Goal: Task Accomplishment & Management: Manage account settings

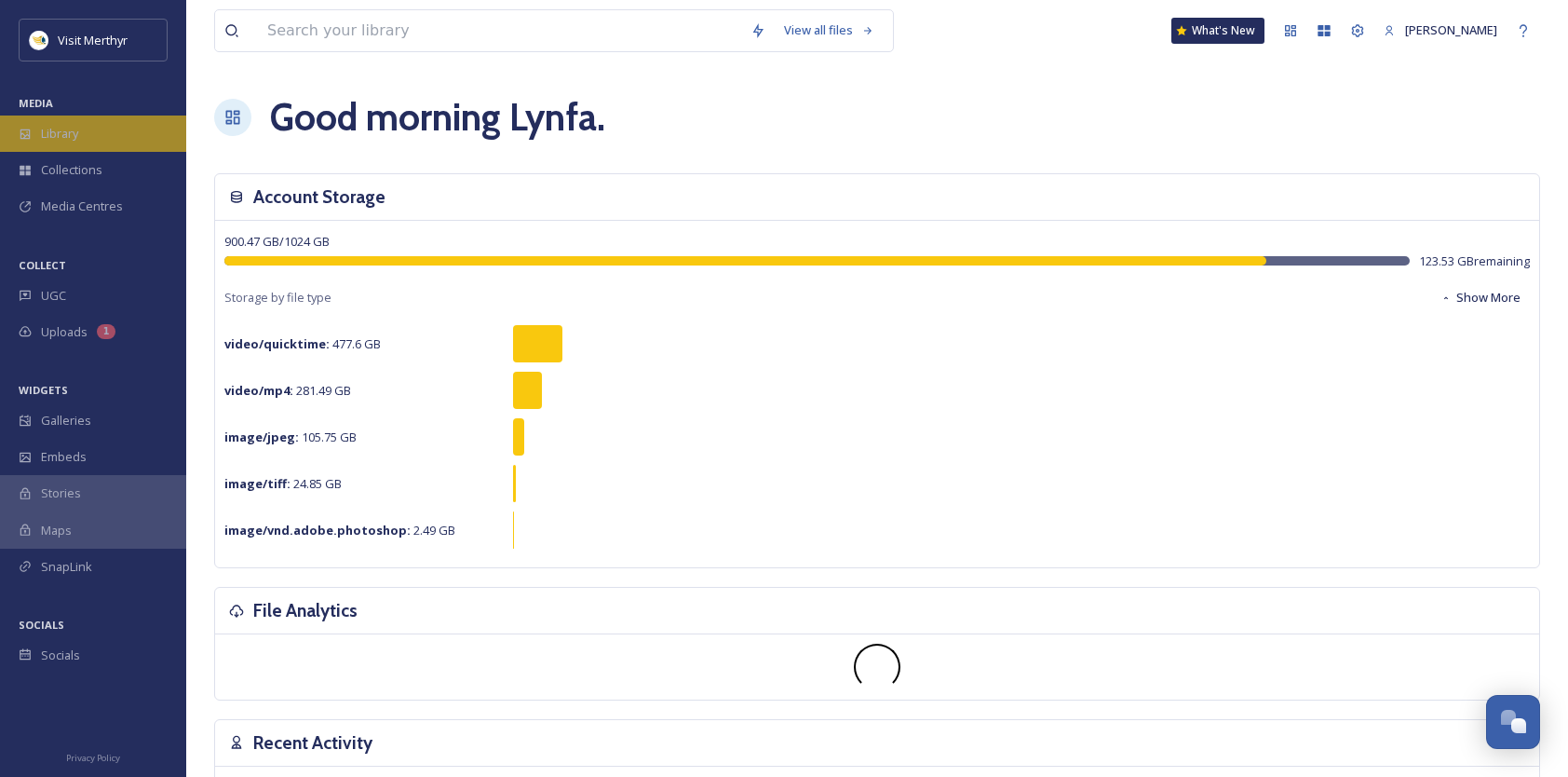
click at [78, 132] on span "Library" at bounding box center [60, 134] width 37 height 18
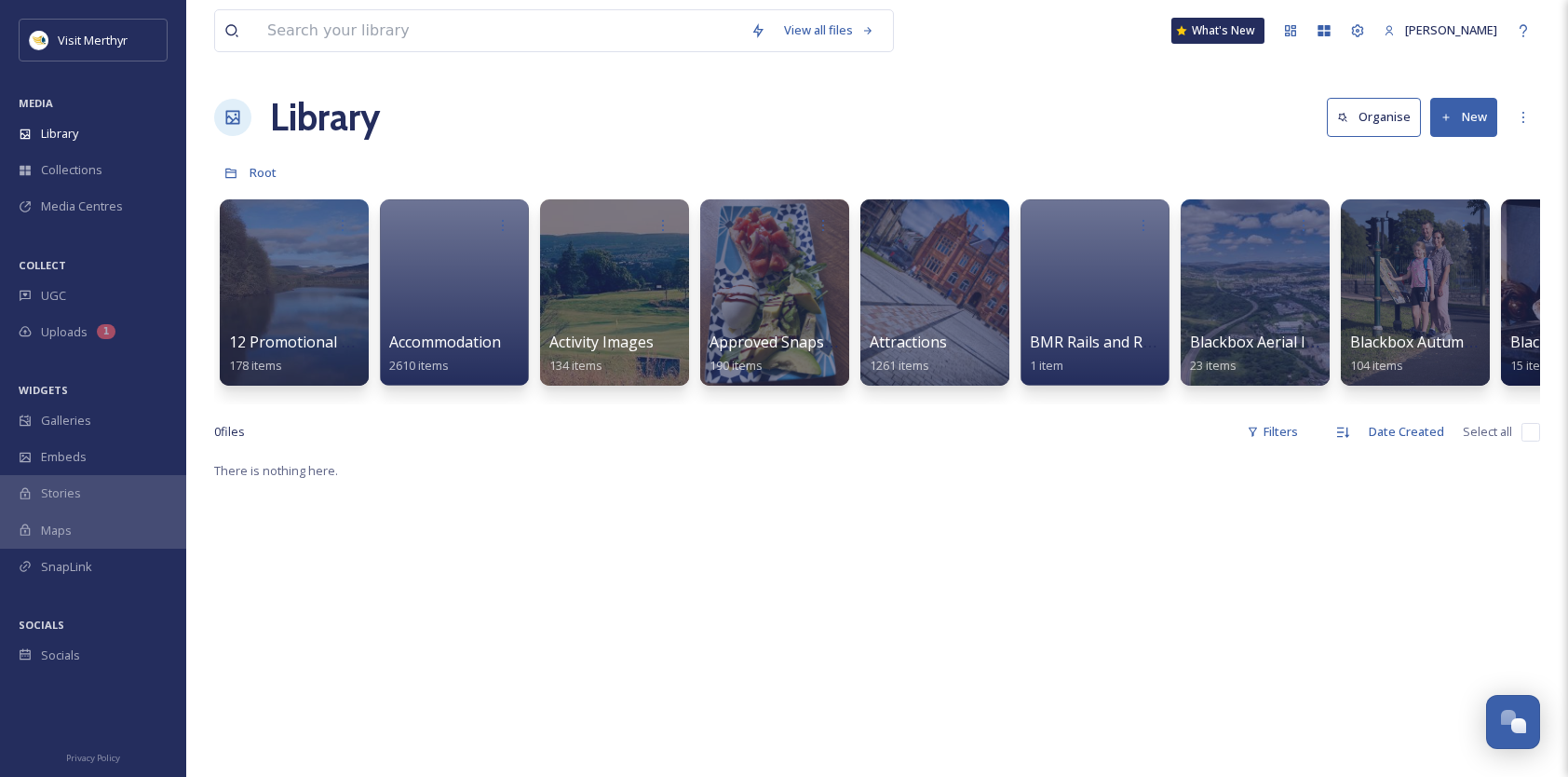
click at [1461, 116] on button "New" at bounding box center [1463, 116] width 67 height 38
click at [1455, 150] on div "File Upload" at bounding box center [1444, 160] width 106 height 36
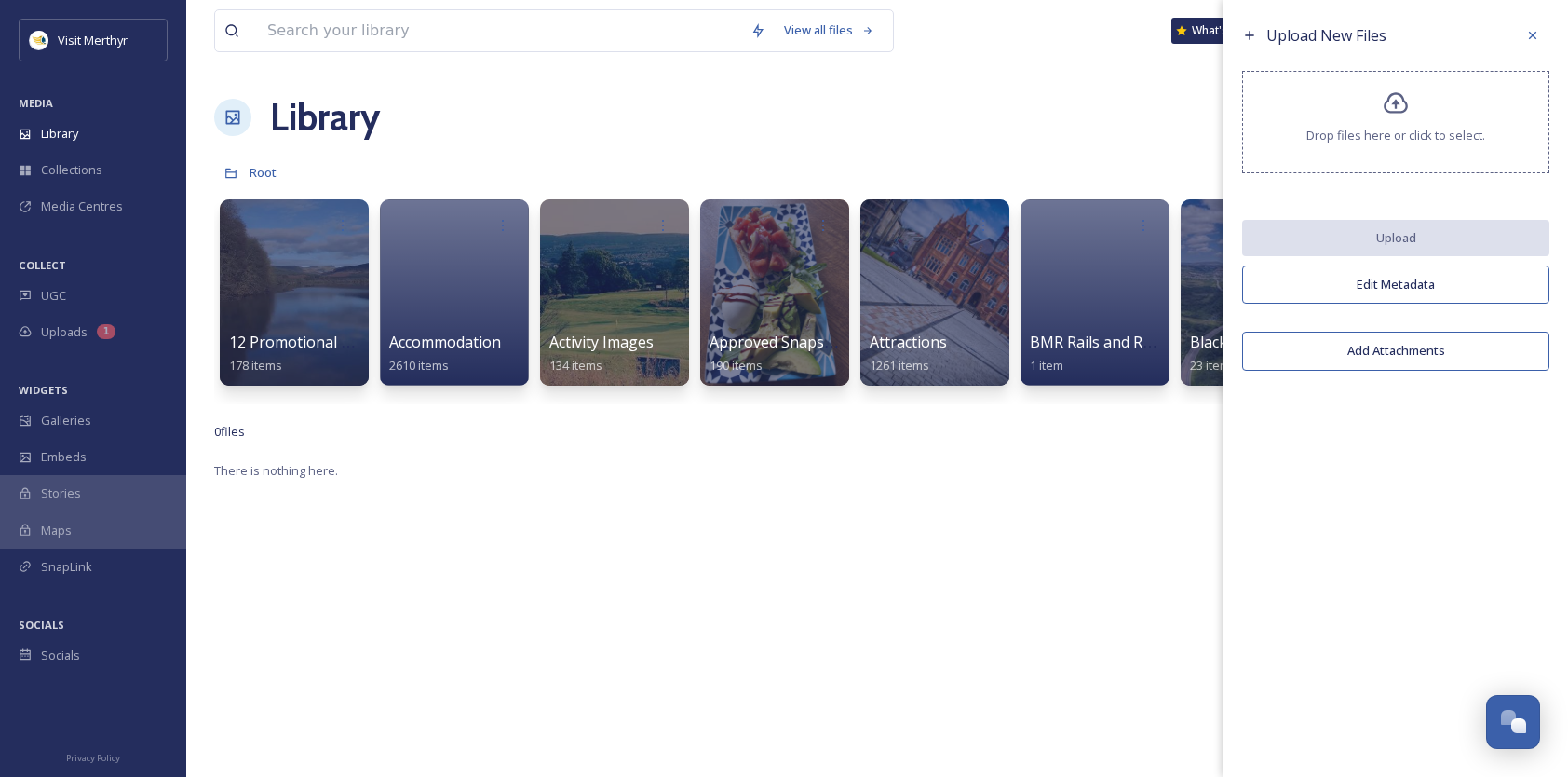
click at [1404, 136] on span "Drop files here or click to select." at bounding box center [1395, 136] width 179 height 18
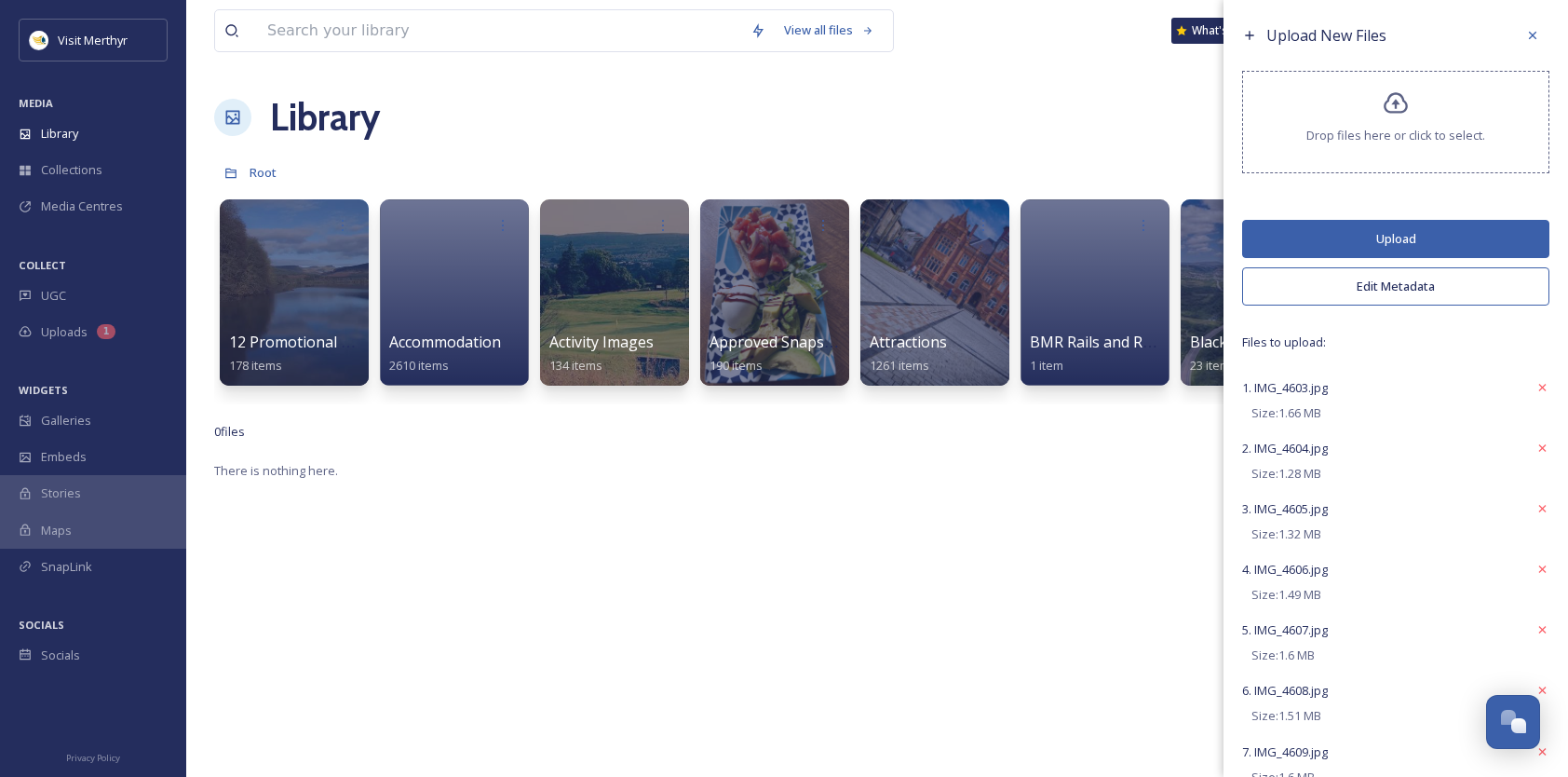
click at [1387, 238] on button "Upload" at bounding box center [1395, 238] width 308 height 38
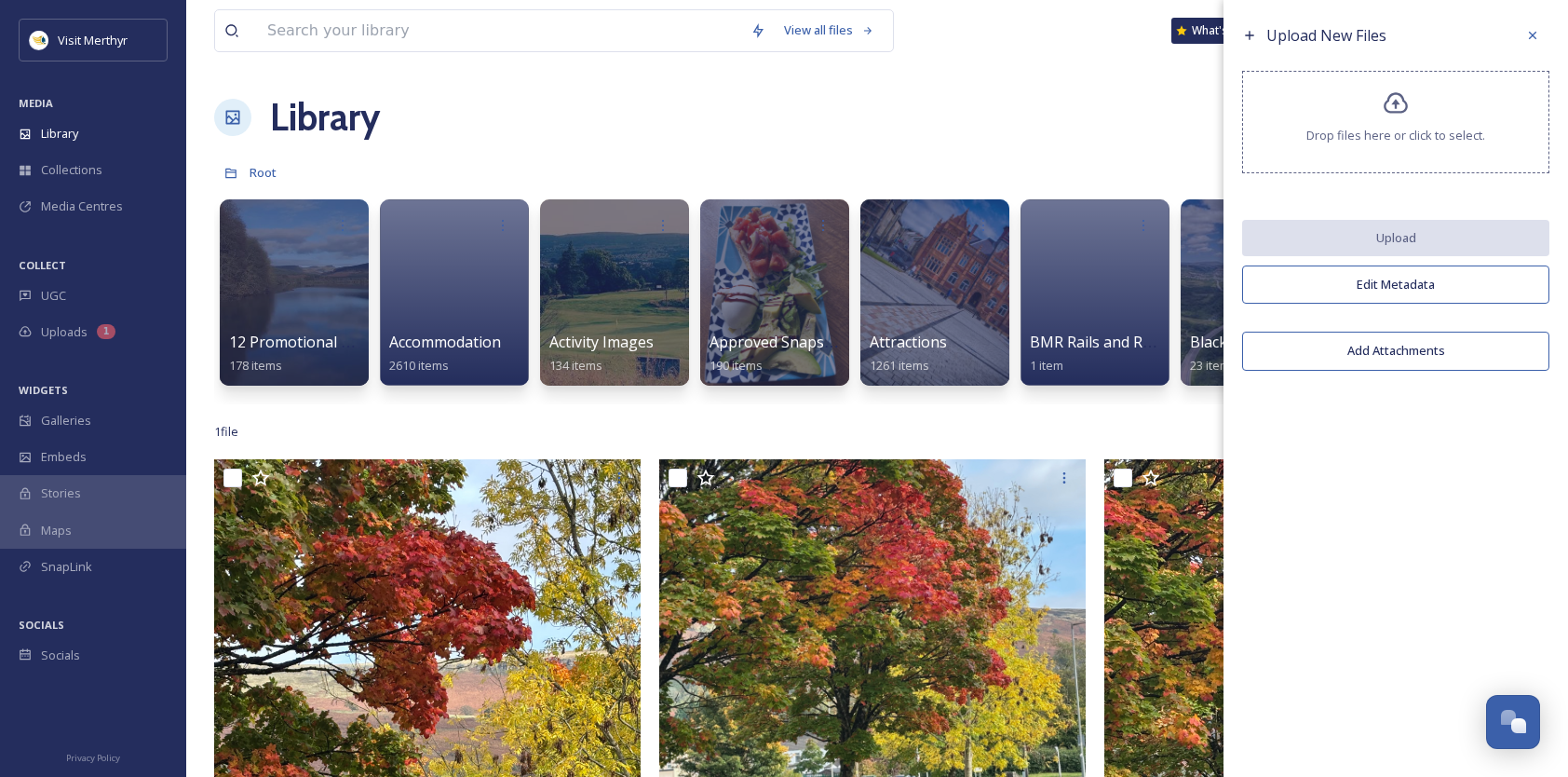
click at [703, 129] on div "Library Organise New" at bounding box center [876, 117] width 1326 height 56
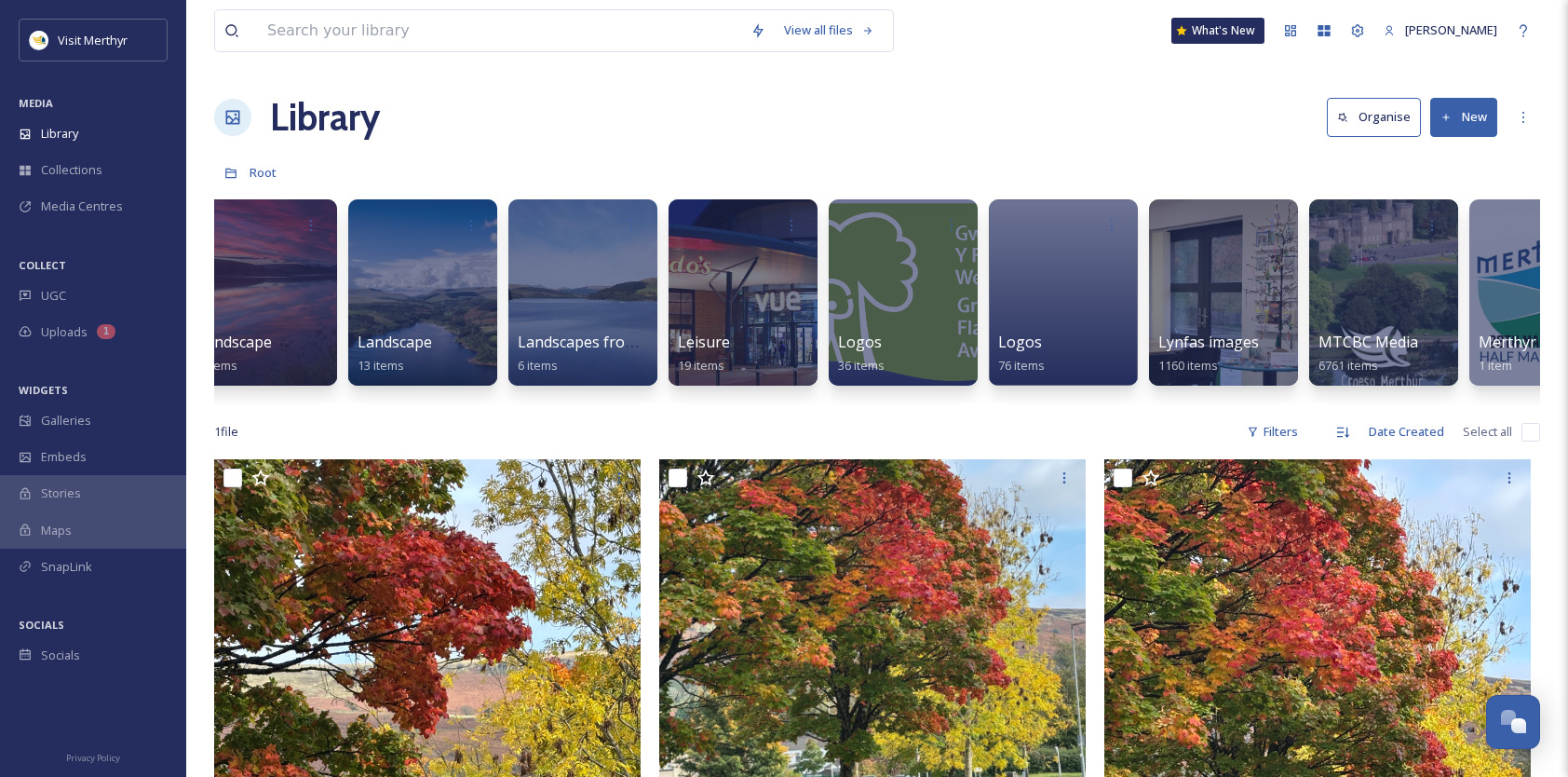
scroll to position [0, 8074]
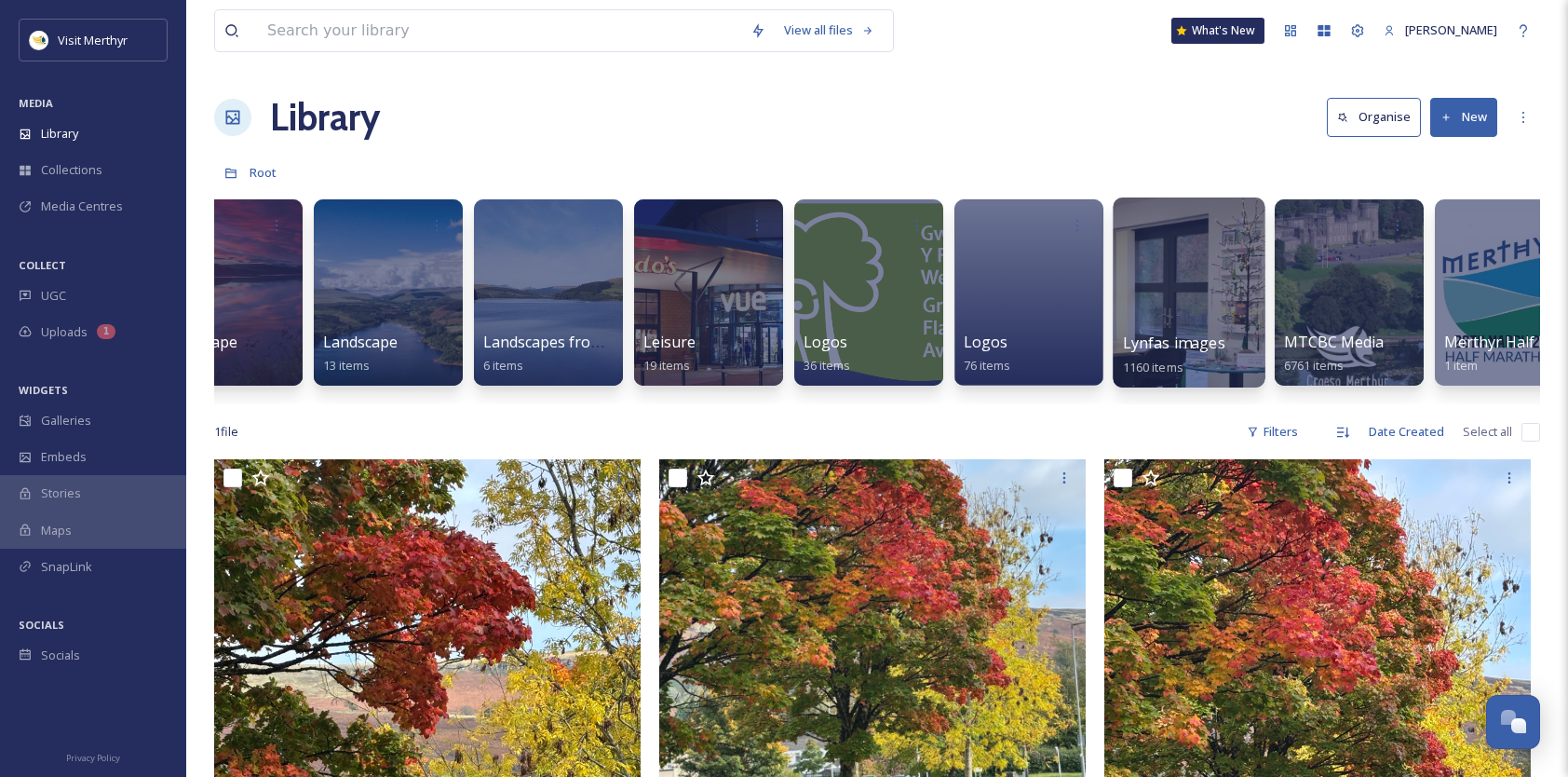
click at [1163, 368] on span "1160 items" at bounding box center [1153, 366] width 61 height 17
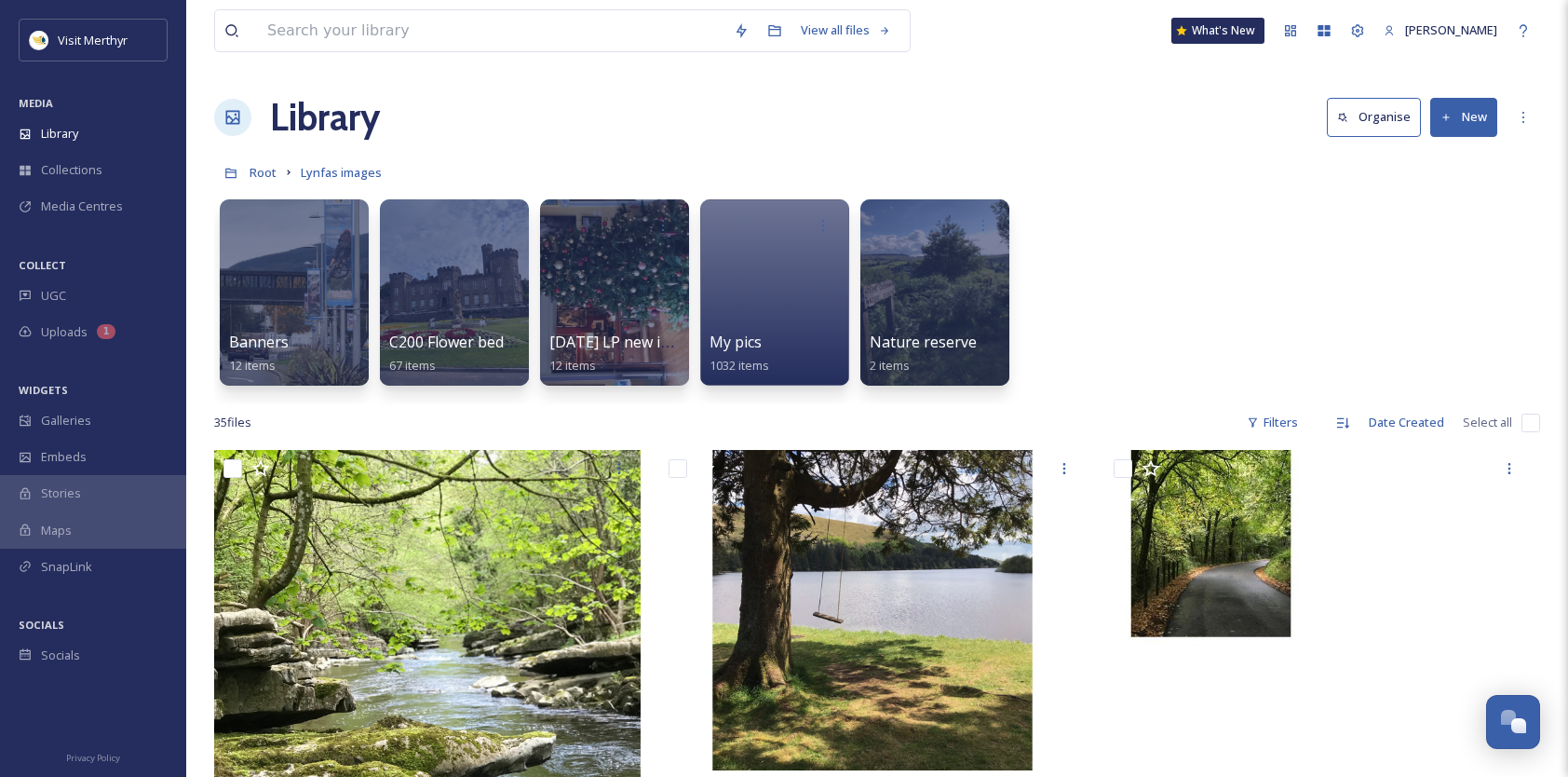
click at [1459, 116] on button "New" at bounding box center [1463, 116] width 67 height 38
click at [1438, 225] on span "Folder" at bounding box center [1442, 234] width 35 height 18
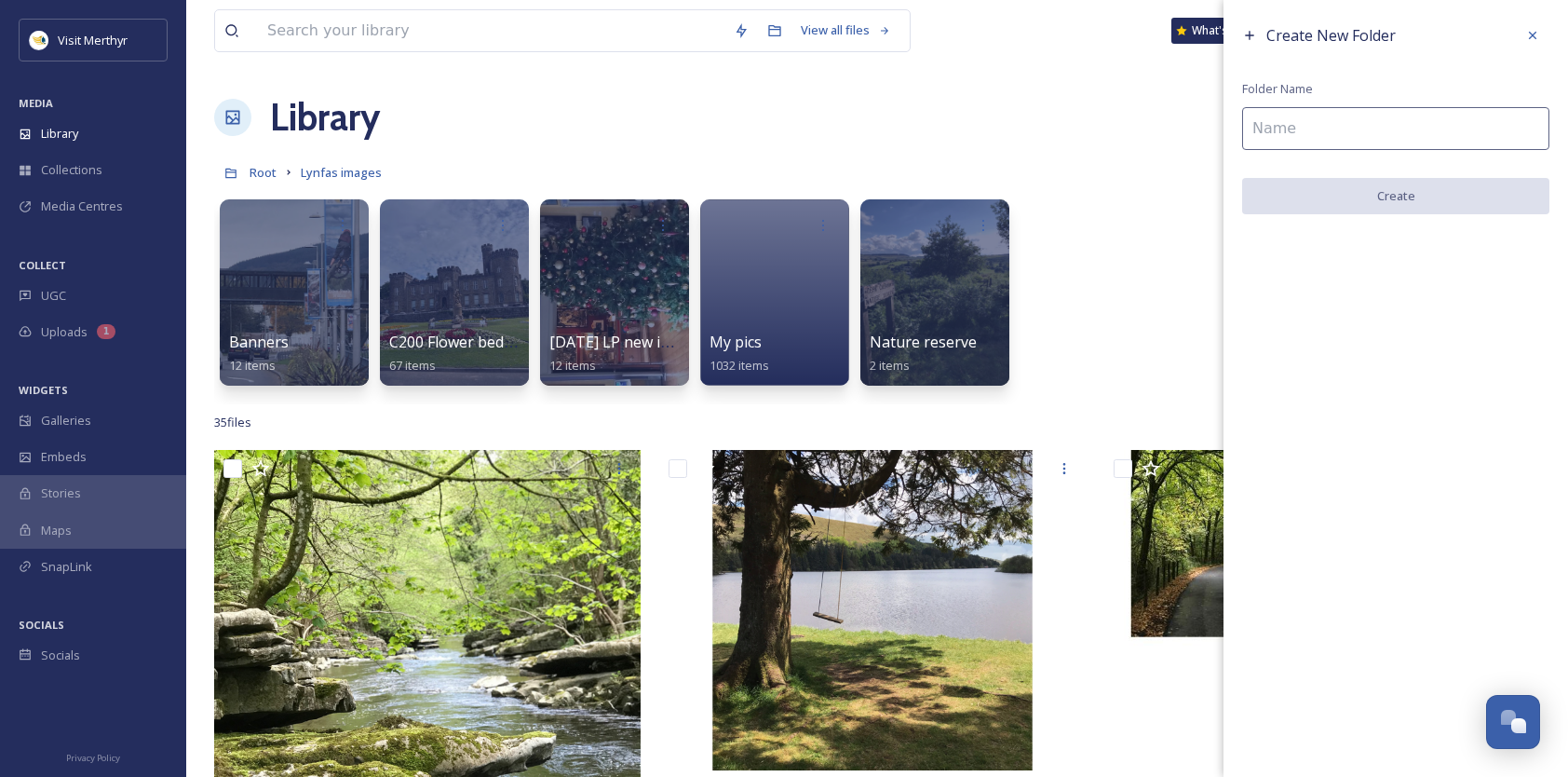
click at [1285, 128] on input at bounding box center [1395, 129] width 308 height 43
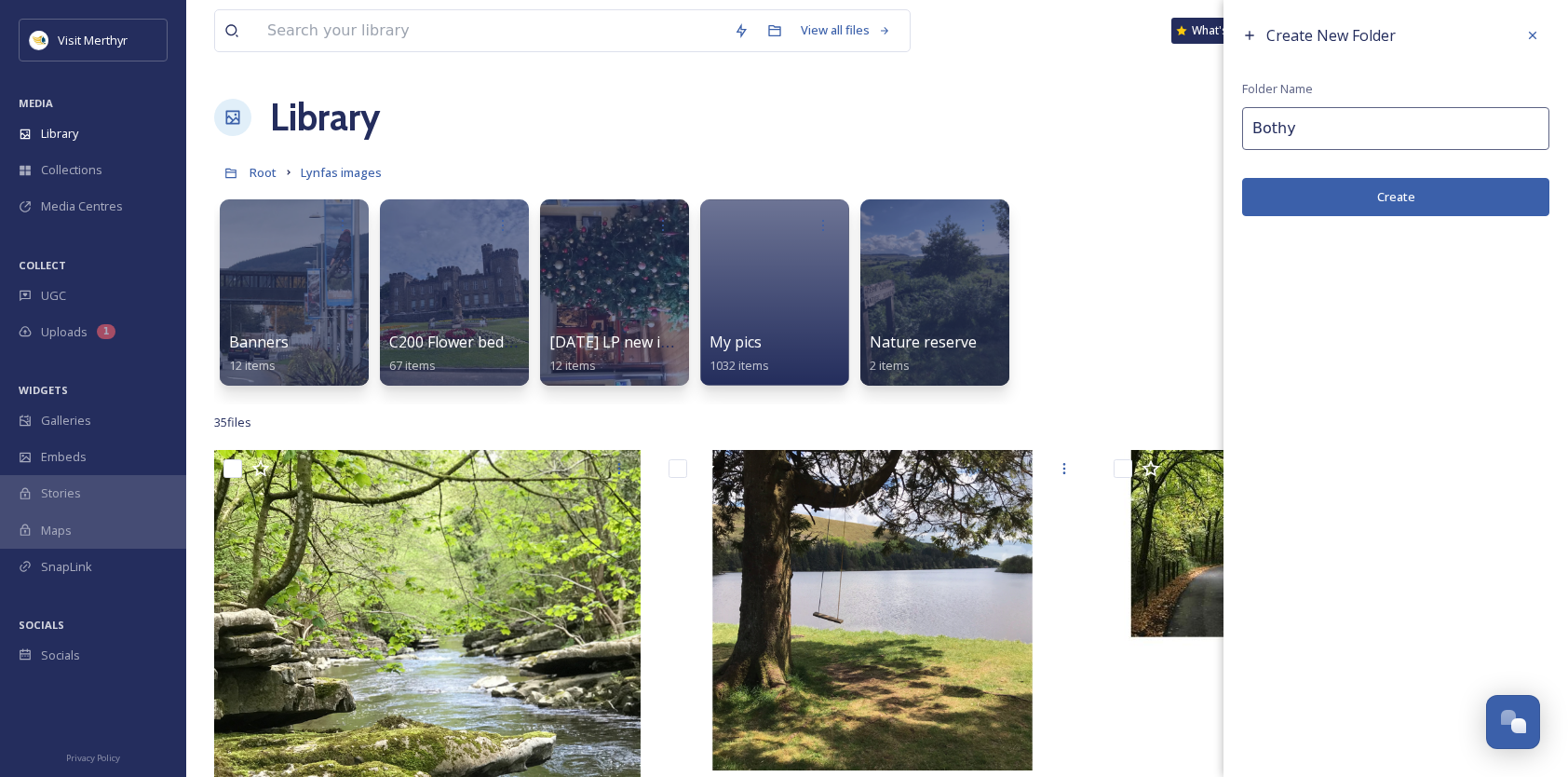
type input "Bothy"
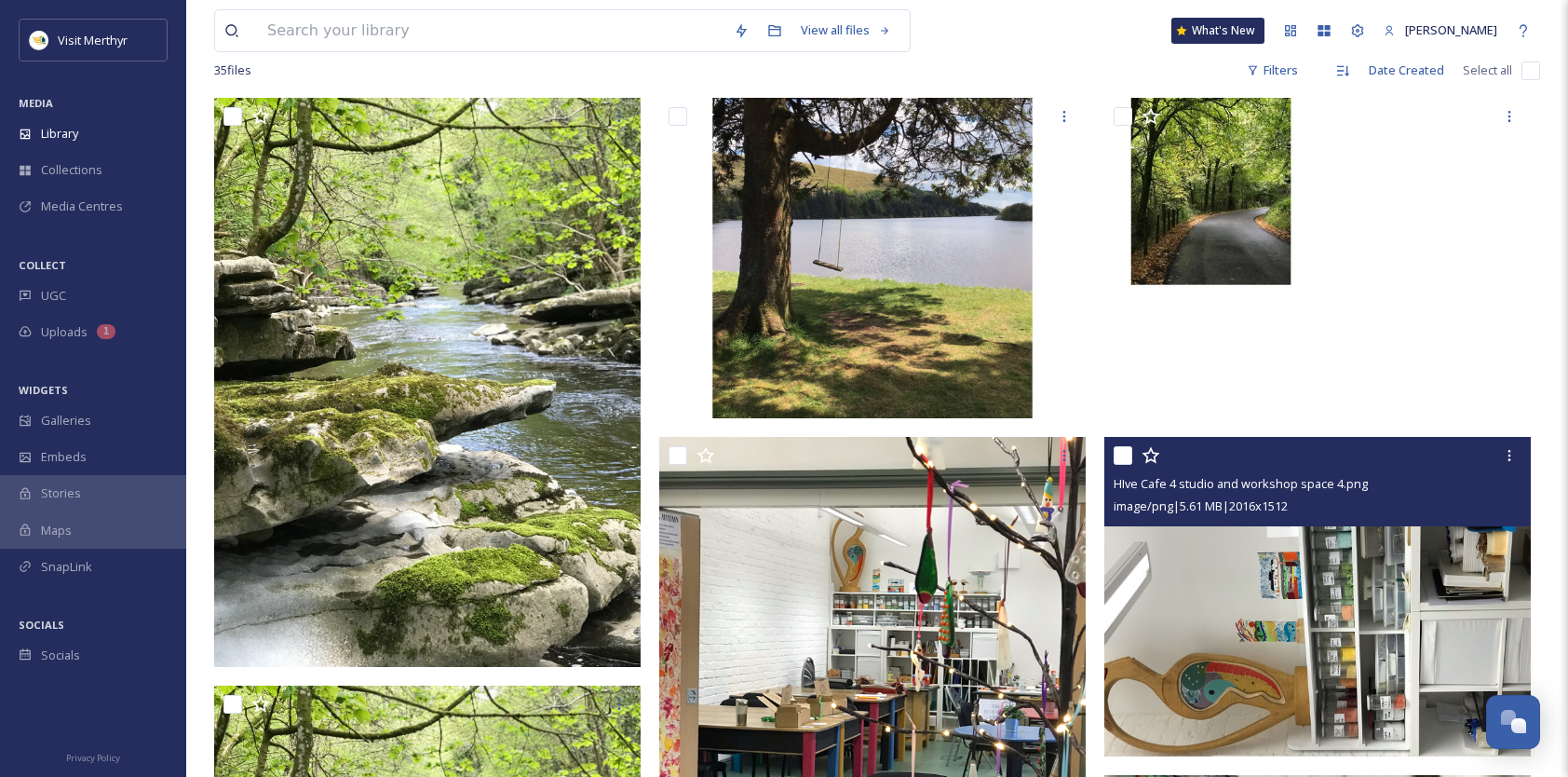
scroll to position [466, 0]
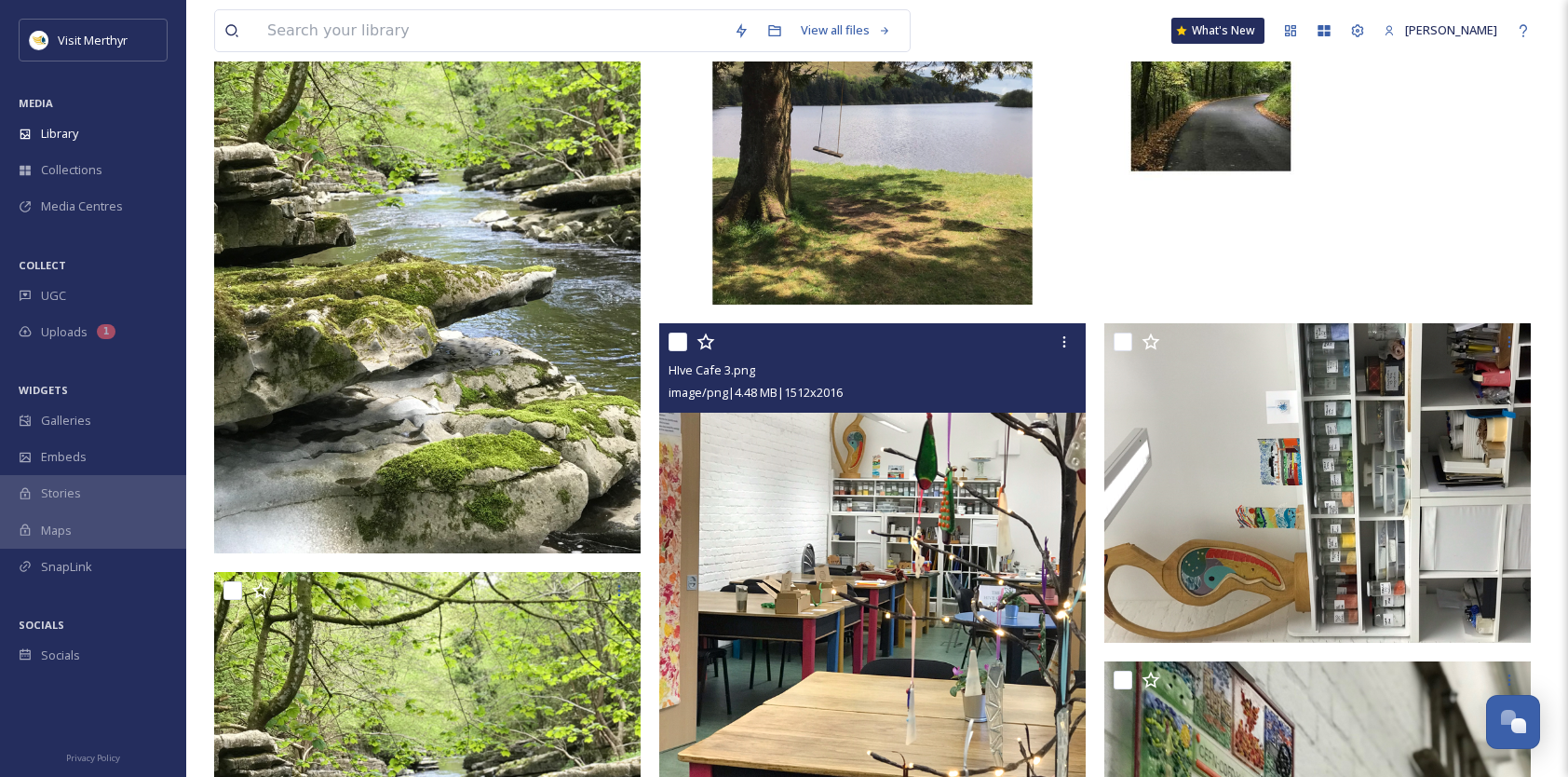
drag, startPoint x: 682, startPoint y: 345, endPoint x: 866, endPoint y: 354, distance: 184.2
click at [689, 346] on div at bounding box center [874, 342] width 412 height 33
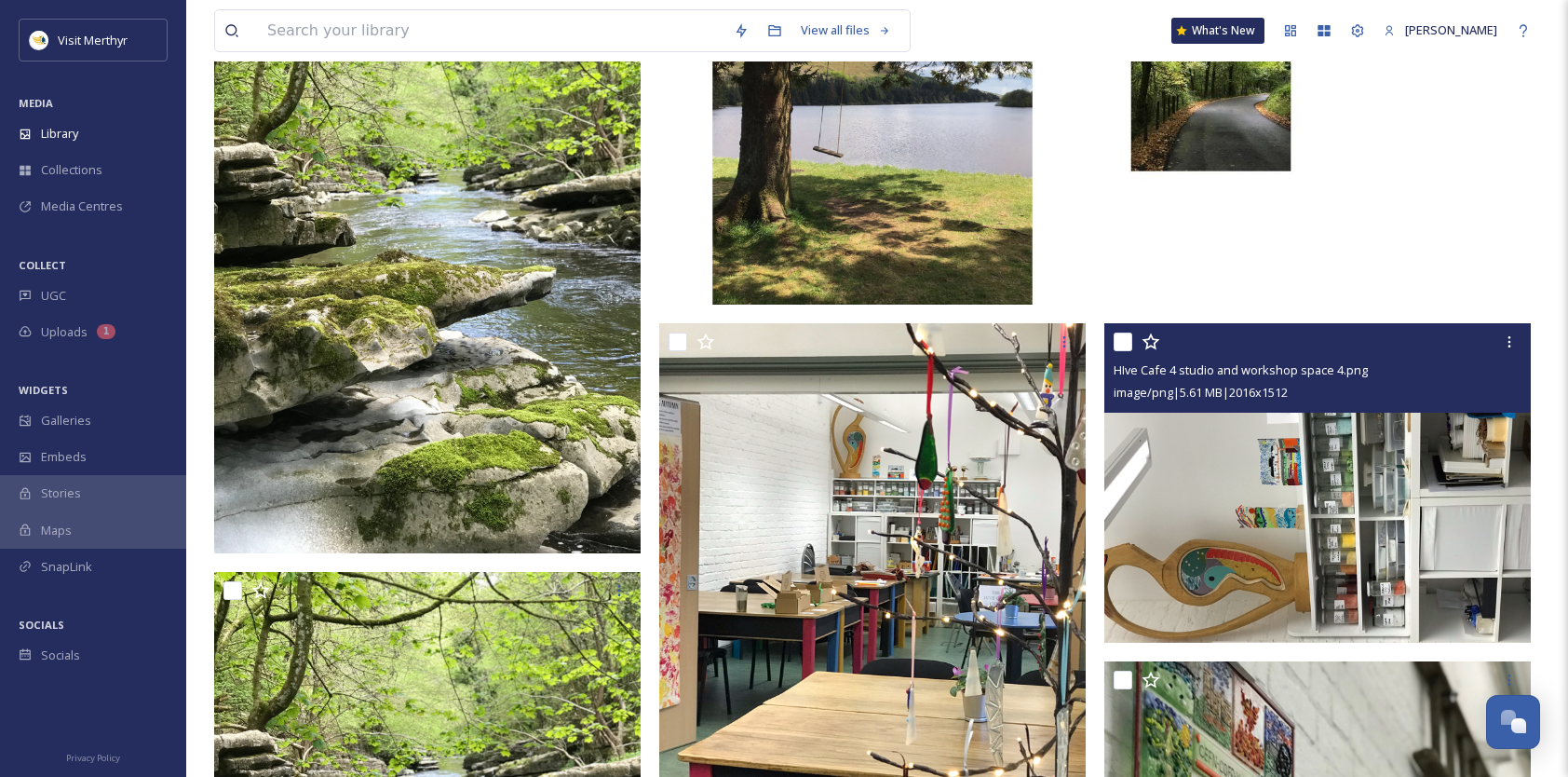
click at [1119, 341] on input "checkbox" at bounding box center [1123, 341] width 19 height 19
checkbox input "true"
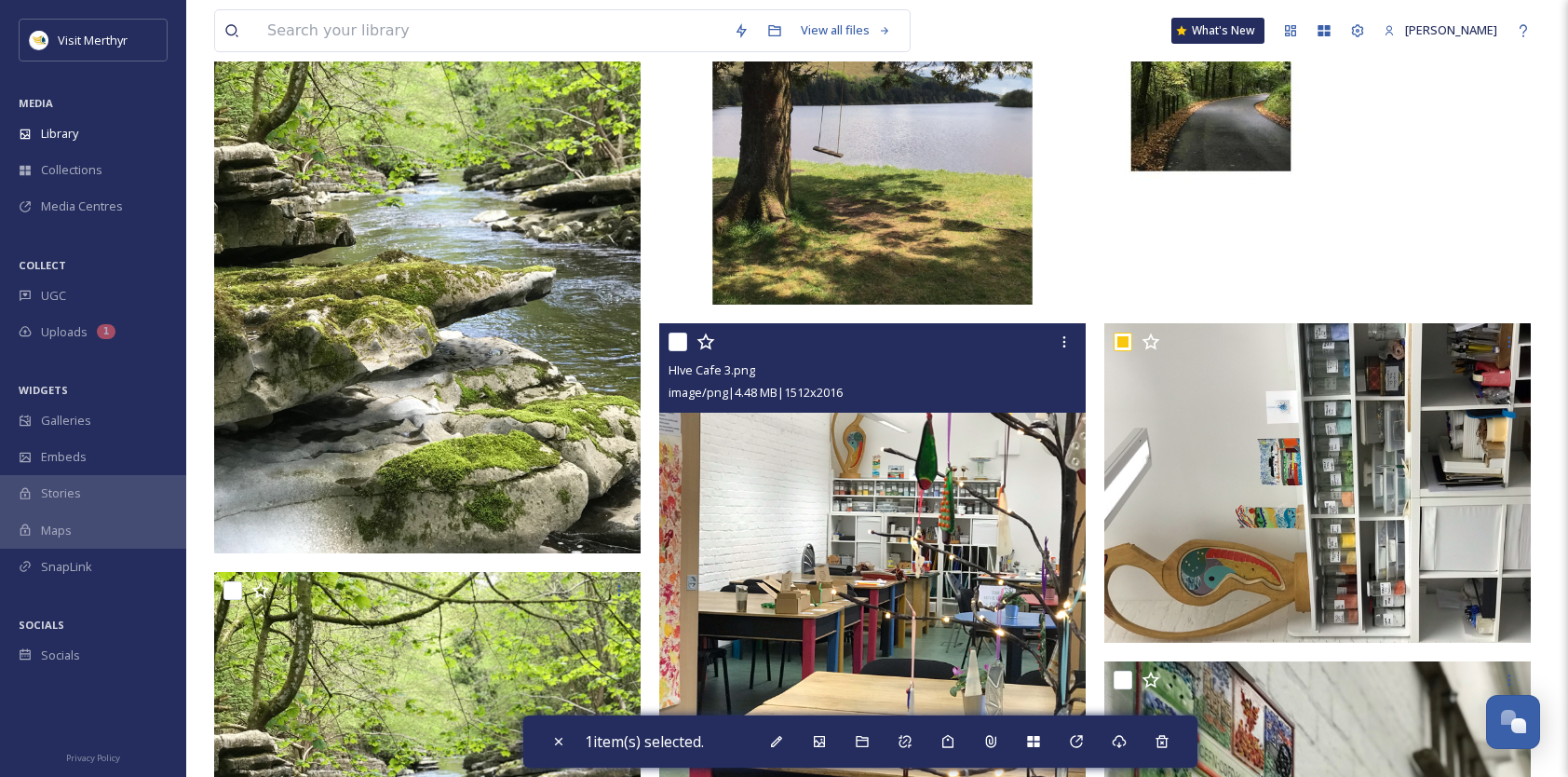
click at [674, 342] on input "checkbox" at bounding box center [677, 341] width 19 height 19
checkbox input "true"
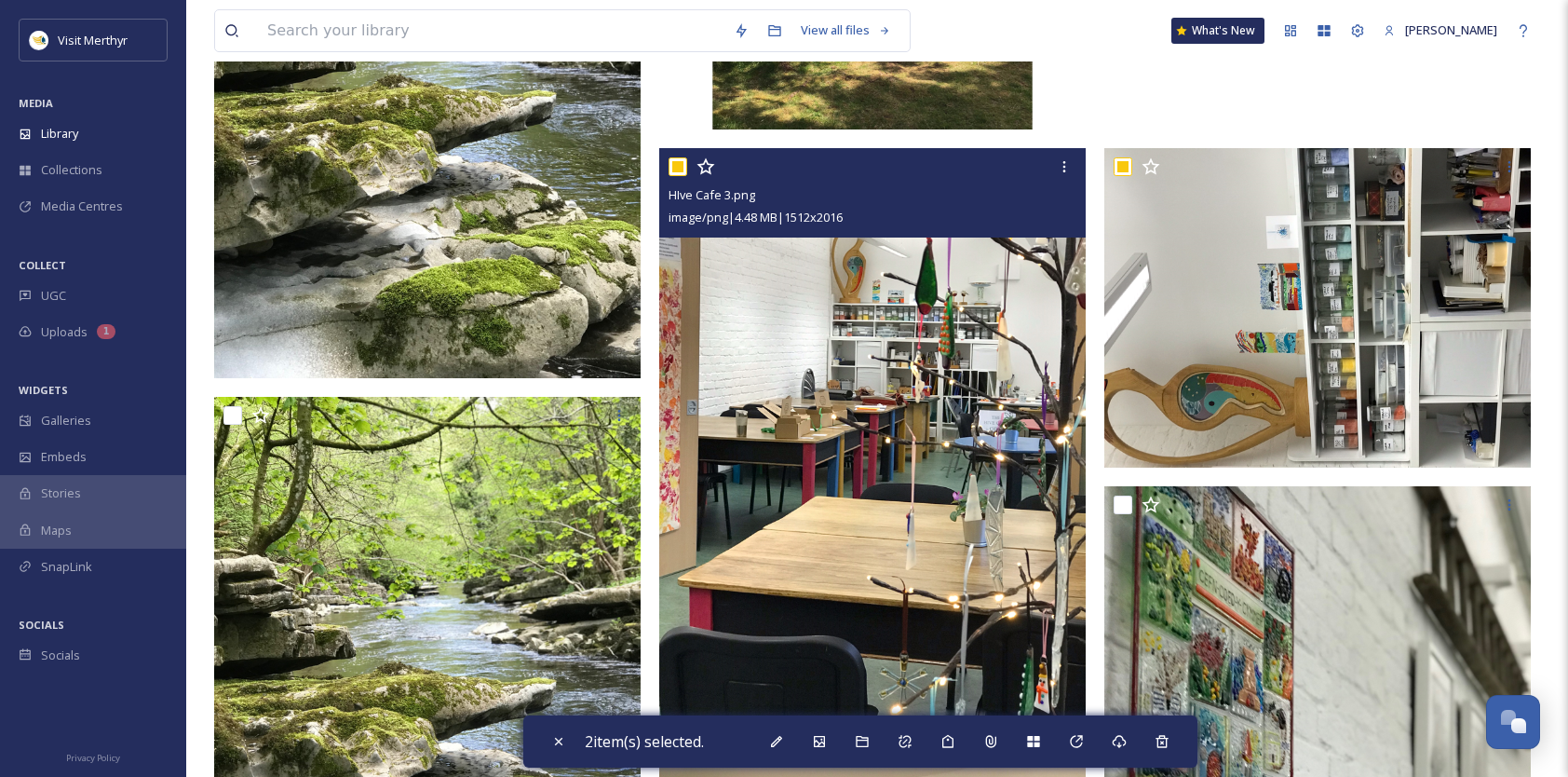
scroll to position [746, 0]
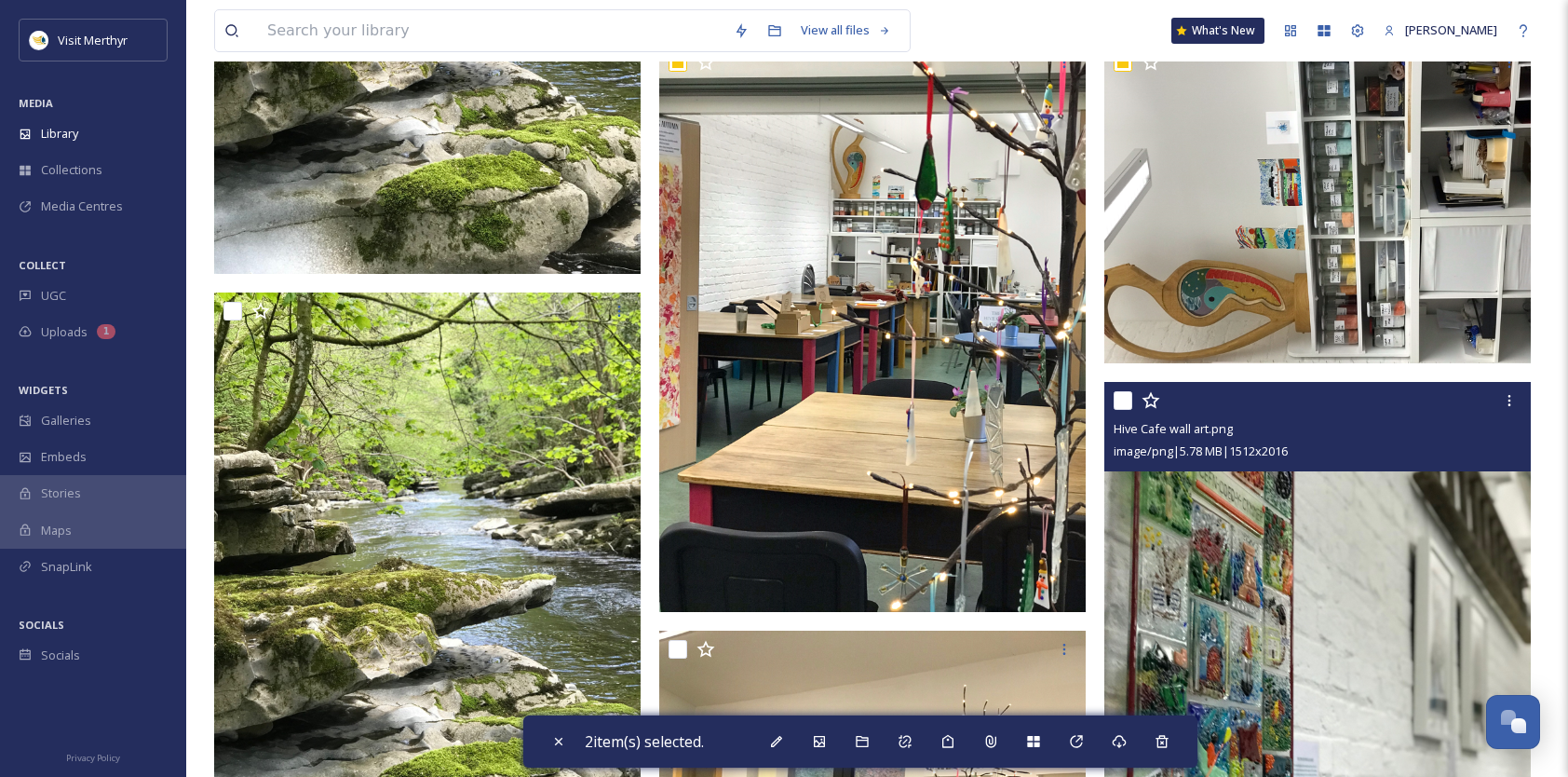
click at [1123, 397] on input "checkbox" at bounding box center [1123, 400] width 19 height 19
checkbox input "true"
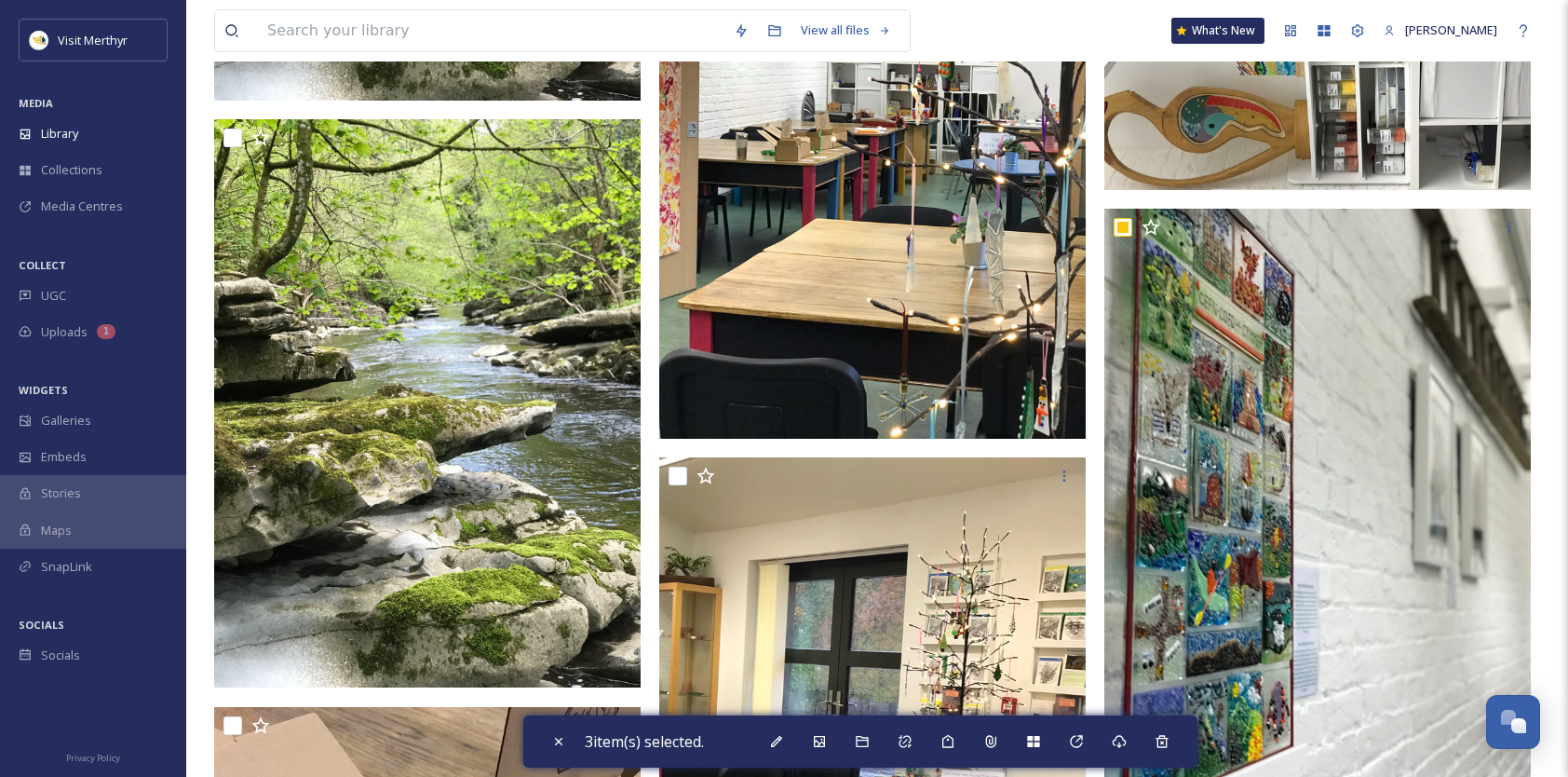
scroll to position [1118, 0]
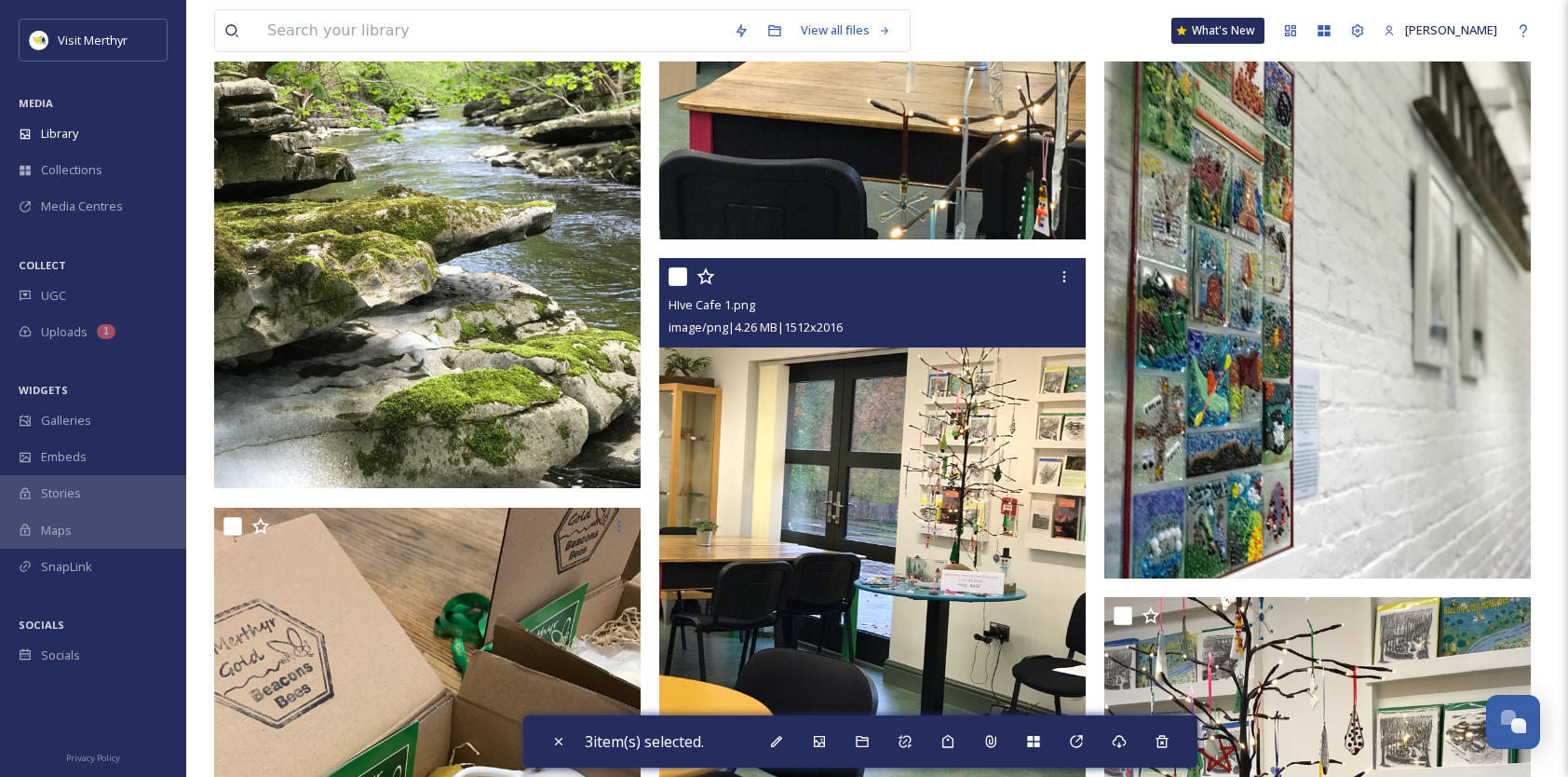
click at [677, 277] on input "checkbox" at bounding box center [677, 277] width 19 height 19
checkbox input "true"
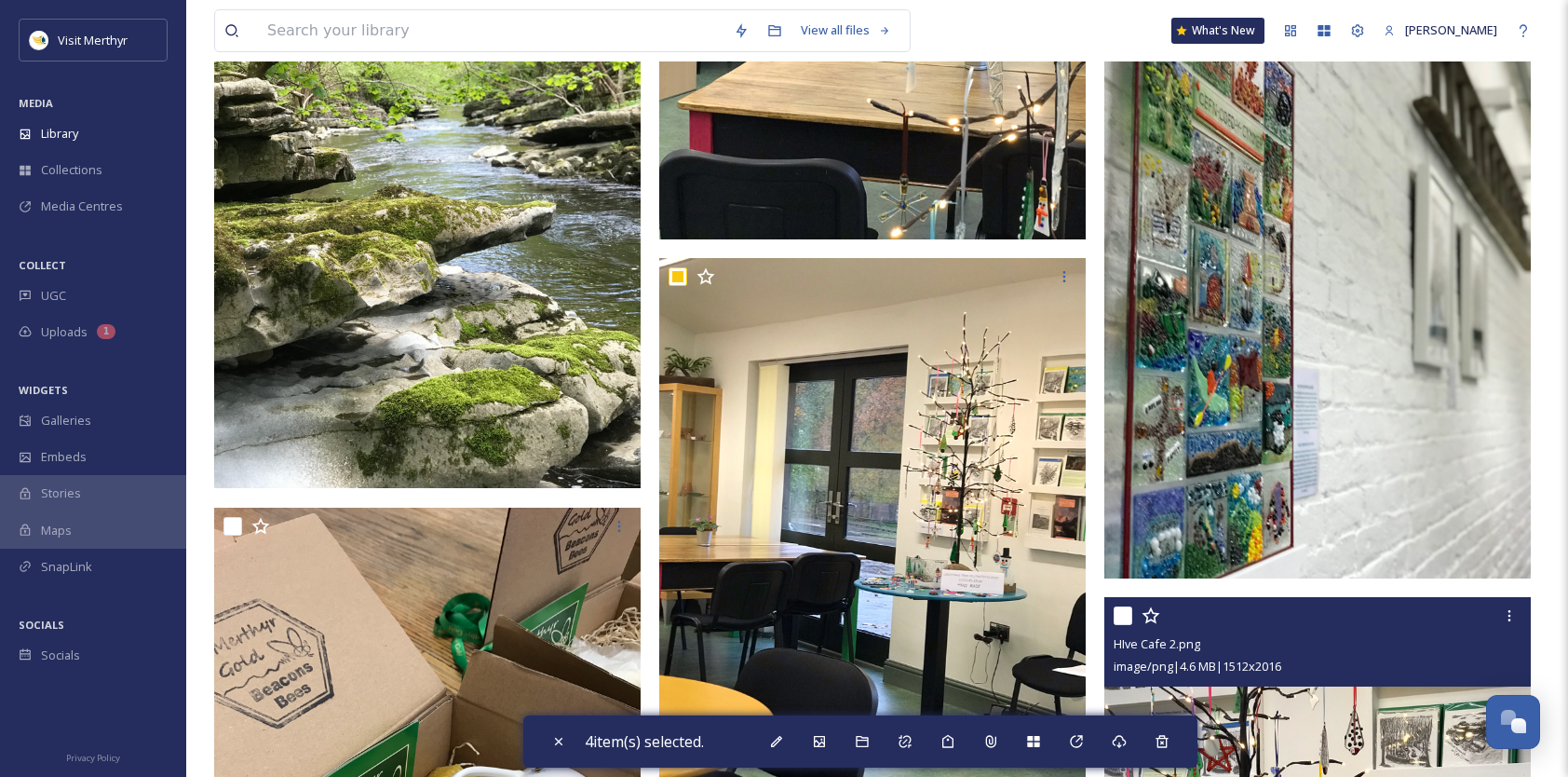
drag, startPoint x: 1124, startPoint y: 608, endPoint x: 978, endPoint y: 593, distance: 146.8
click at [1124, 607] on input "checkbox" at bounding box center [1123, 615] width 19 height 19
checkbox input "true"
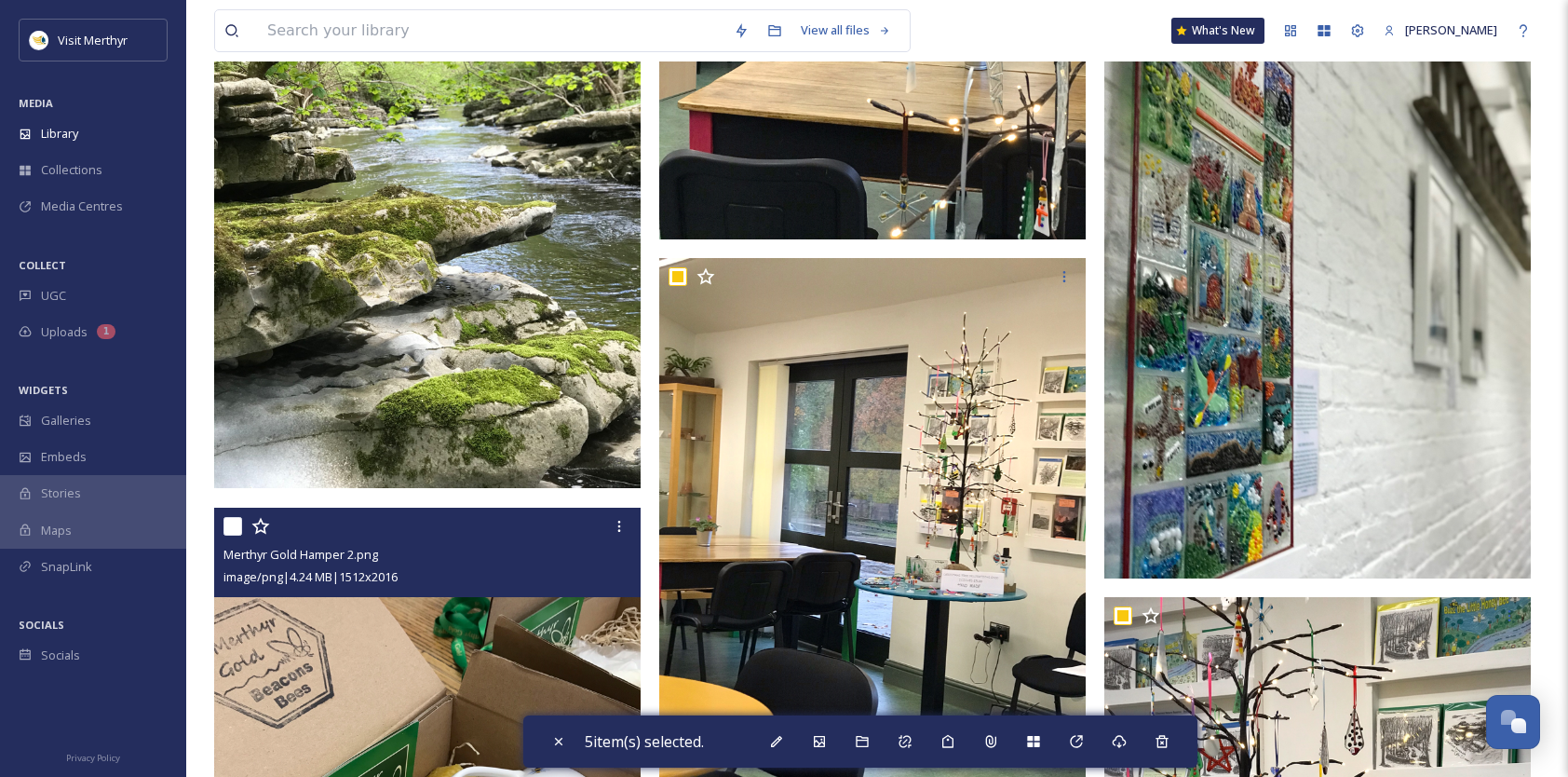
click at [233, 526] on input "checkbox" at bounding box center [233, 526] width 19 height 19
checkbox input "true"
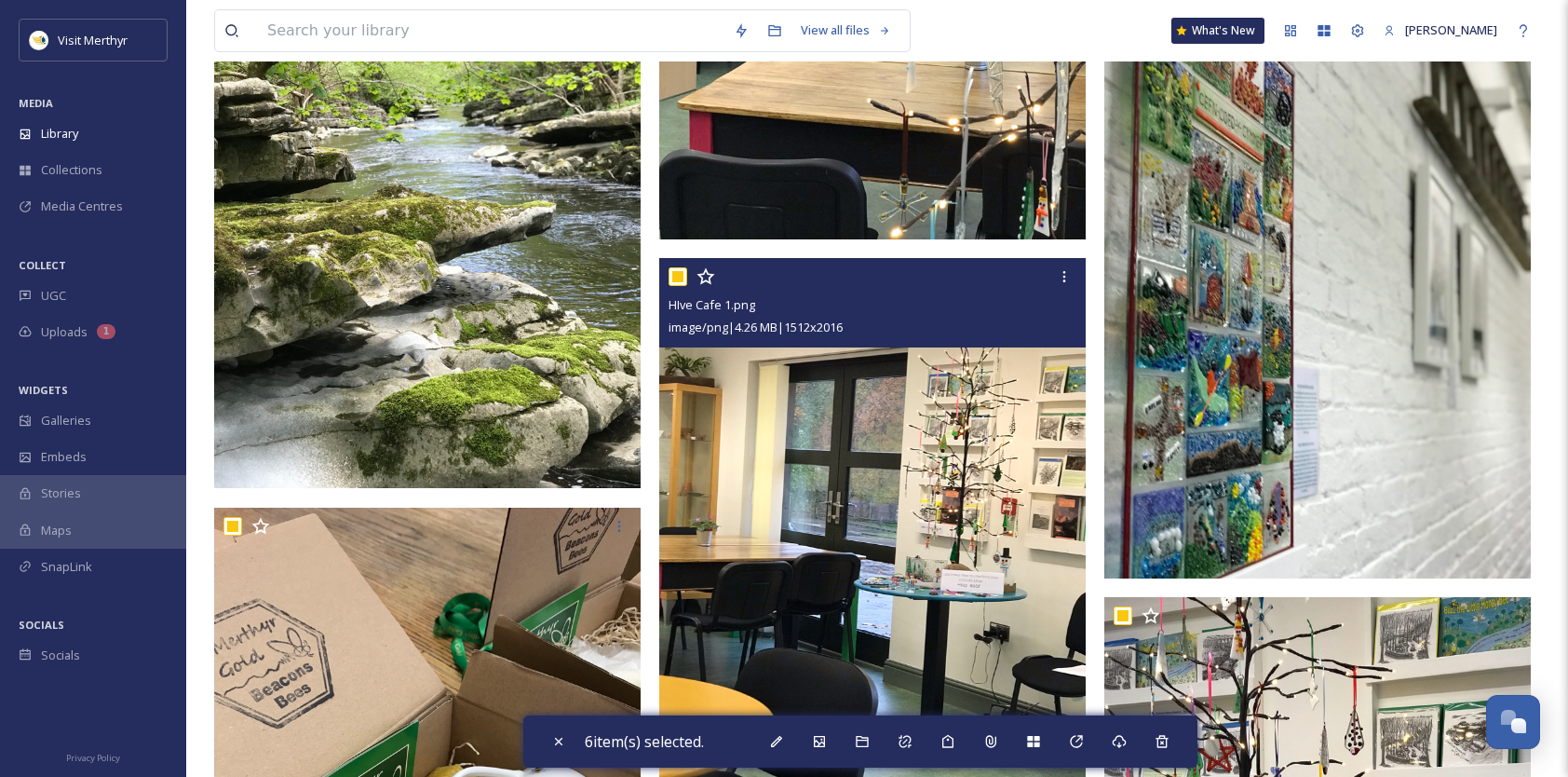
scroll to position [1490, 0]
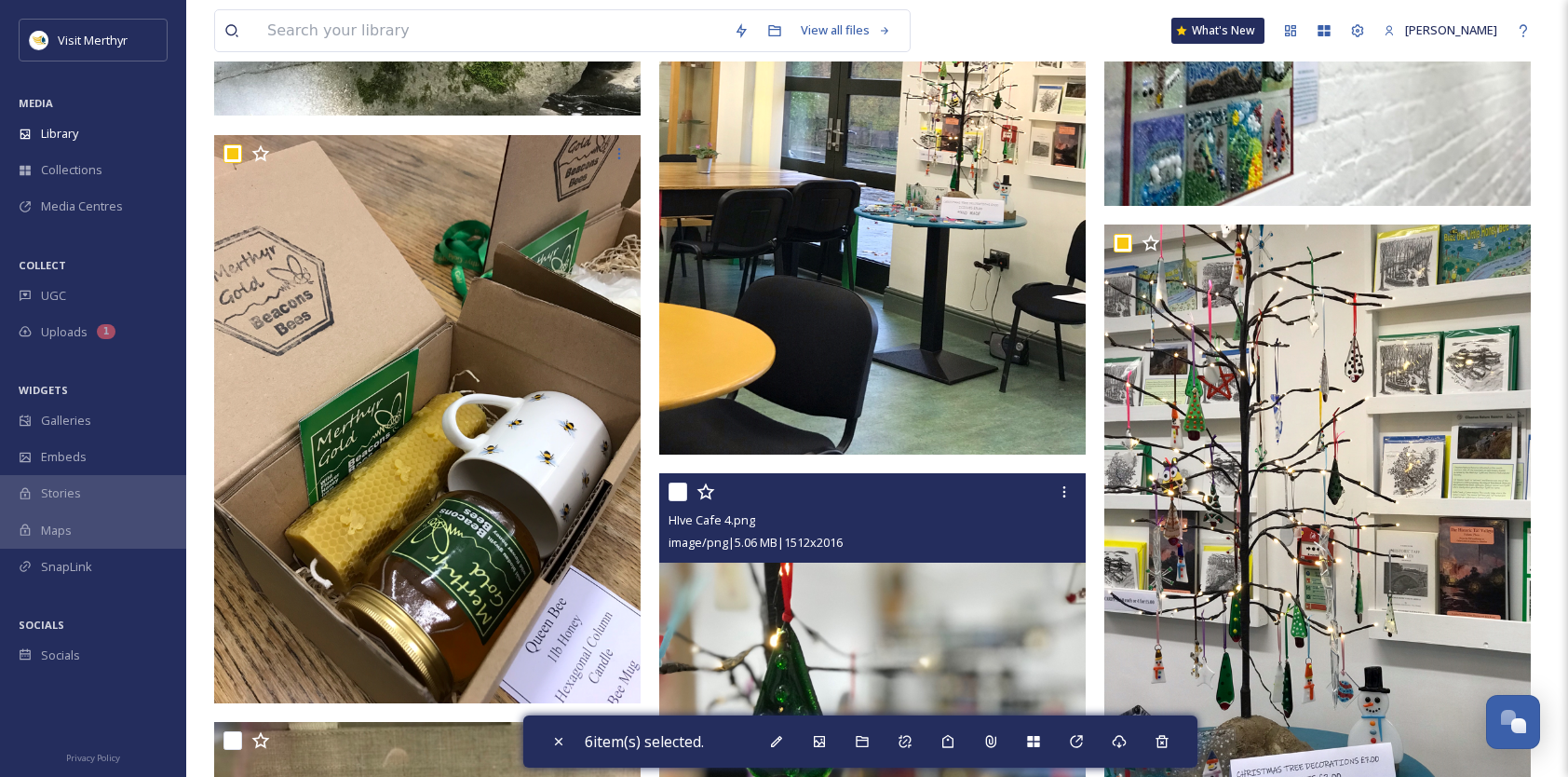
click at [679, 492] on input "checkbox" at bounding box center [677, 492] width 19 height 19
checkbox input "true"
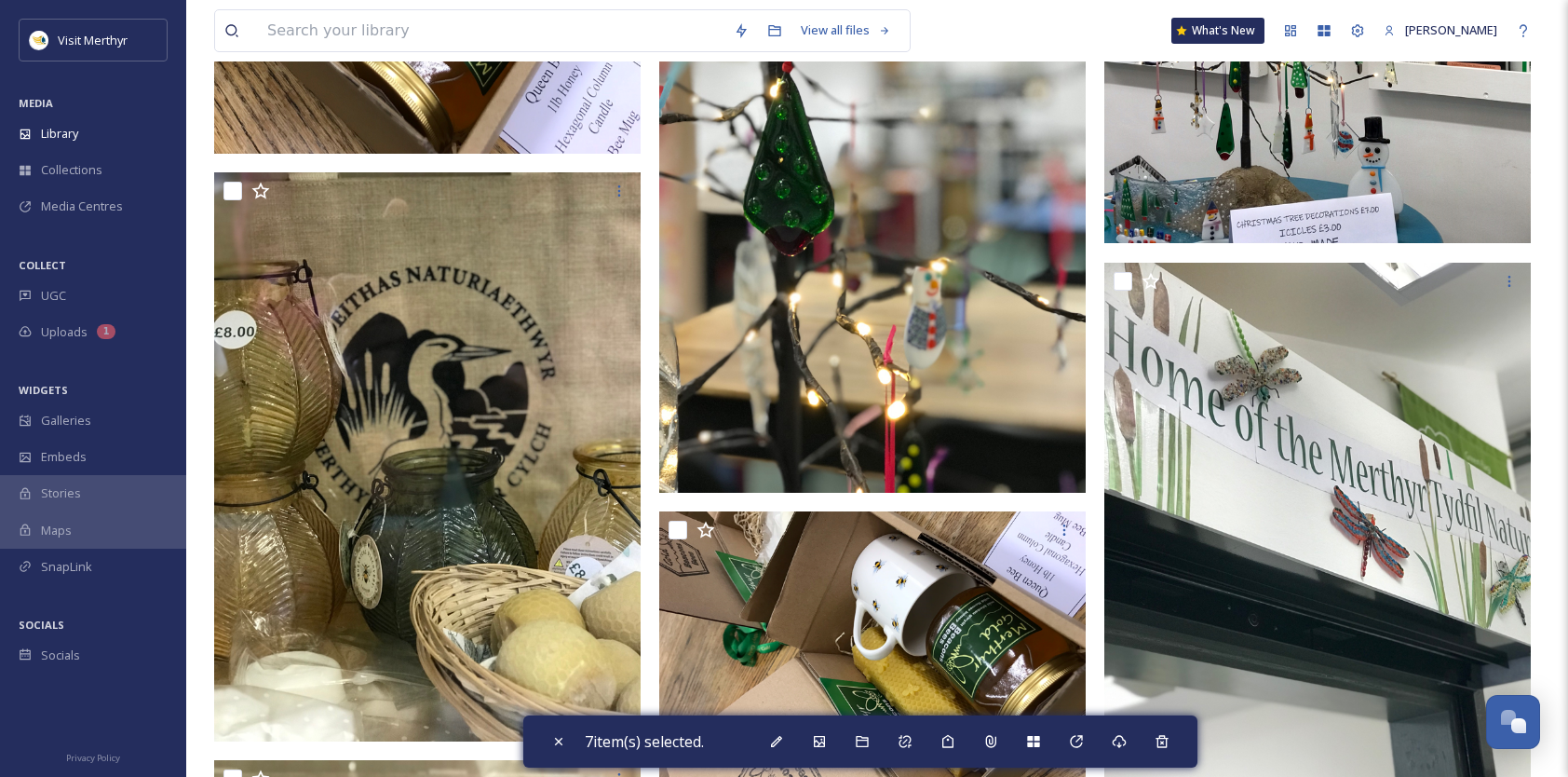
scroll to position [2050, 0]
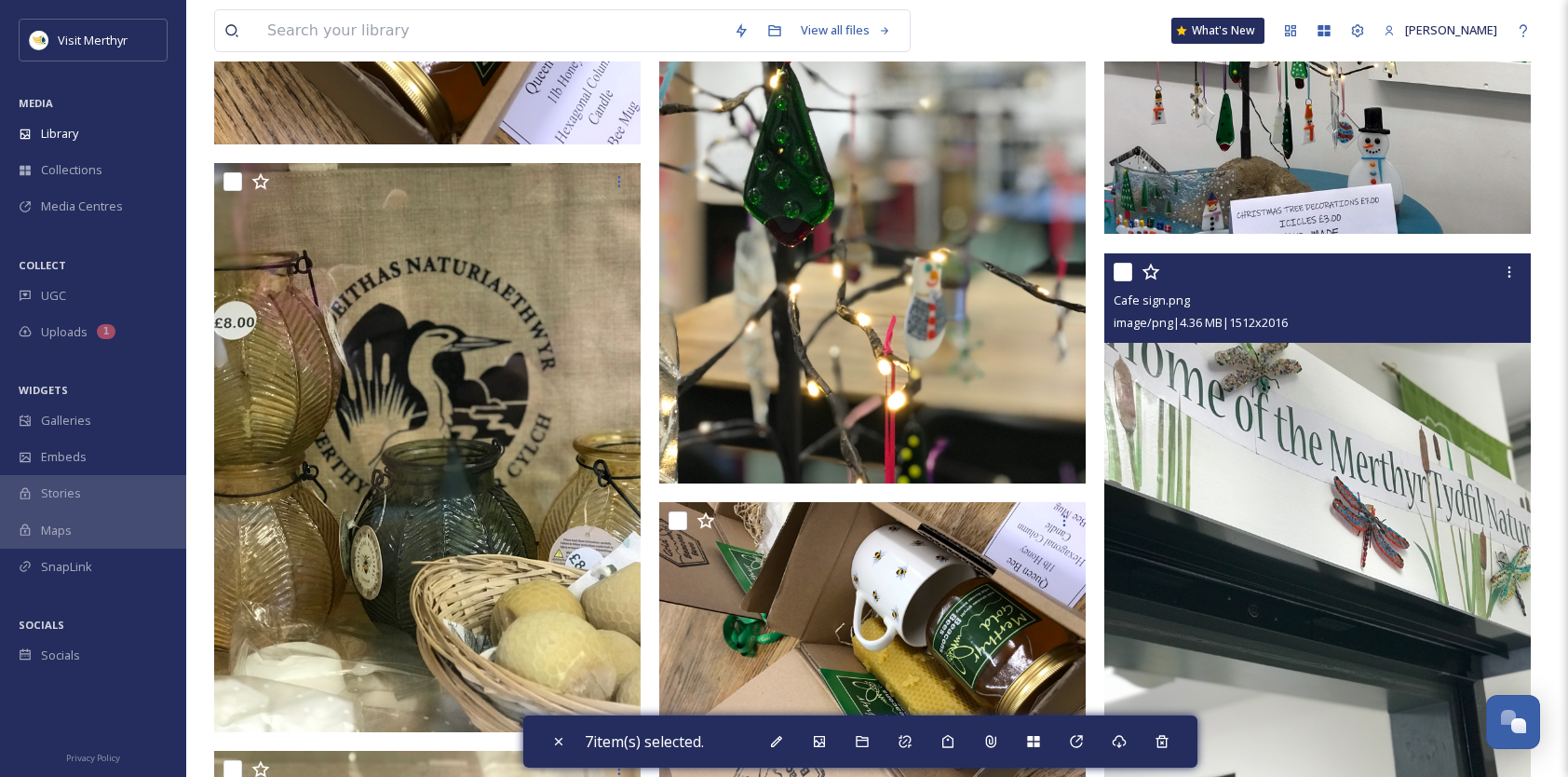
click at [1122, 269] on input "checkbox" at bounding box center [1123, 272] width 19 height 19
checkbox input "true"
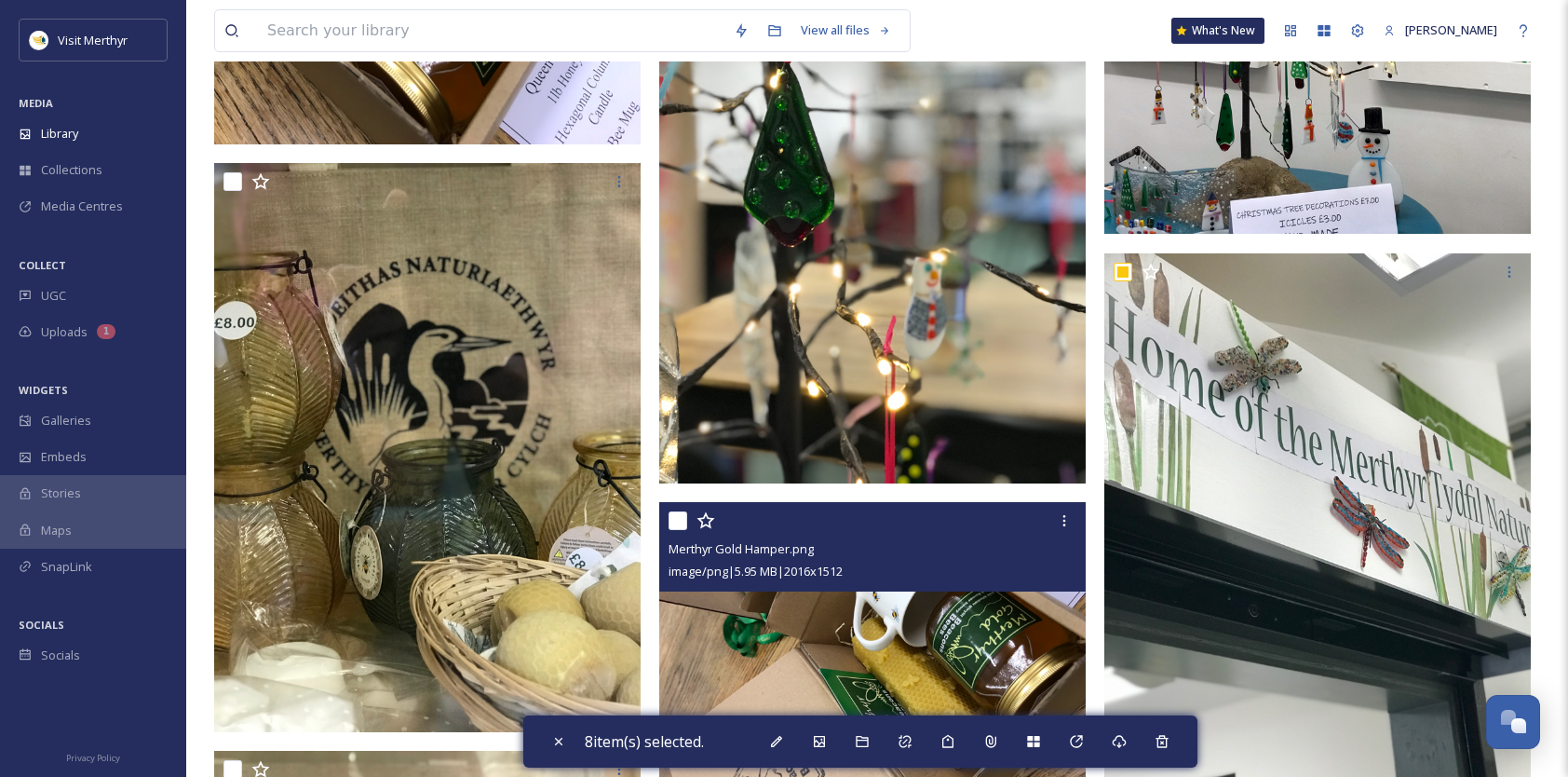
click at [675, 518] on input "checkbox" at bounding box center [677, 520] width 19 height 19
checkbox input "true"
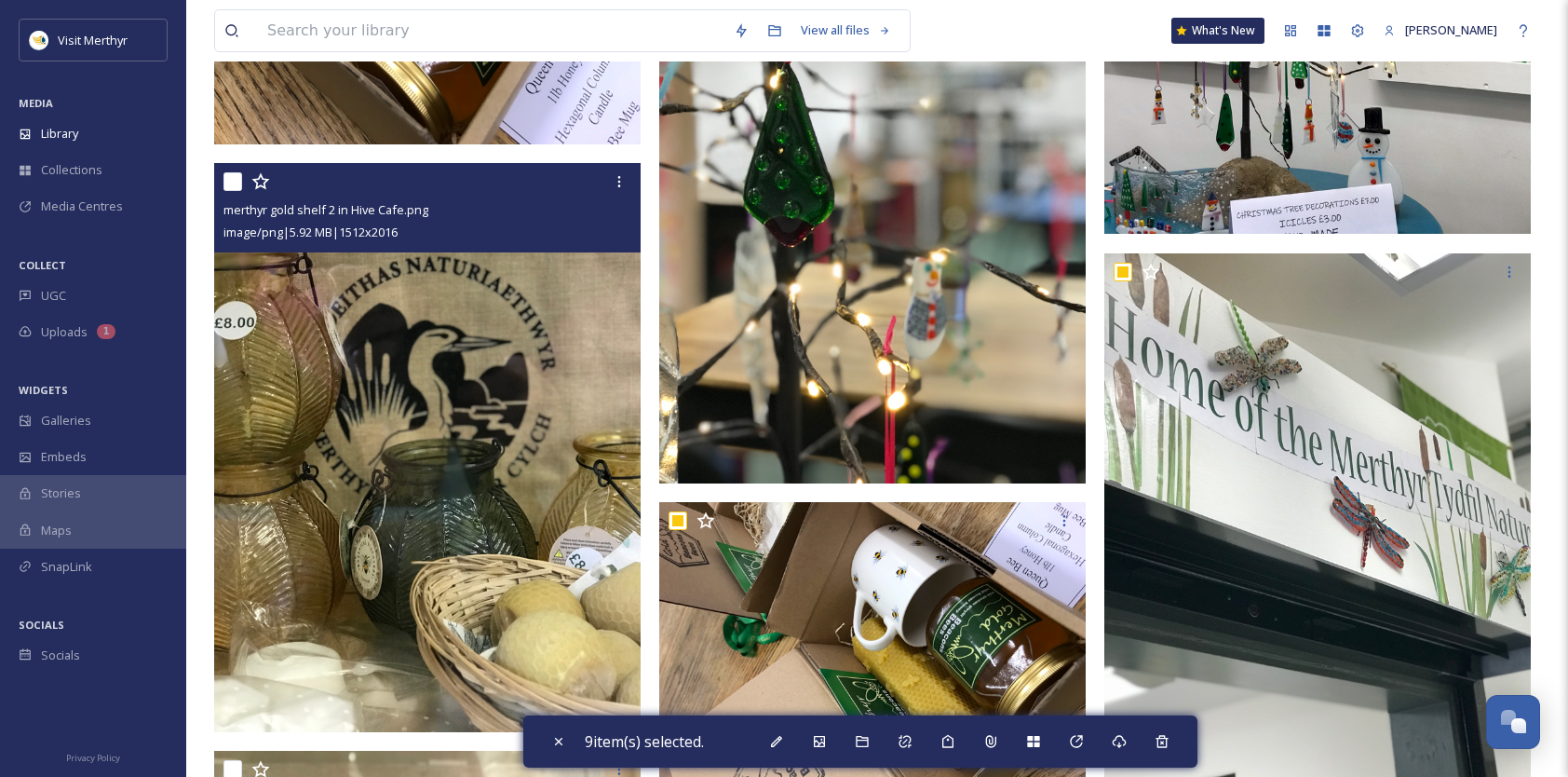
click at [229, 187] on input "checkbox" at bounding box center [233, 181] width 19 height 19
checkbox input "true"
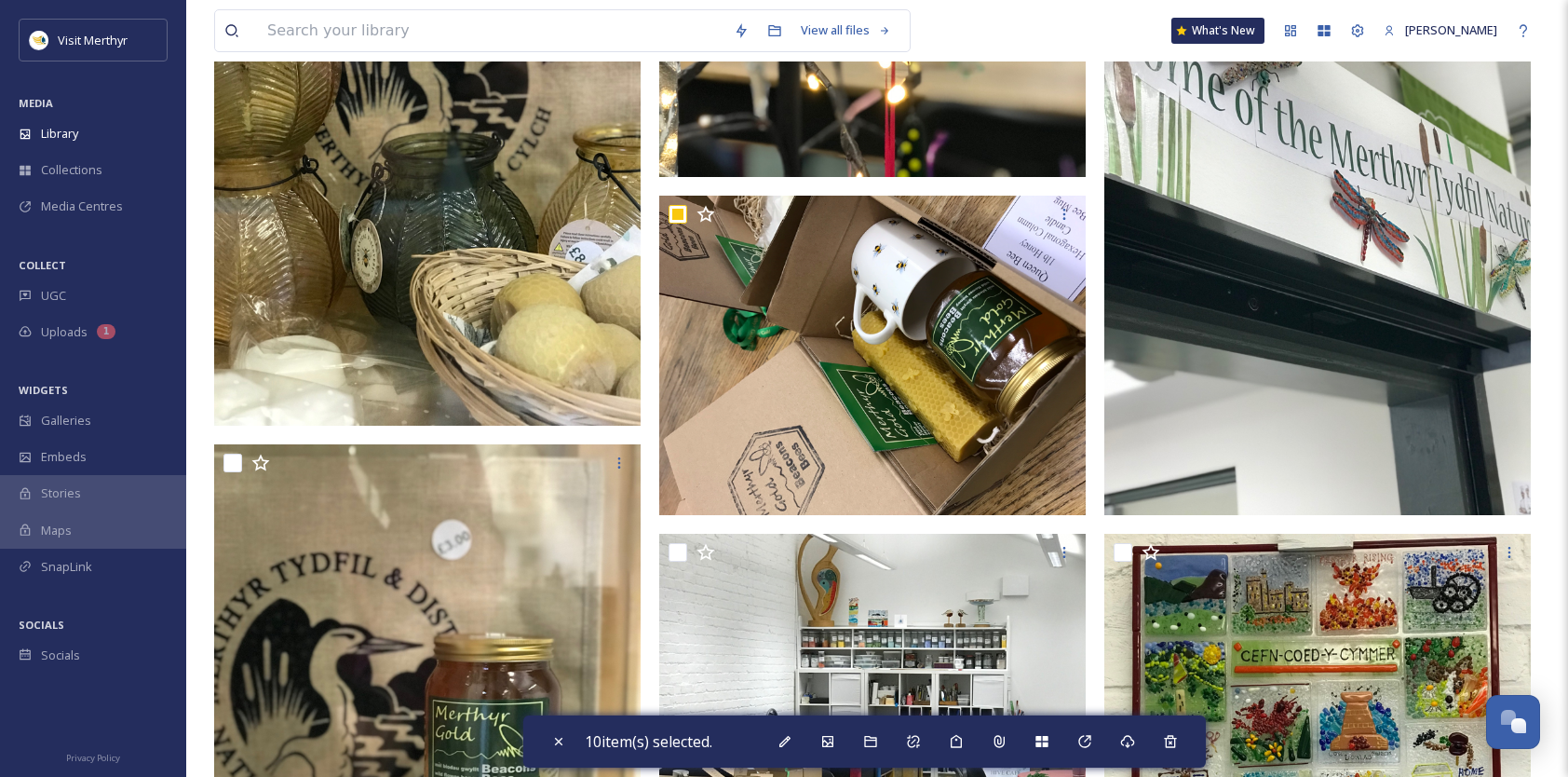
scroll to position [2515, 0]
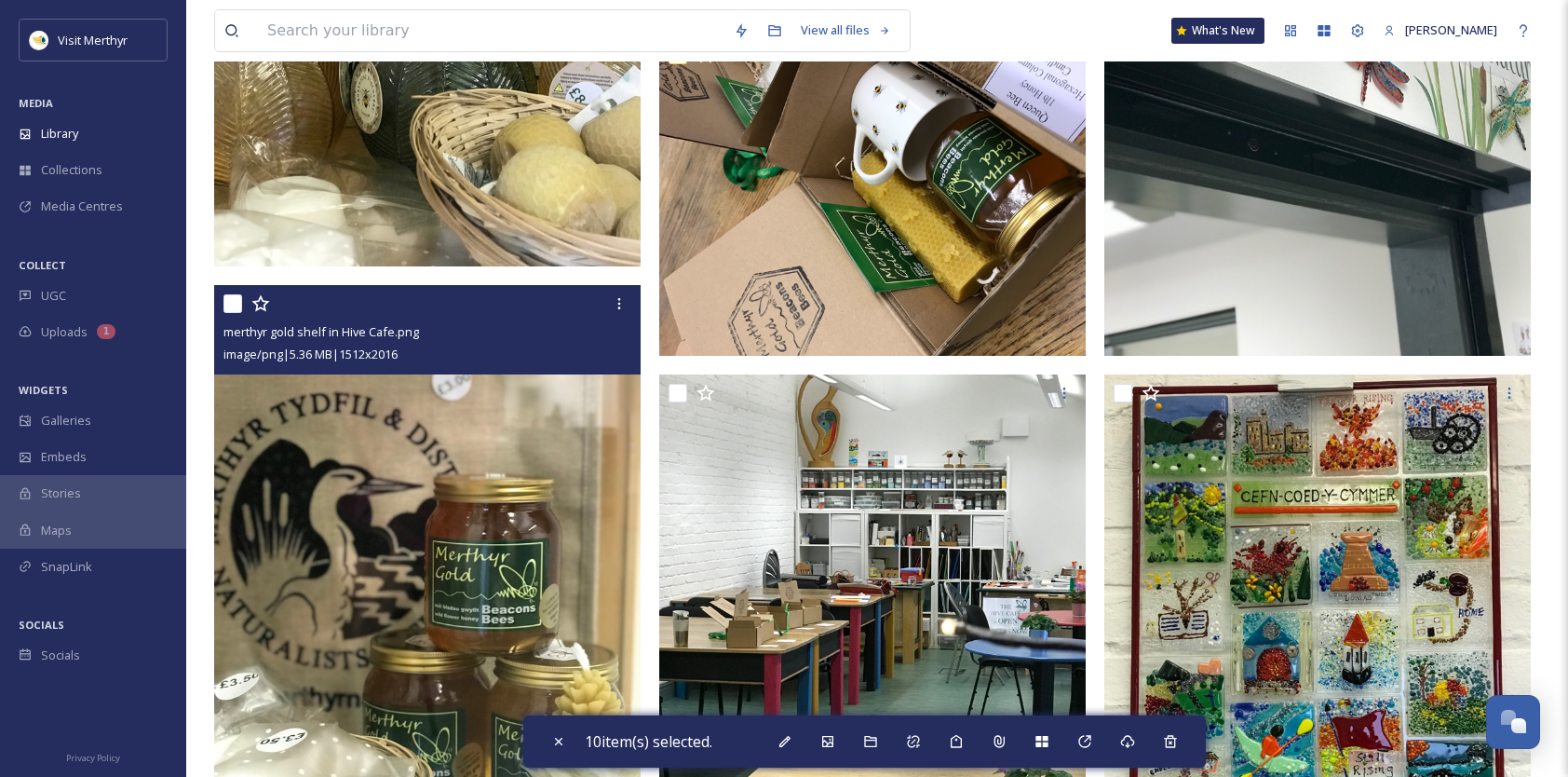
click at [233, 296] on input "checkbox" at bounding box center [233, 303] width 19 height 19
checkbox input "true"
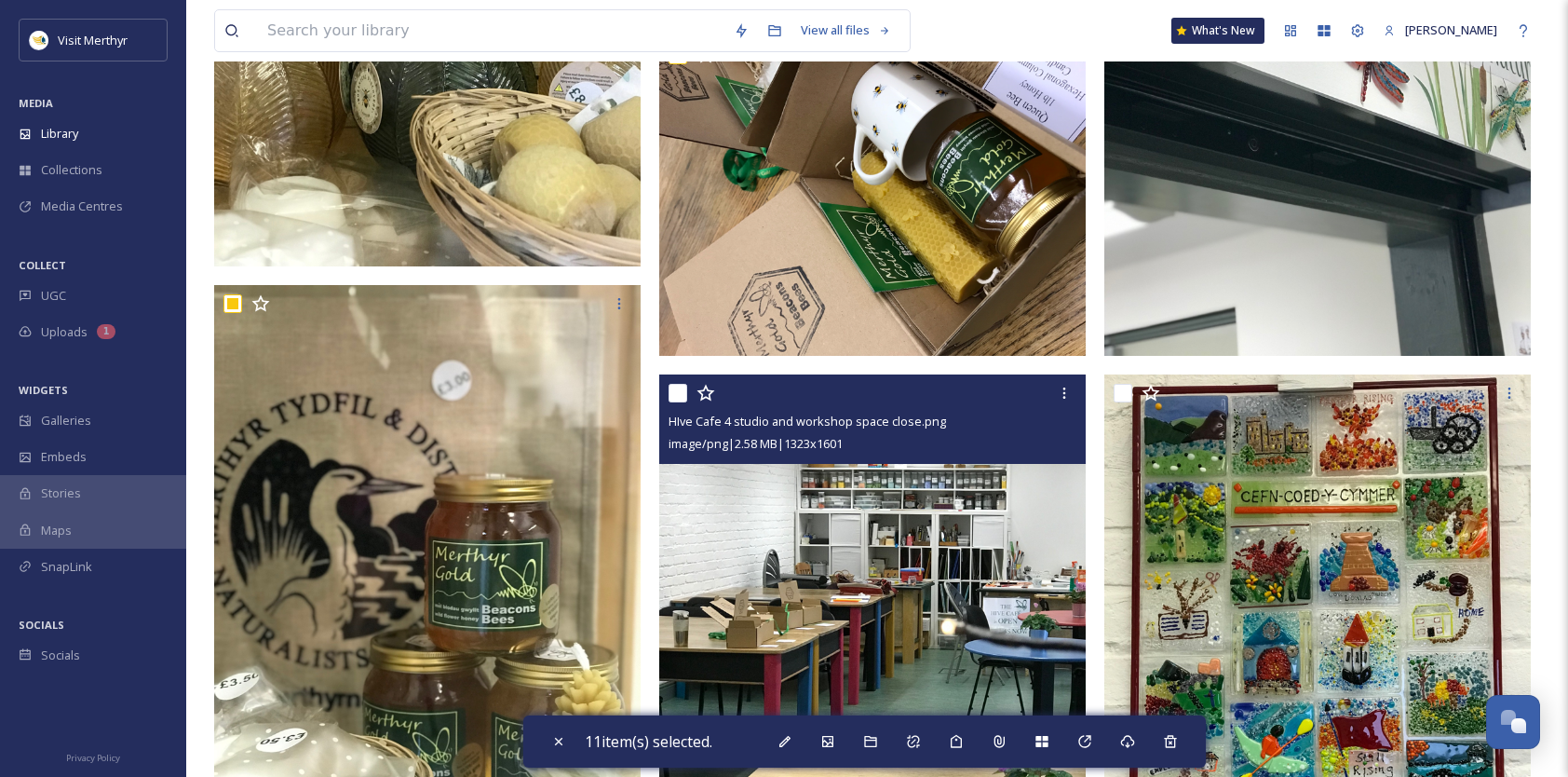
click at [682, 389] on input "checkbox" at bounding box center [677, 393] width 19 height 19
checkbox input "true"
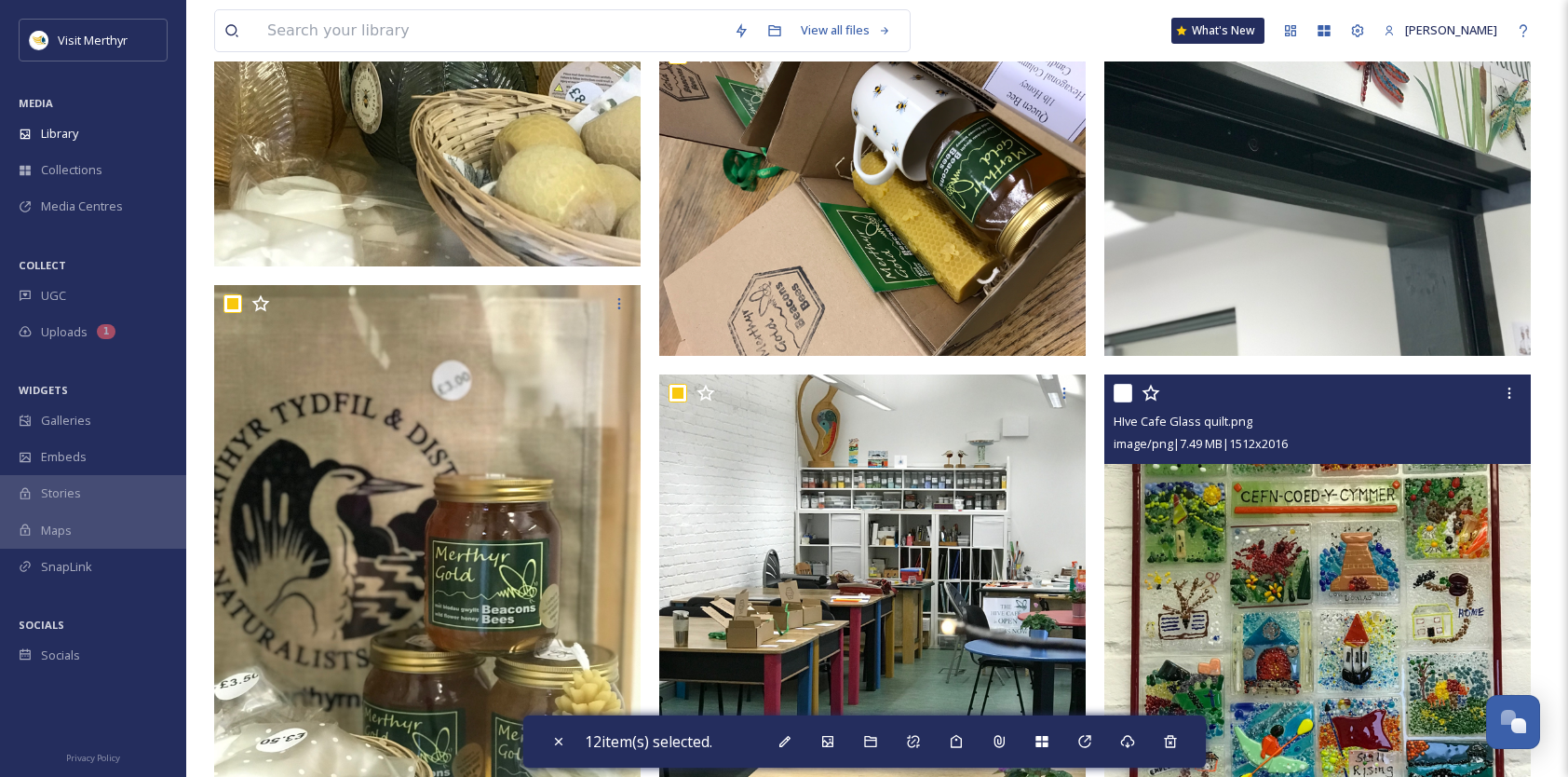
click at [1123, 395] on input "checkbox" at bounding box center [1123, 393] width 19 height 19
checkbox input "true"
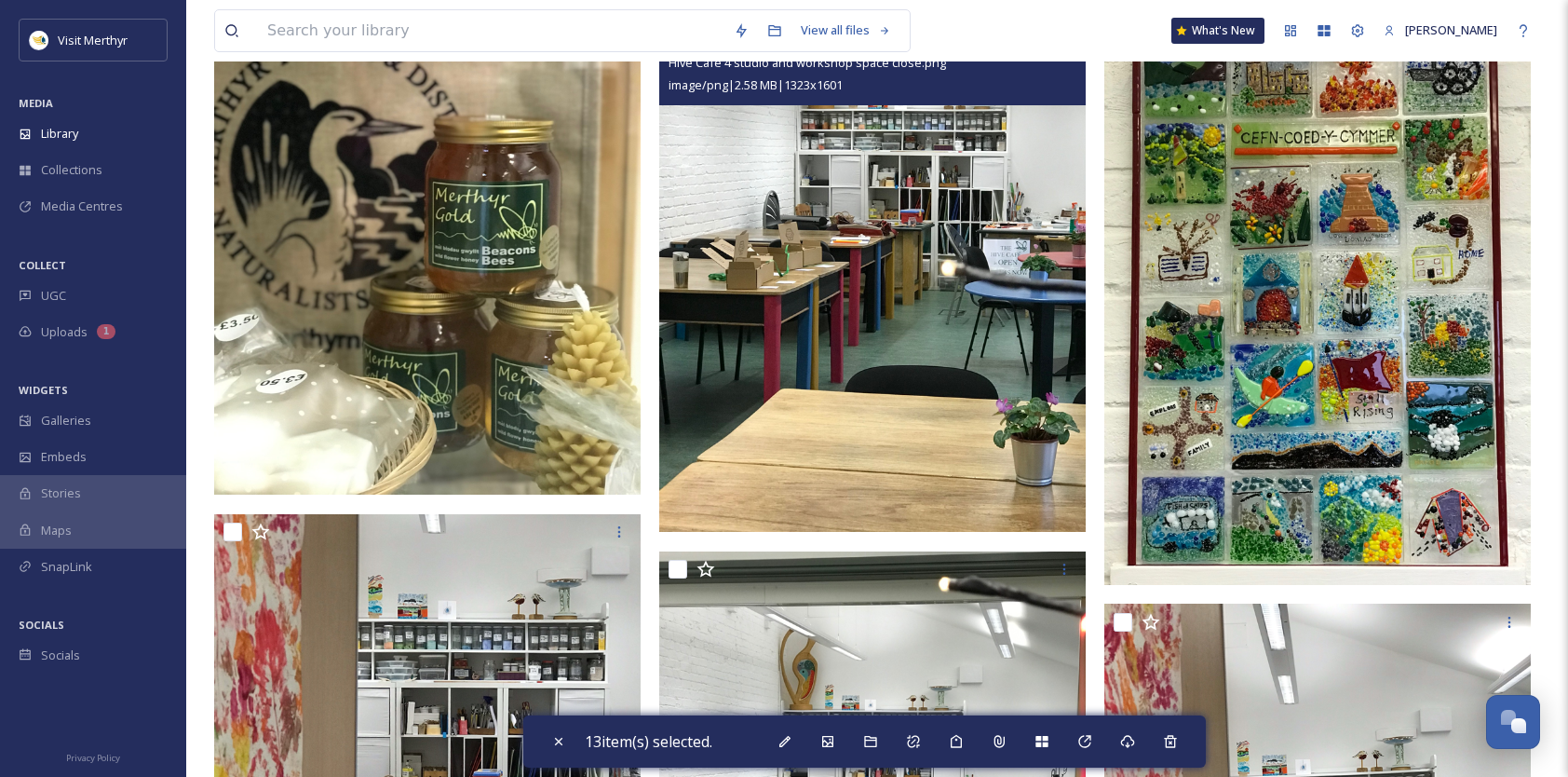
scroll to position [3074, 0]
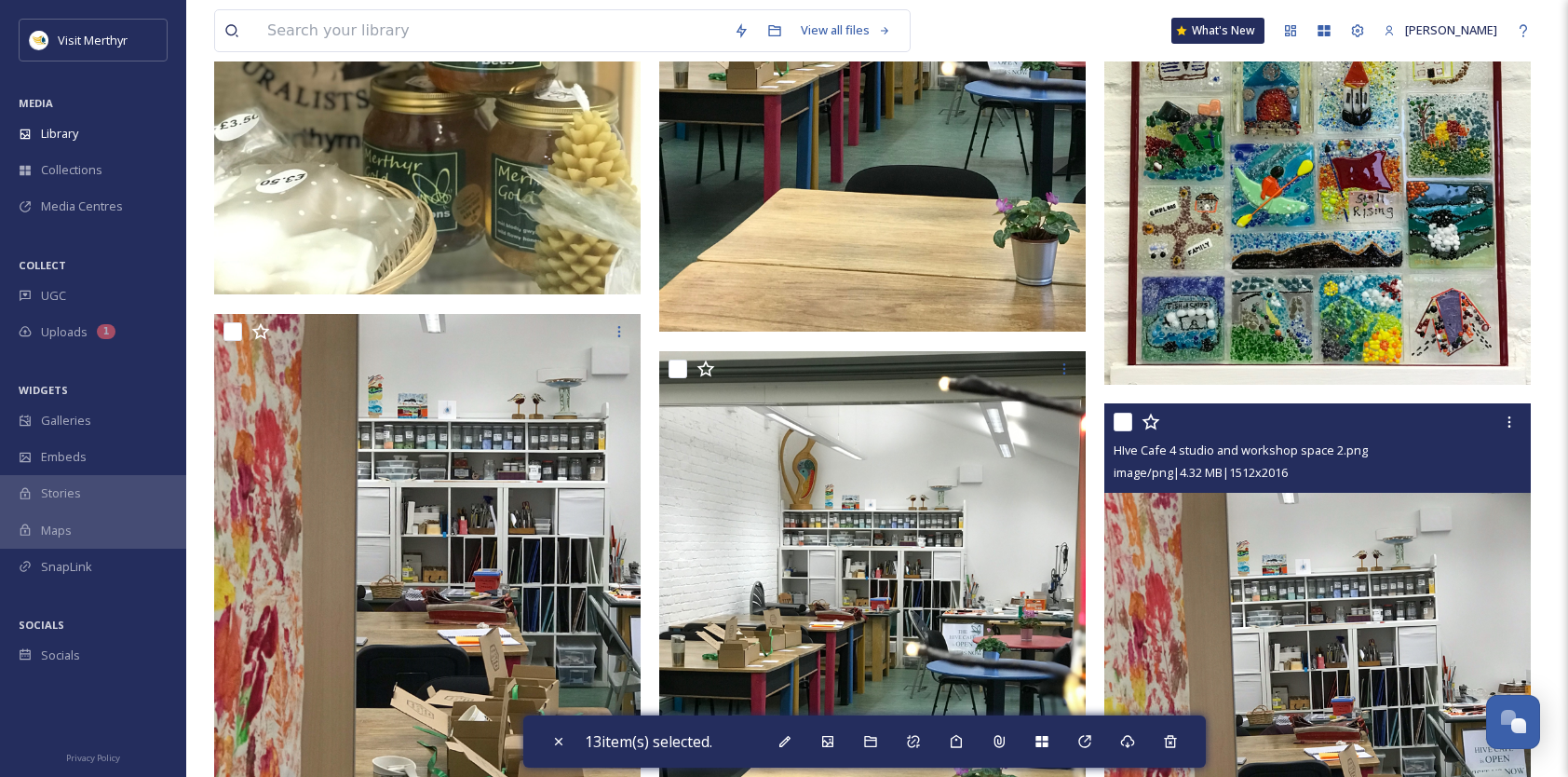
click at [1126, 421] on input "checkbox" at bounding box center [1123, 421] width 19 height 19
checkbox input "true"
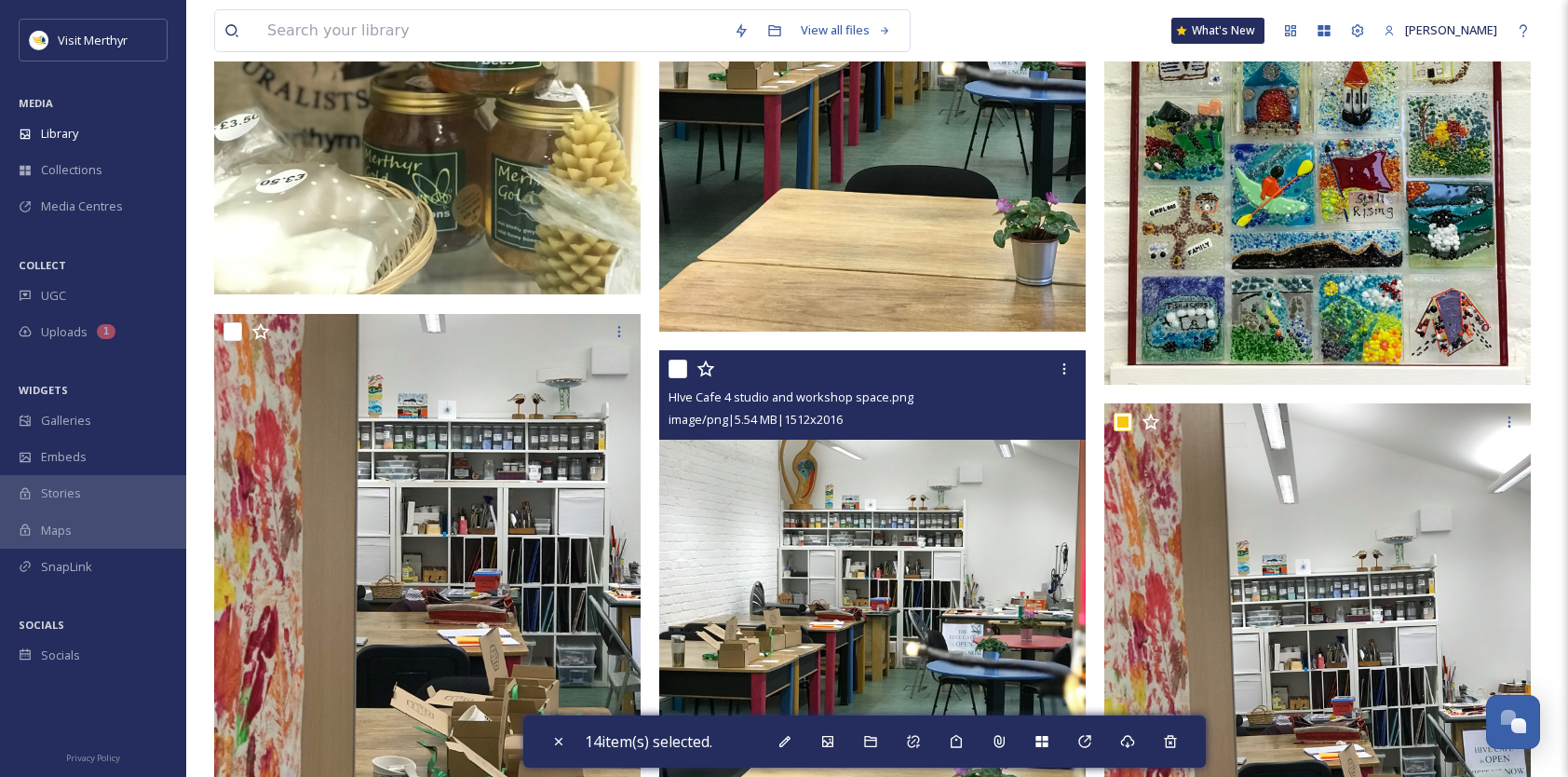
drag, startPoint x: 679, startPoint y: 365, endPoint x: 653, endPoint y: 370, distance: 26.5
click at [679, 364] on input "checkbox" at bounding box center [677, 368] width 19 height 19
checkbox input "true"
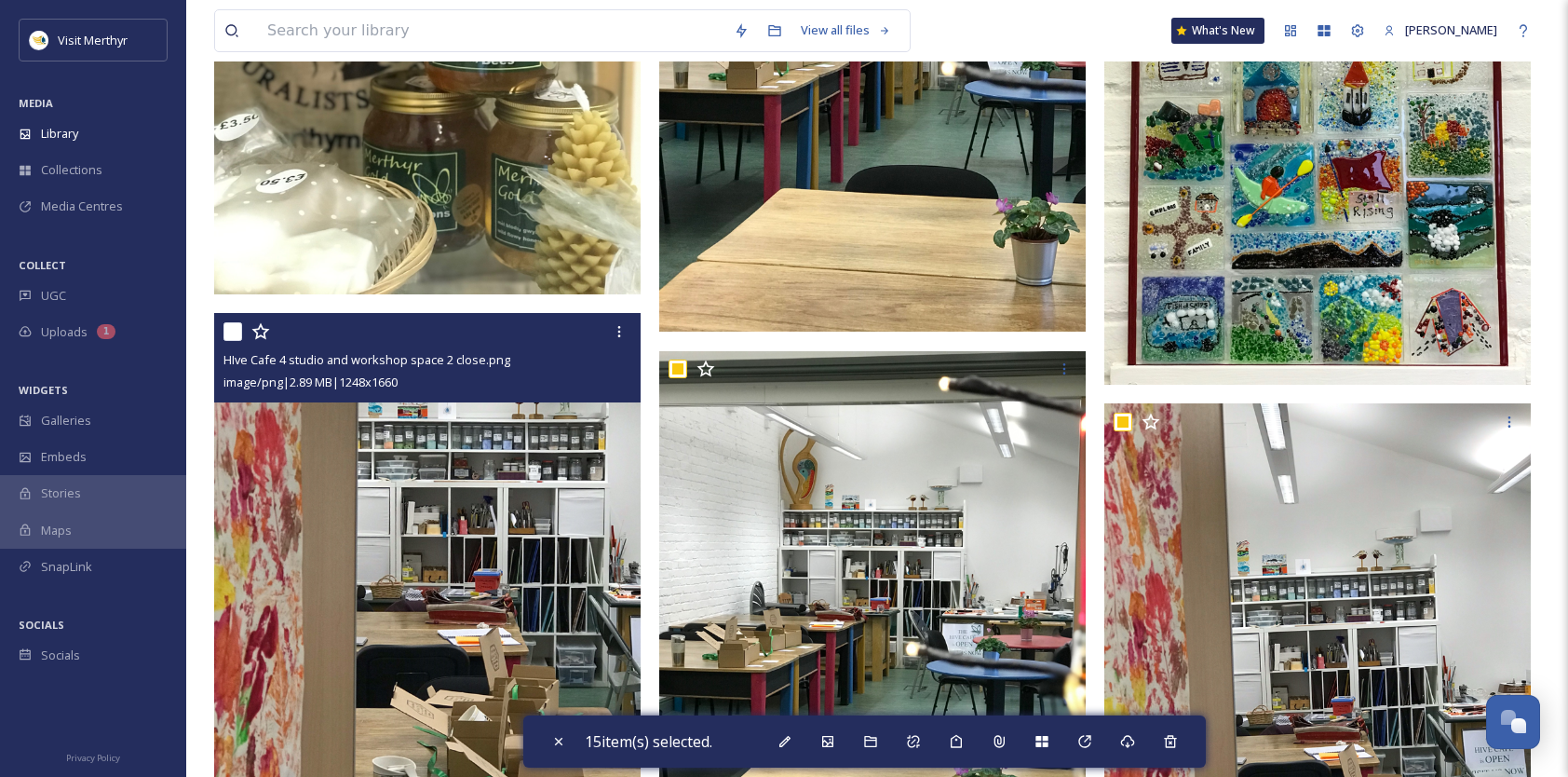
click at [236, 328] on input "checkbox" at bounding box center [233, 331] width 19 height 19
checkbox input "true"
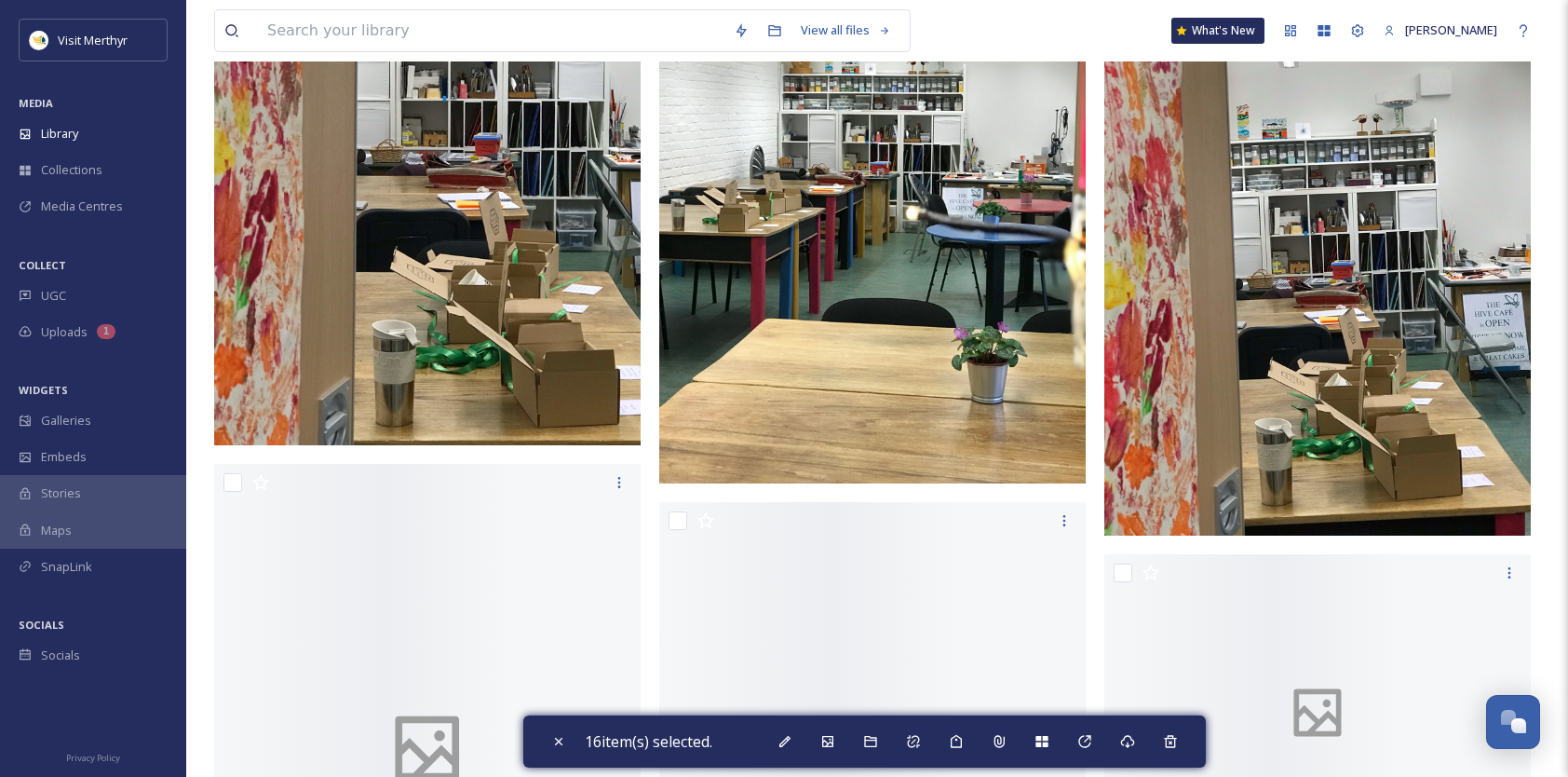
scroll to position [3633, 0]
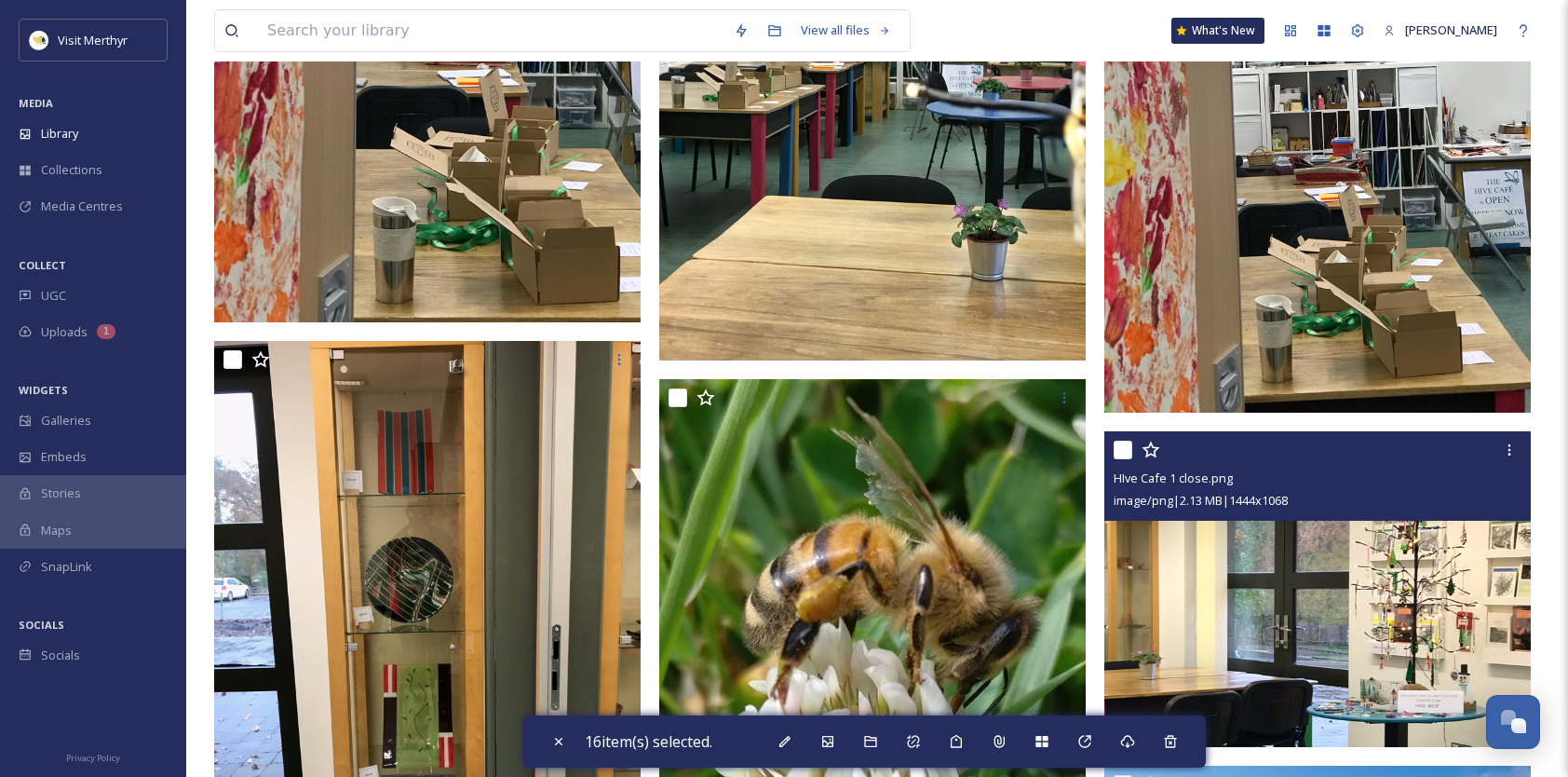
click at [1122, 447] on input "checkbox" at bounding box center [1123, 450] width 19 height 19
checkbox input "true"
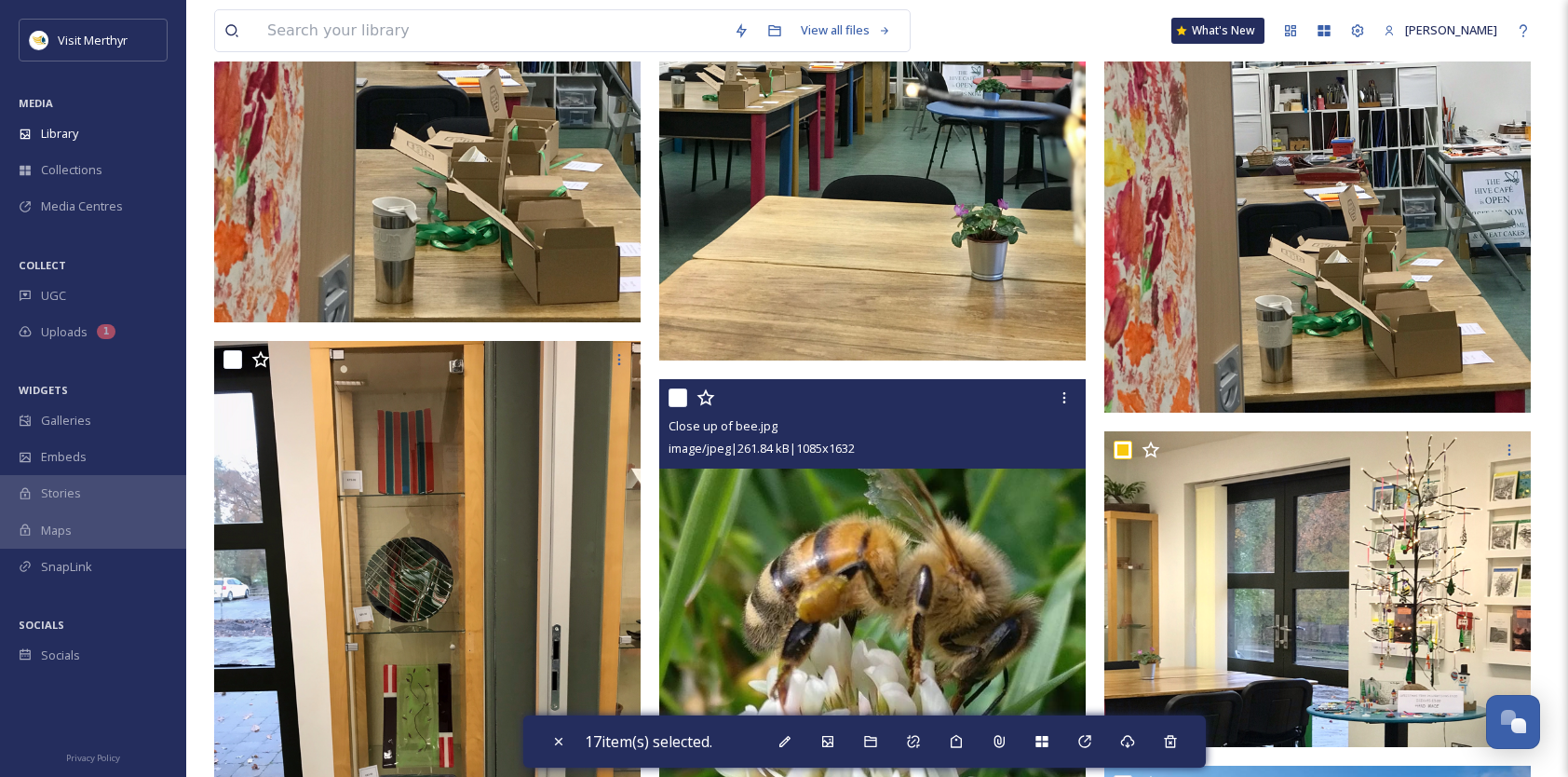
click at [678, 396] on input "checkbox" at bounding box center [677, 397] width 19 height 19
checkbox input "true"
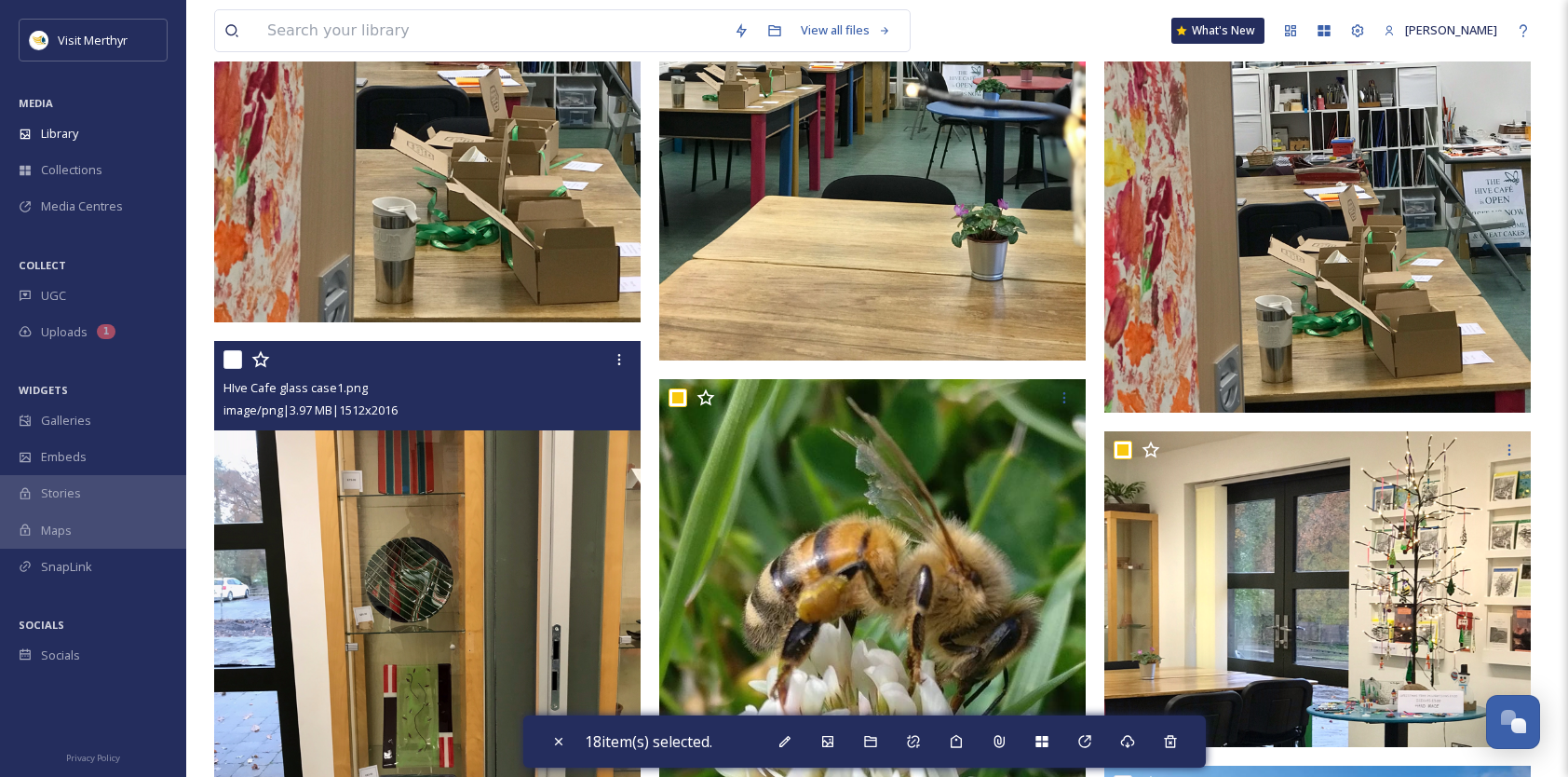
click at [240, 358] on input "checkbox" at bounding box center [233, 359] width 19 height 19
checkbox input "true"
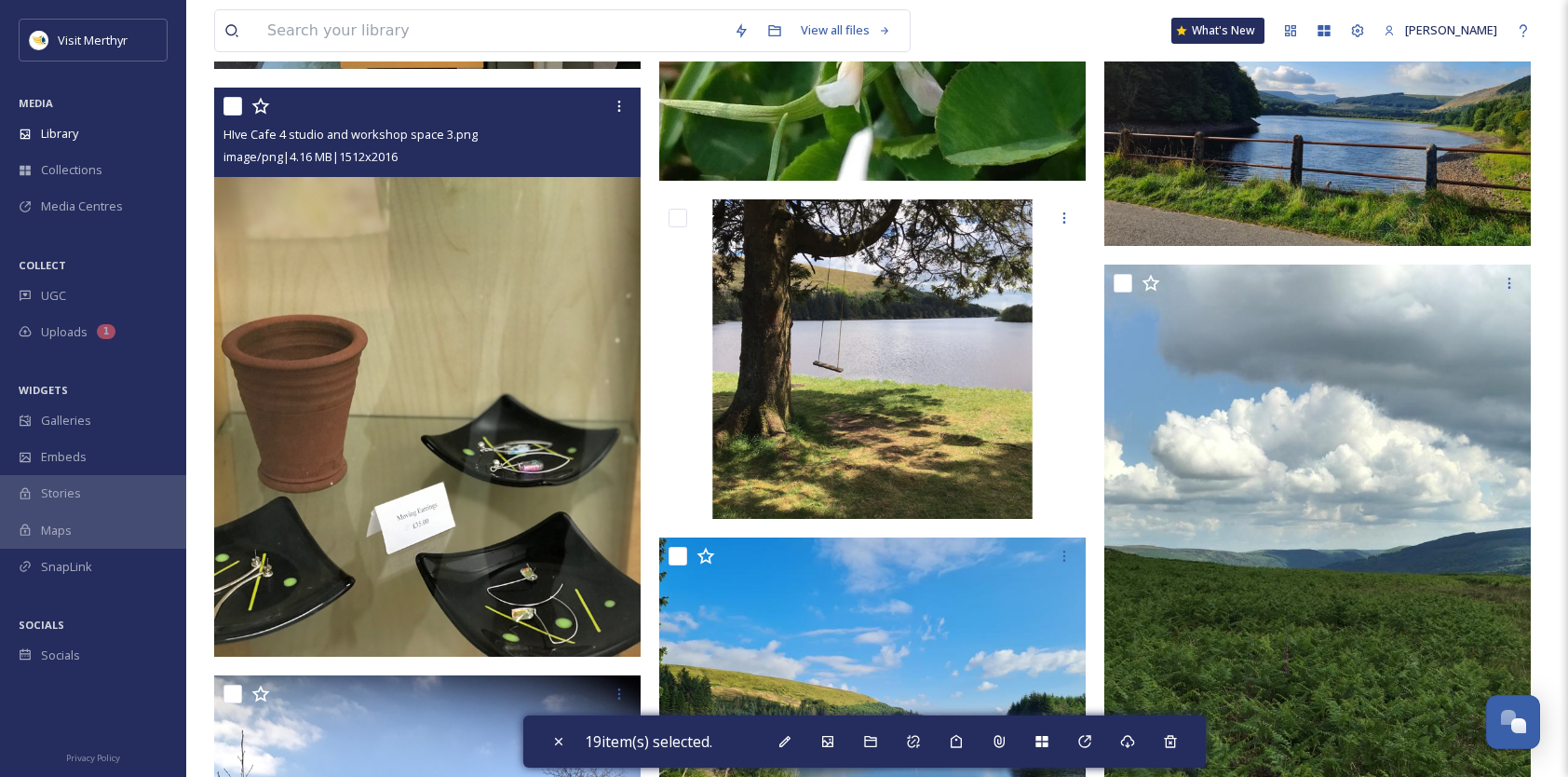
scroll to position [4471, 0]
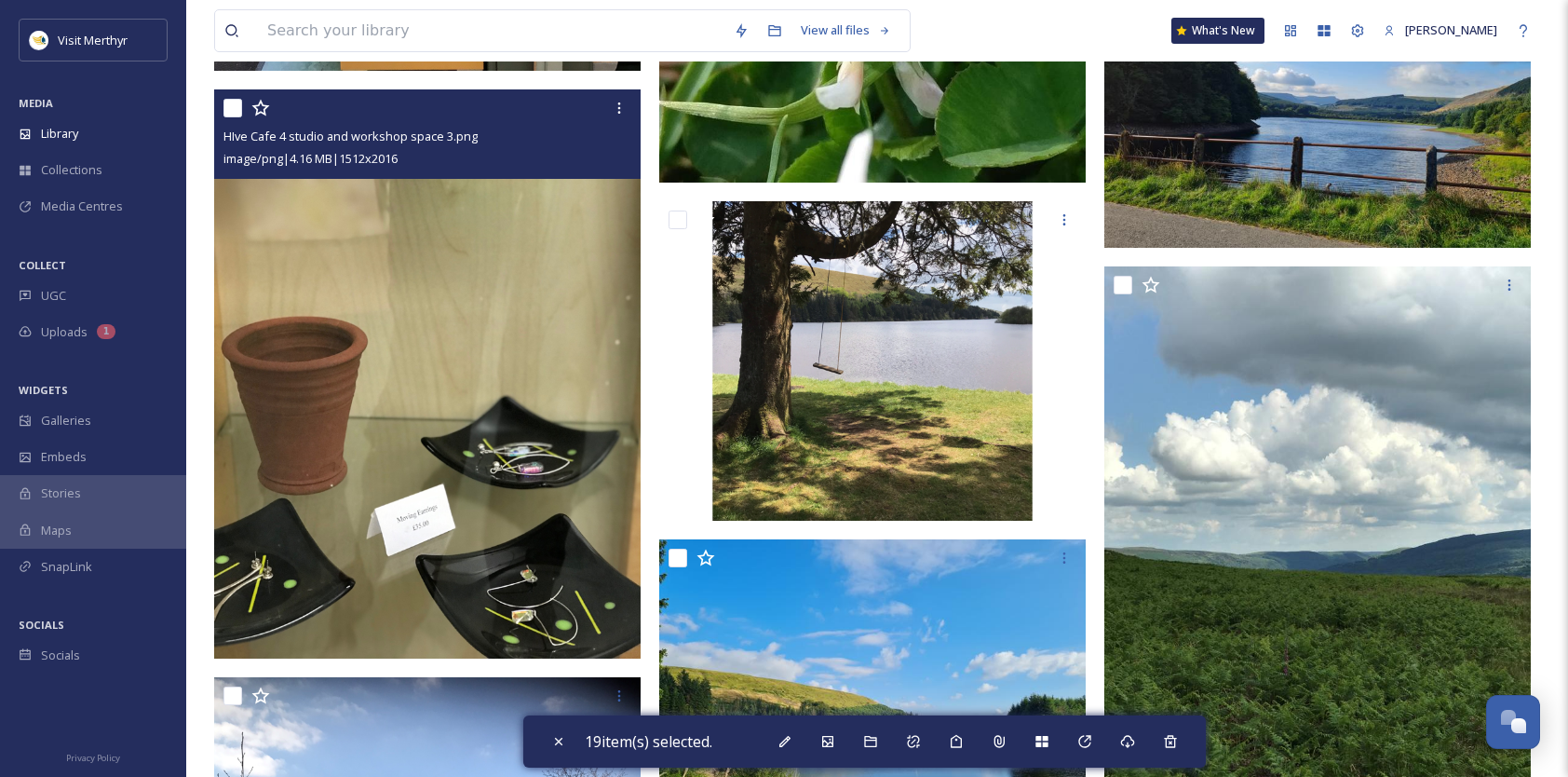
click at [238, 108] on input "checkbox" at bounding box center [233, 108] width 19 height 19
checkbox input "true"
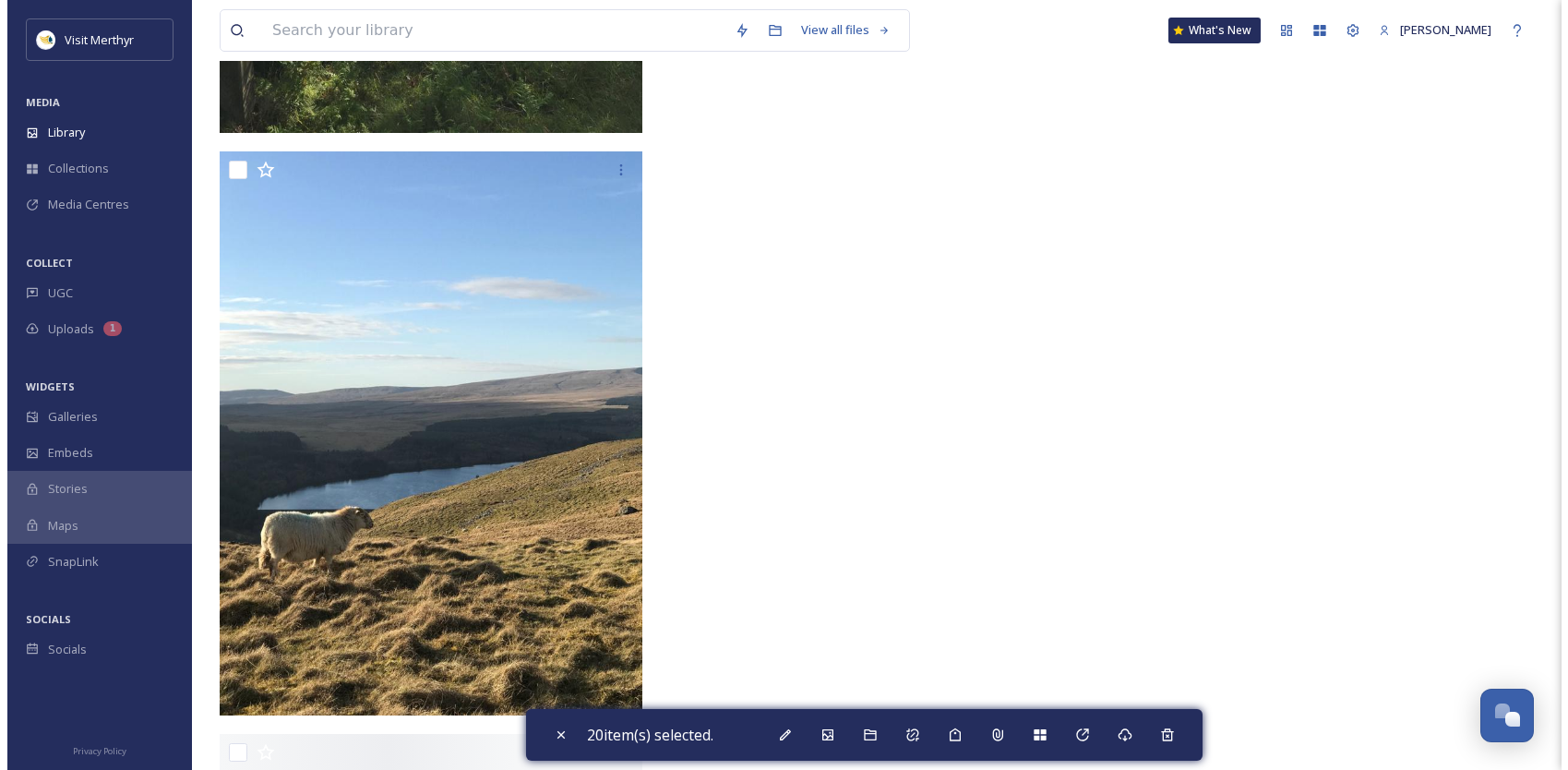
scroll to position [6277, 0]
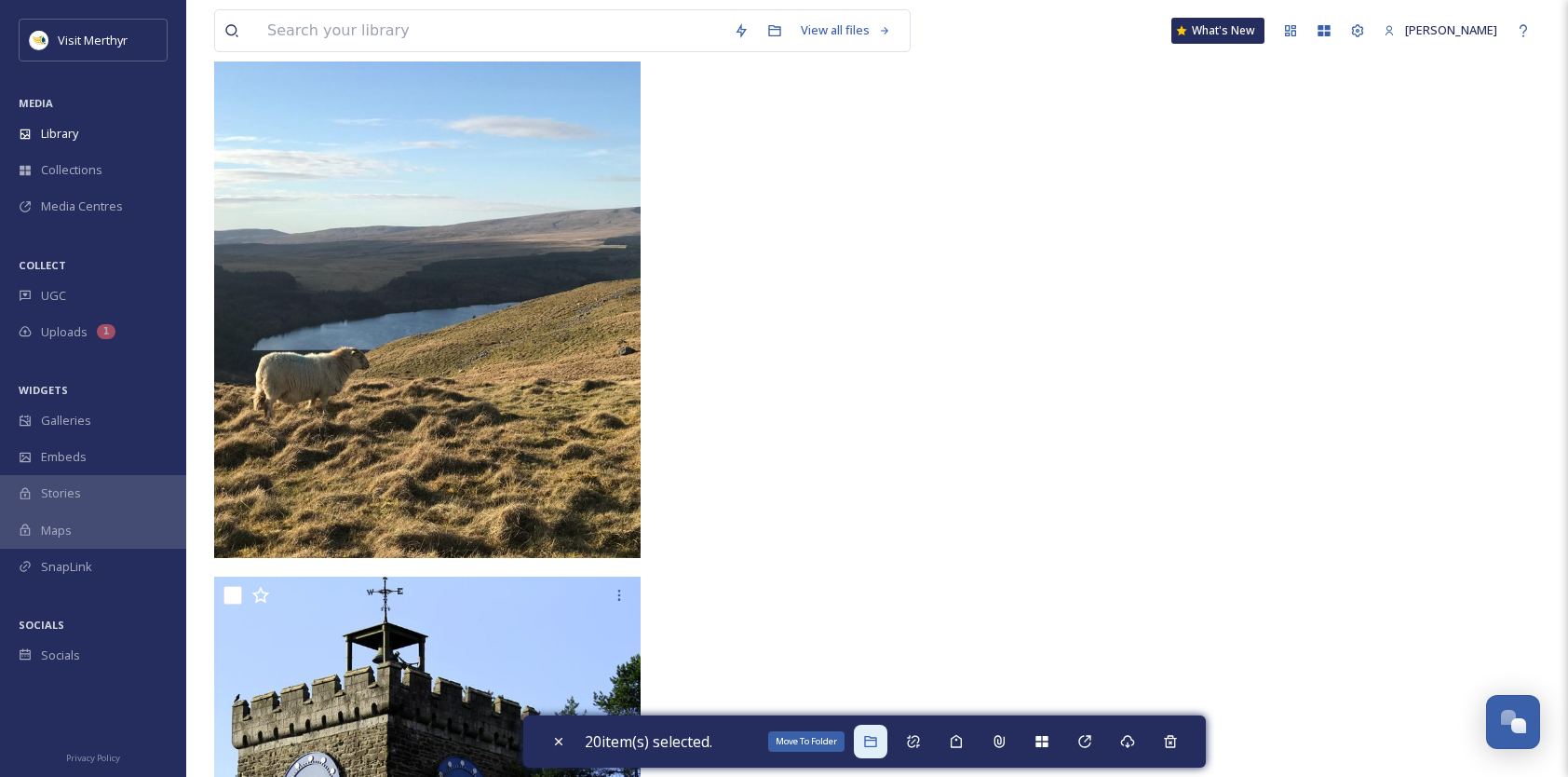
click at [869, 736] on icon at bounding box center [870, 741] width 15 height 15
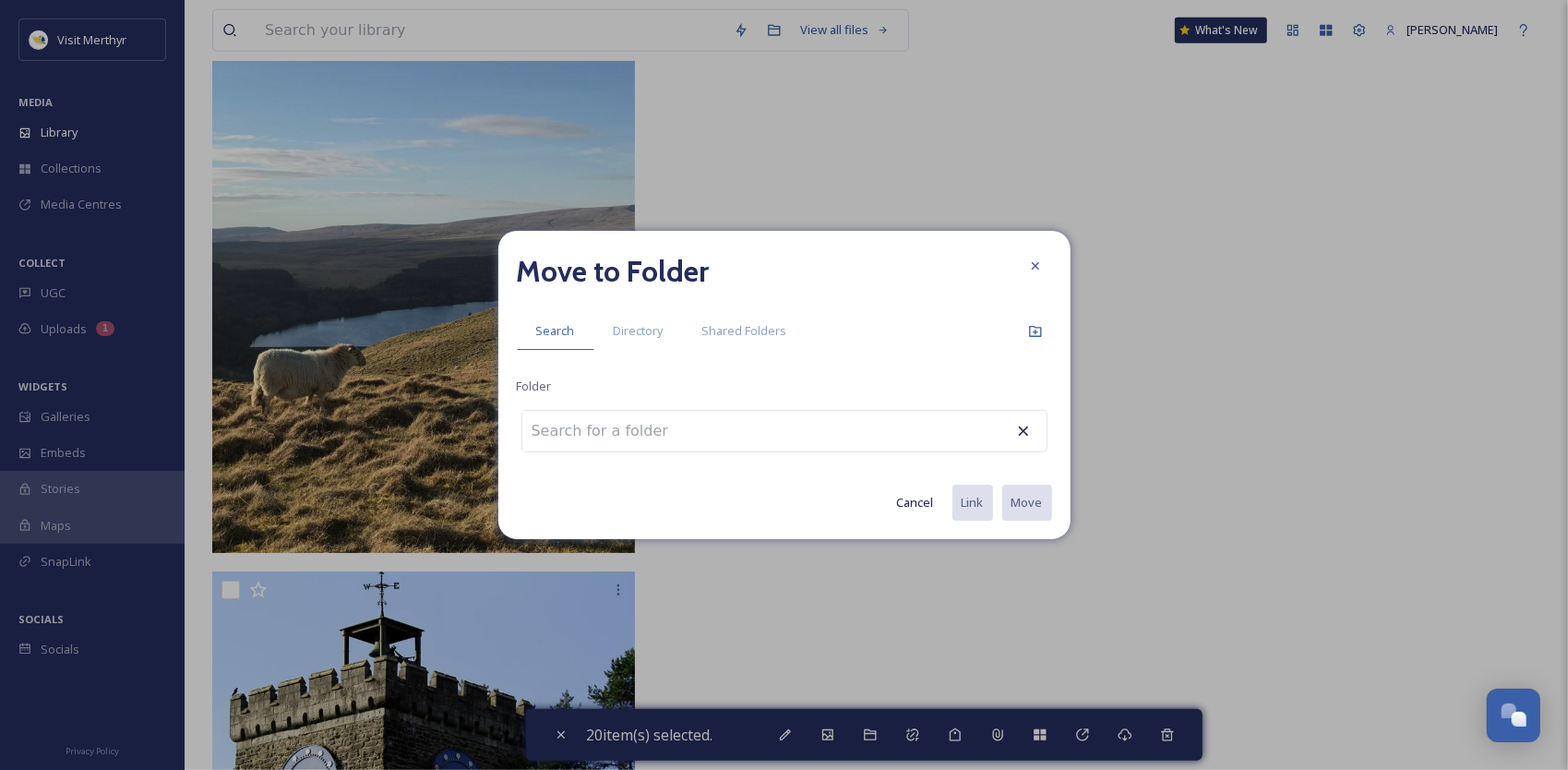
click at [611, 432] on input at bounding box center [624, 431] width 203 height 41
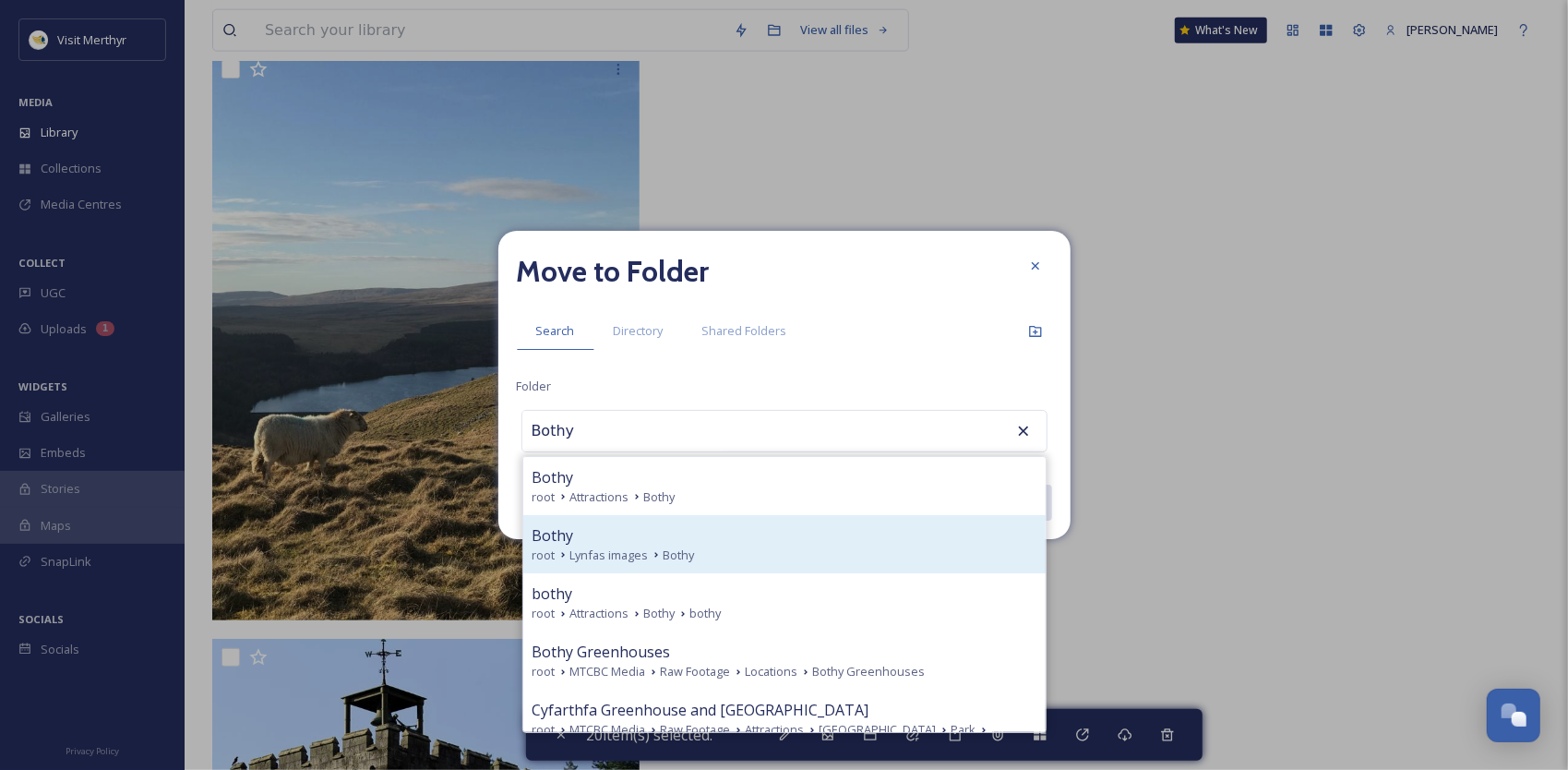
type input "Bothy"
click at [572, 532] on div "Bothy" at bounding box center [784, 535] width 504 height 22
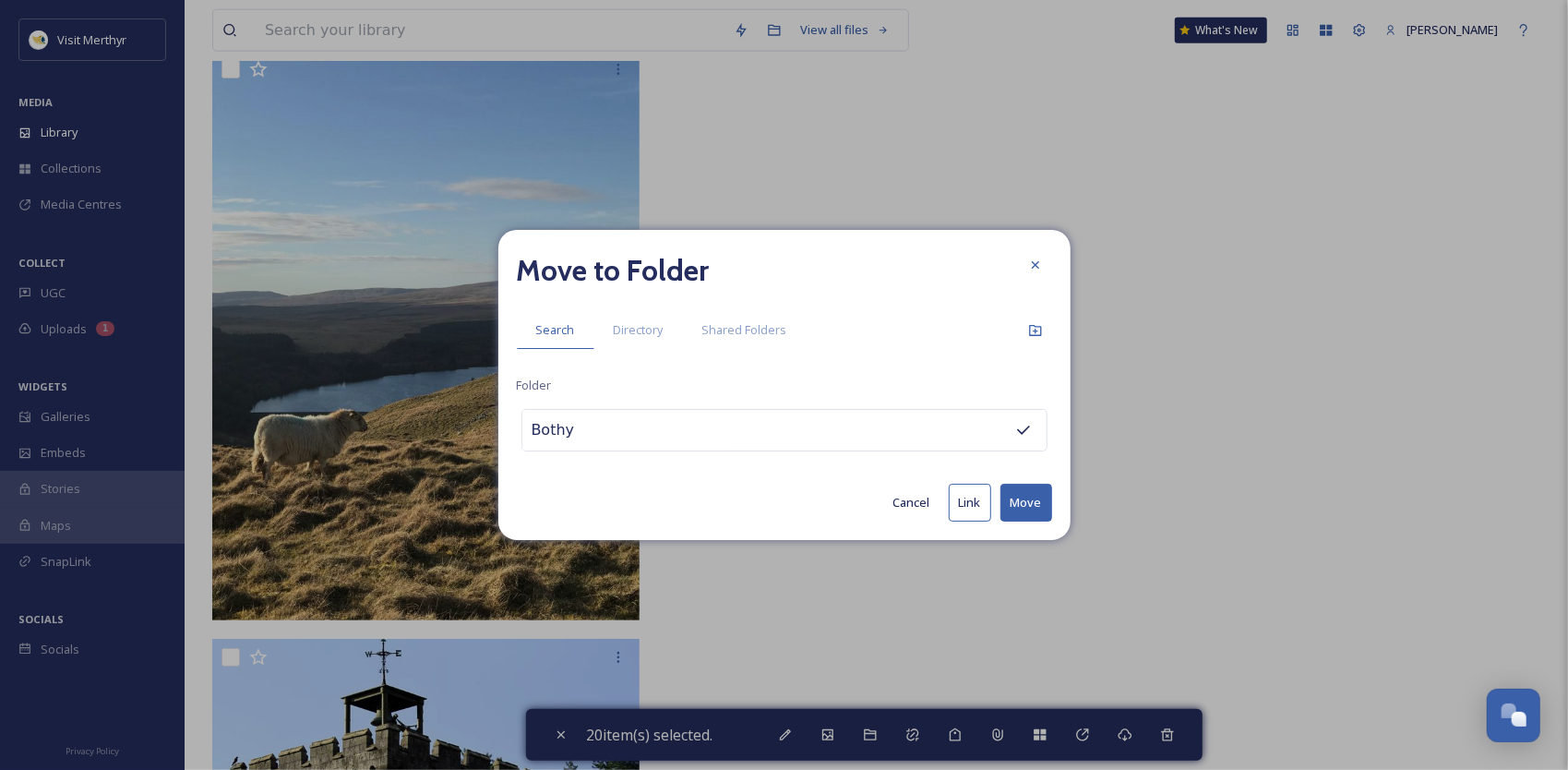
click at [1017, 503] on button "Move" at bounding box center [1026, 502] width 51 height 38
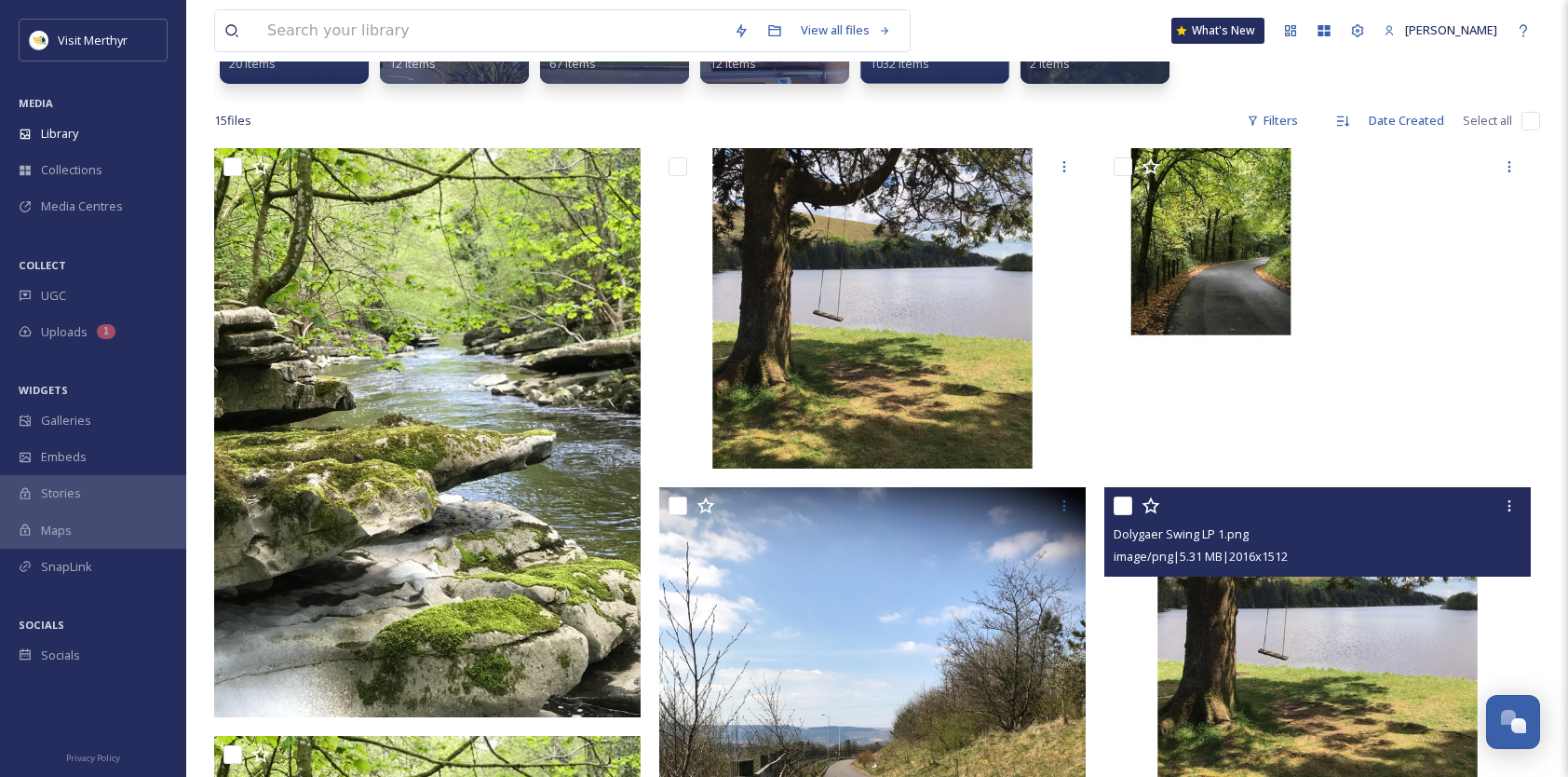
scroll to position [0, 0]
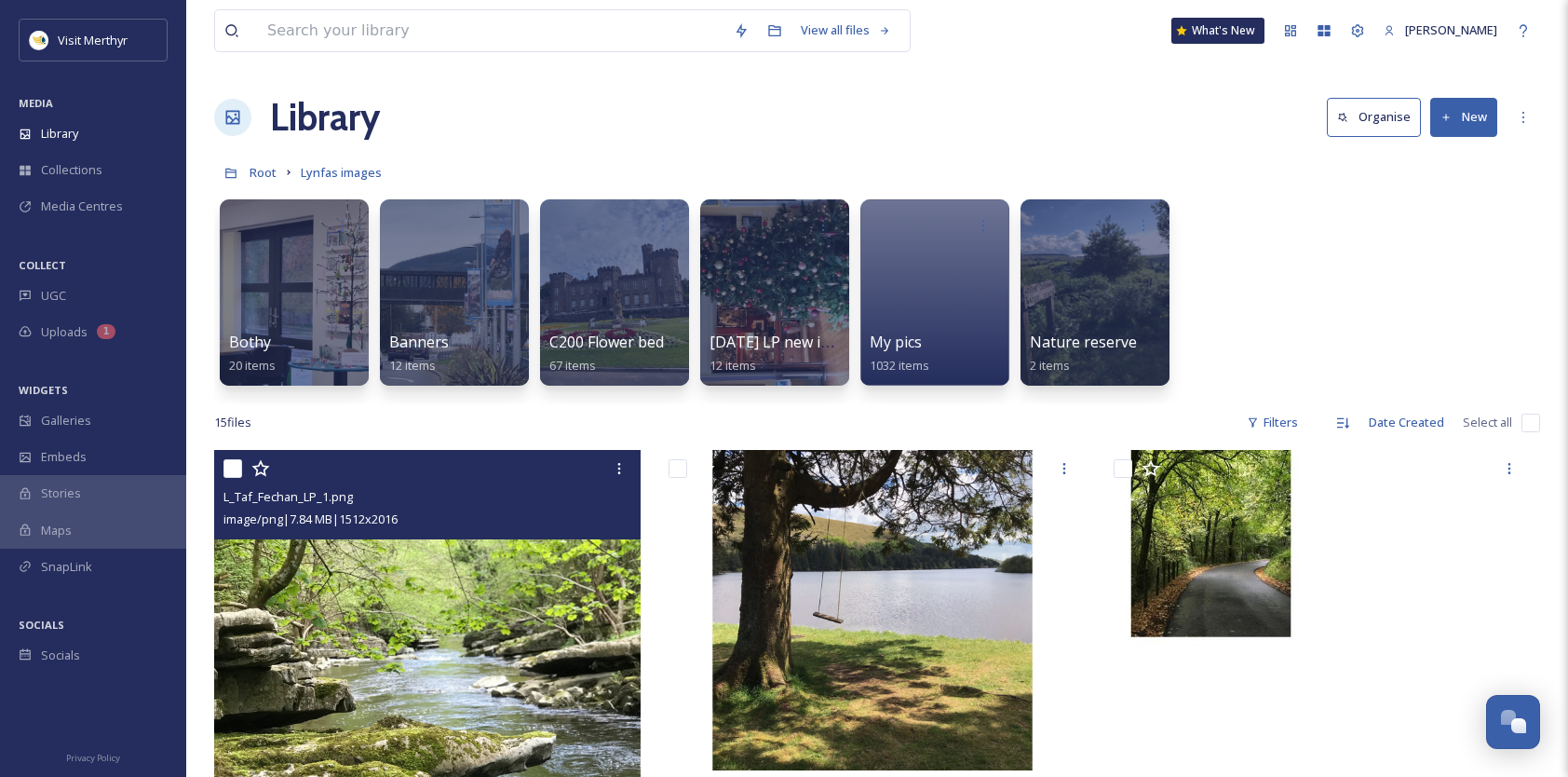
drag, startPoint x: 229, startPoint y: 467, endPoint x: 350, endPoint y: 462, distance: 121.1
click at [232, 467] on input "checkbox" at bounding box center [233, 468] width 19 height 19
checkbox input "true"
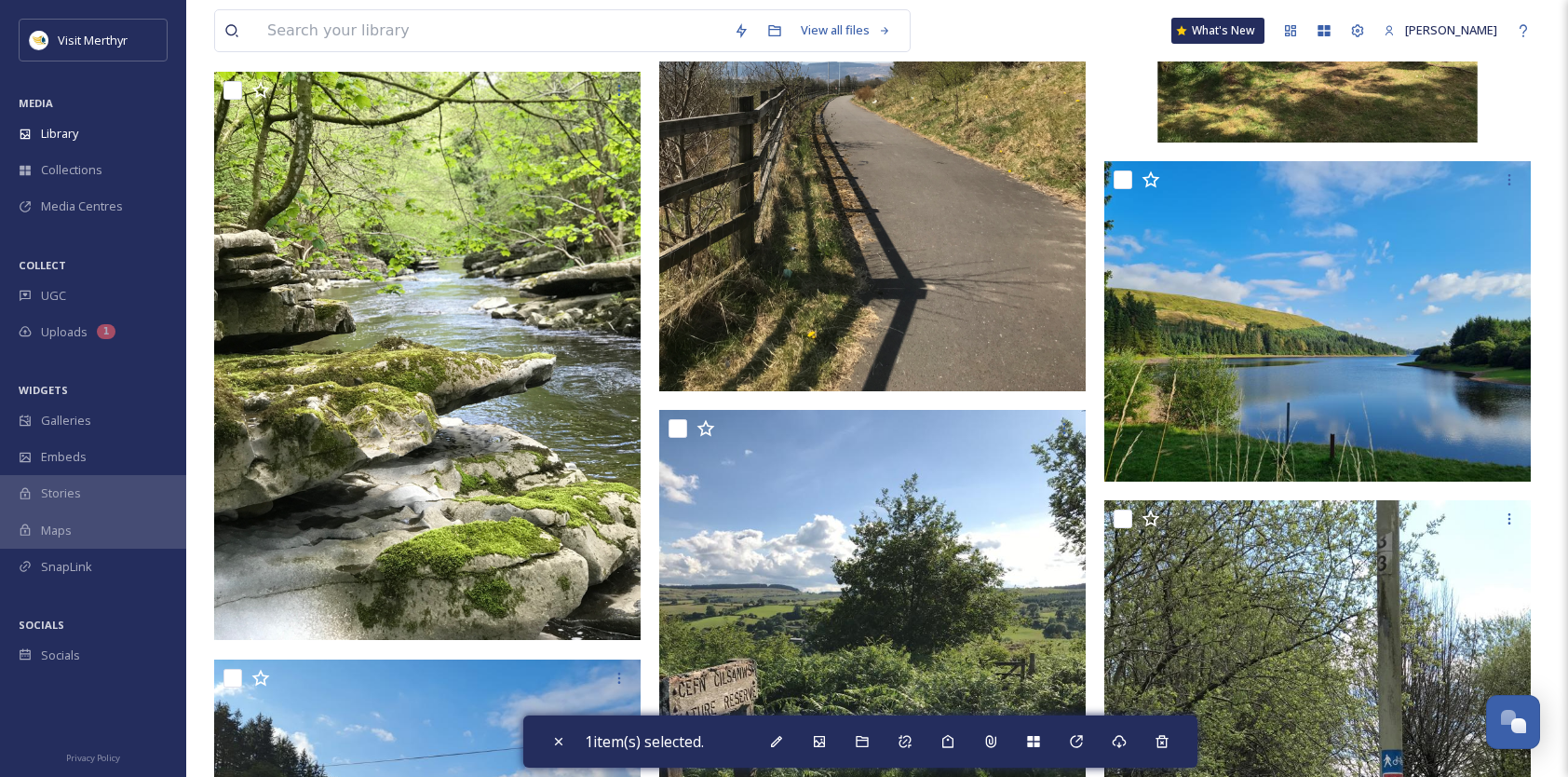
scroll to position [1118, 0]
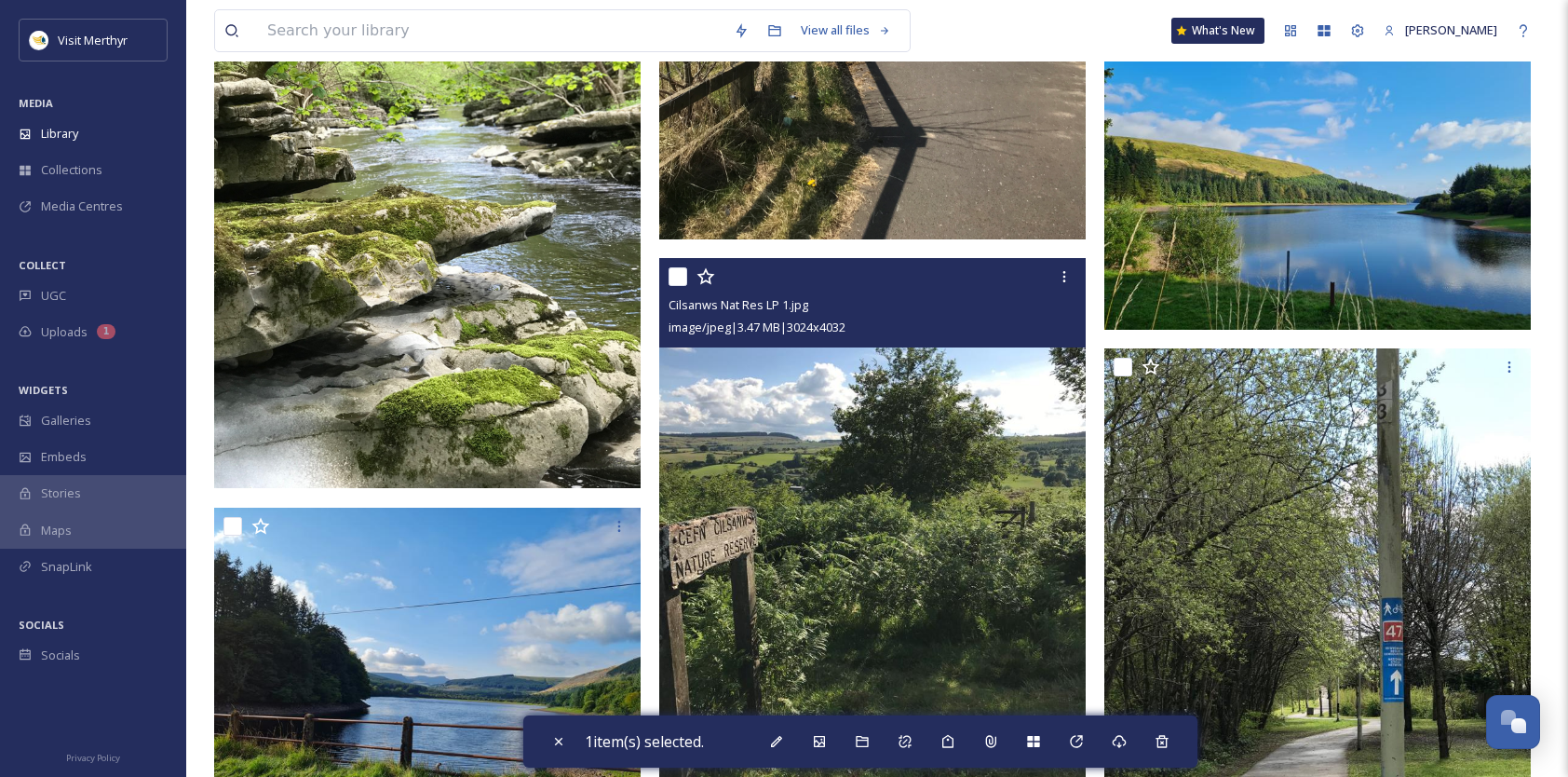
click at [680, 277] on input "checkbox" at bounding box center [677, 277] width 19 height 19
checkbox input "true"
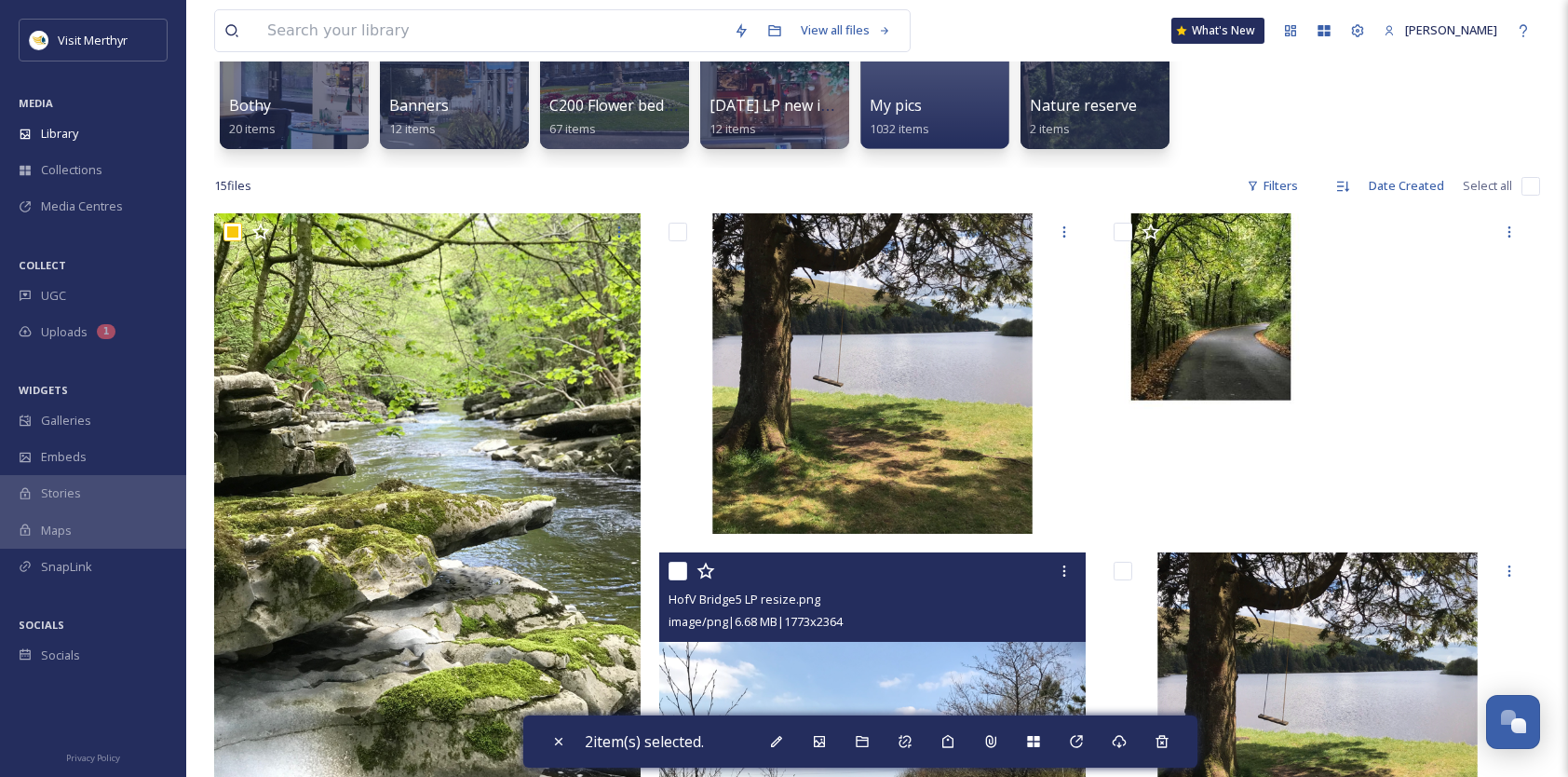
scroll to position [0, 0]
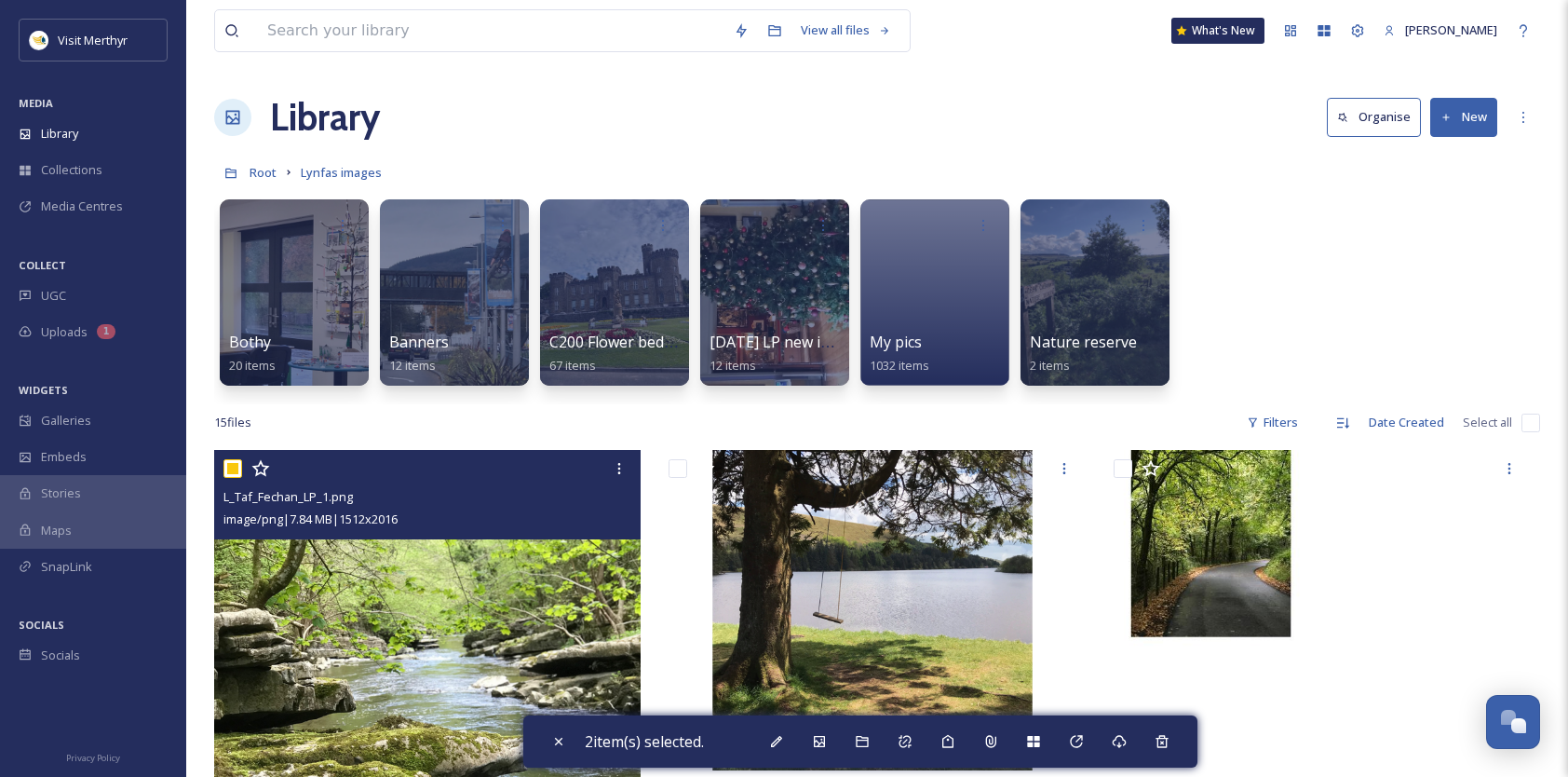
click at [236, 463] on input "checkbox" at bounding box center [233, 468] width 19 height 19
checkbox input "false"
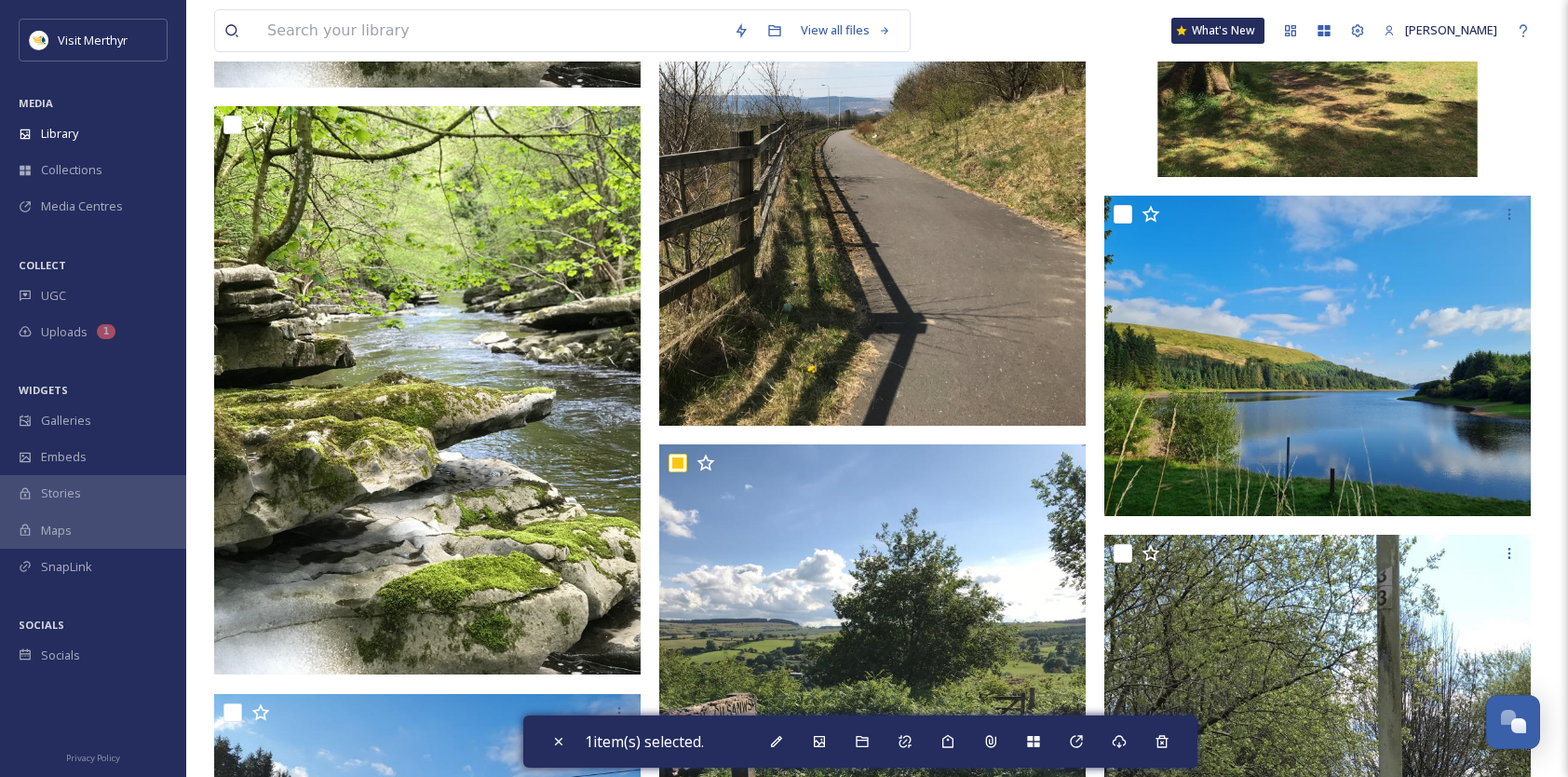
scroll to position [1304, 0]
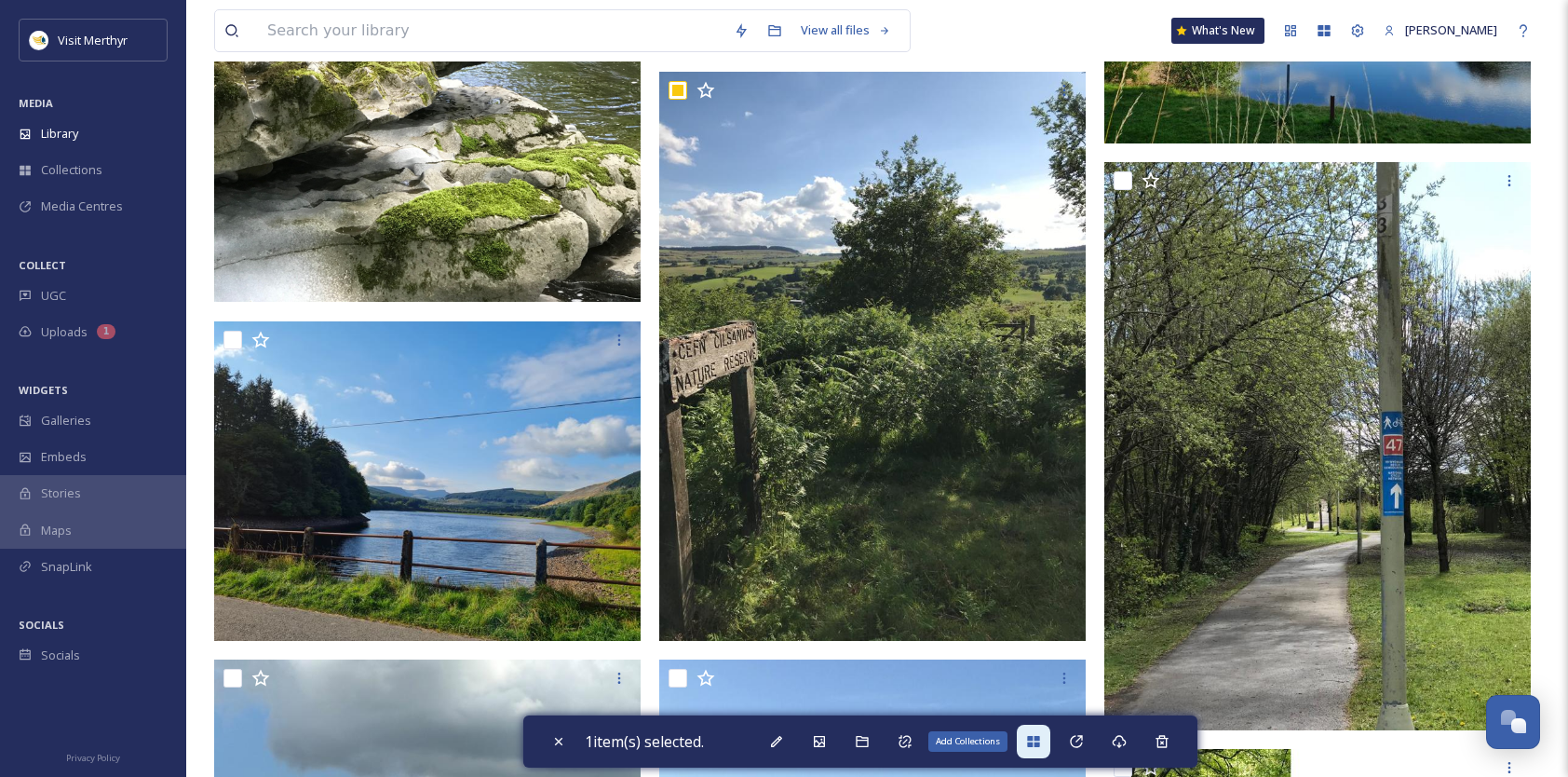
click at [1037, 739] on icon at bounding box center [1033, 741] width 12 height 11
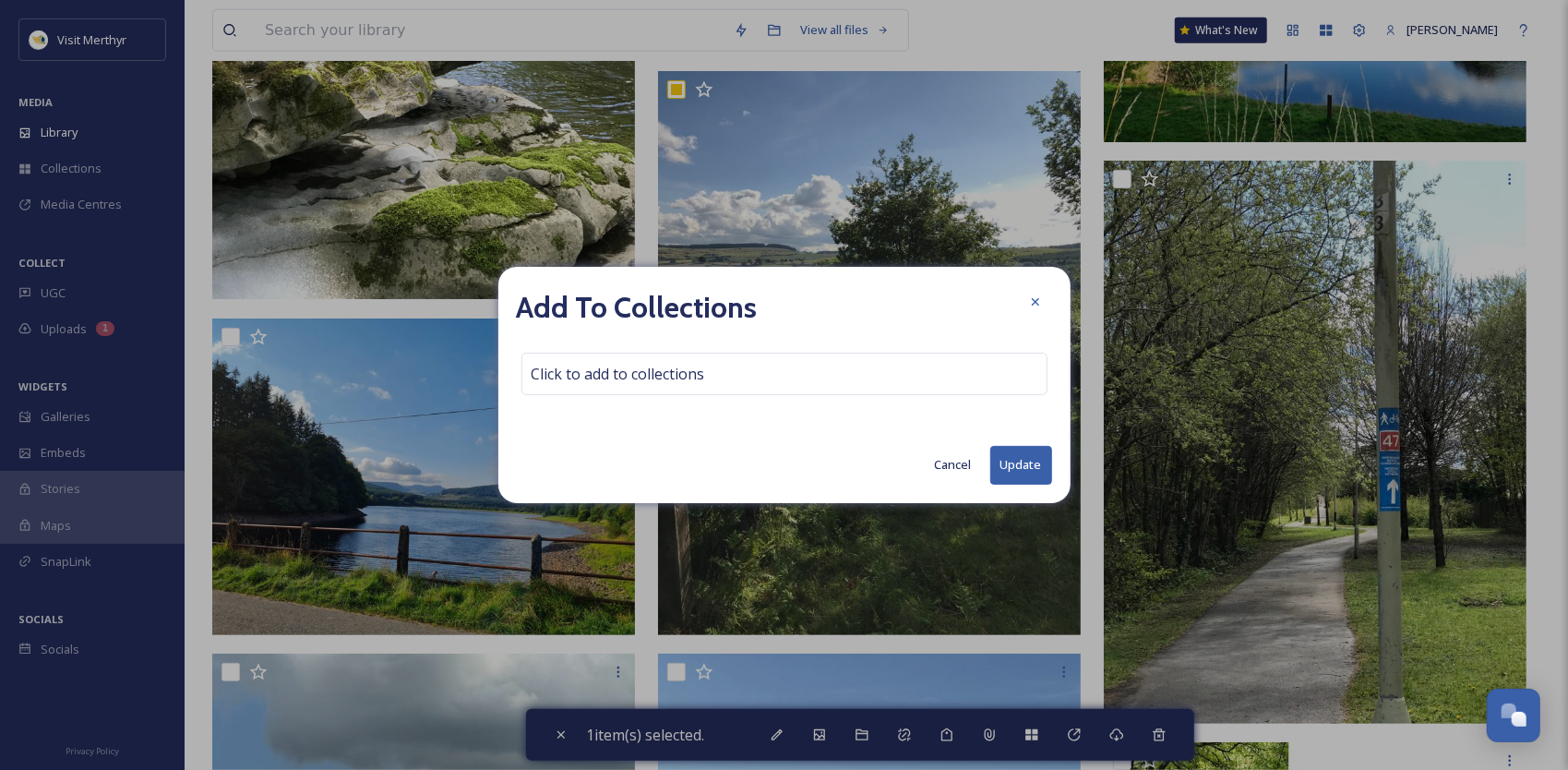
click at [953, 467] on button "Cancel" at bounding box center [953, 464] width 55 height 36
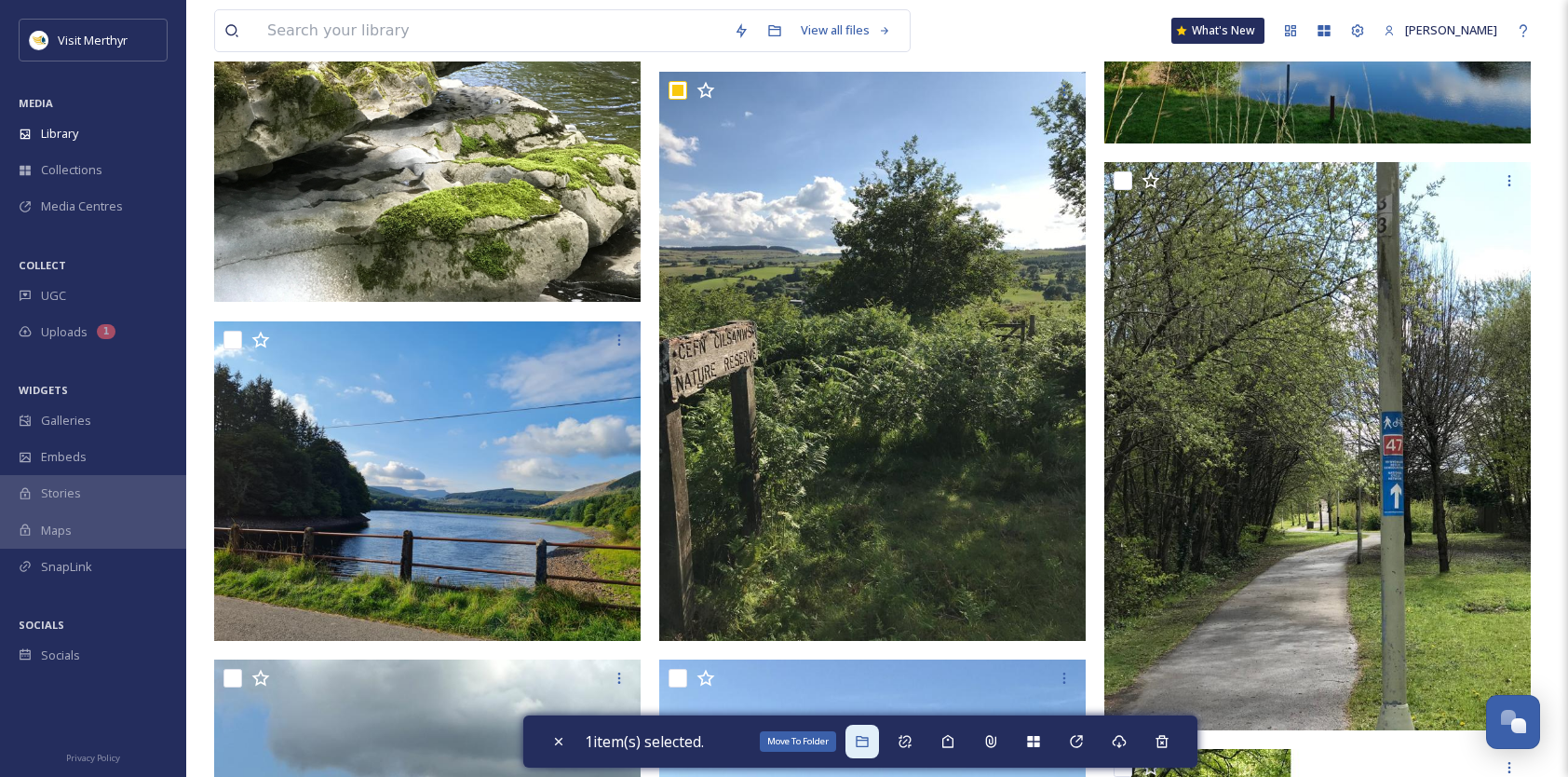
click at [862, 739] on icon at bounding box center [862, 741] width 15 height 15
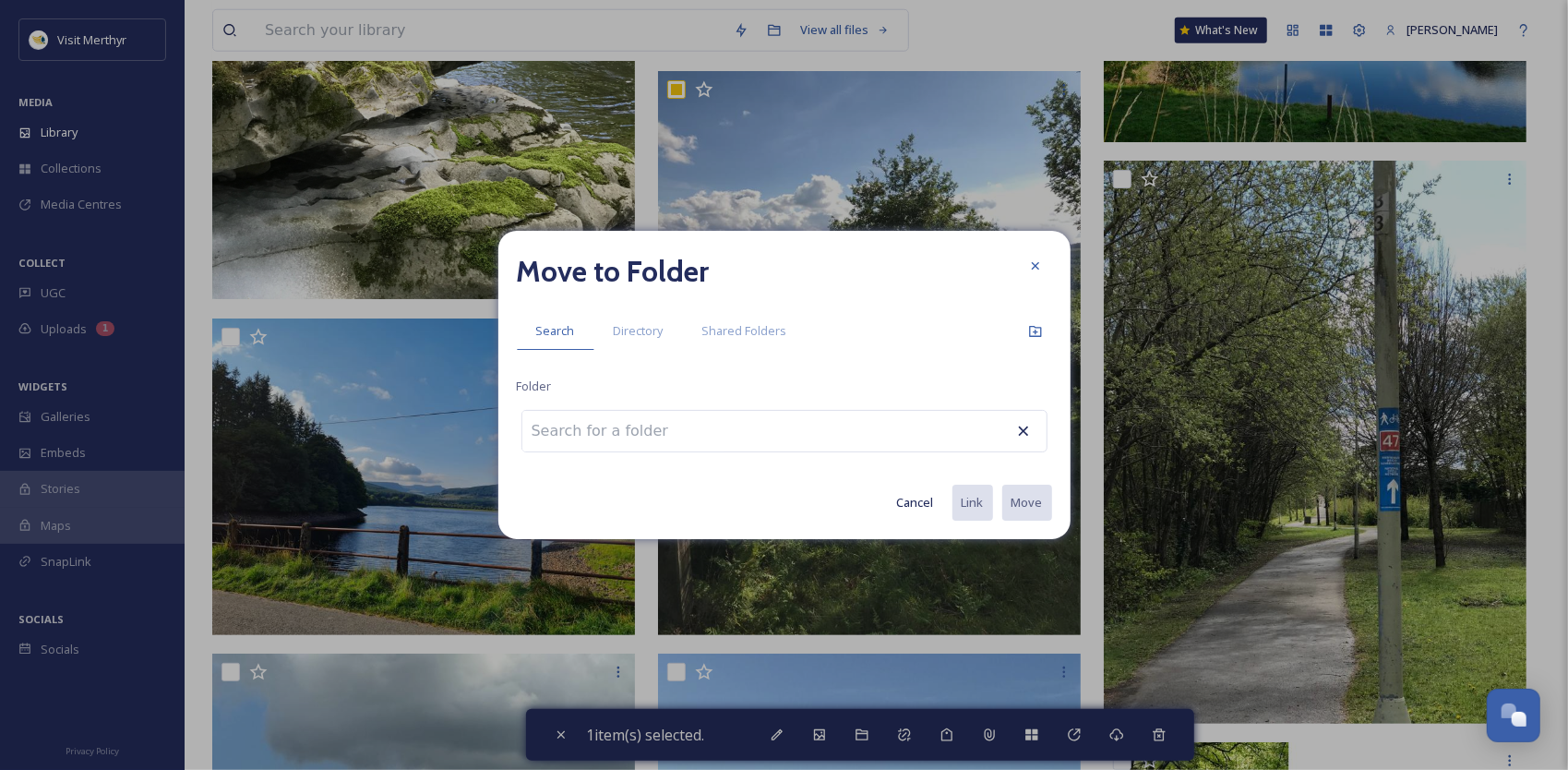
drag, startPoint x: 581, startPoint y: 432, endPoint x: 572, endPoint y: 385, distance: 47.9
click at [581, 414] on input at bounding box center [624, 431] width 203 height 41
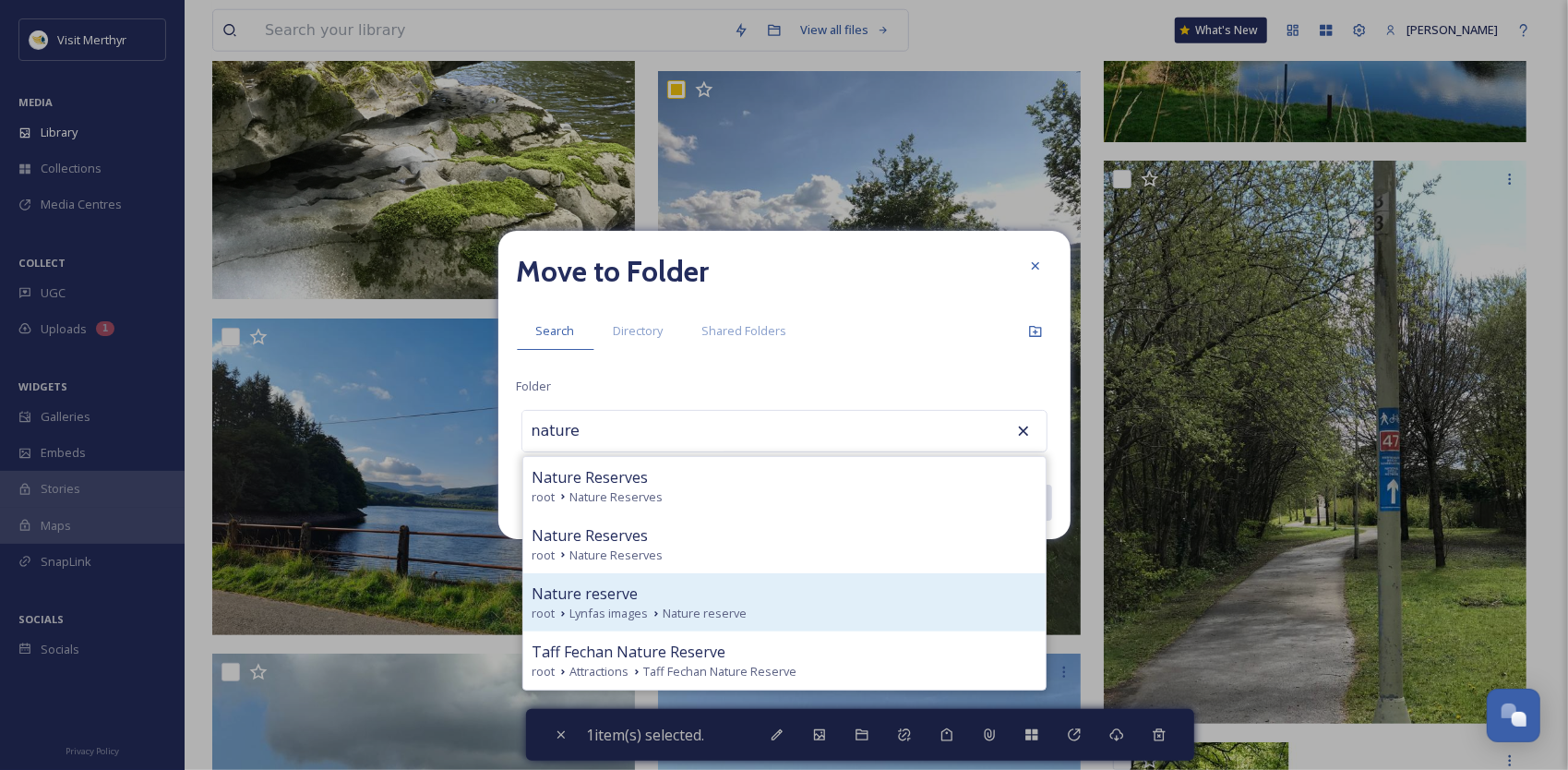
click at [669, 601] on div "Nature reserve" at bounding box center [784, 593] width 504 height 22
type input "Nature reserve"
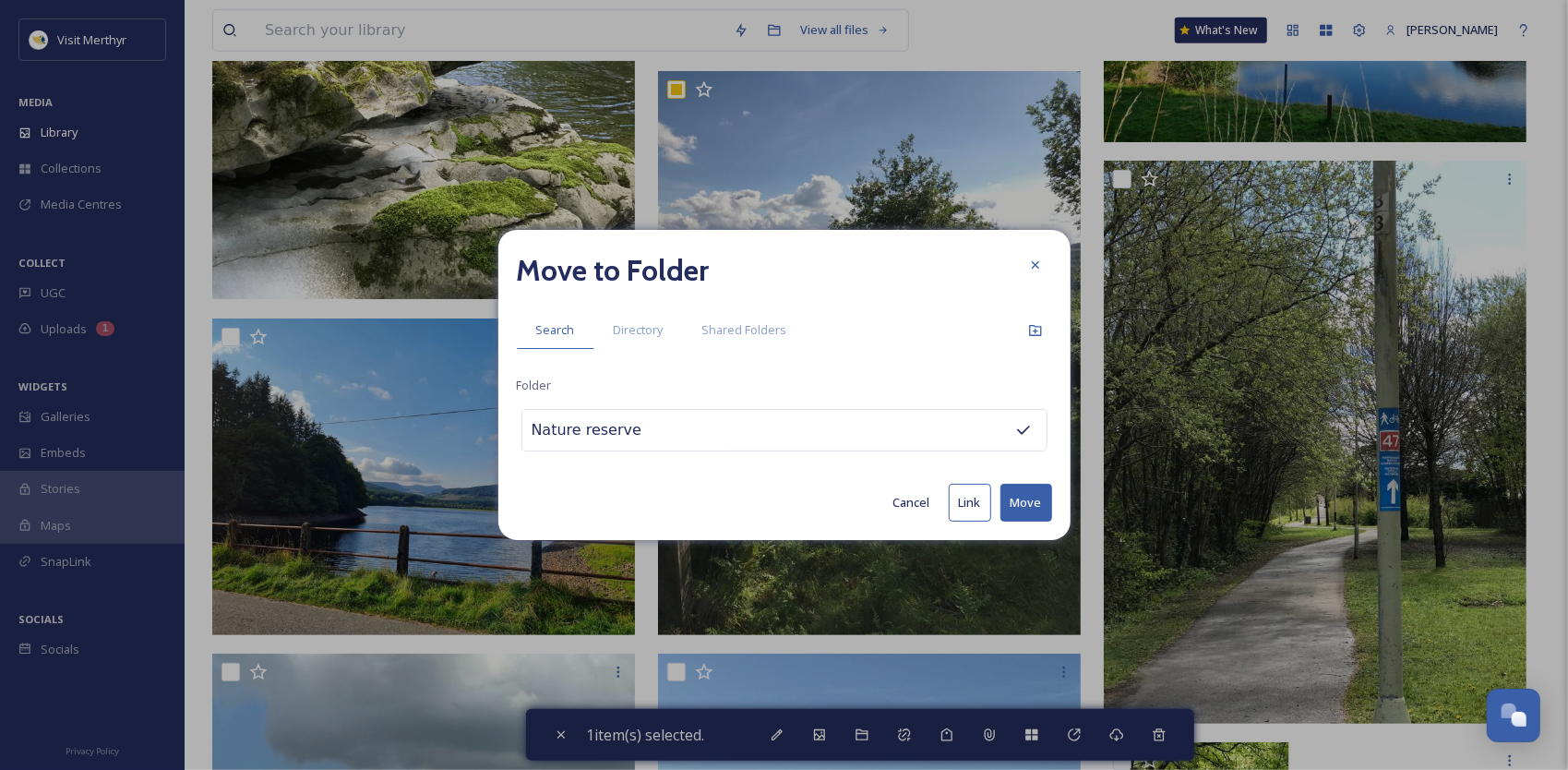
click at [1027, 504] on button "Move" at bounding box center [1026, 502] width 51 height 38
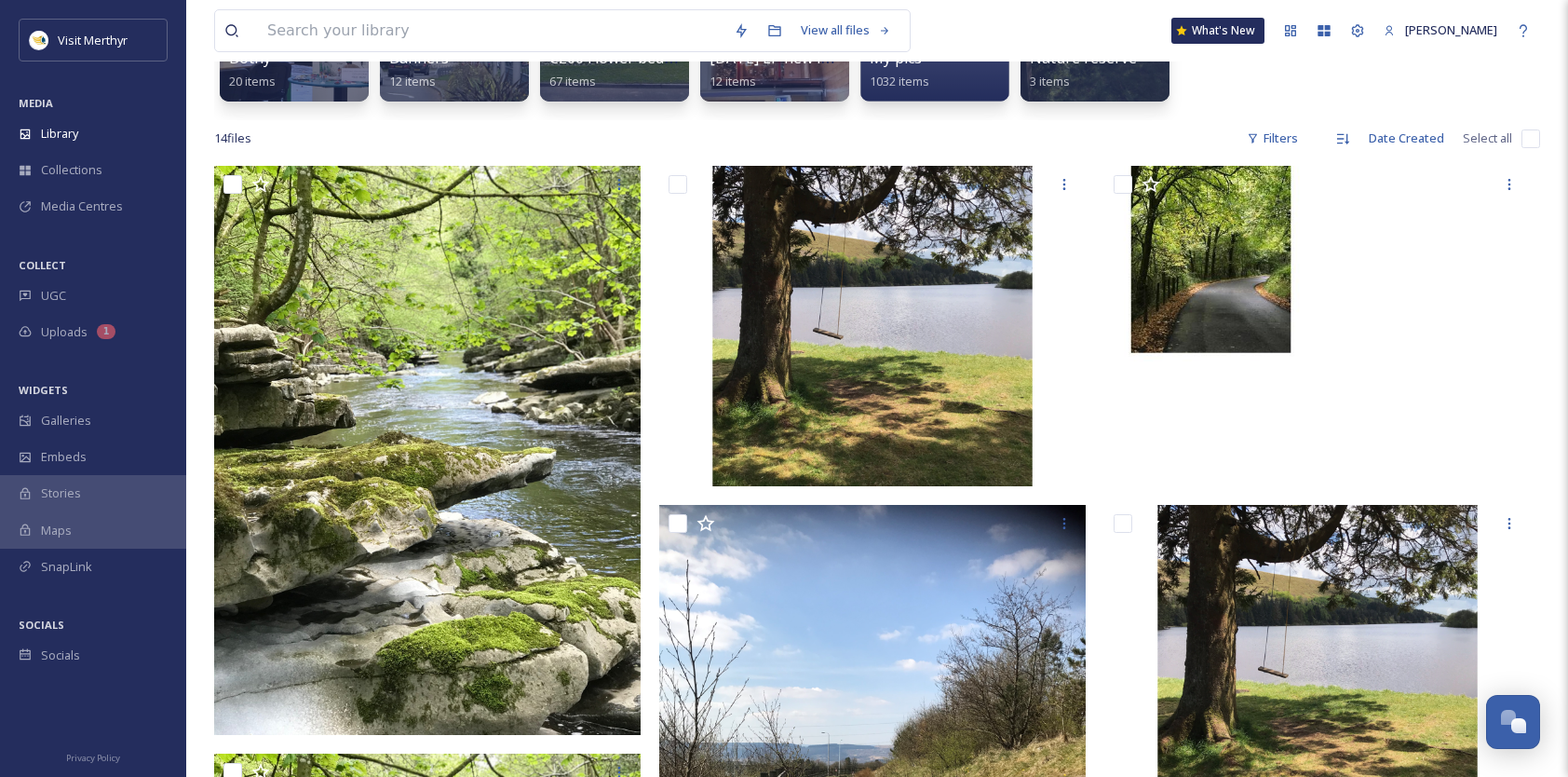
scroll to position [0, 0]
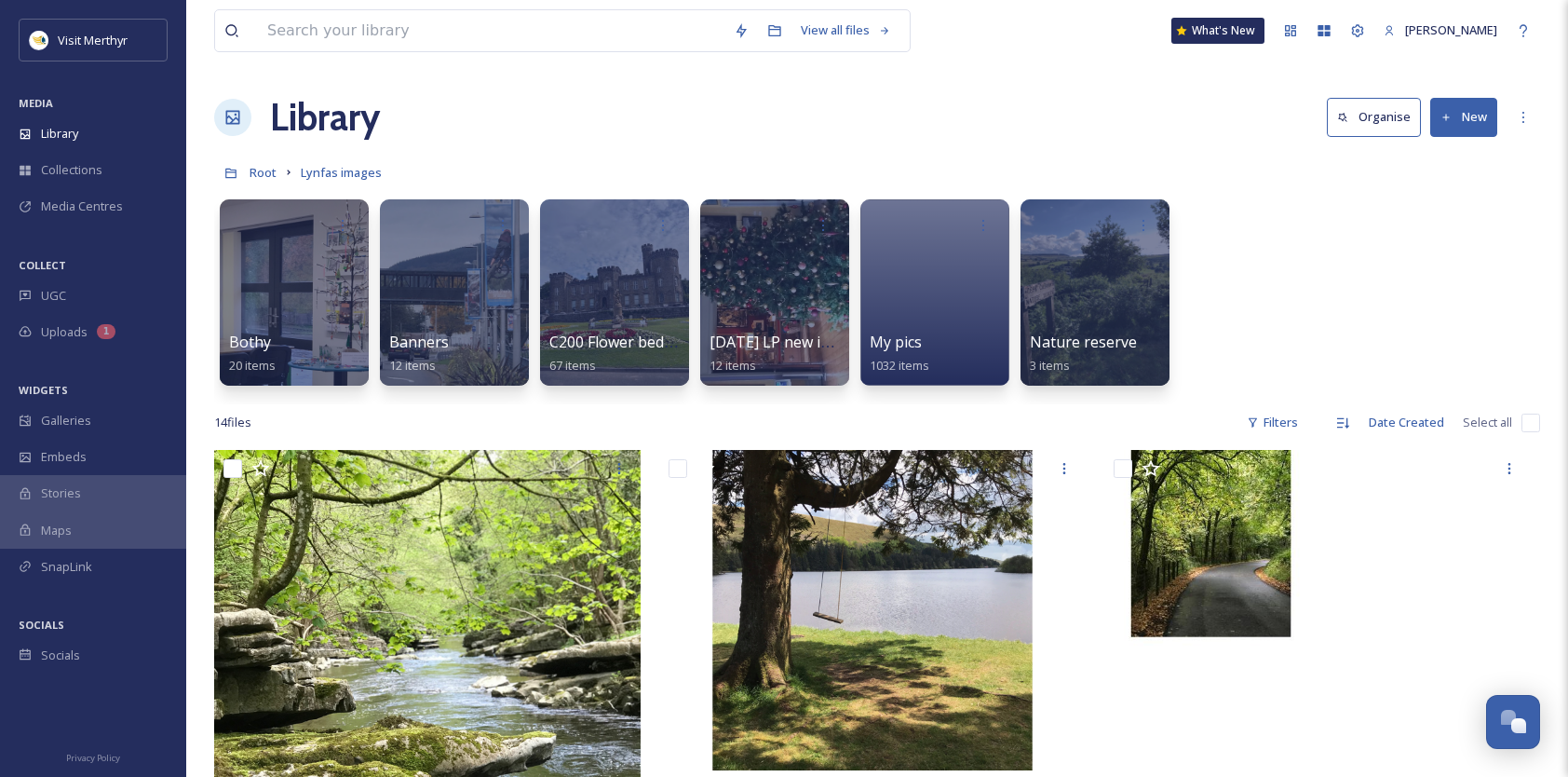
click at [1469, 113] on button "New" at bounding box center [1463, 116] width 67 height 38
click at [1433, 226] on span "Folder" at bounding box center [1442, 234] width 35 height 18
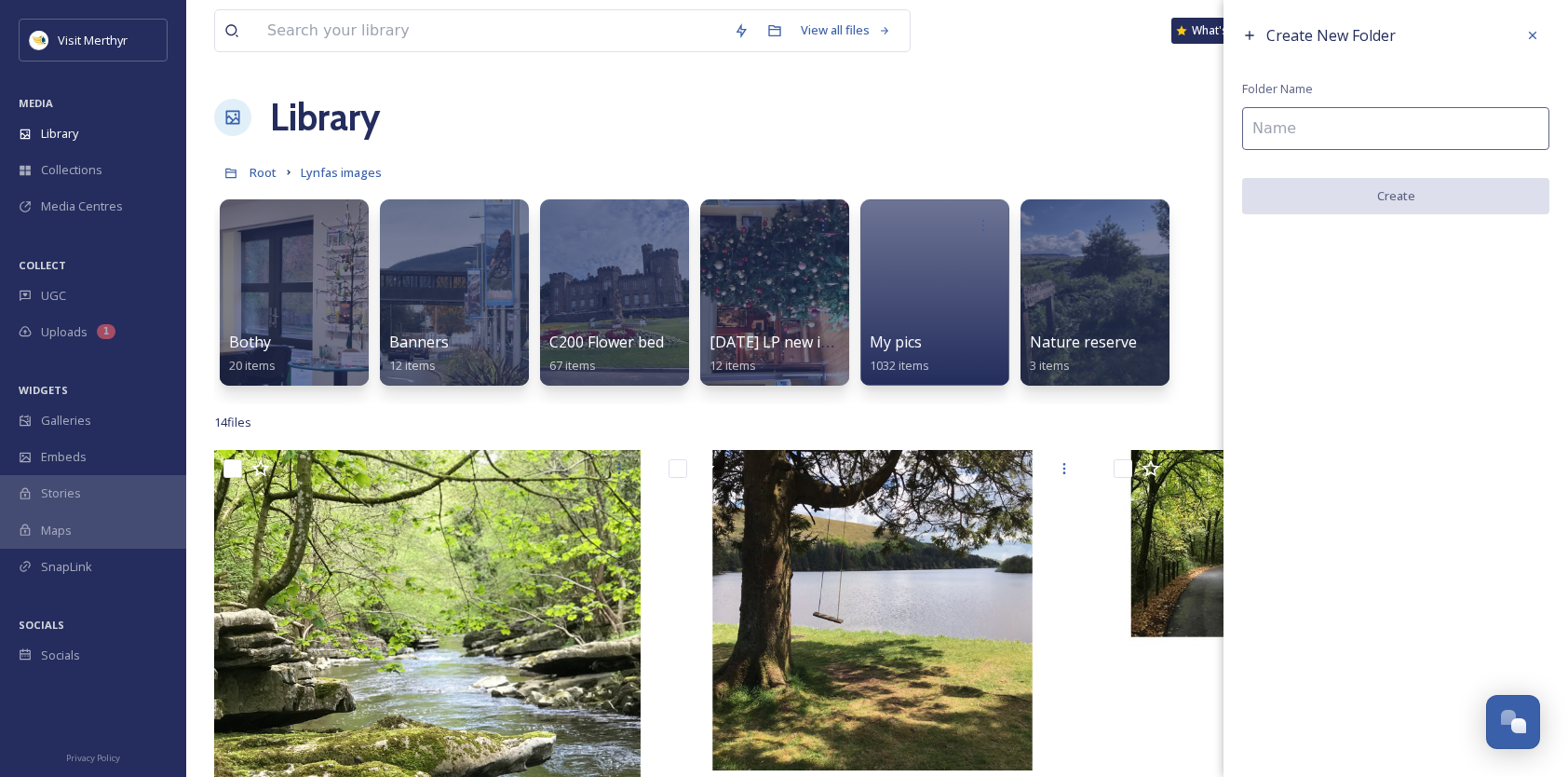
drag, startPoint x: 1289, startPoint y: 129, endPoint x: 1282, endPoint y: 115, distance: 15.7
click at [1288, 123] on input at bounding box center [1395, 129] width 308 height 43
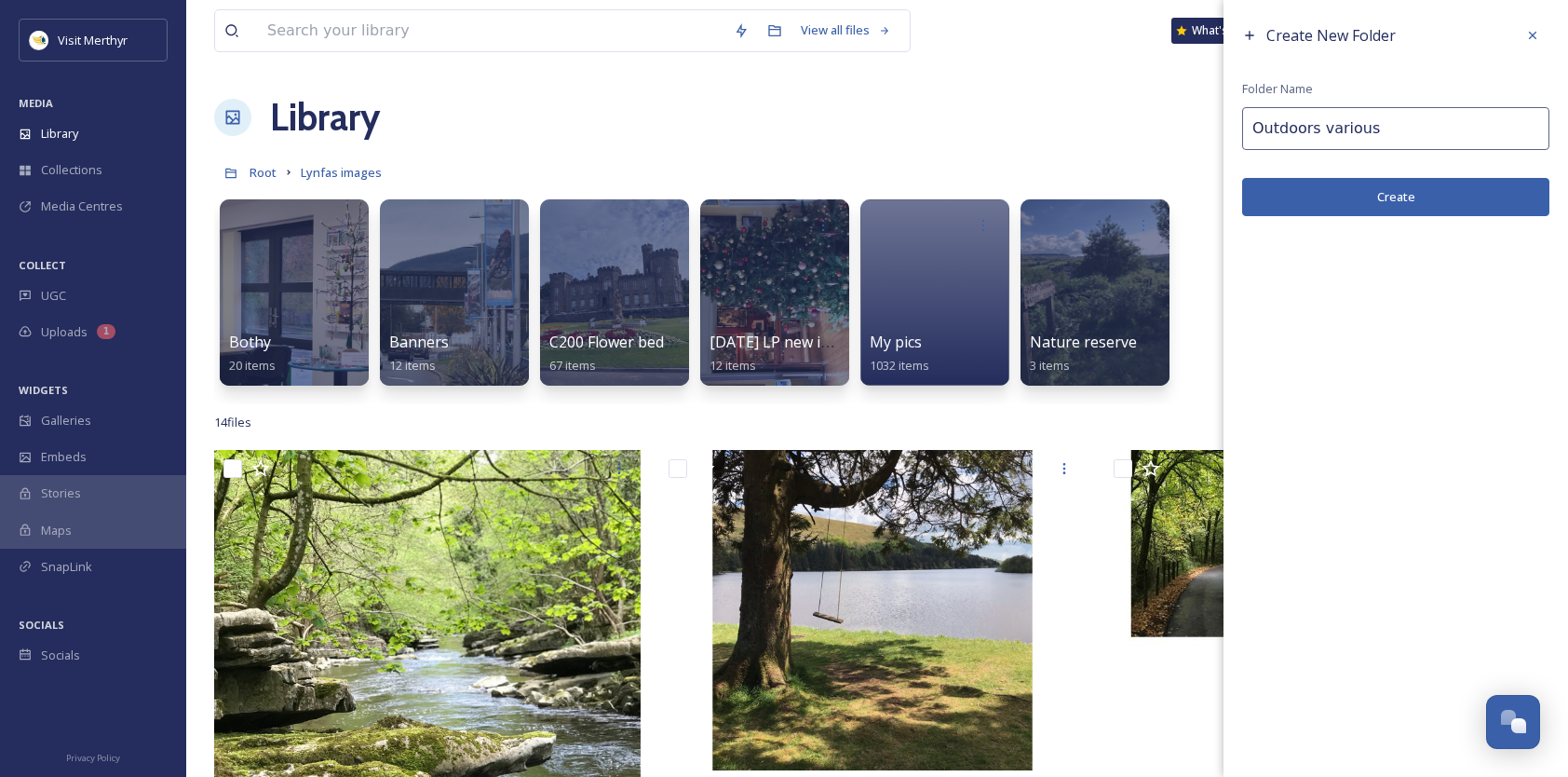
type input "Outdoors various"
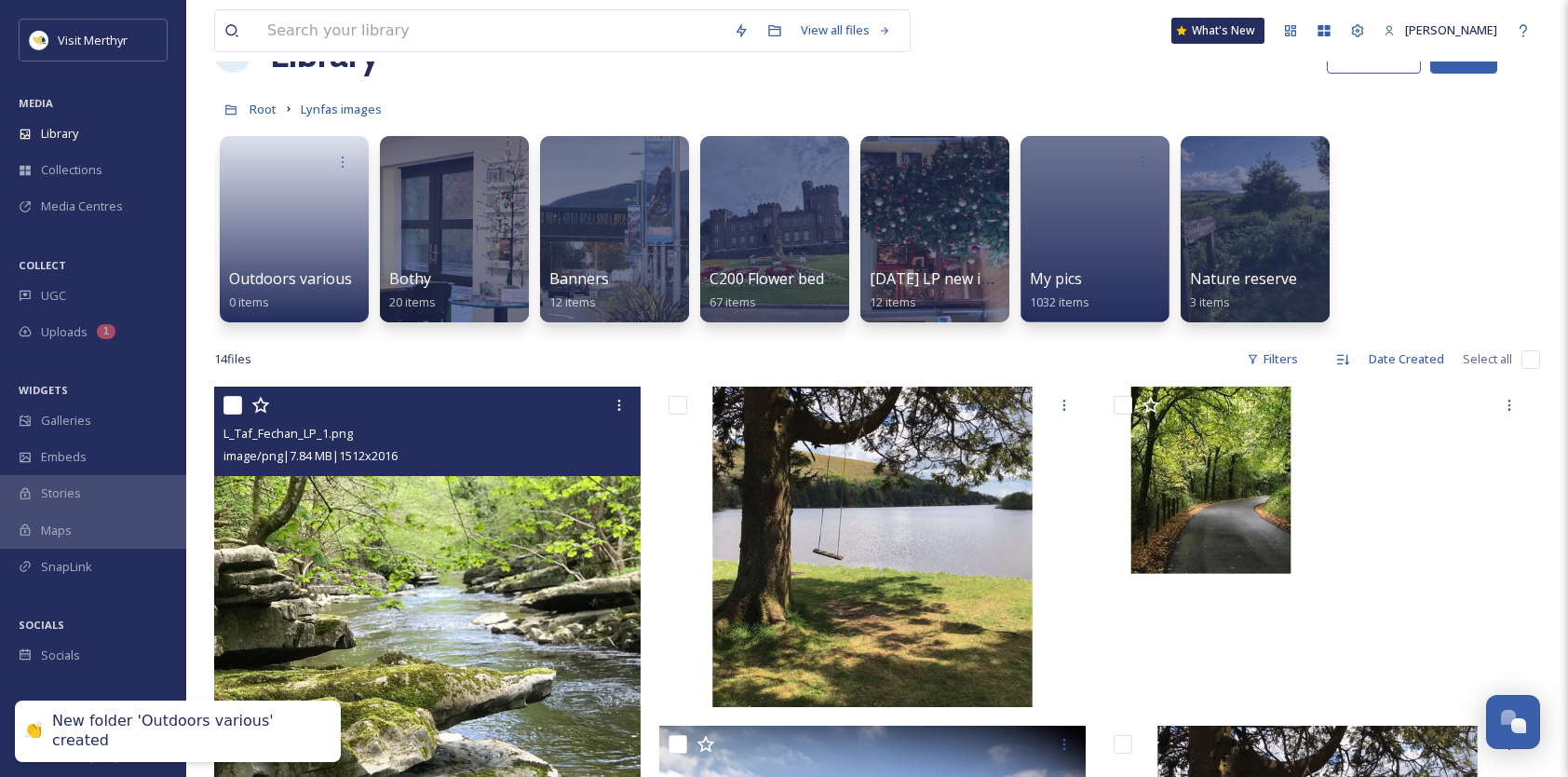
scroll to position [93, 0]
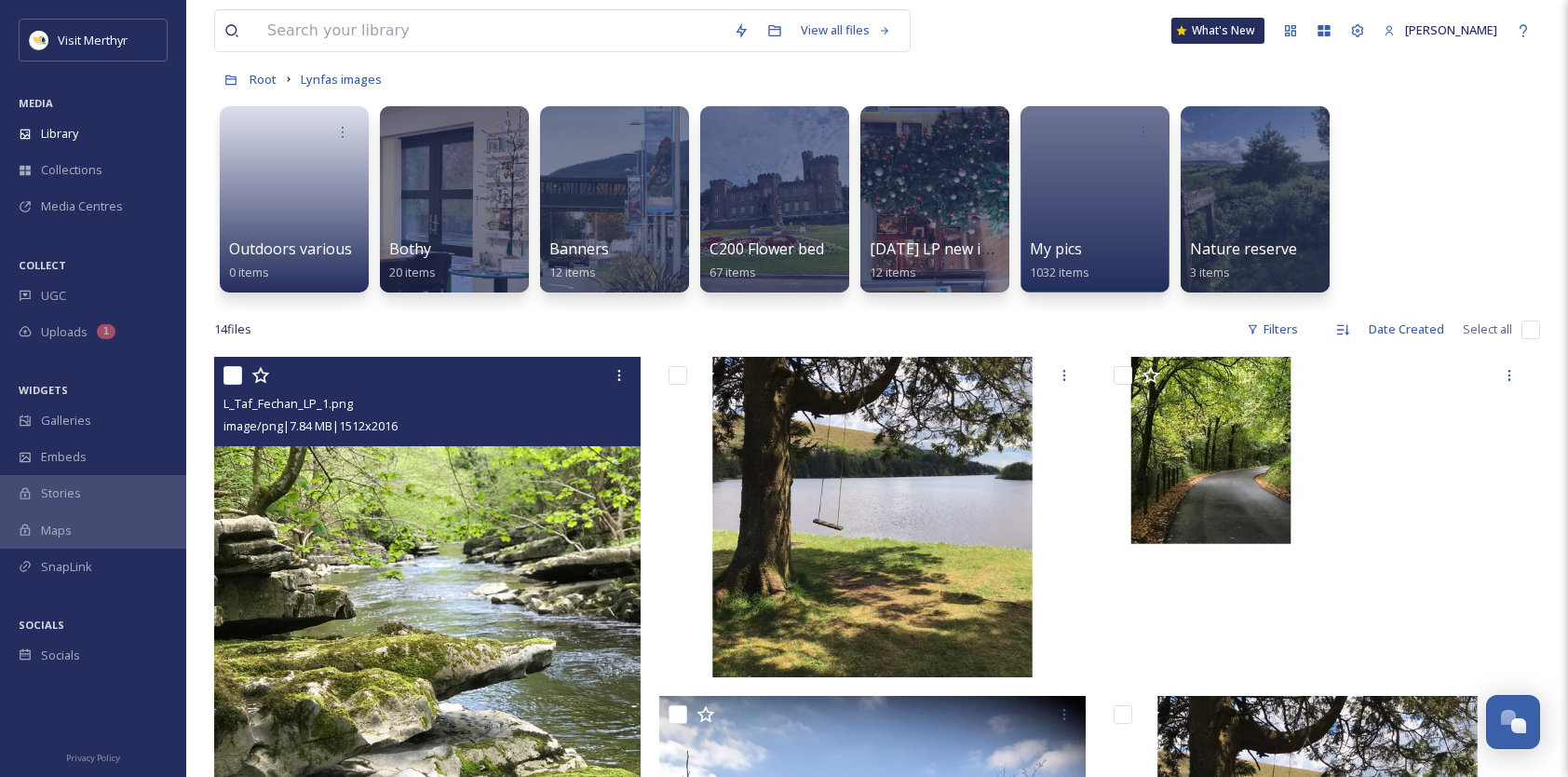
drag, startPoint x: 229, startPoint y: 373, endPoint x: 485, endPoint y: 411, distance: 258.8
click at [229, 367] on input "checkbox" at bounding box center [233, 375] width 19 height 19
checkbox input "true"
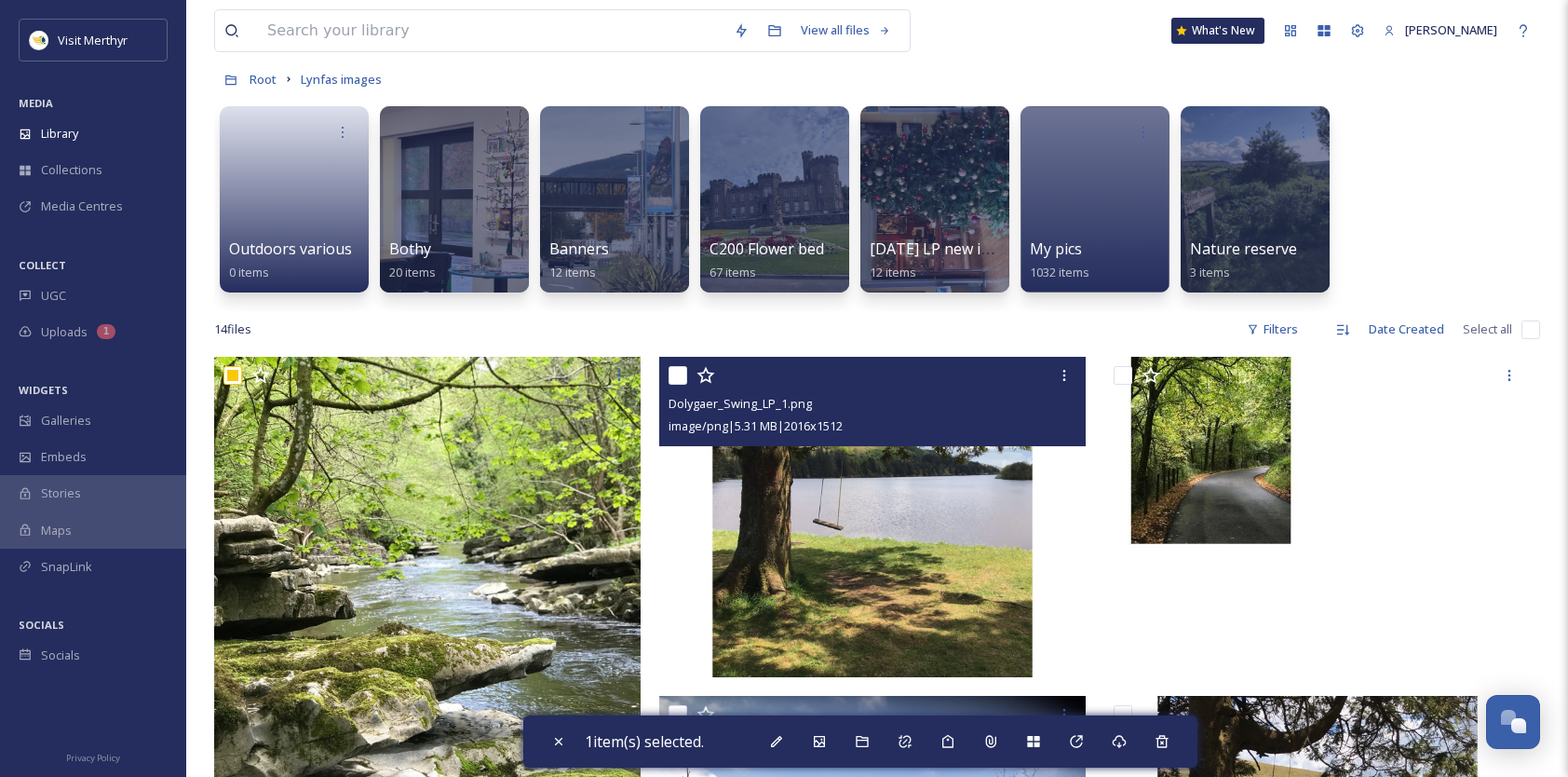
drag, startPoint x: 673, startPoint y: 376, endPoint x: 713, endPoint y: 376, distance: 40.0
click at [674, 376] on input "checkbox" at bounding box center [677, 375] width 19 height 19
checkbox input "true"
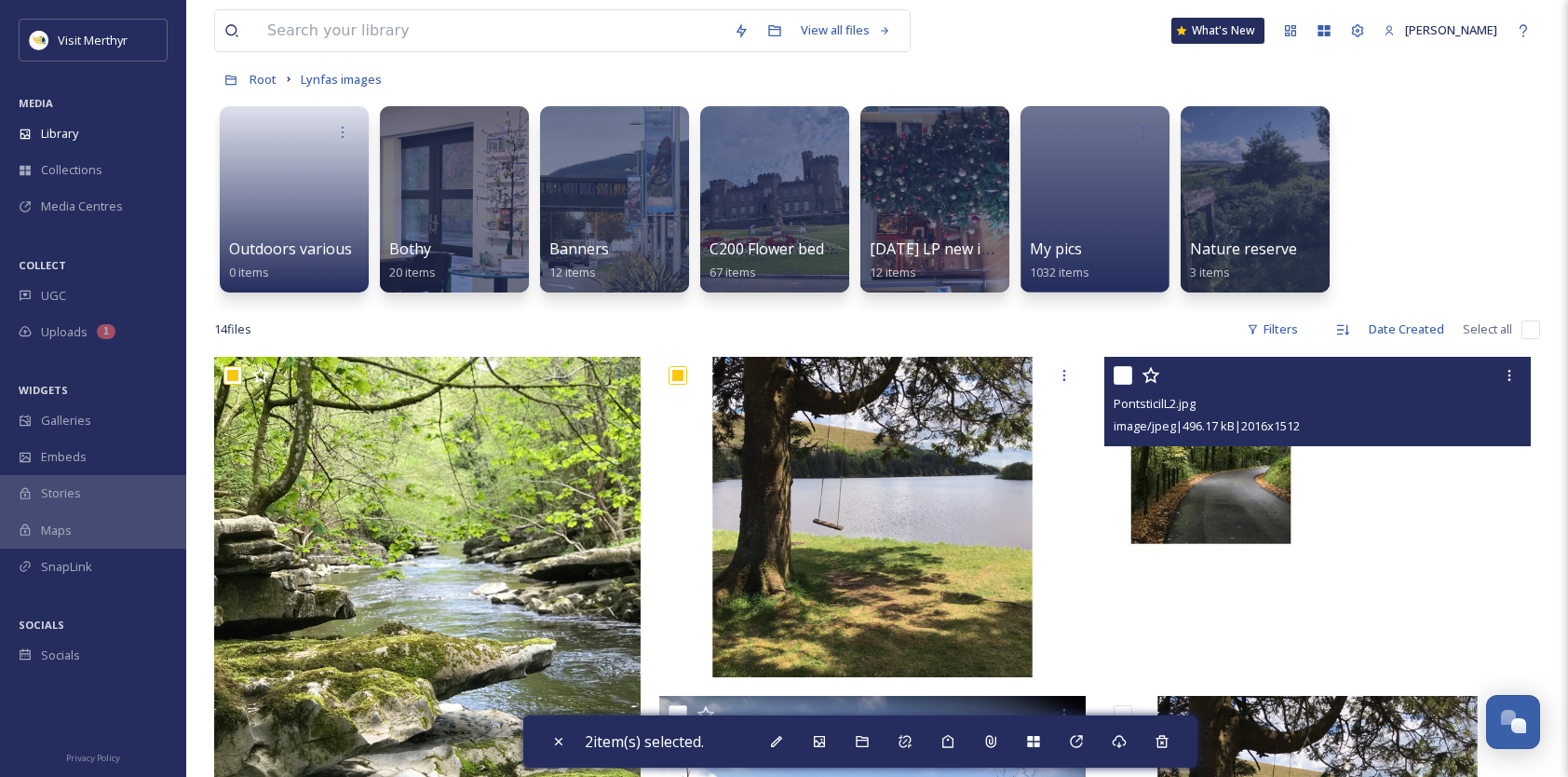
click at [1129, 376] on input "checkbox" at bounding box center [1123, 375] width 19 height 19
checkbox input "true"
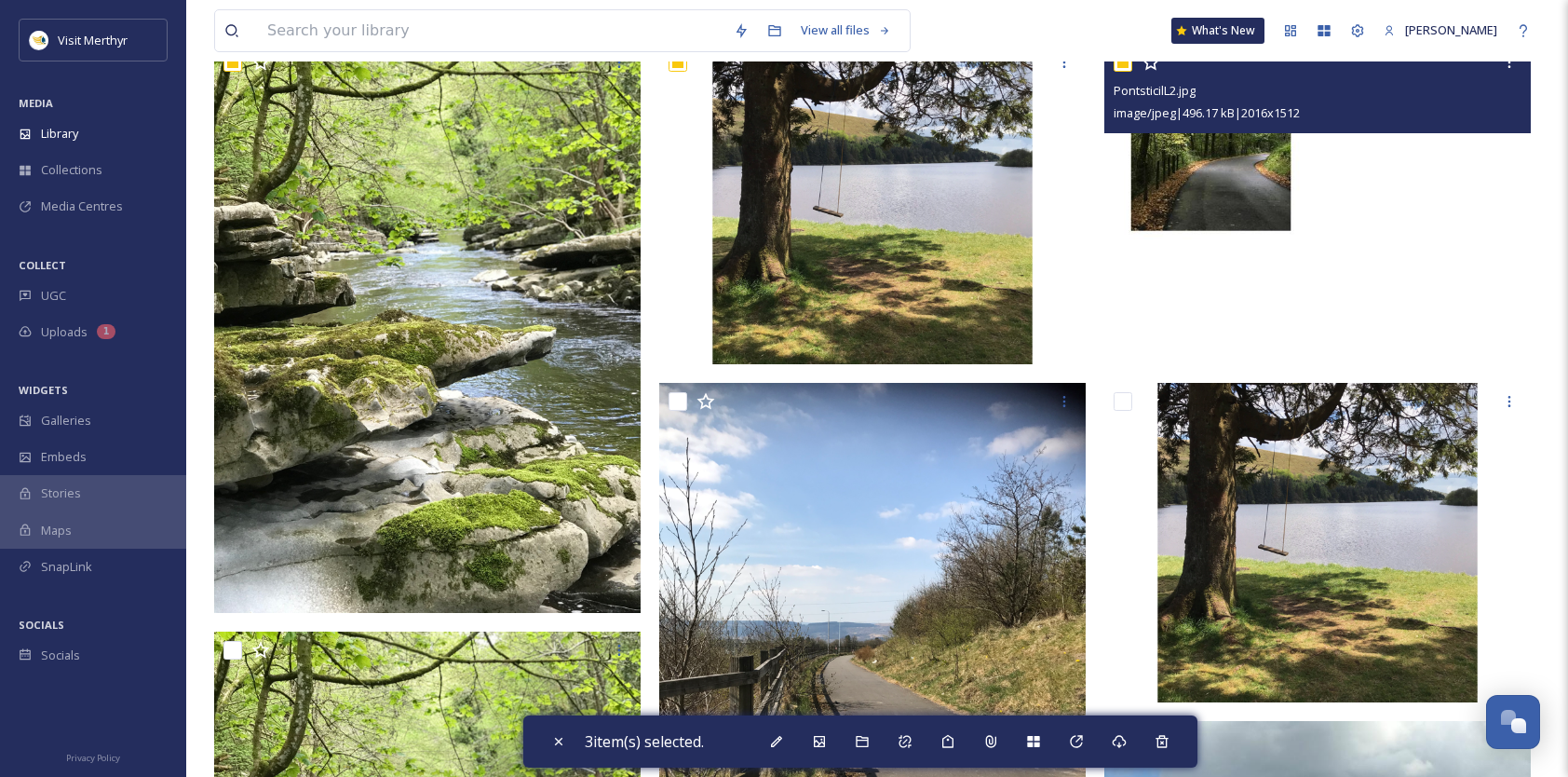
scroll to position [466, 0]
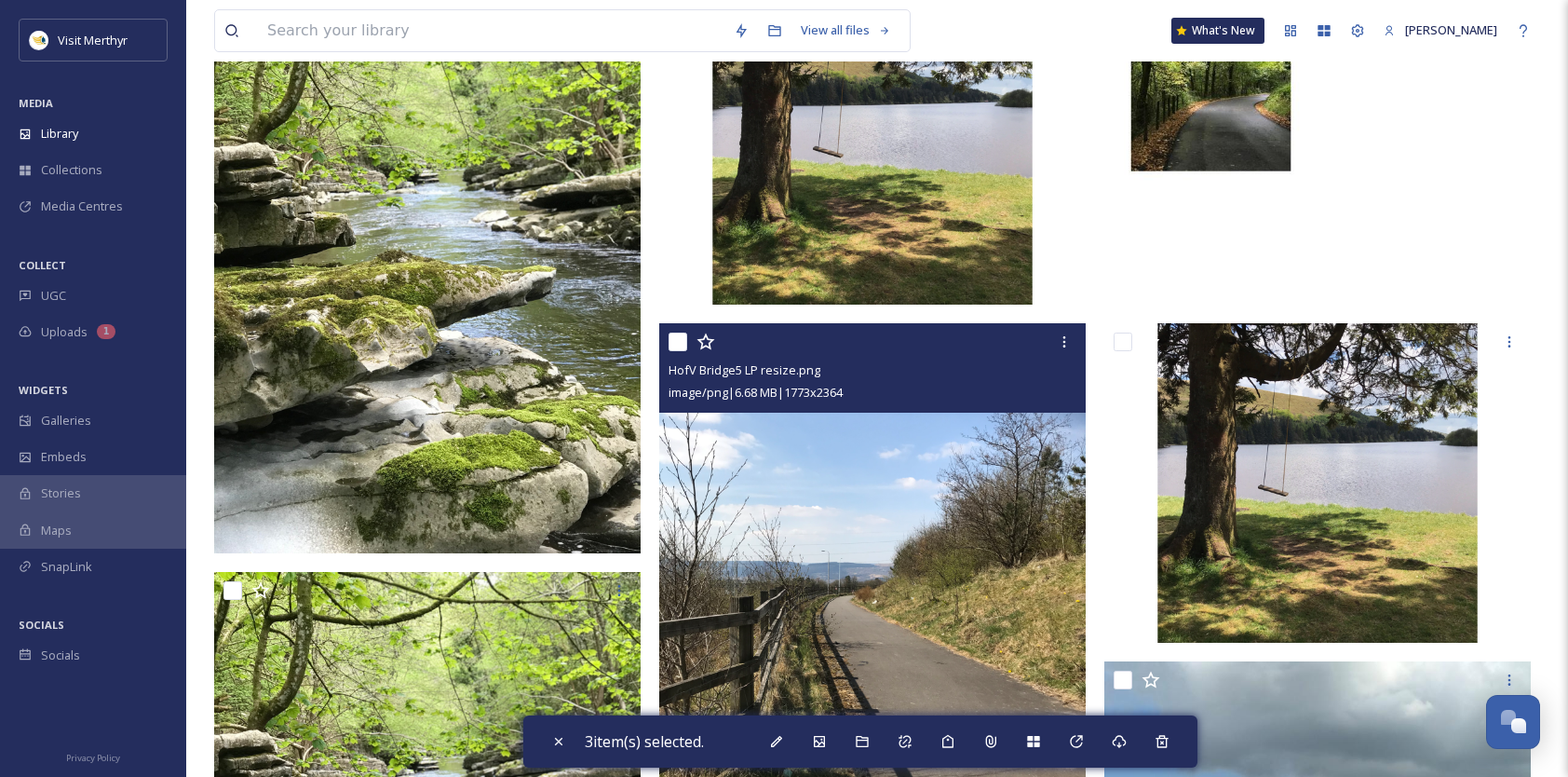
click at [677, 343] on input "checkbox" at bounding box center [677, 341] width 19 height 19
checkbox input "true"
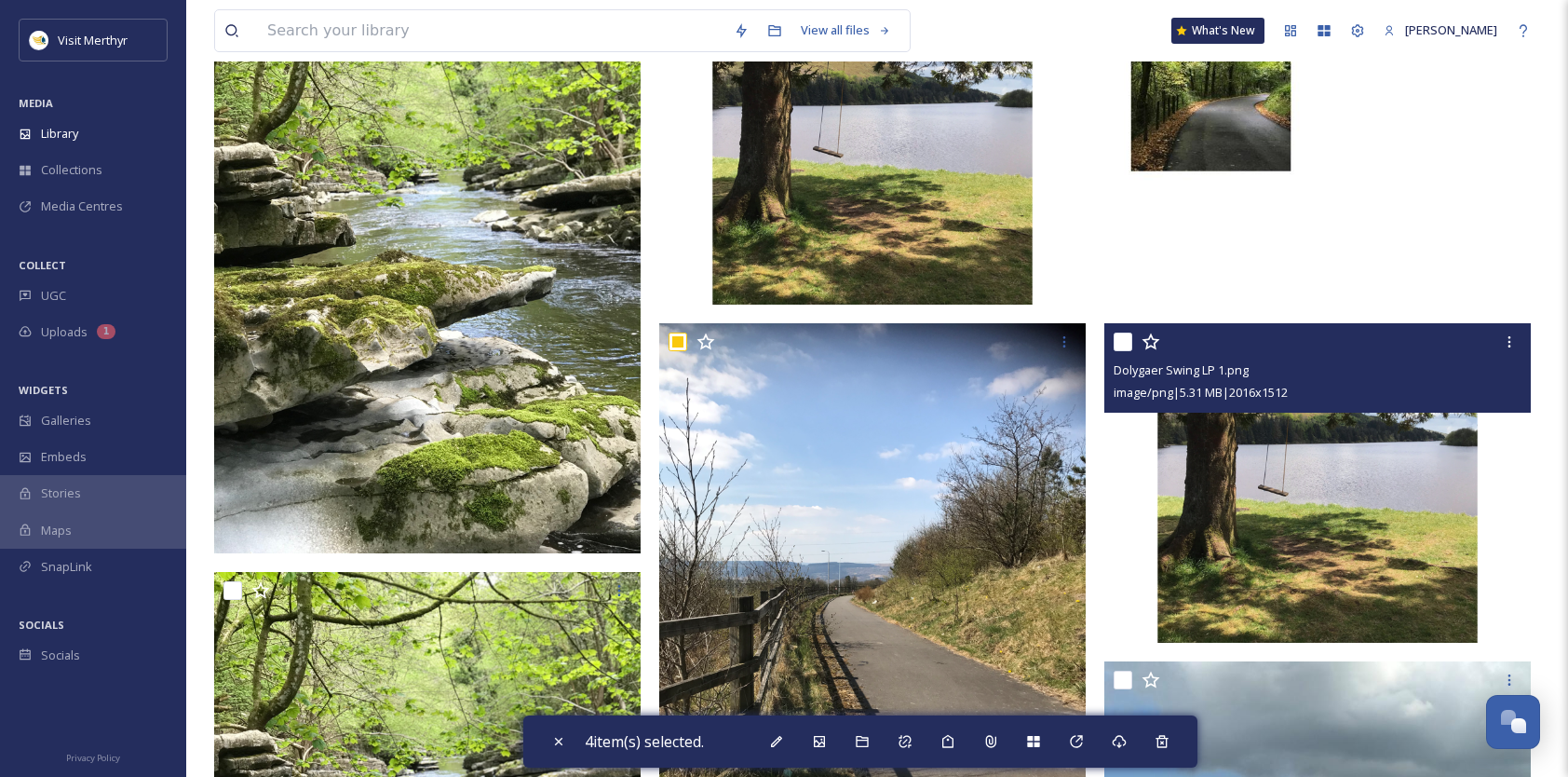
click at [1122, 335] on input "checkbox" at bounding box center [1123, 341] width 19 height 19
checkbox input "true"
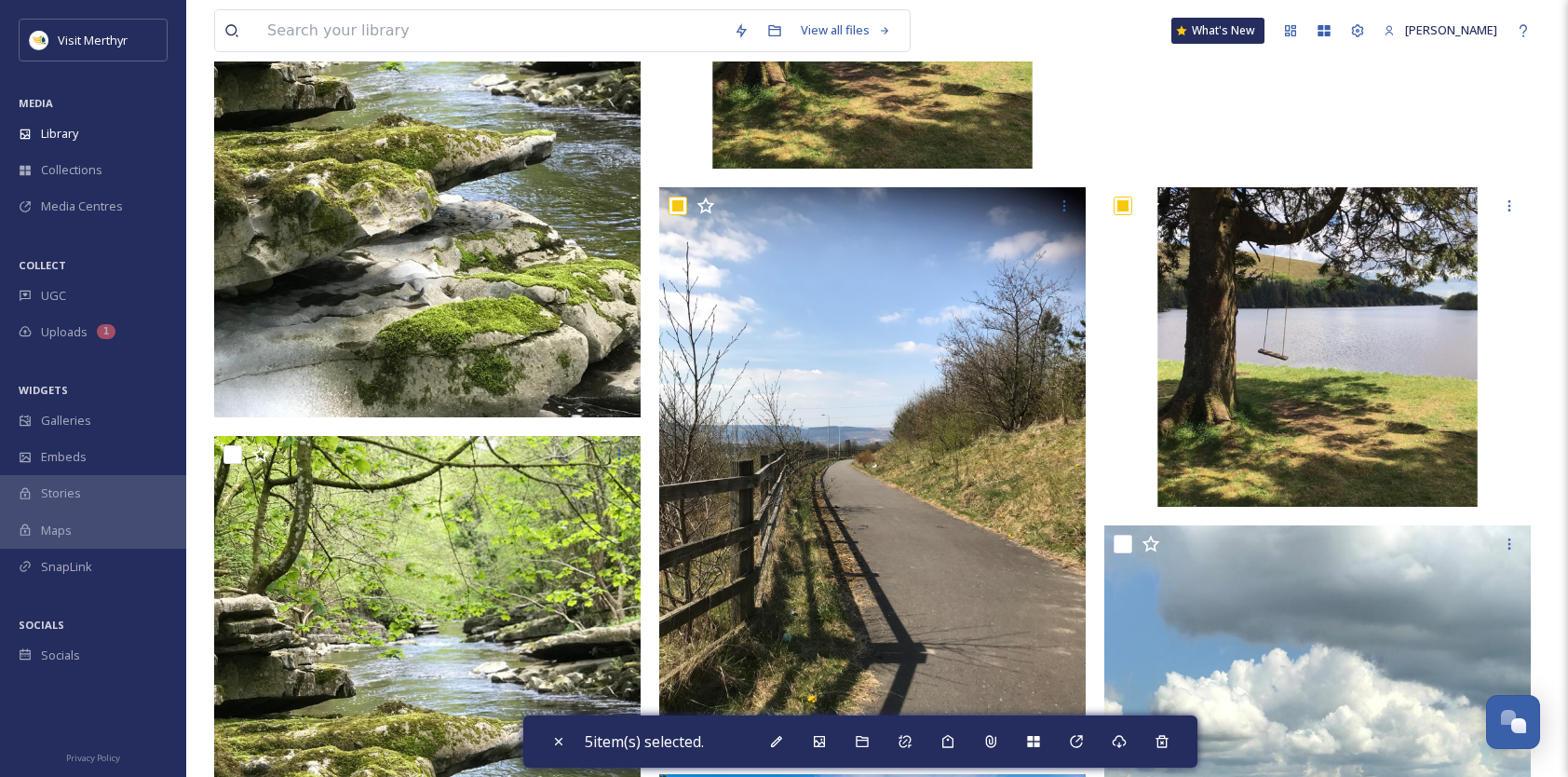
scroll to position [746, 0]
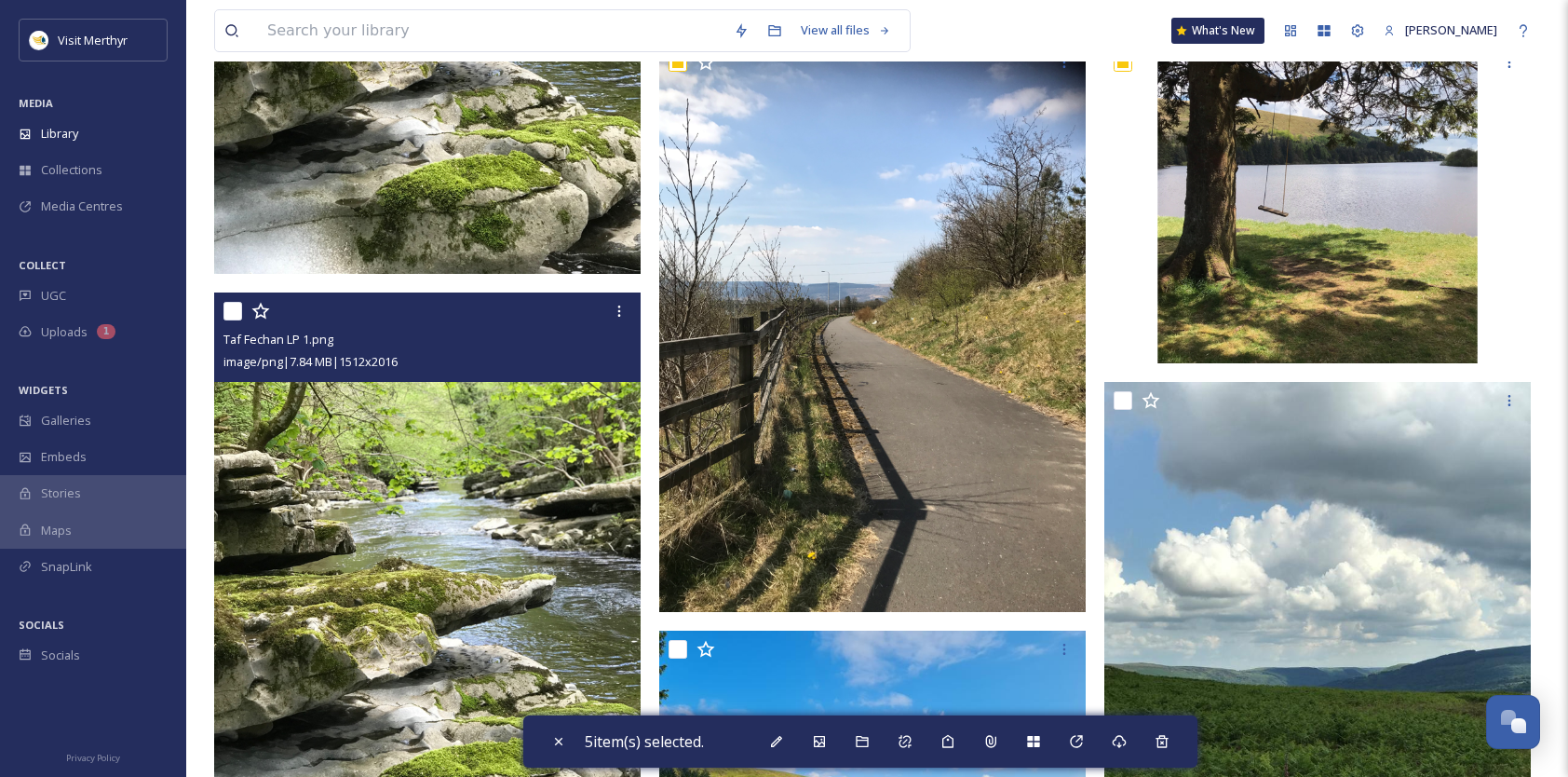
click at [233, 310] on input "checkbox" at bounding box center [233, 311] width 19 height 19
checkbox input "true"
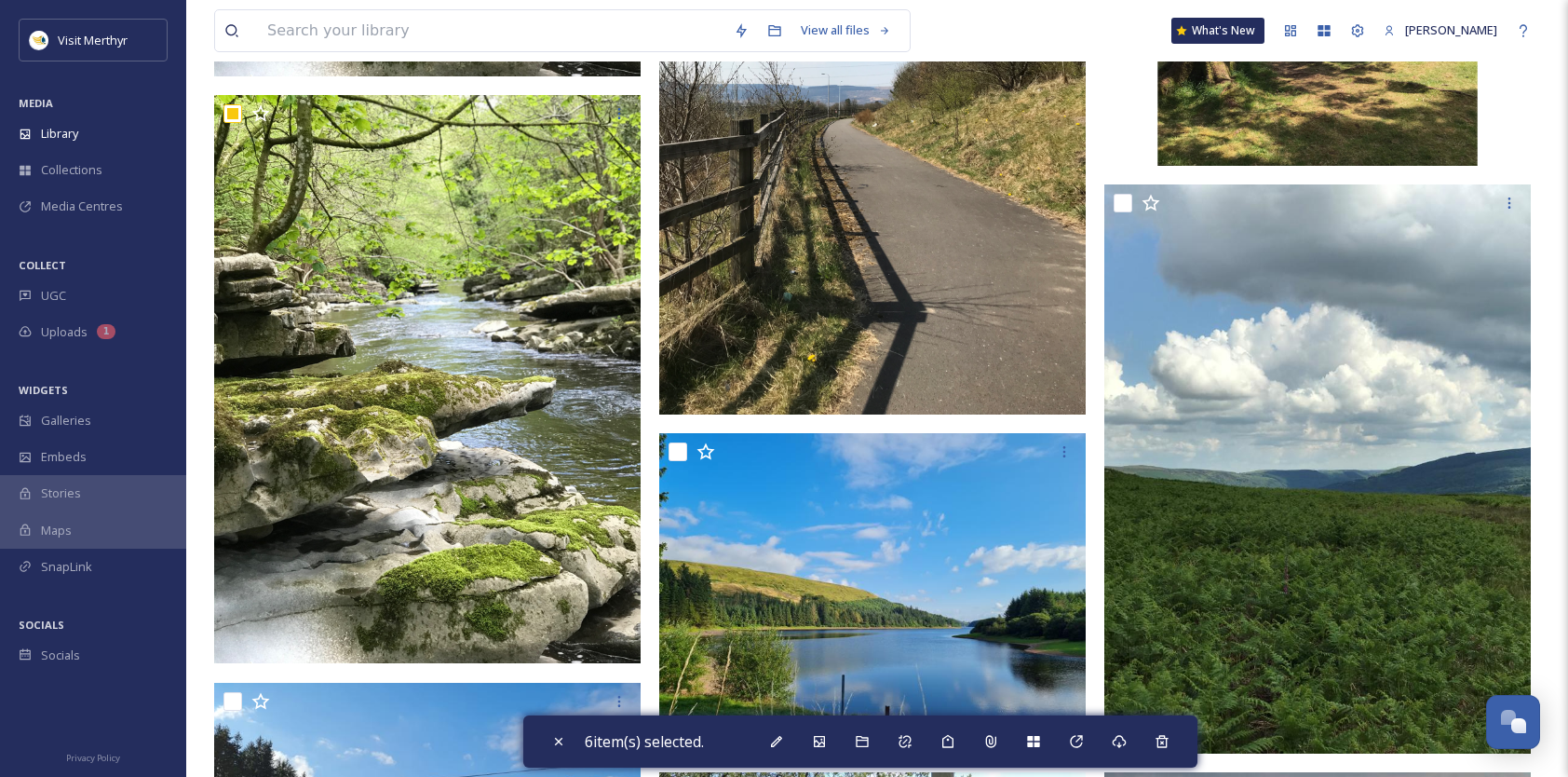
scroll to position [1024, 0]
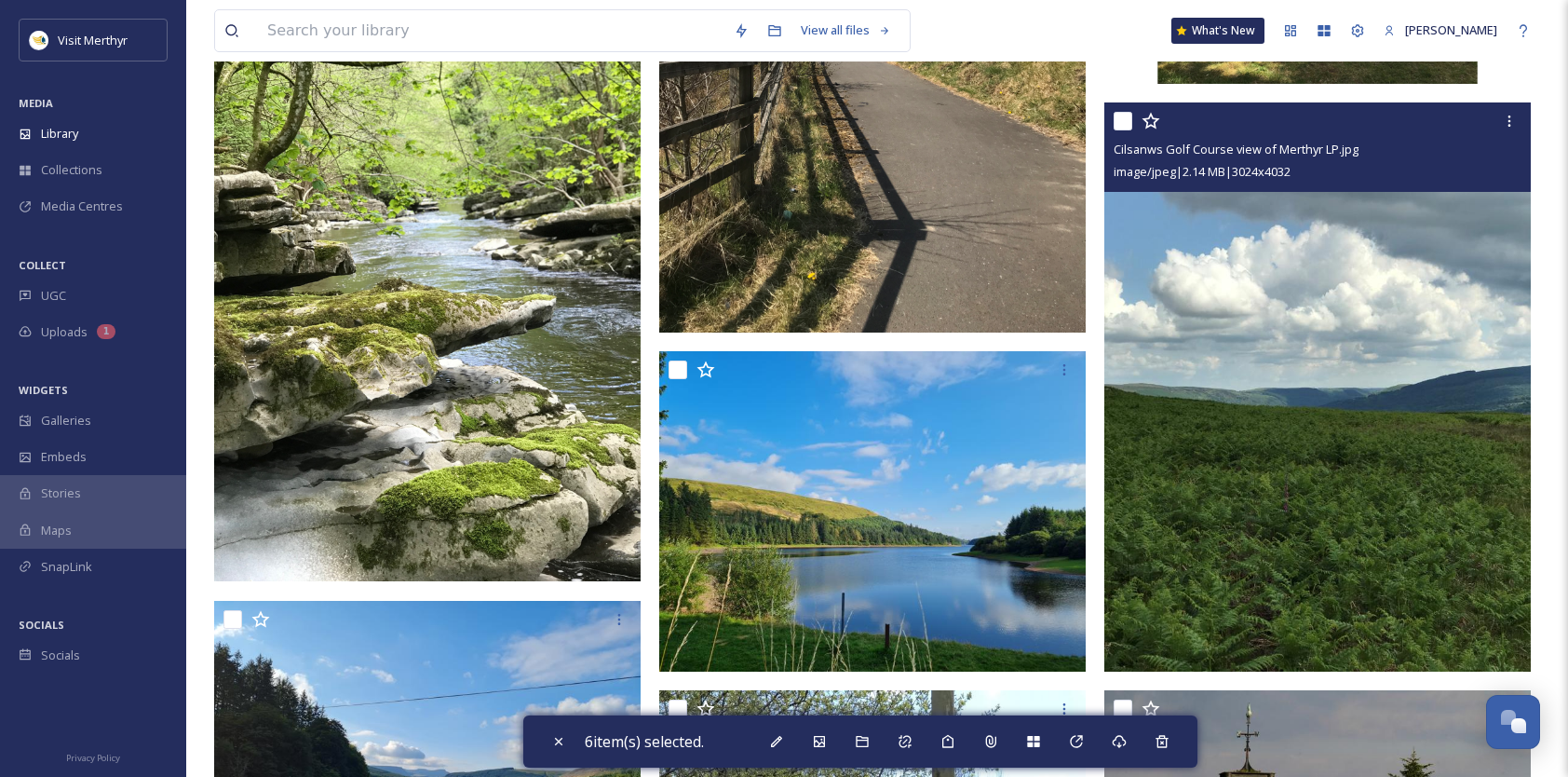
click at [1123, 128] on input "checkbox" at bounding box center [1123, 120] width 19 height 19
checkbox input "true"
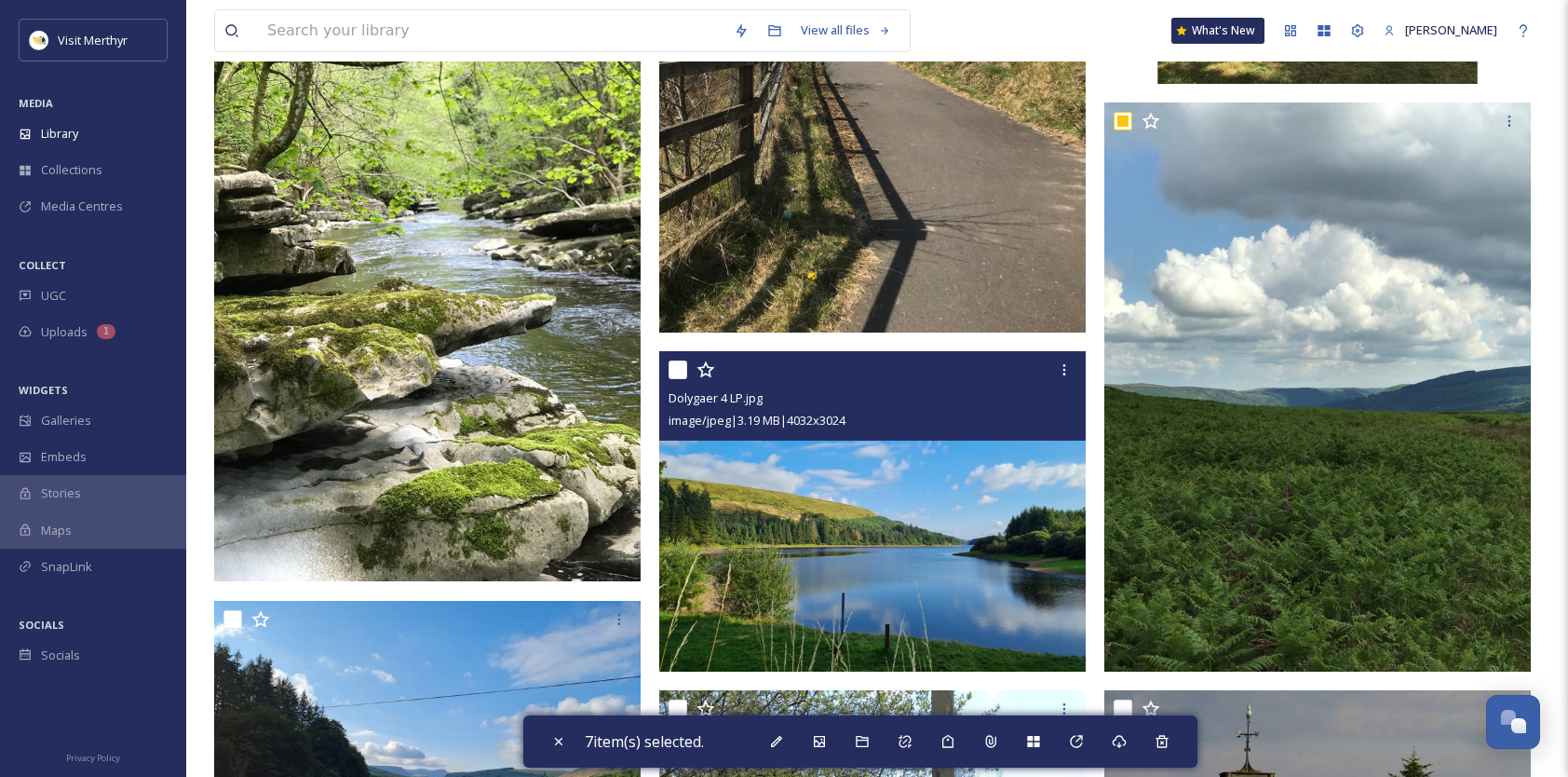
drag, startPoint x: 677, startPoint y: 368, endPoint x: 657, endPoint y: 424, distance: 59.5
click at [677, 367] on input "checkbox" at bounding box center [677, 369] width 19 height 19
checkbox input "true"
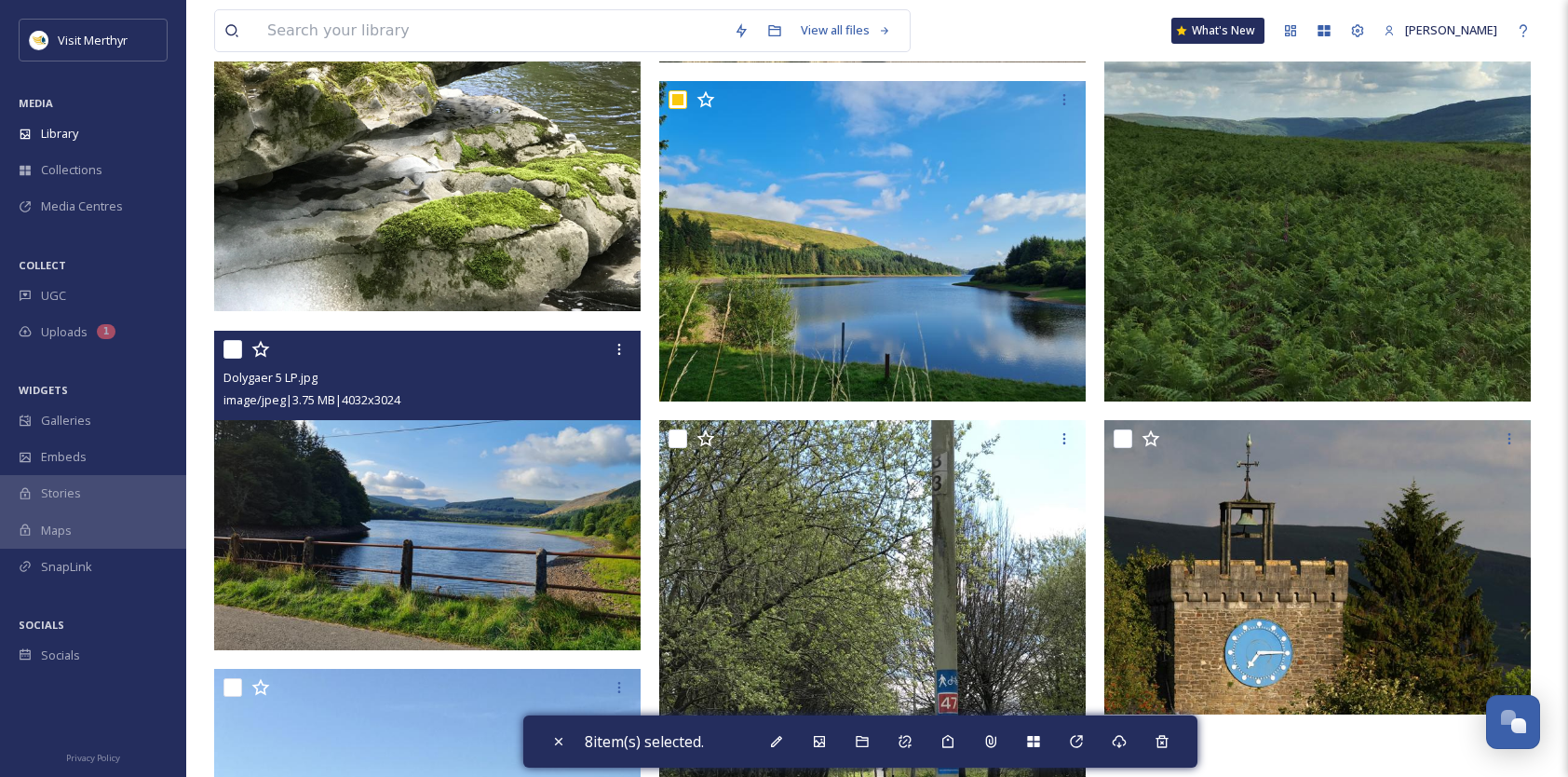
scroll to position [1304, 0]
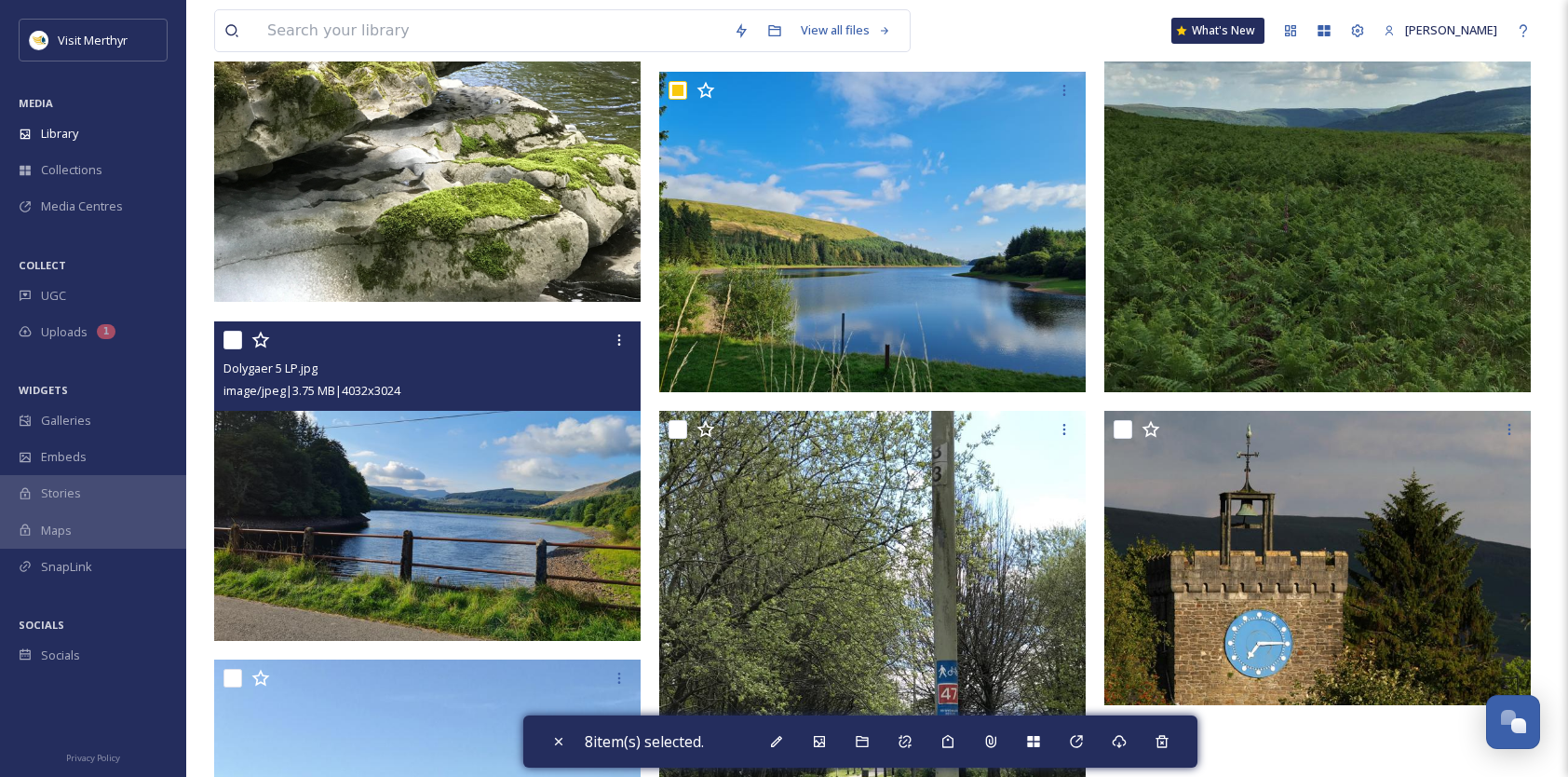
click at [228, 340] on input "checkbox" at bounding box center [233, 339] width 19 height 19
checkbox input "true"
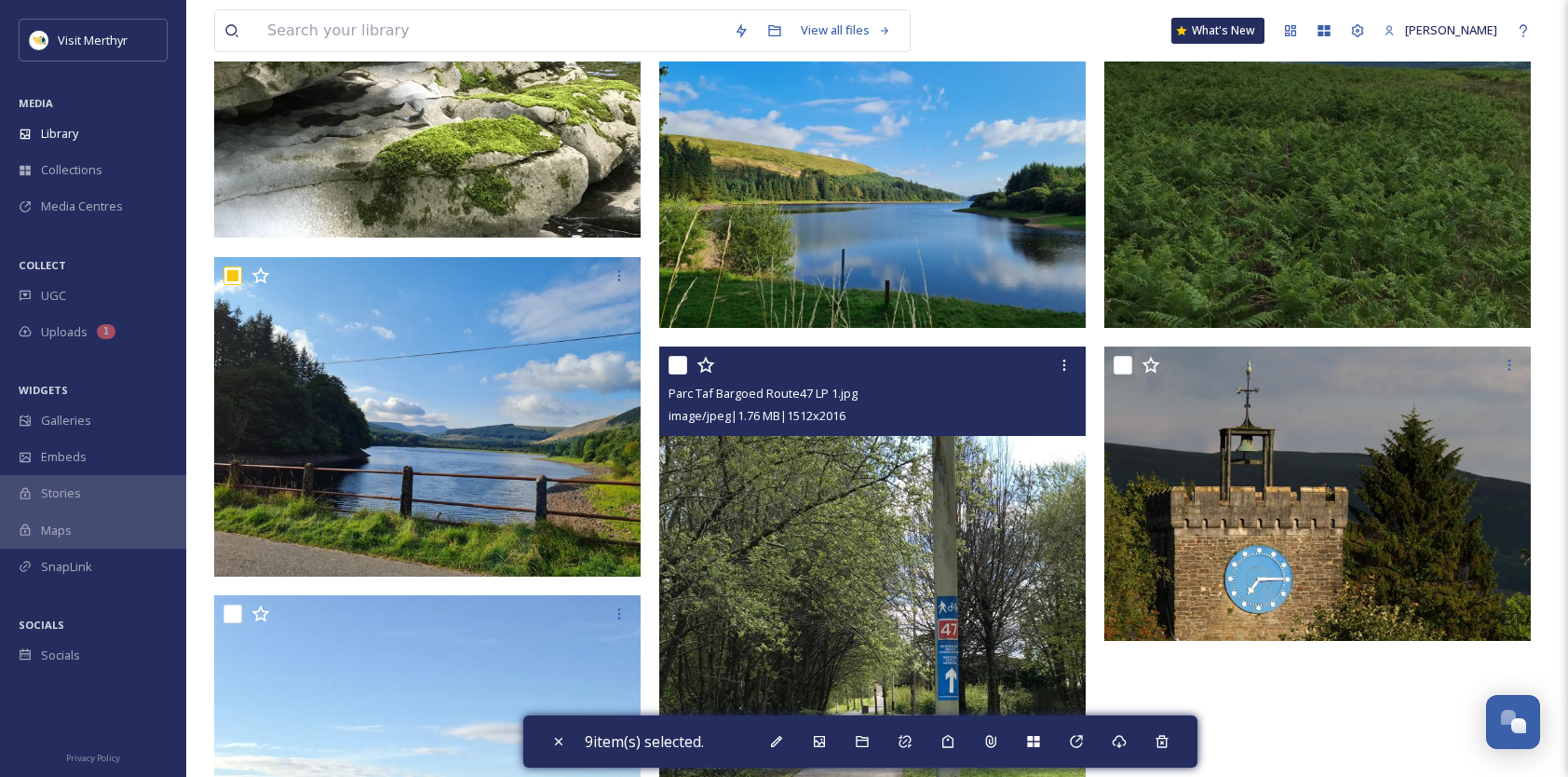
scroll to position [1398, 0]
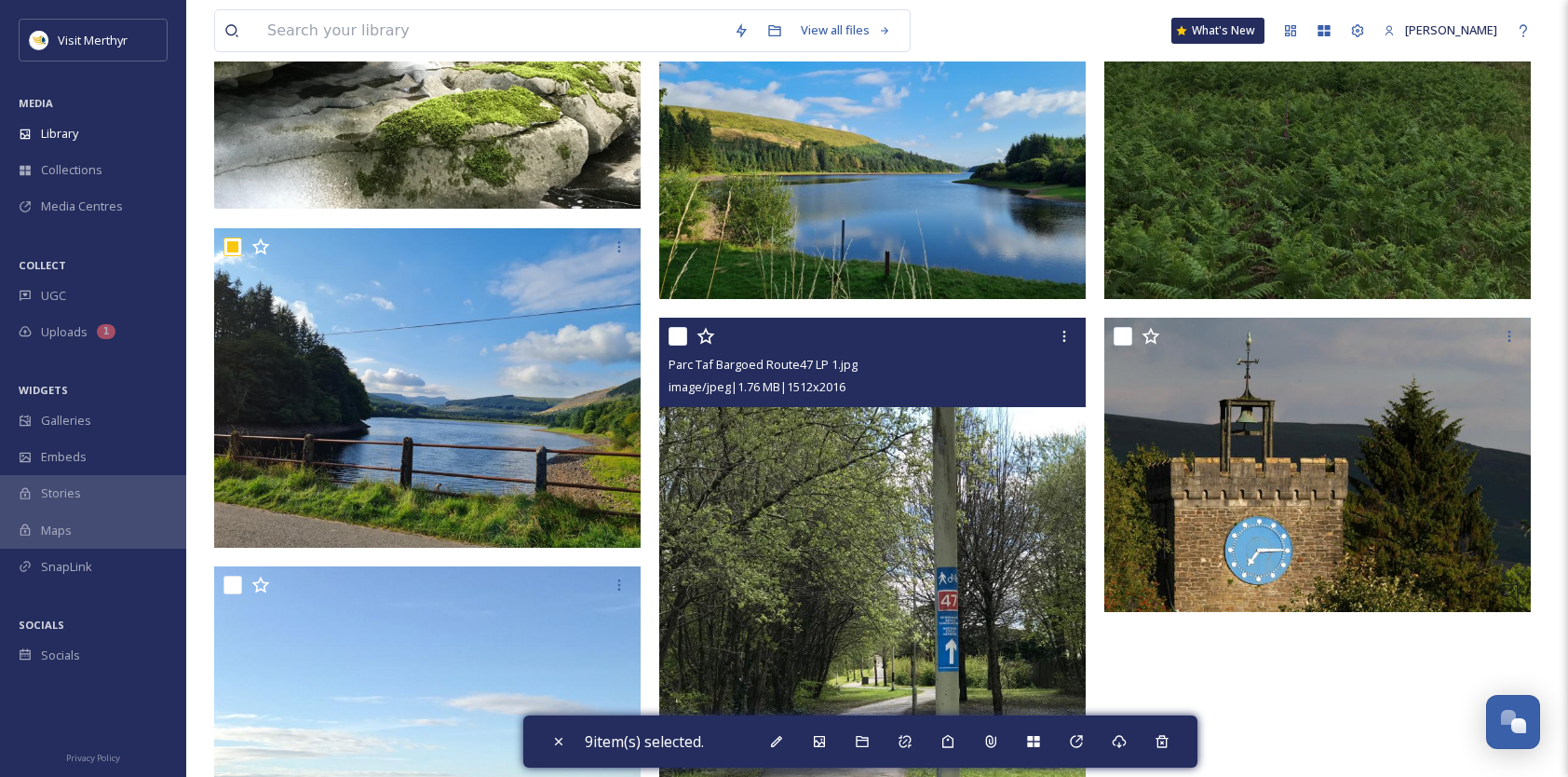
click at [674, 334] on input "checkbox" at bounding box center [677, 336] width 19 height 19
checkbox input "true"
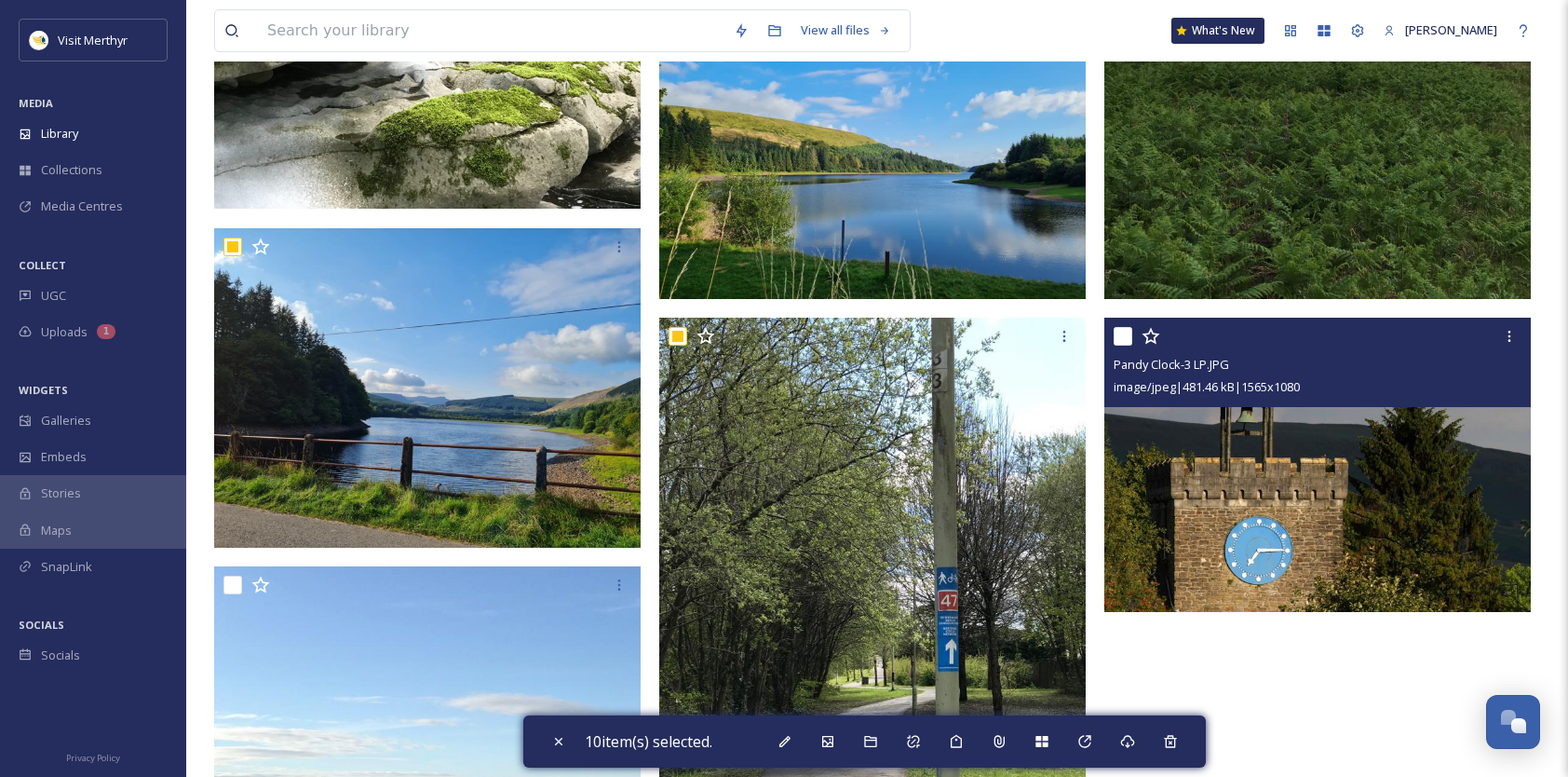
click at [1118, 331] on div "Pandy Clock-3 LP.JPG image/jpeg | 481.46 kB | 1565 x 1080" at bounding box center [1317, 363] width 427 height 90
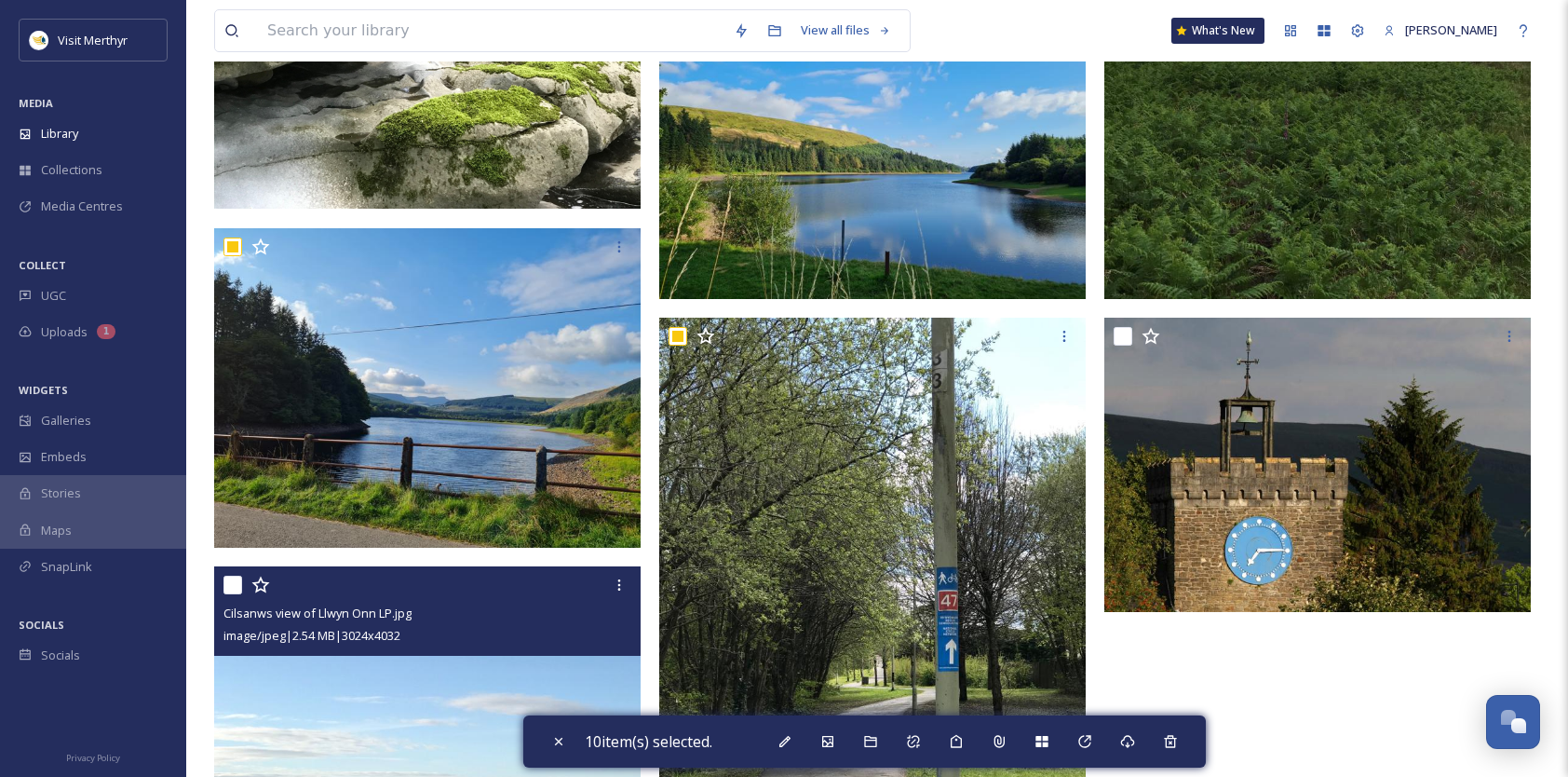
click at [233, 582] on input "checkbox" at bounding box center [233, 584] width 19 height 19
checkbox input "true"
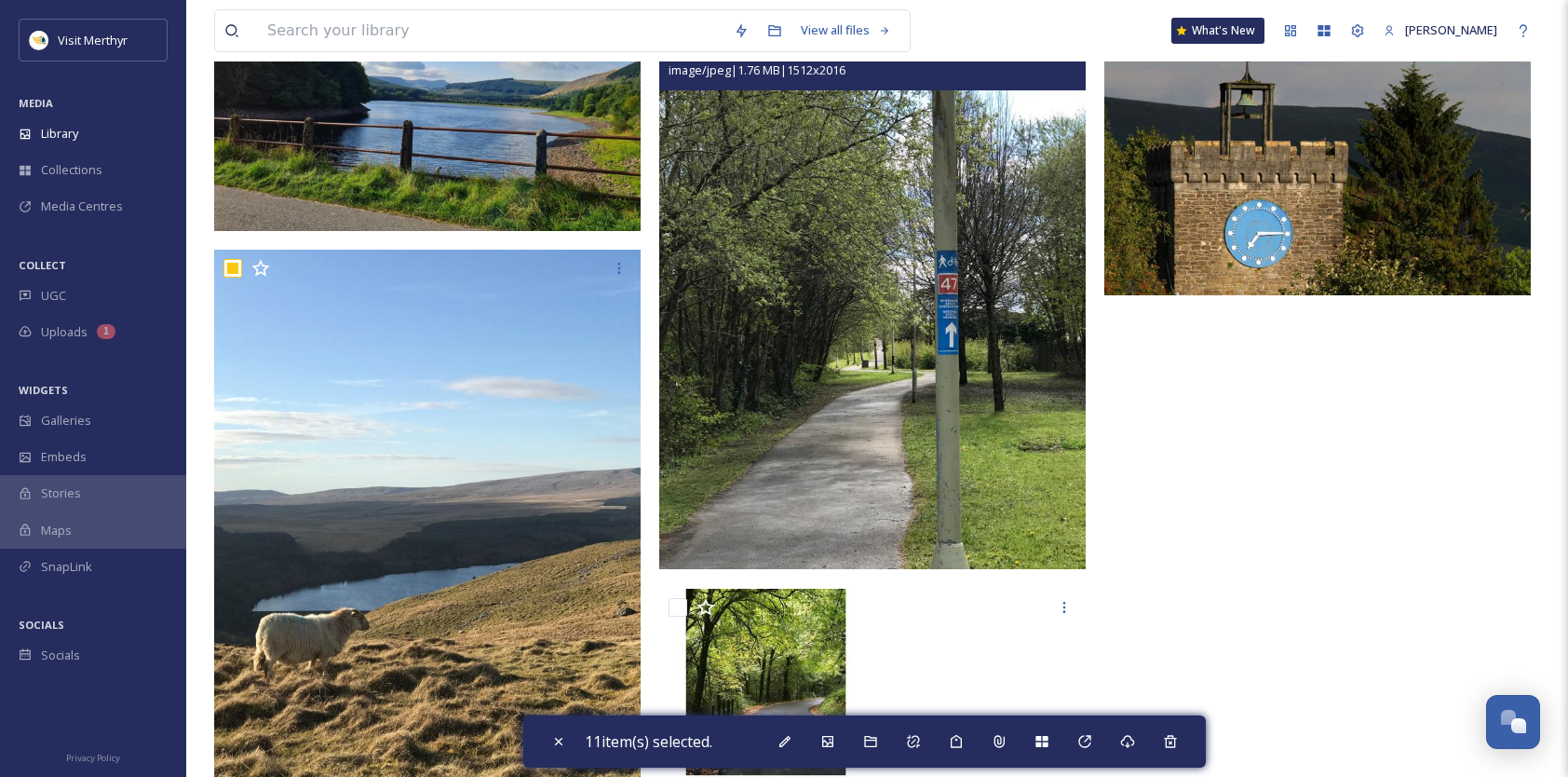
scroll to position [1863, 0]
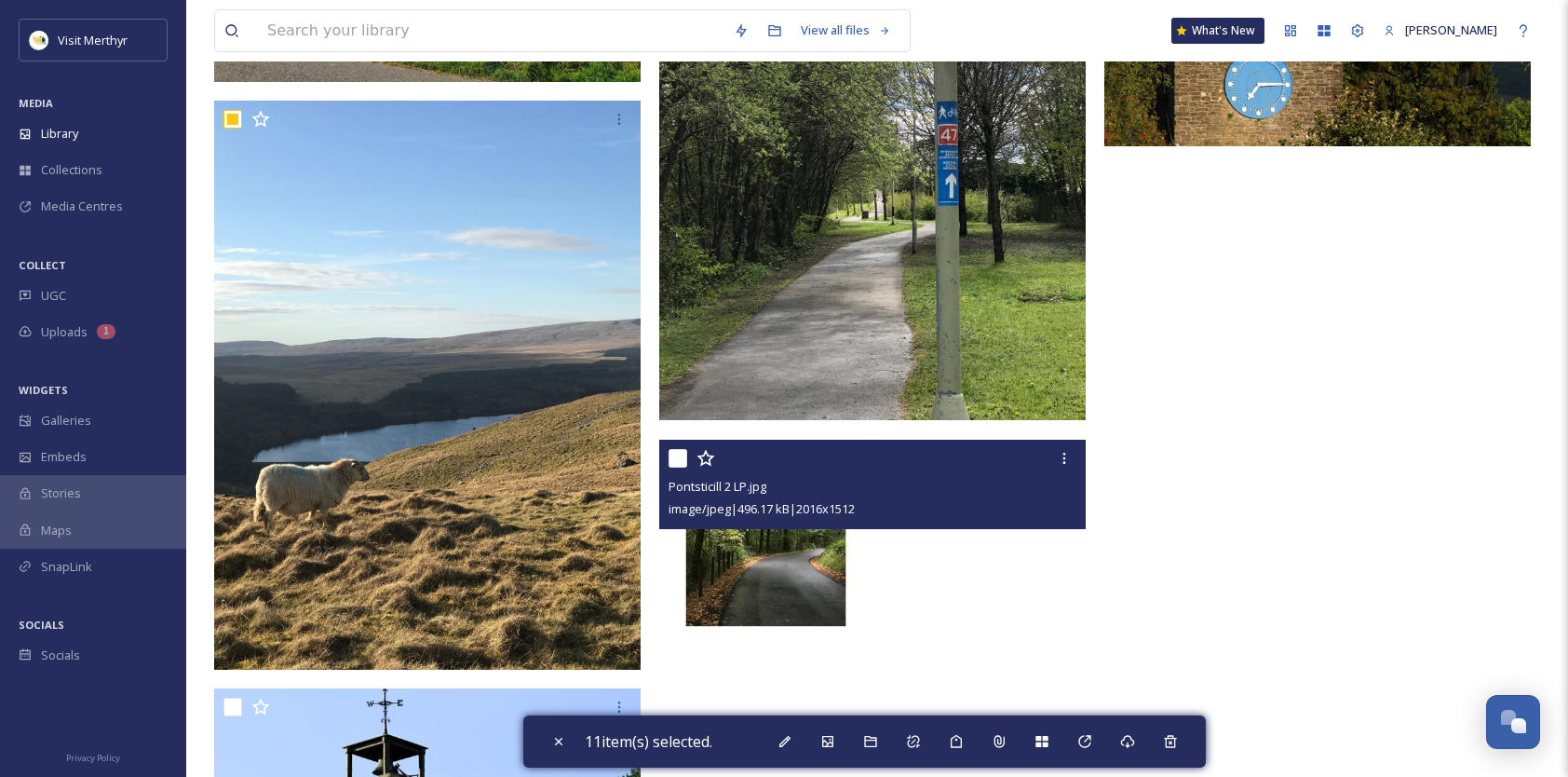
click at [681, 457] on input "checkbox" at bounding box center [677, 457] width 19 height 19
checkbox input "true"
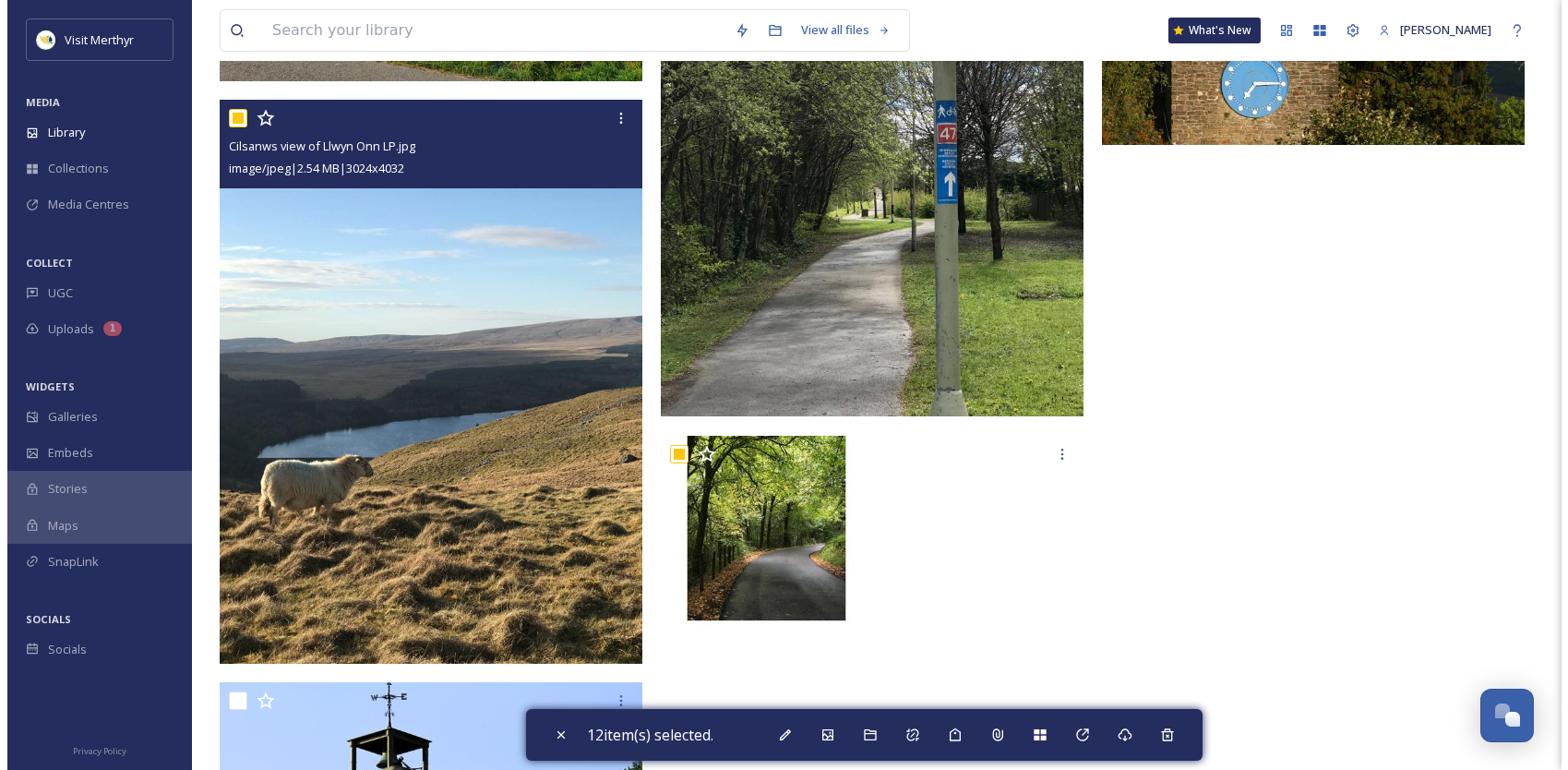
scroll to position [2071, 0]
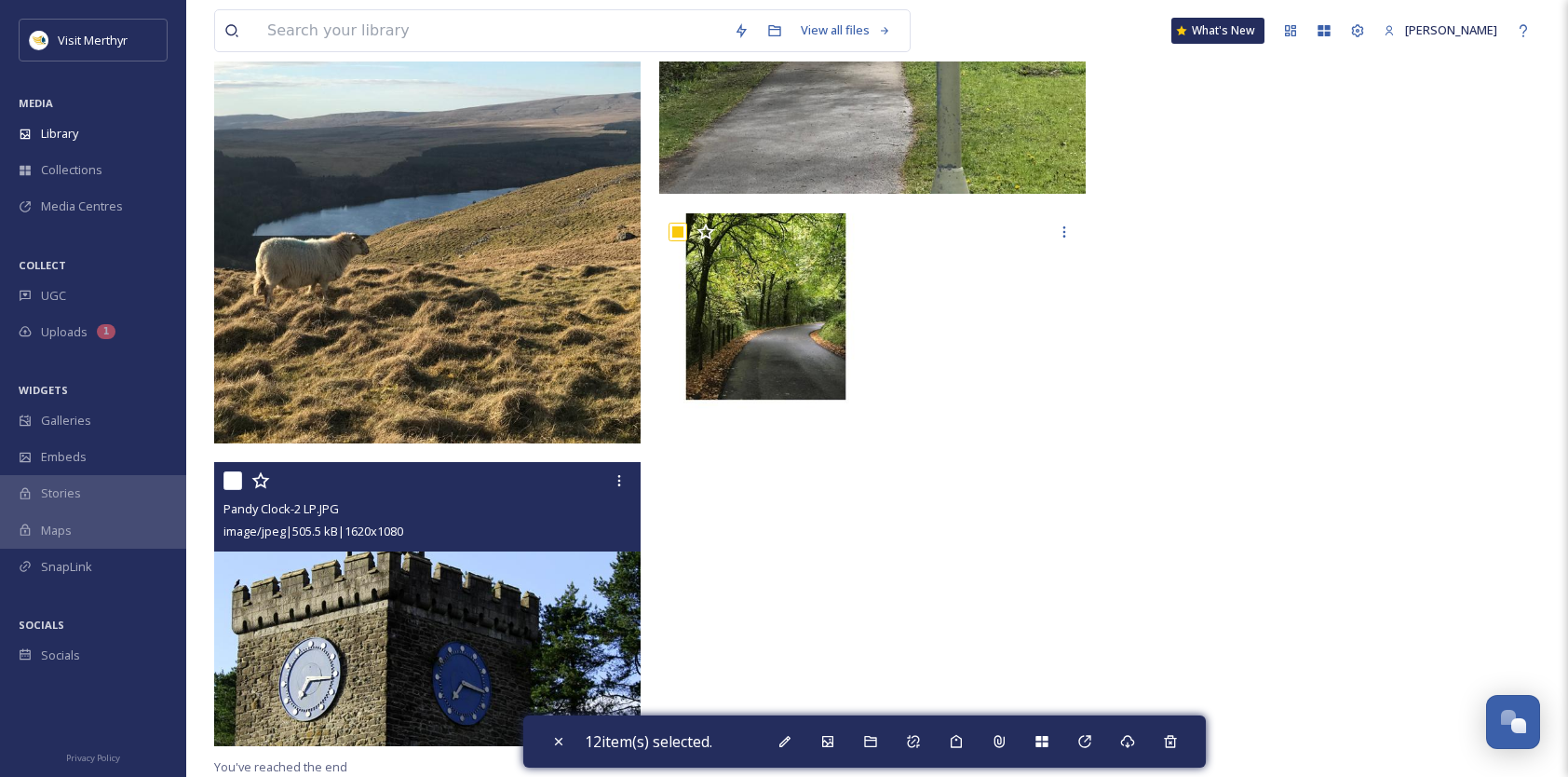
drag, startPoint x: 234, startPoint y: 479, endPoint x: 461, endPoint y: 454, distance: 228.4
click at [234, 479] on input "checkbox" at bounding box center [233, 480] width 19 height 19
checkbox input "true"
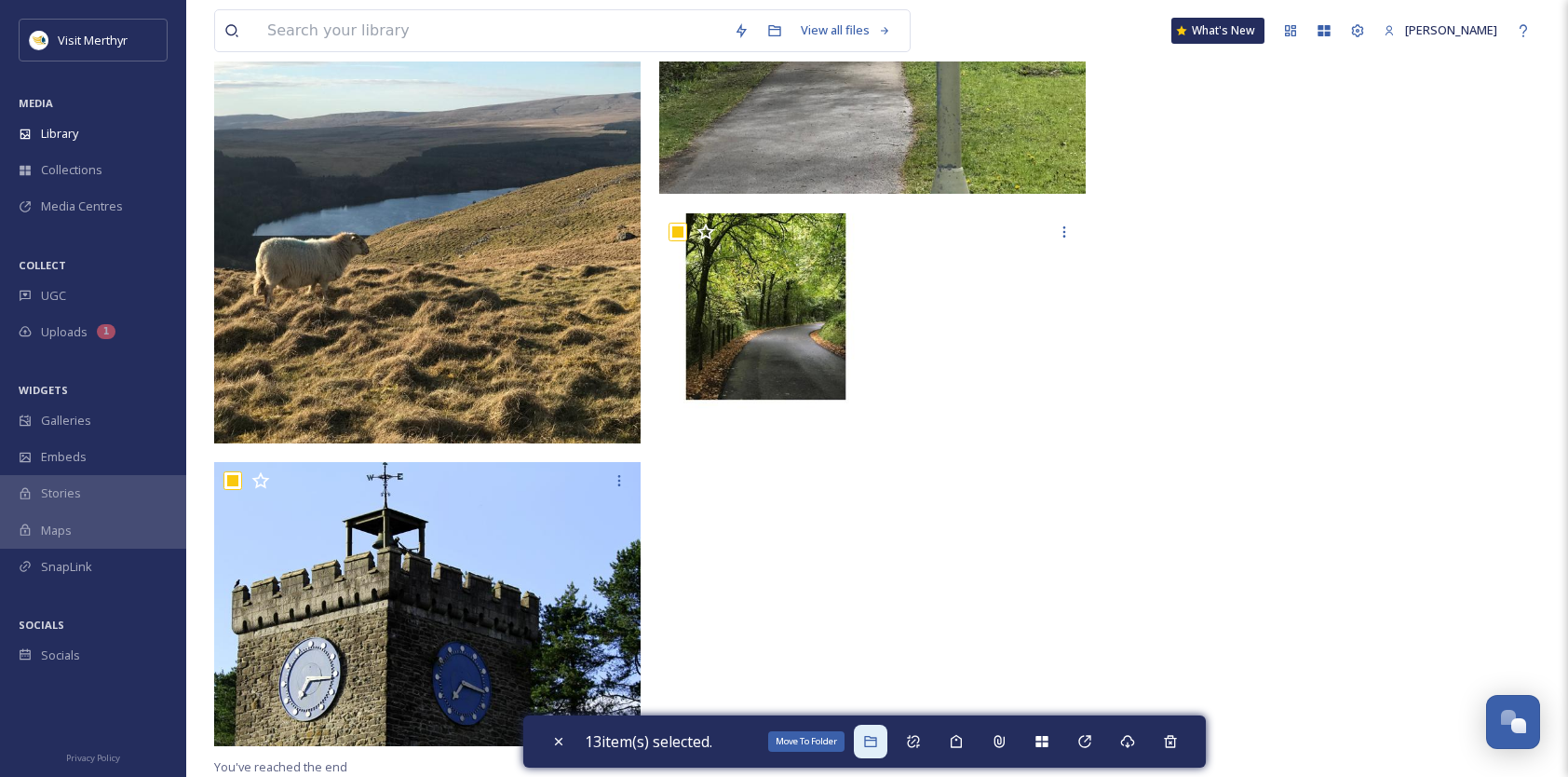
click at [873, 742] on icon at bounding box center [870, 741] width 15 height 15
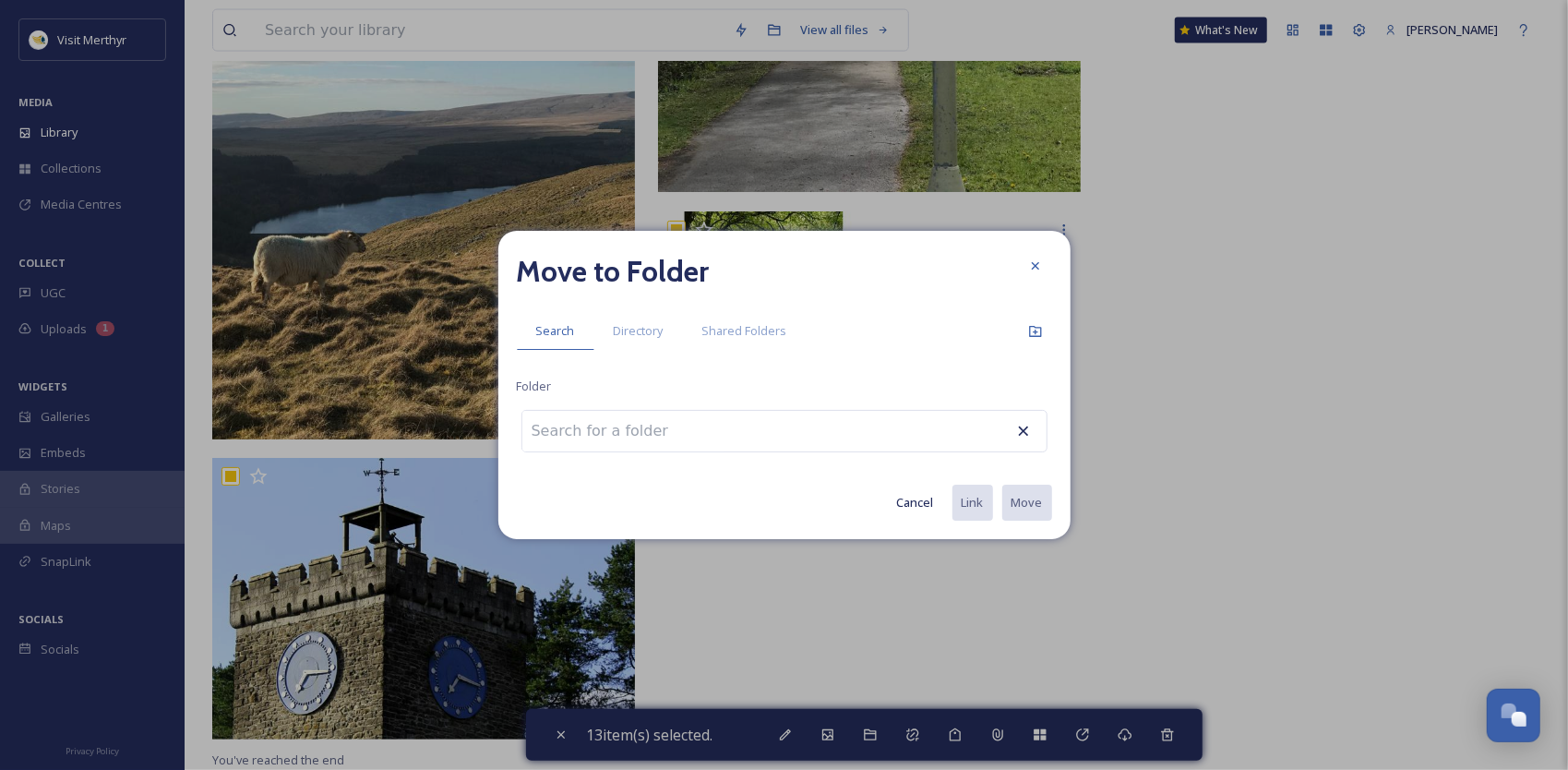
click at [665, 436] on input at bounding box center [624, 431] width 203 height 41
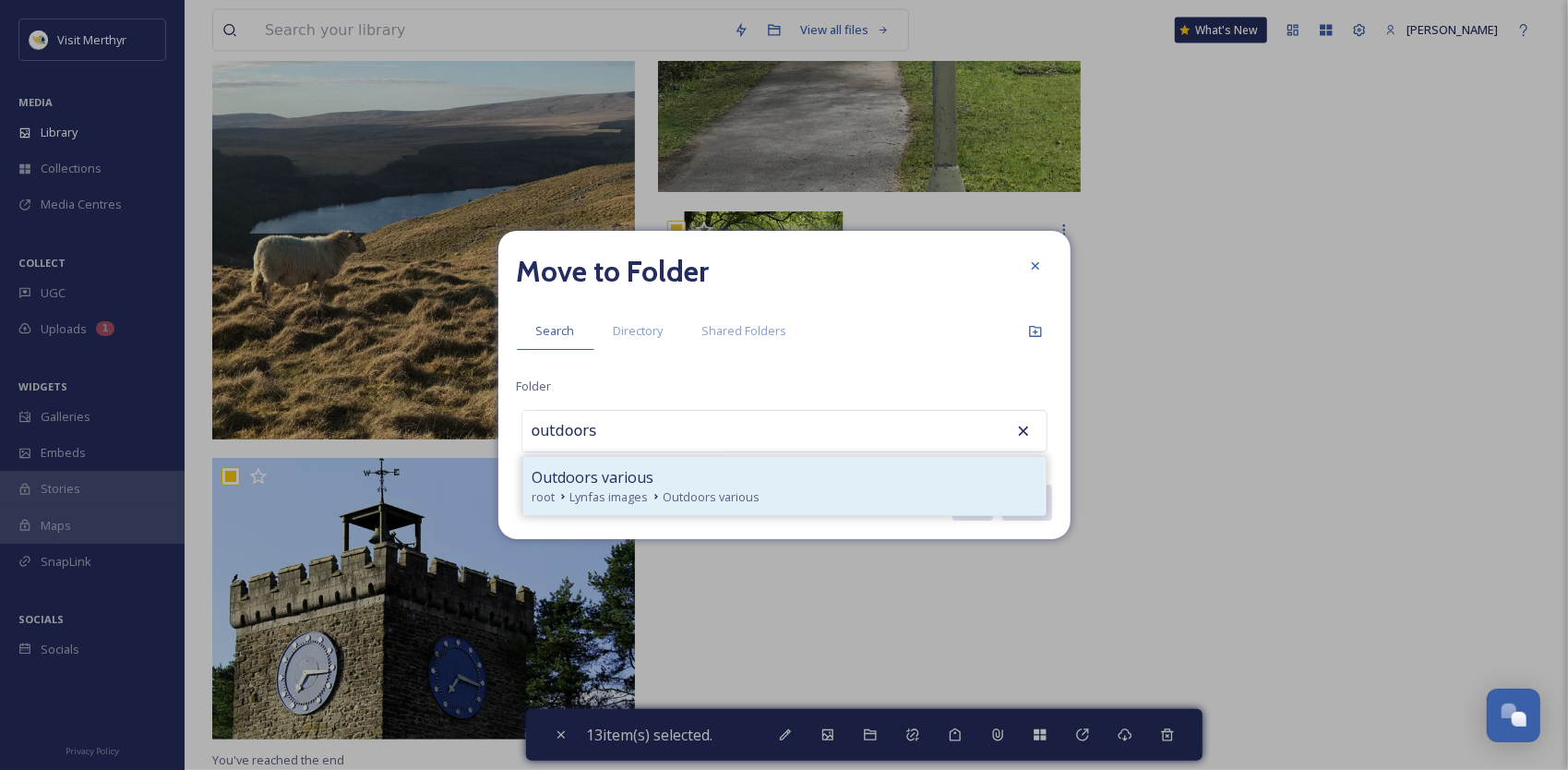
click at [650, 489] on icon at bounding box center [656, 496] width 15 height 15
type input "Outdoors various"
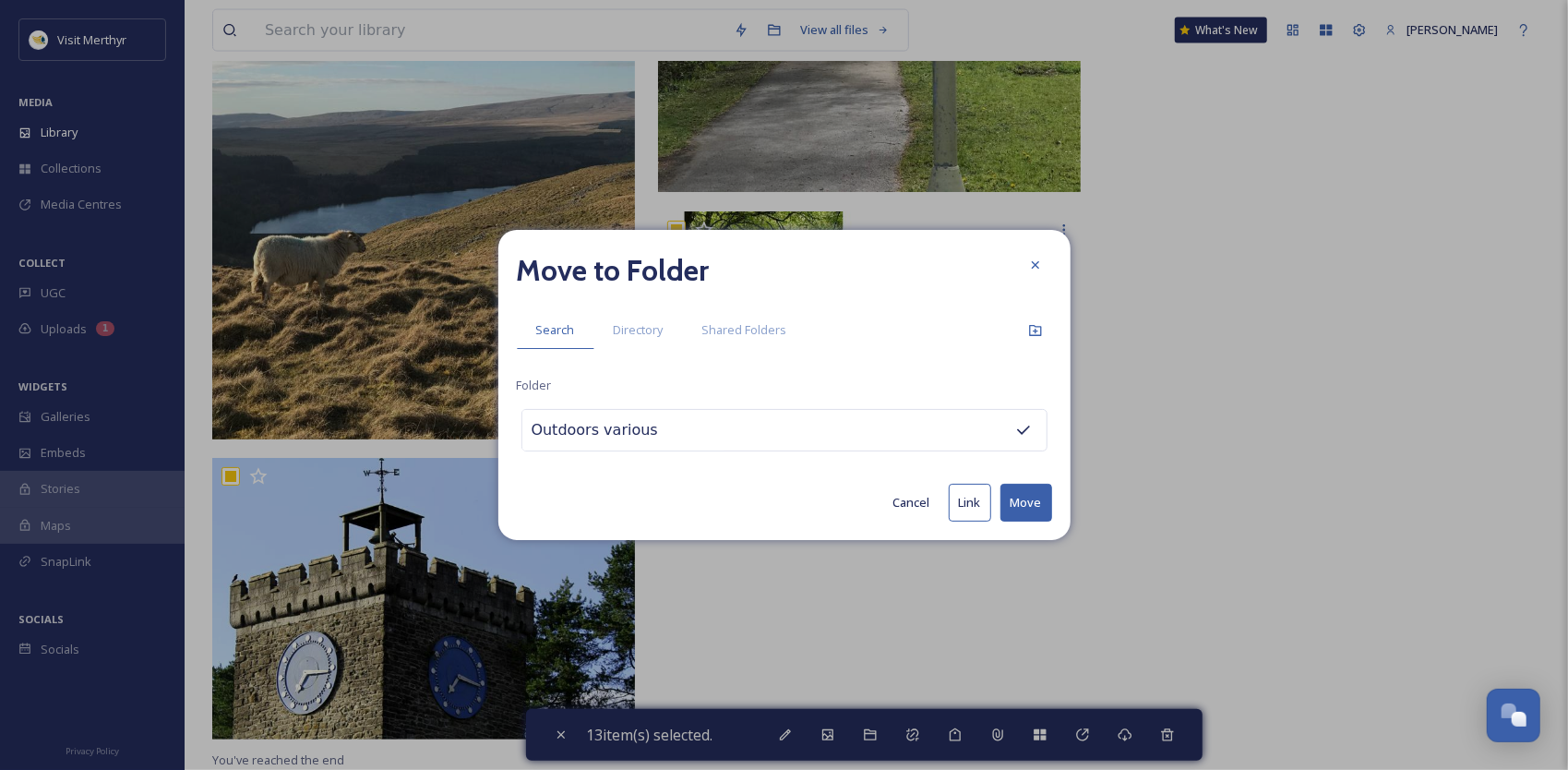
click at [1038, 500] on button "Move" at bounding box center [1026, 502] width 51 height 38
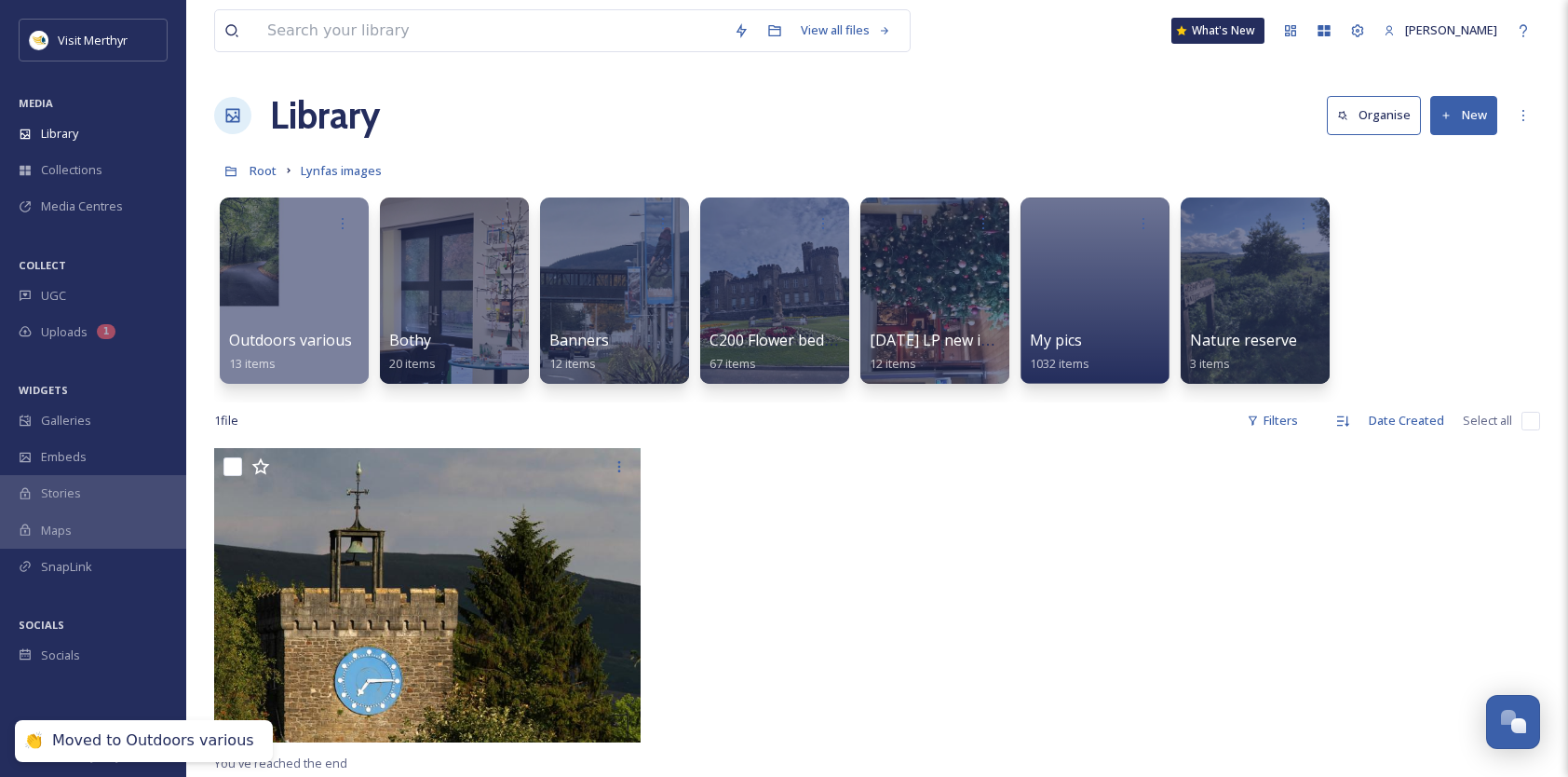
scroll to position [0, 0]
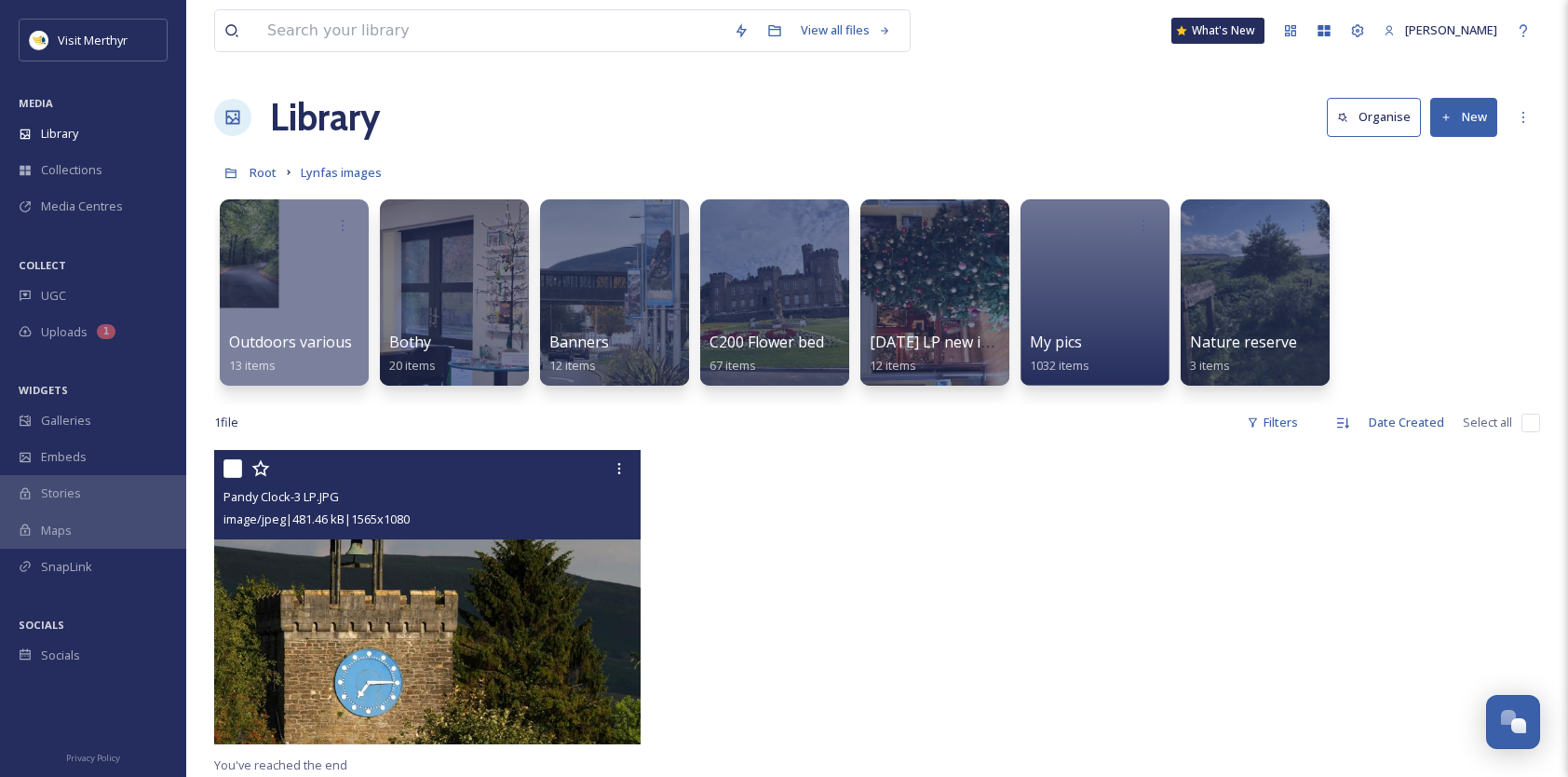
click at [239, 465] on input "checkbox" at bounding box center [233, 468] width 19 height 19
checkbox input "true"
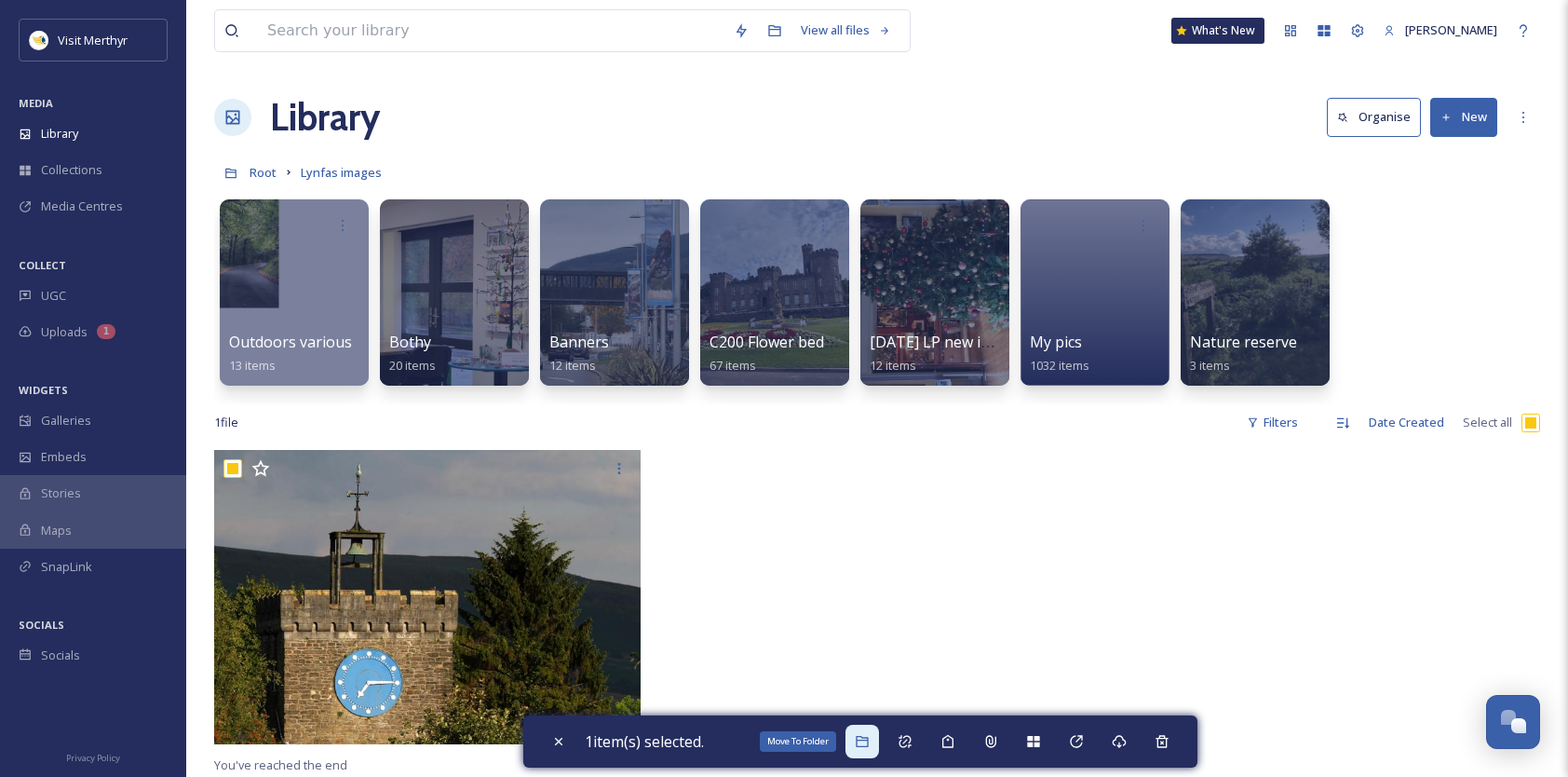
click at [868, 741] on icon at bounding box center [862, 741] width 12 height 11
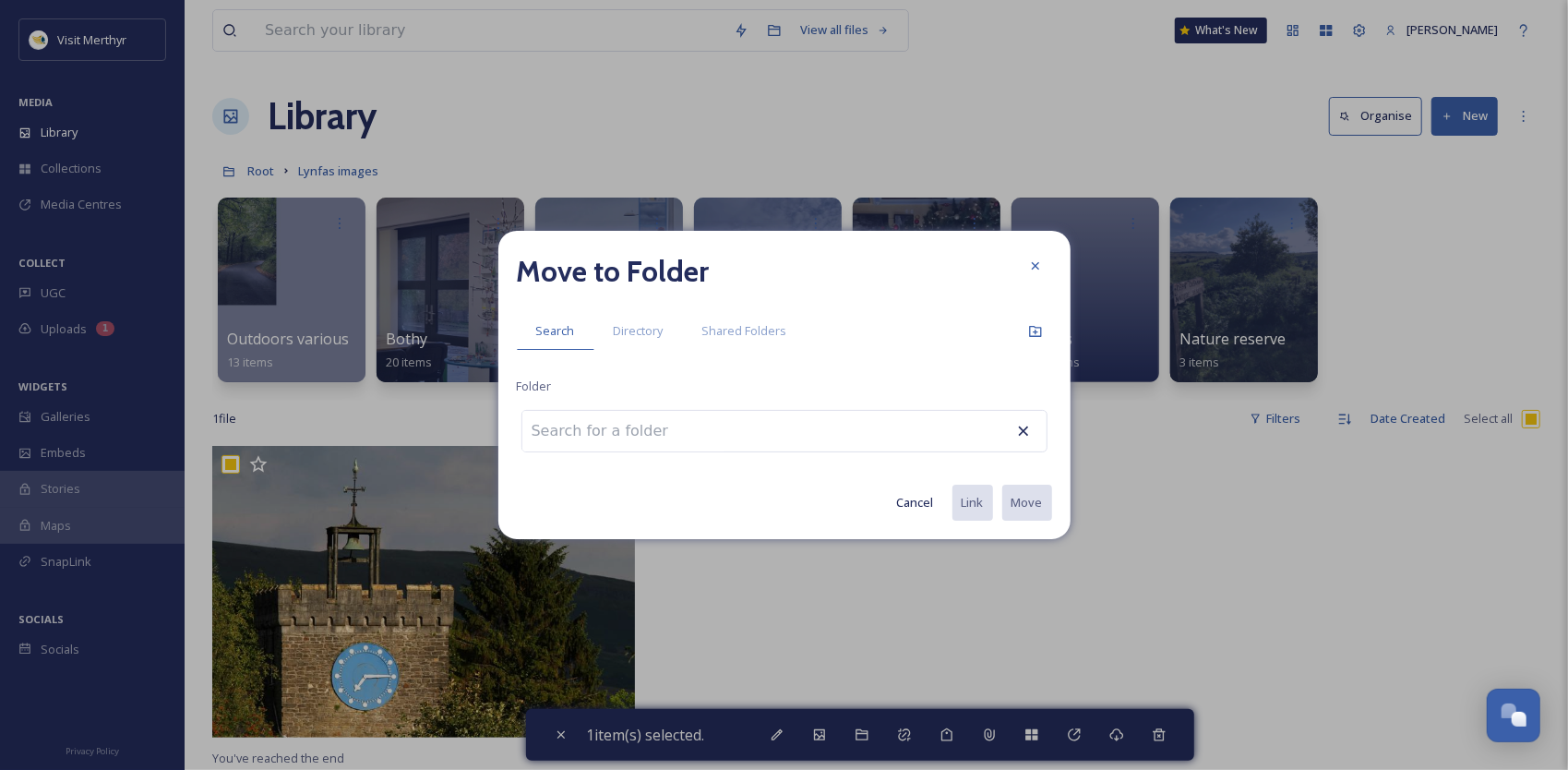
click at [615, 447] on input at bounding box center [624, 431] width 203 height 41
click at [554, 428] on input "ouydoors" at bounding box center [624, 431] width 203 height 41
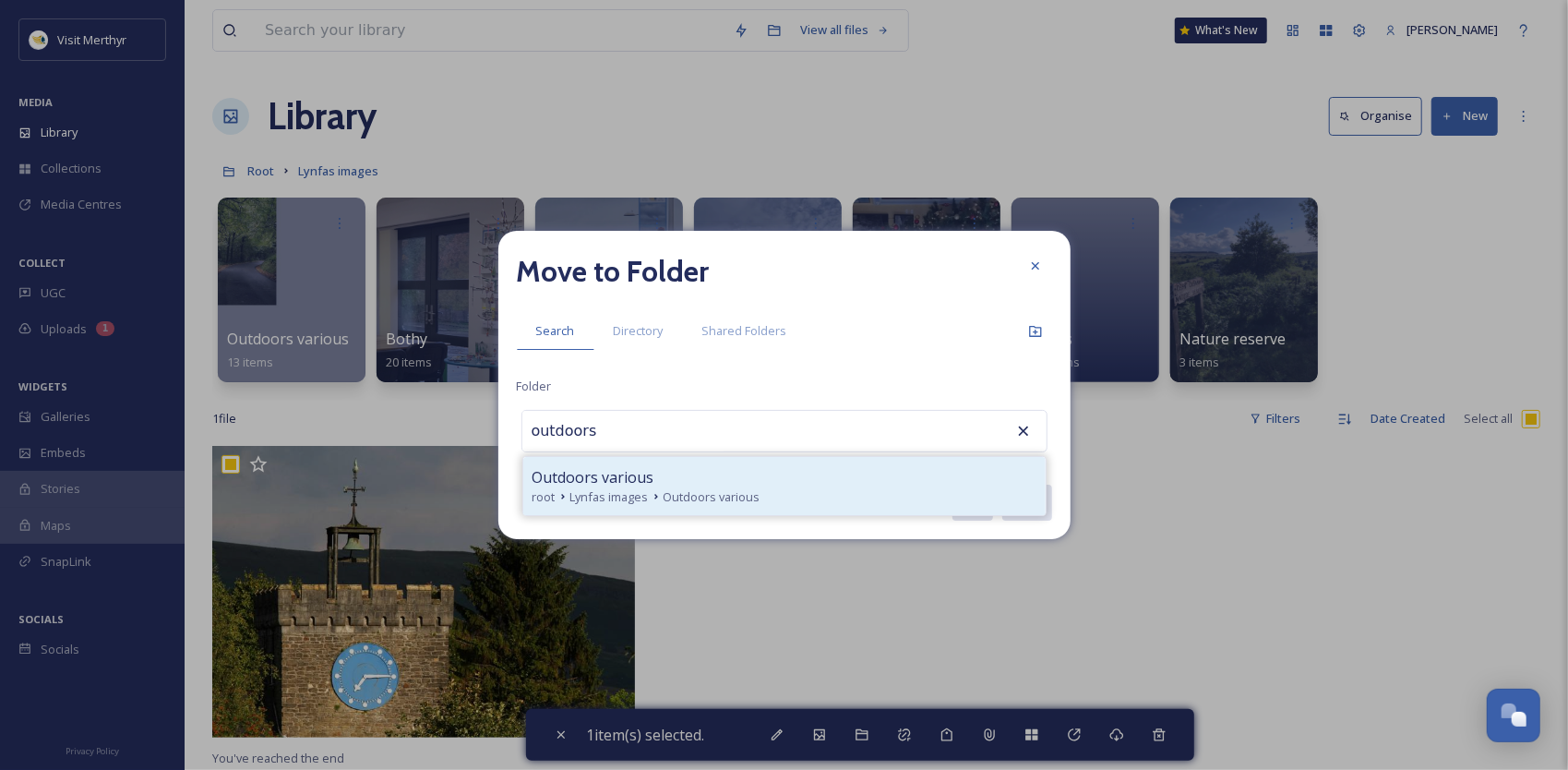
click at [761, 495] on div "root Lynfas images Outdoors various" at bounding box center [784, 497] width 504 height 17
type input "Outdoors various"
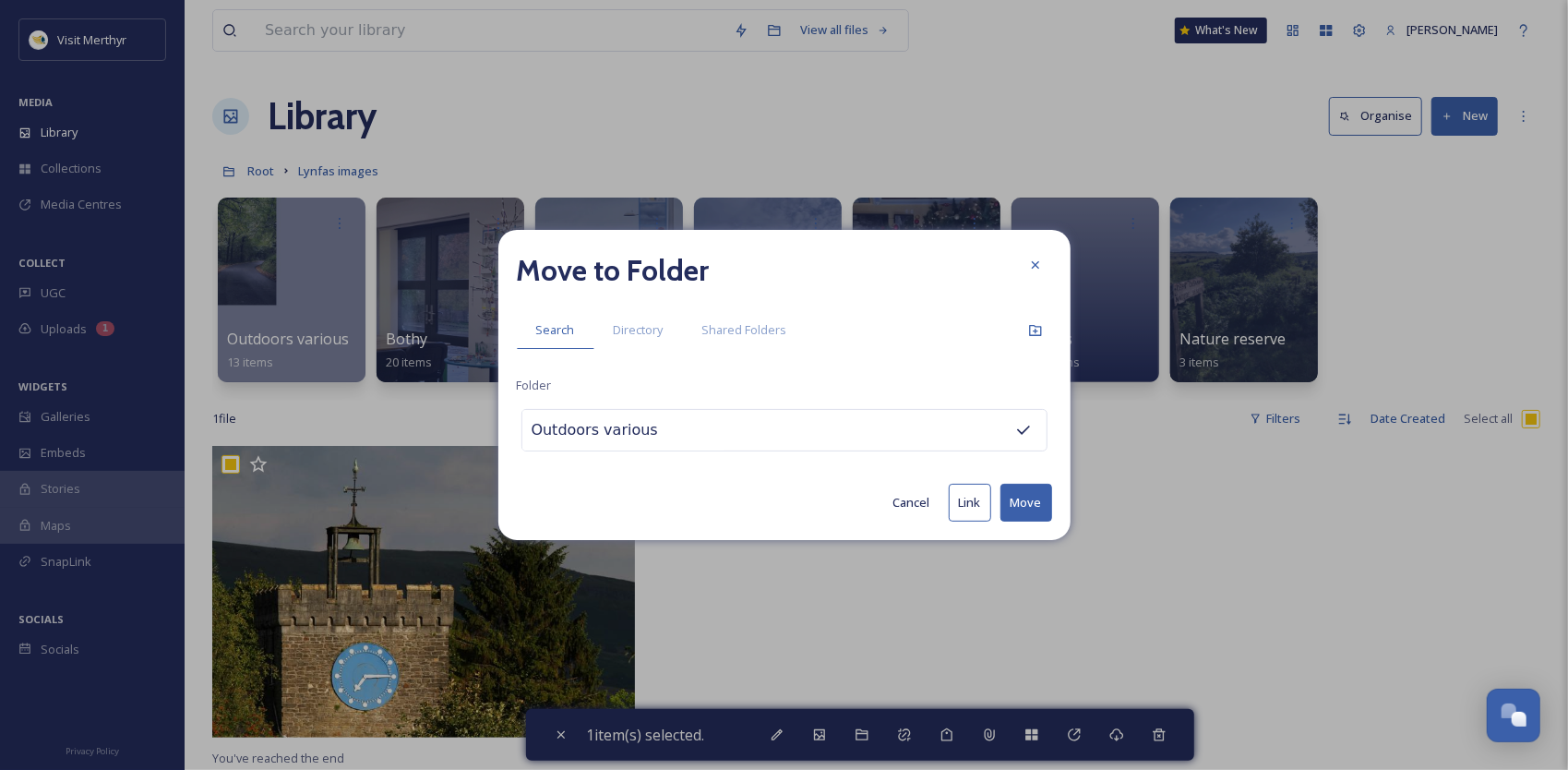
click at [1015, 508] on button "Move" at bounding box center [1026, 502] width 51 height 38
checkbox input "false"
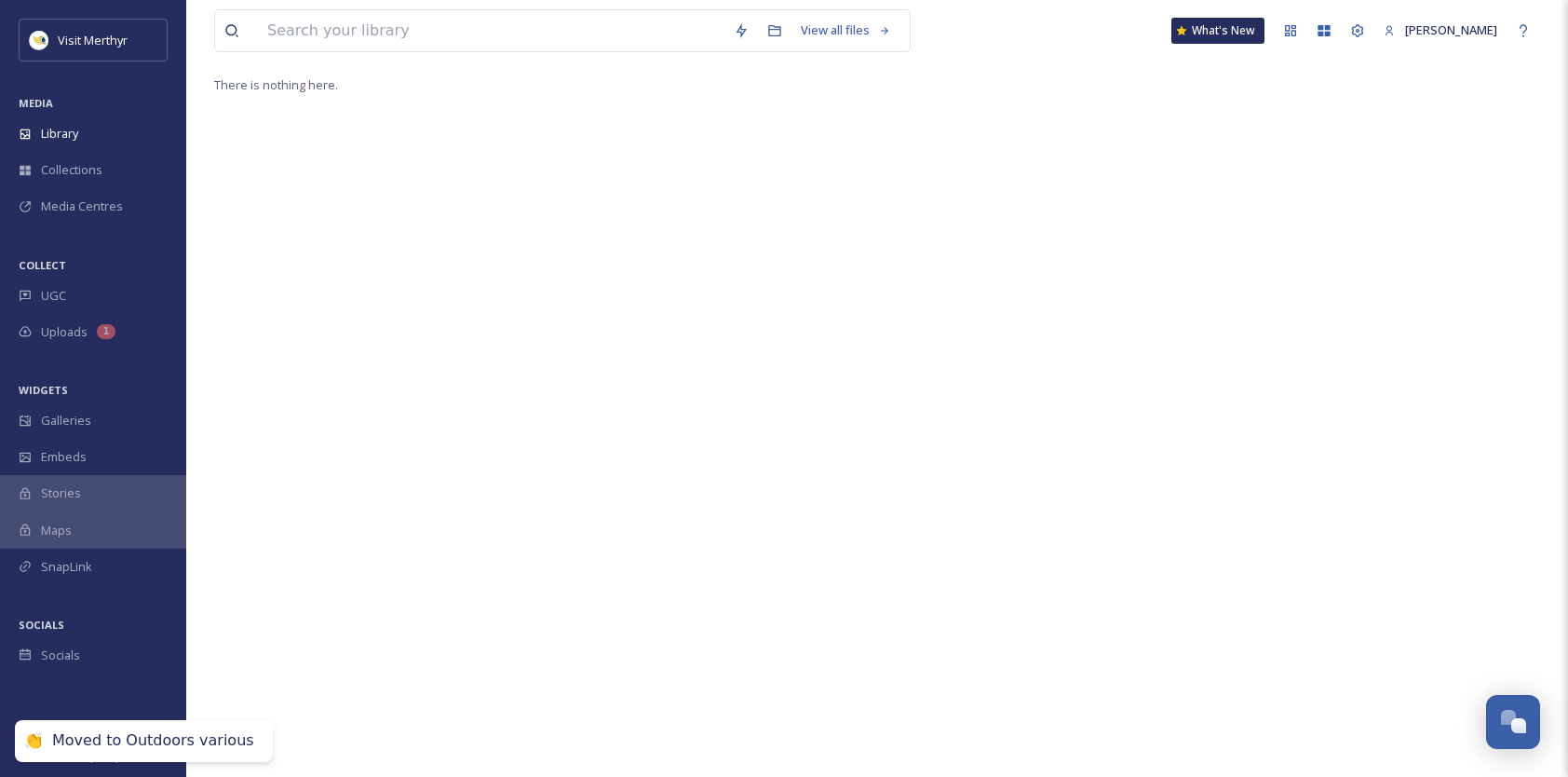
drag, startPoint x: 985, startPoint y: 548, endPoint x: 947, endPoint y: 547, distance: 38.0
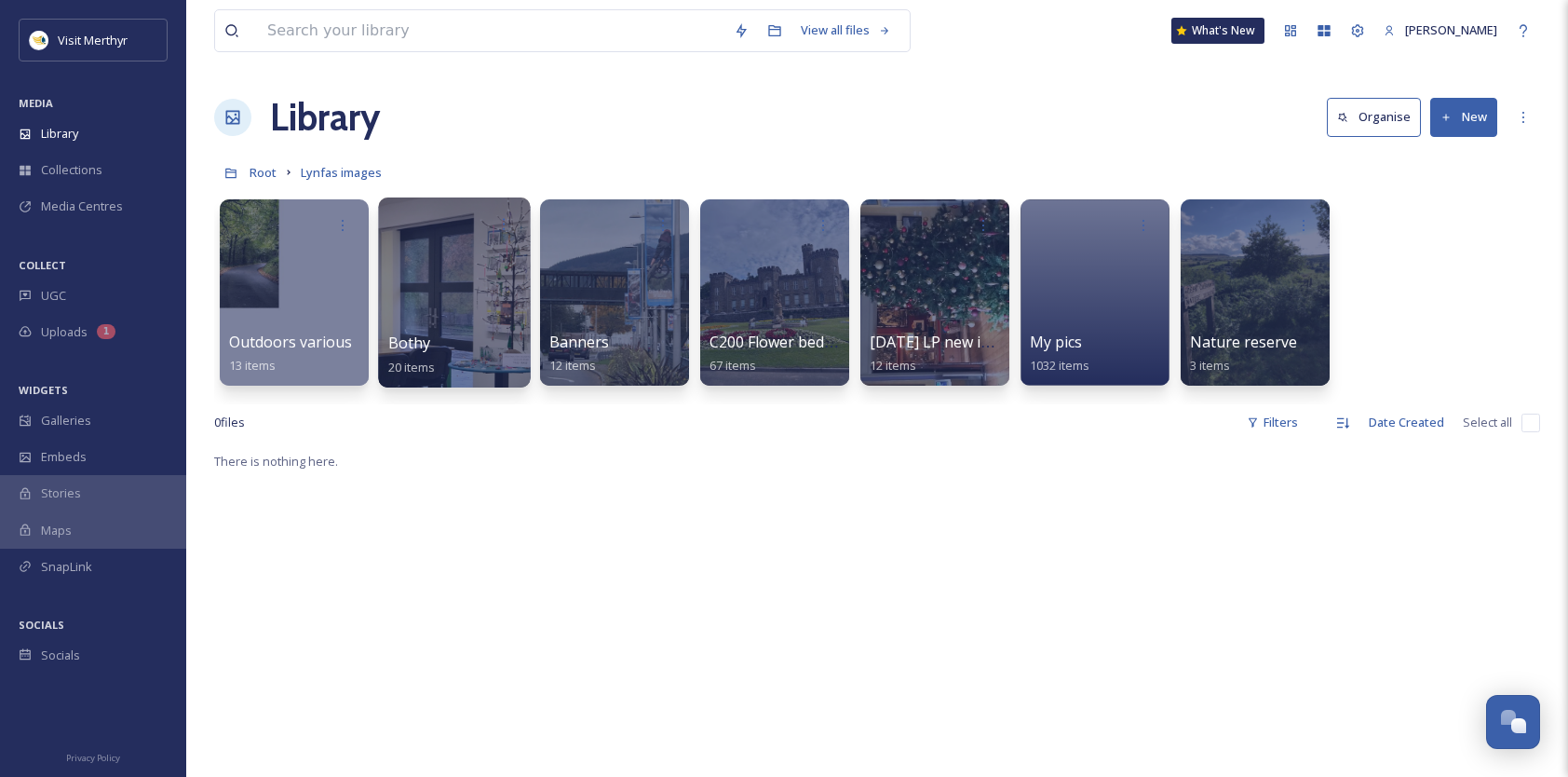
click at [503, 317] on div at bounding box center [453, 292] width 151 height 190
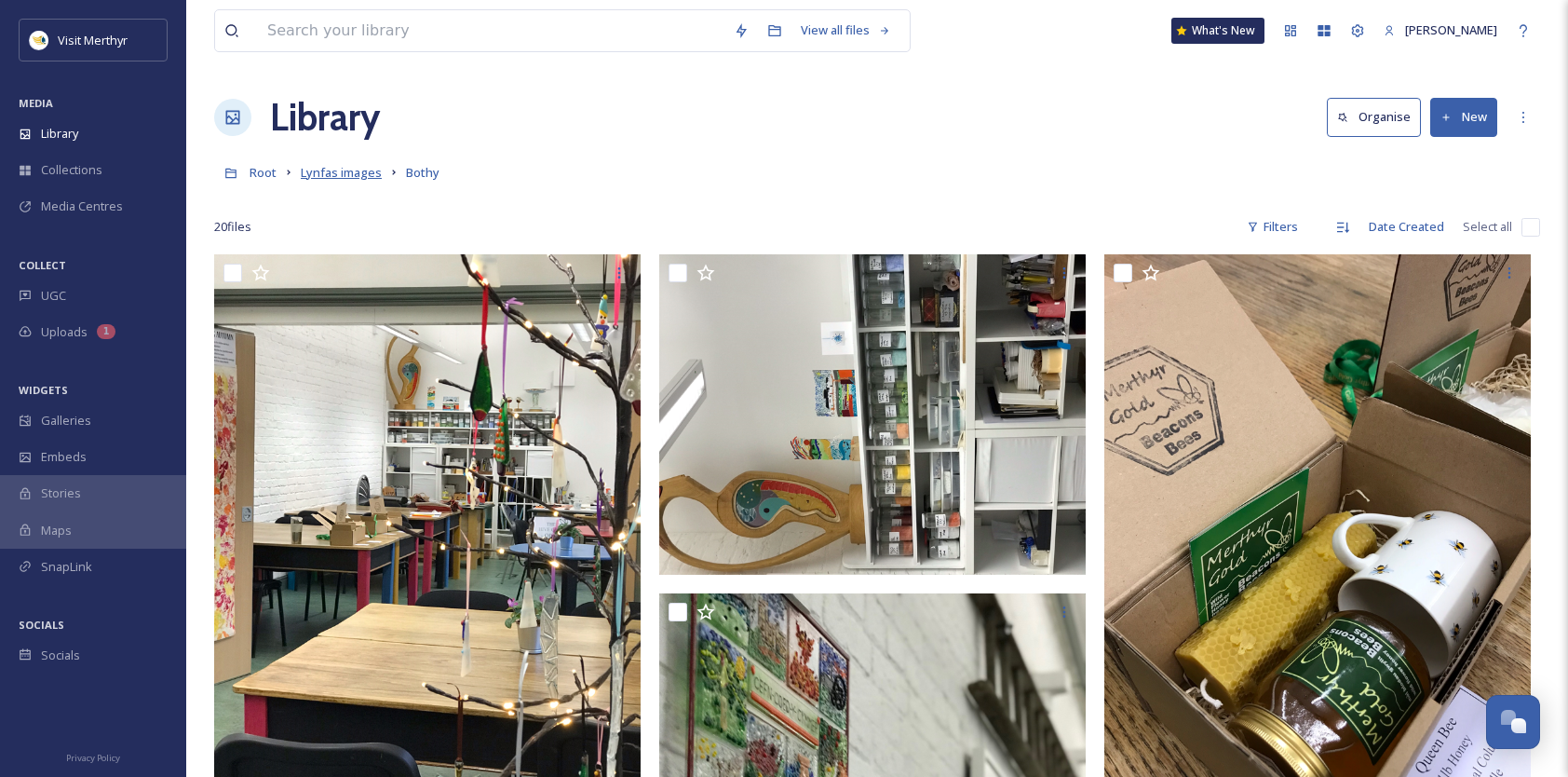
click at [316, 169] on span "Lynfas images" at bounding box center [341, 172] width 81 height 17
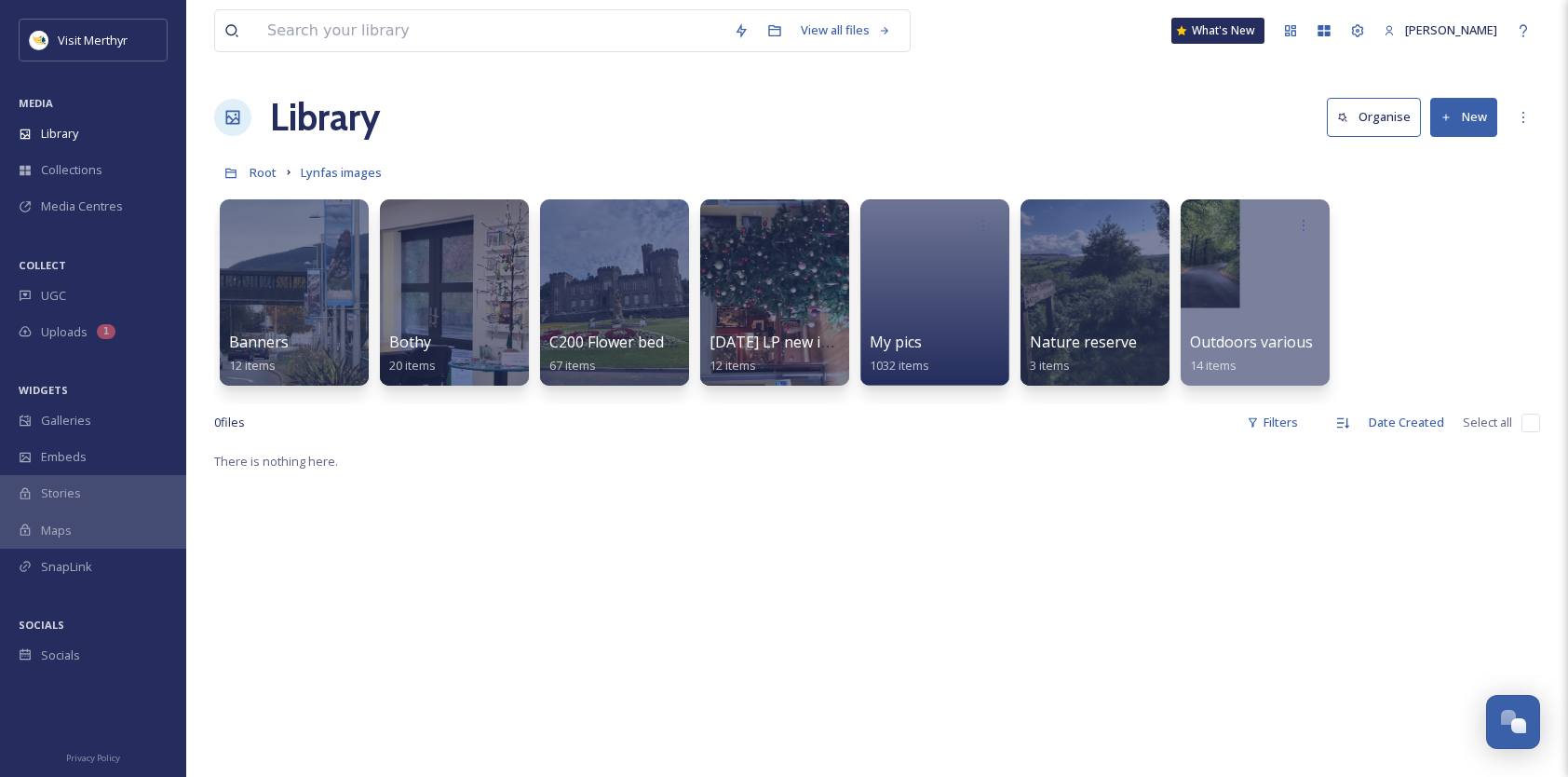
click at [1488, 108] on button "New" at bounding box center [1463, 116] width 67 height 38
click at [1428, 225] on span "Folder" at bounding box center [1442, 234] width 35 height 18
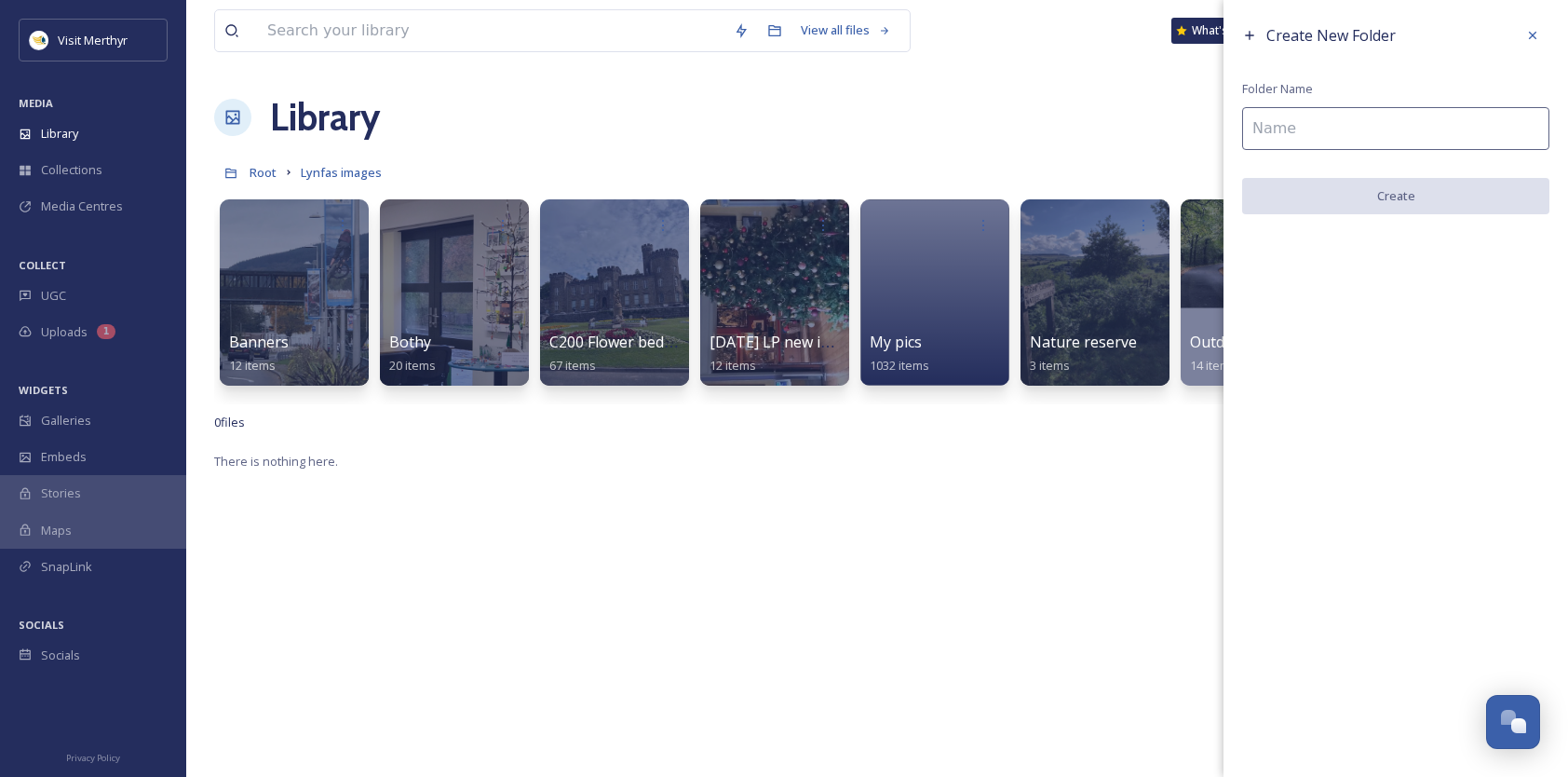
click at [1294, 134] on input at bounding box center [1395, 129] width 308 height 43
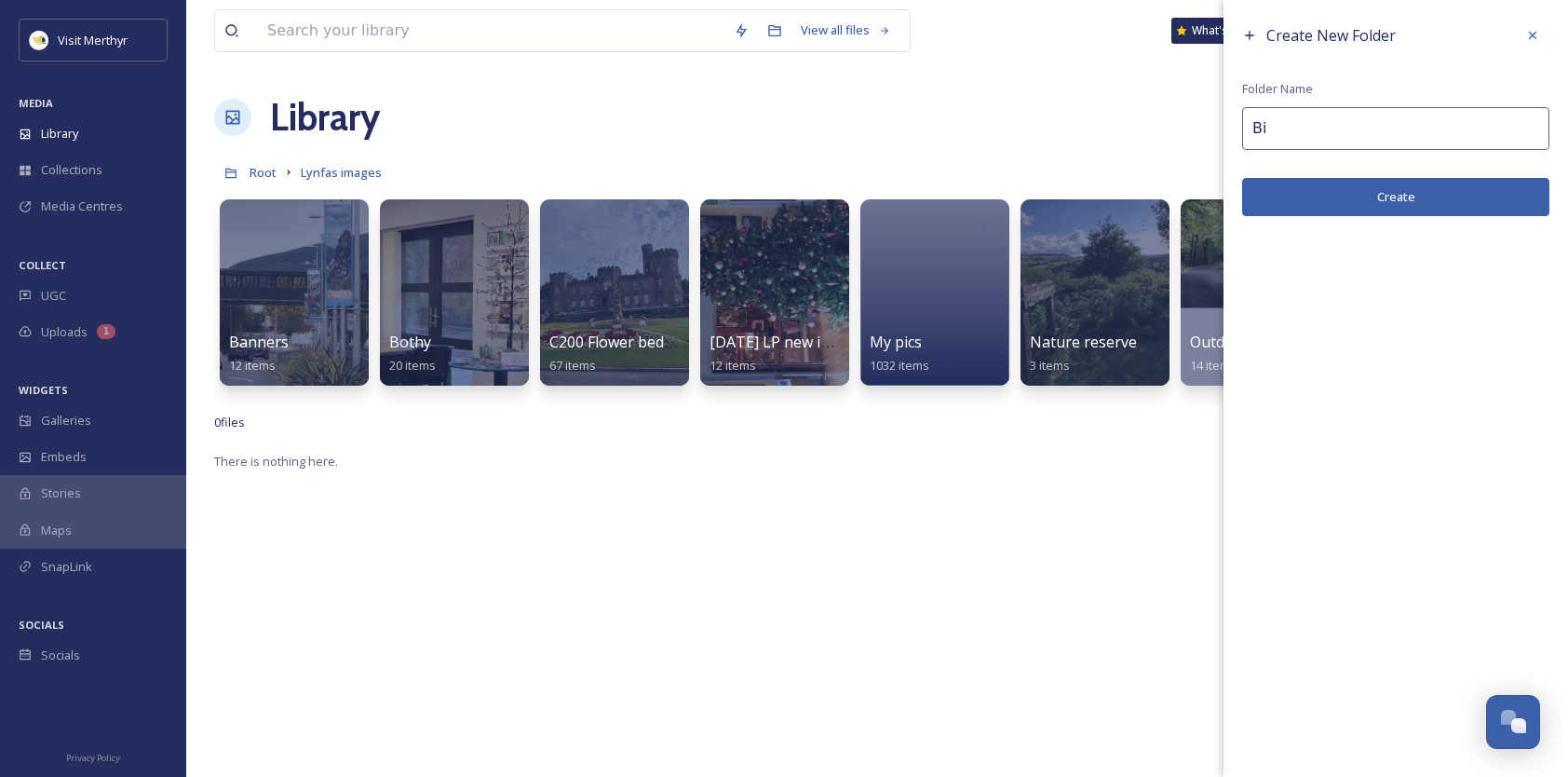
type input "B"
type input "N"
click at [1369, 129] on input "Bothy Bees Merch25" at bounding box center [1395, 129] width 308 height 43
type input "Bothy Bees Merch [DATE]"
click at [1394, 199] on button "Create" at bounding box center [1395, 196] width 308 height 38
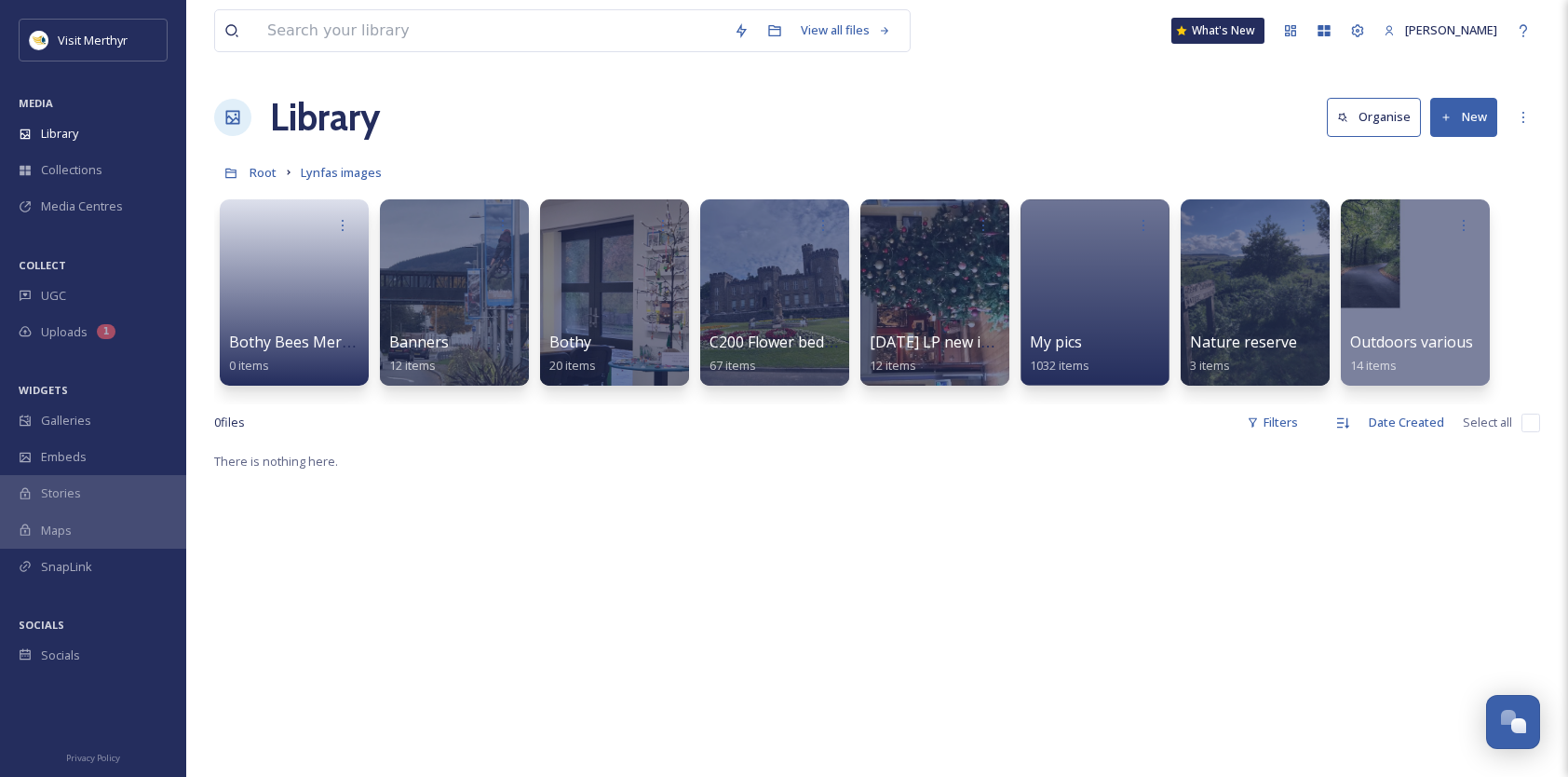
click at [1464, 111] on button "New" at bounding box center [1463, 116] width 67 height 38
click at [1443, 229] on span "Folder" at bounding box center [1442, 234] width 35 height 18
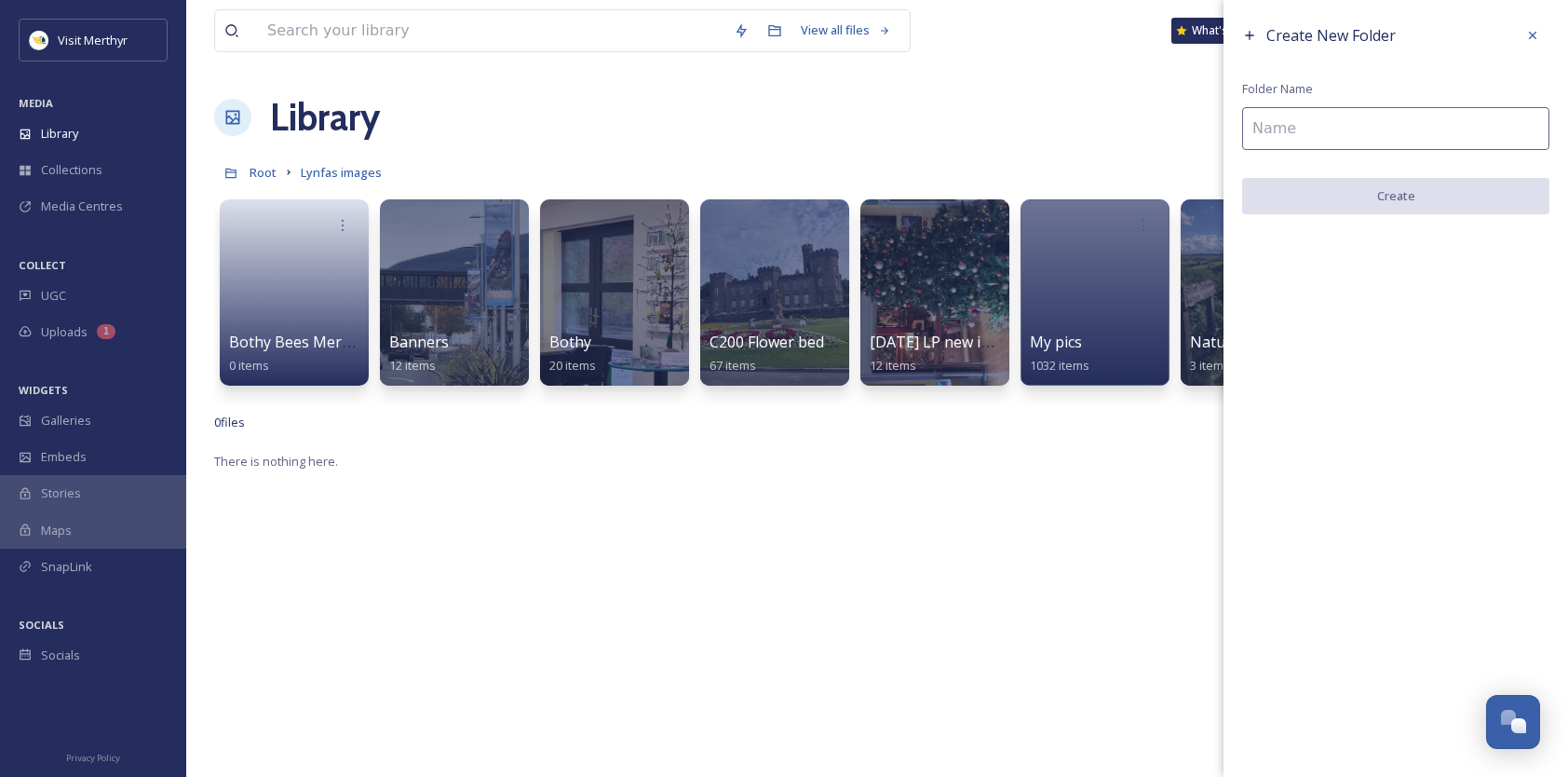
click at [1343, 124] on input at bounding box center [1395, 129] width 308 height 43
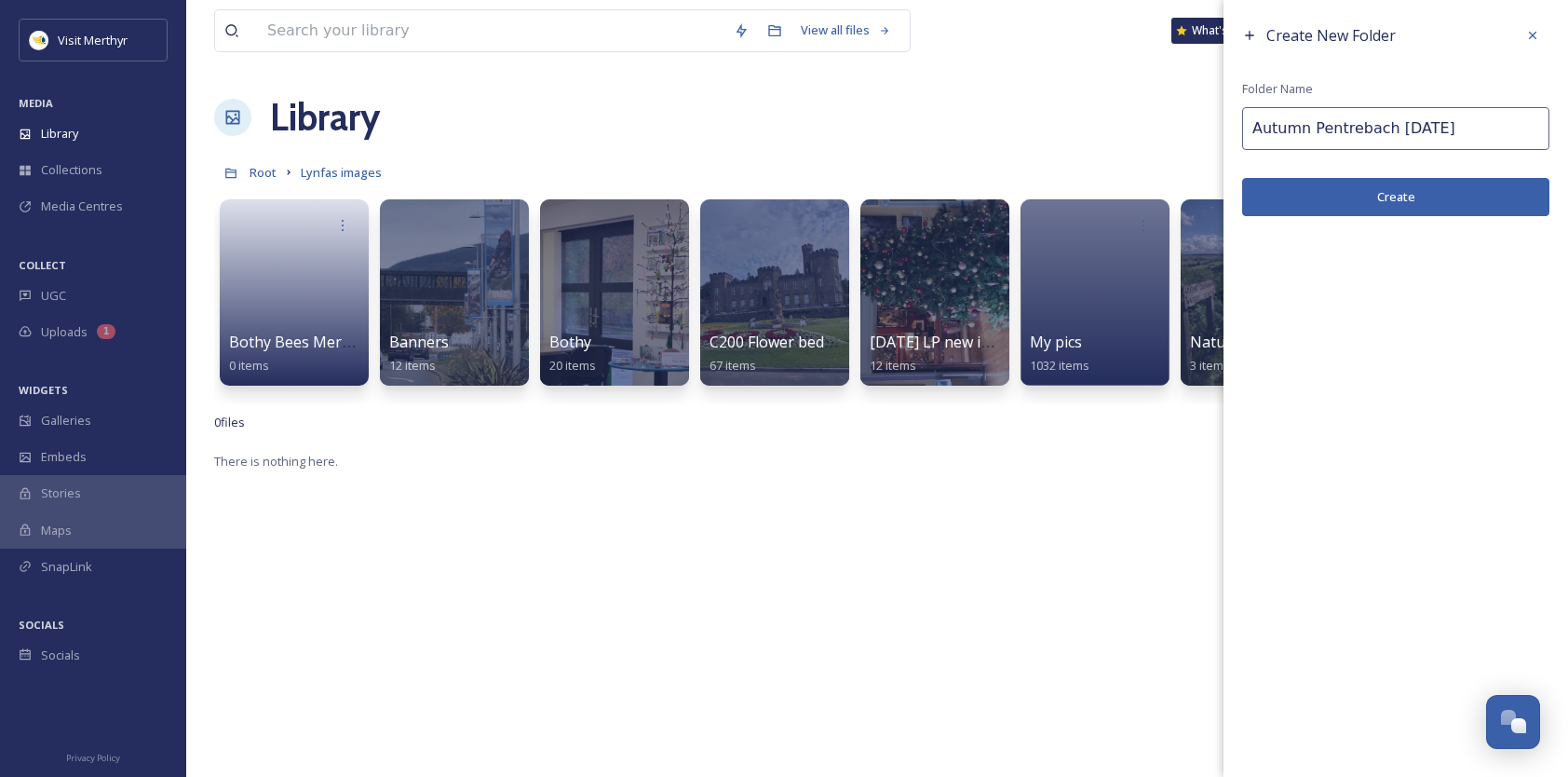
type input "Autumn Pentrebach [DATE]"
click at [1391, 192] on button "Create" at bounding box center [1395, 196] width 308 height 38
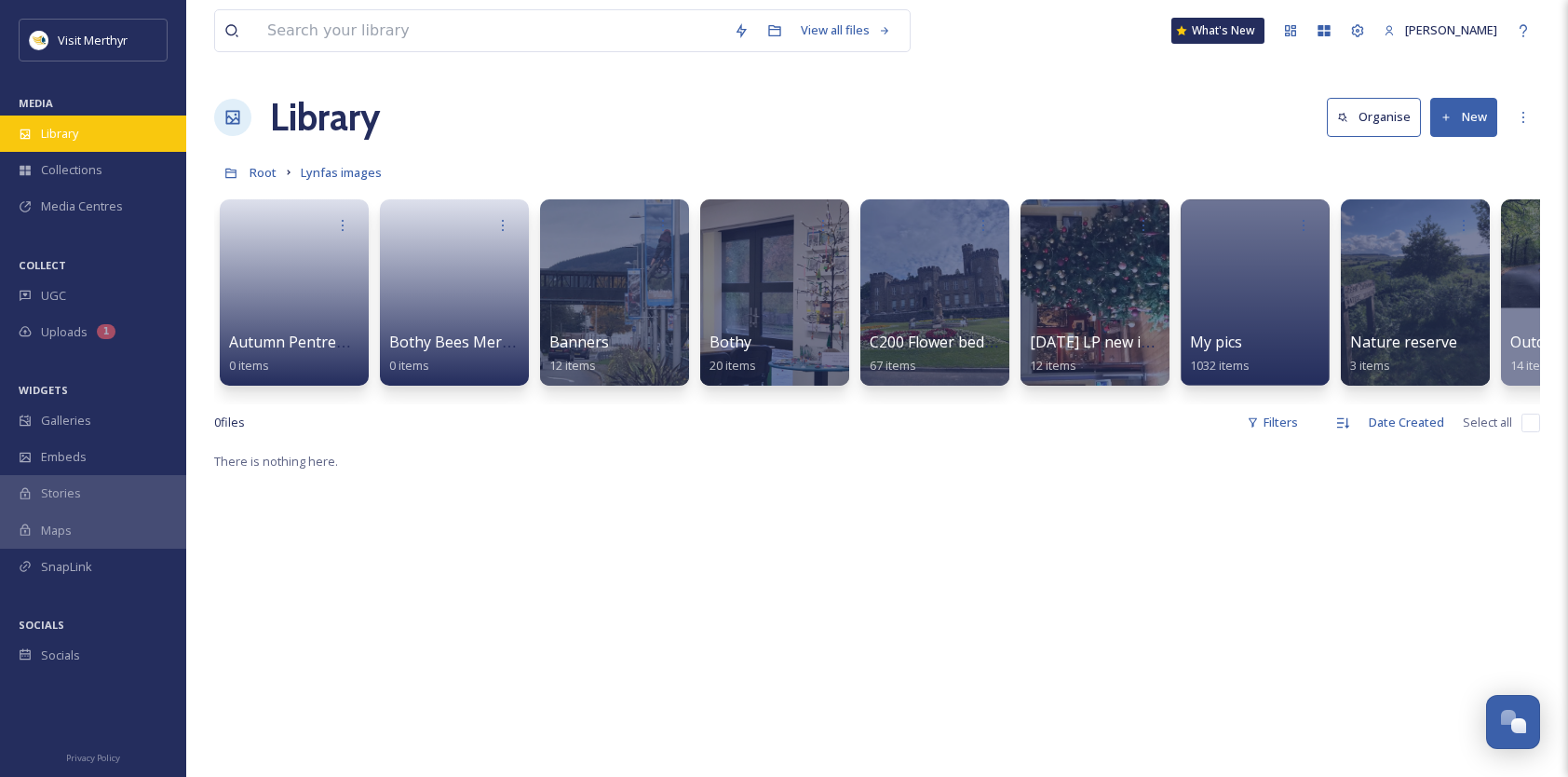
click at [43, 131] on span "Library" at bounding box center [60, 134] width 37 height 18
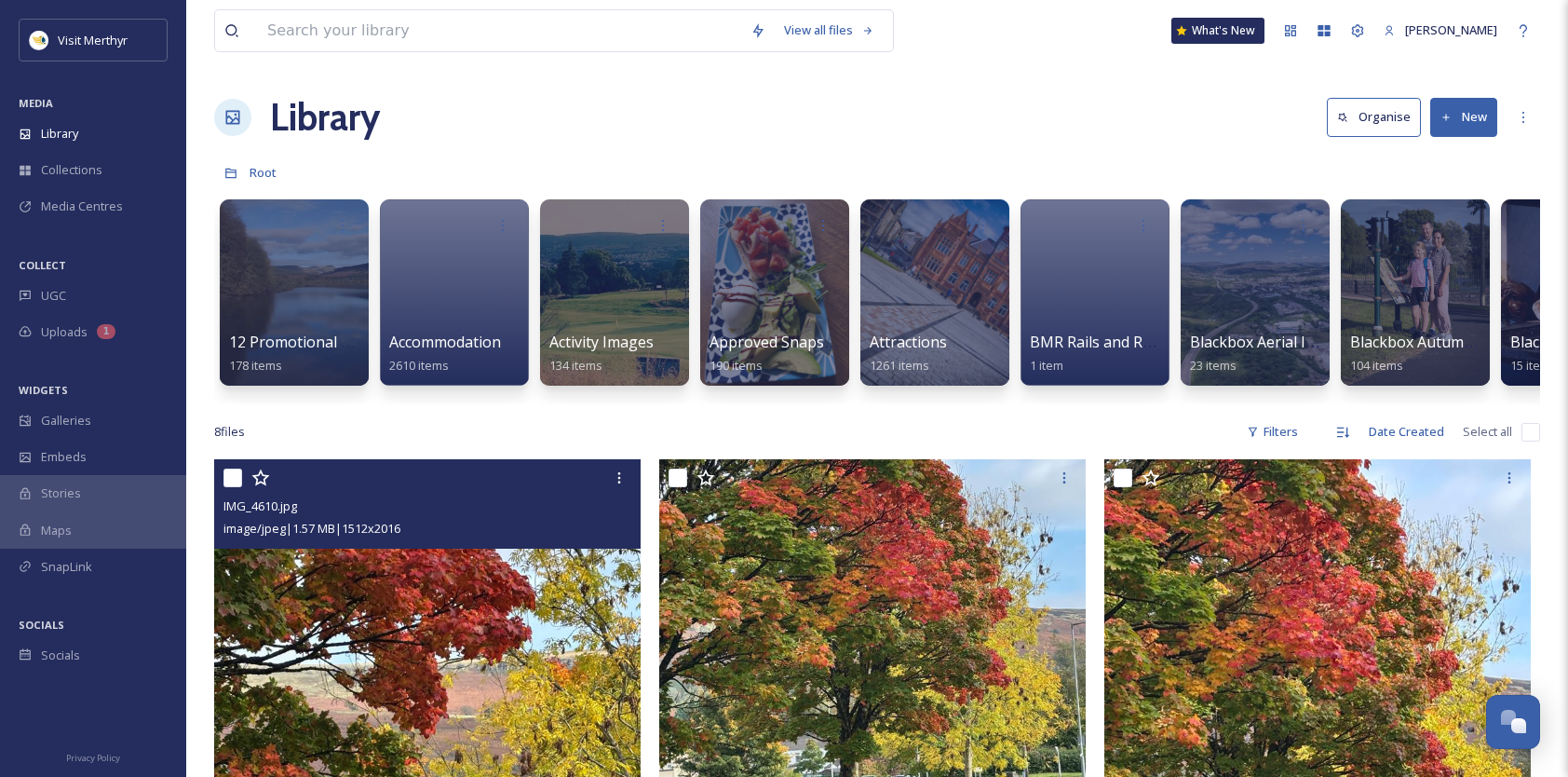
click at [231, 477] on div at bounding box center [430, 478] width 412 height 33
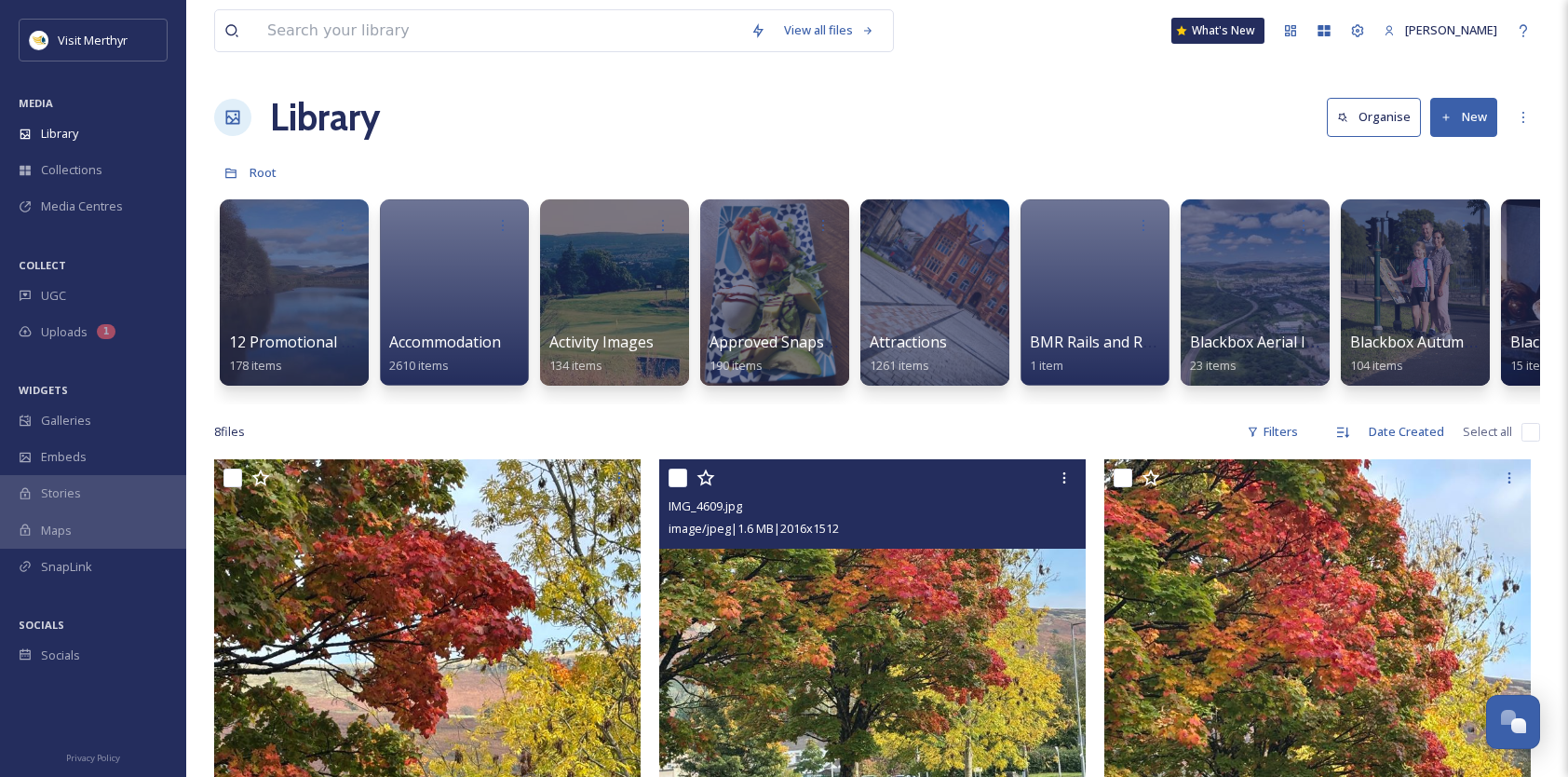
drag, startPoint x: 677, startPoint y: 495, endPoint x: 877, endPoint y: 513, distance: 200.8
click at [677, 487] on input "checkbox" at bounding box center [677, 477] width 19 height 19
checkbox input "true"
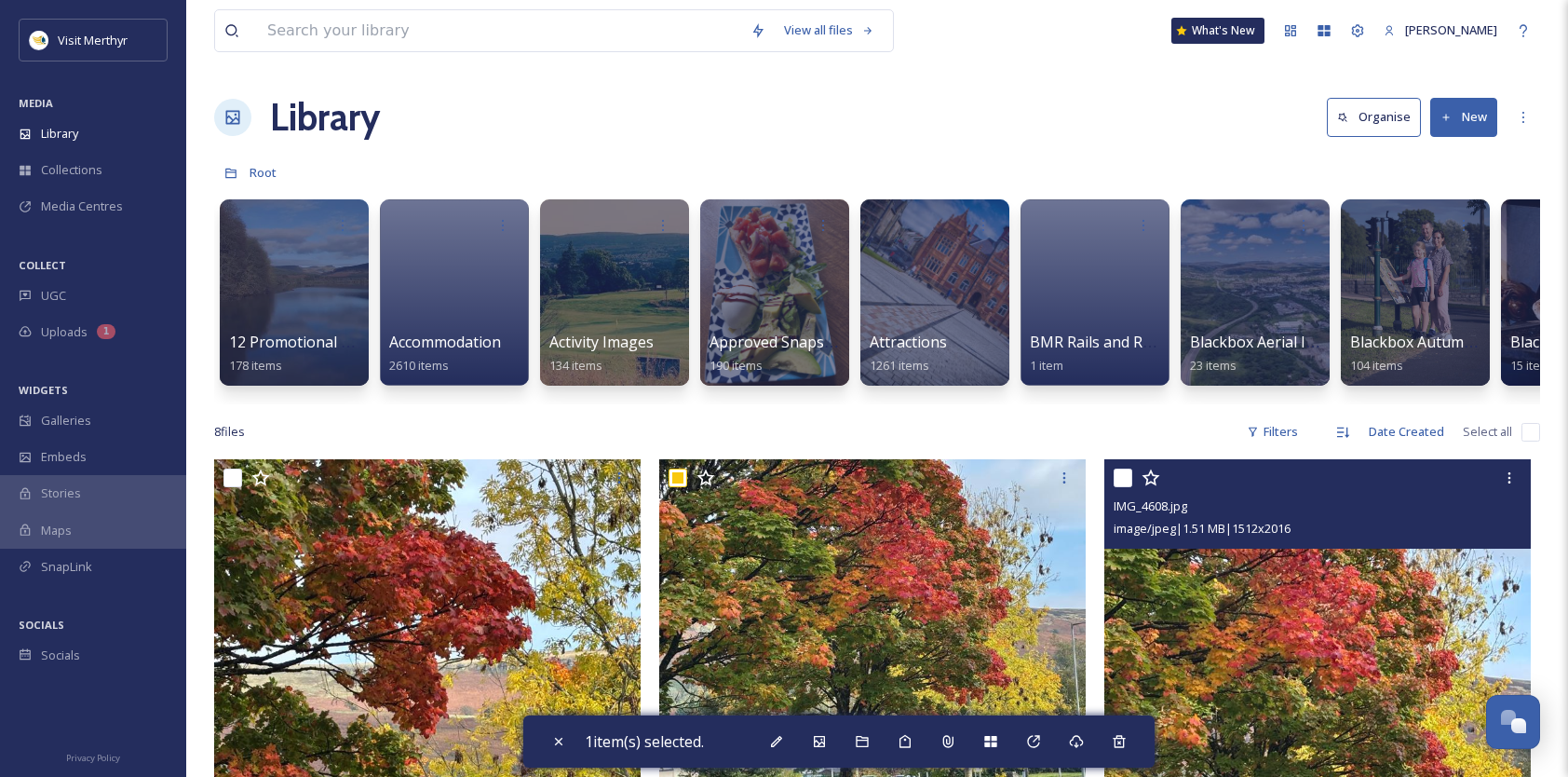
click at [1115, 487] on input "checkbox" at bounding box center [1123, 477] width 19 height 19
checkbox input "true"
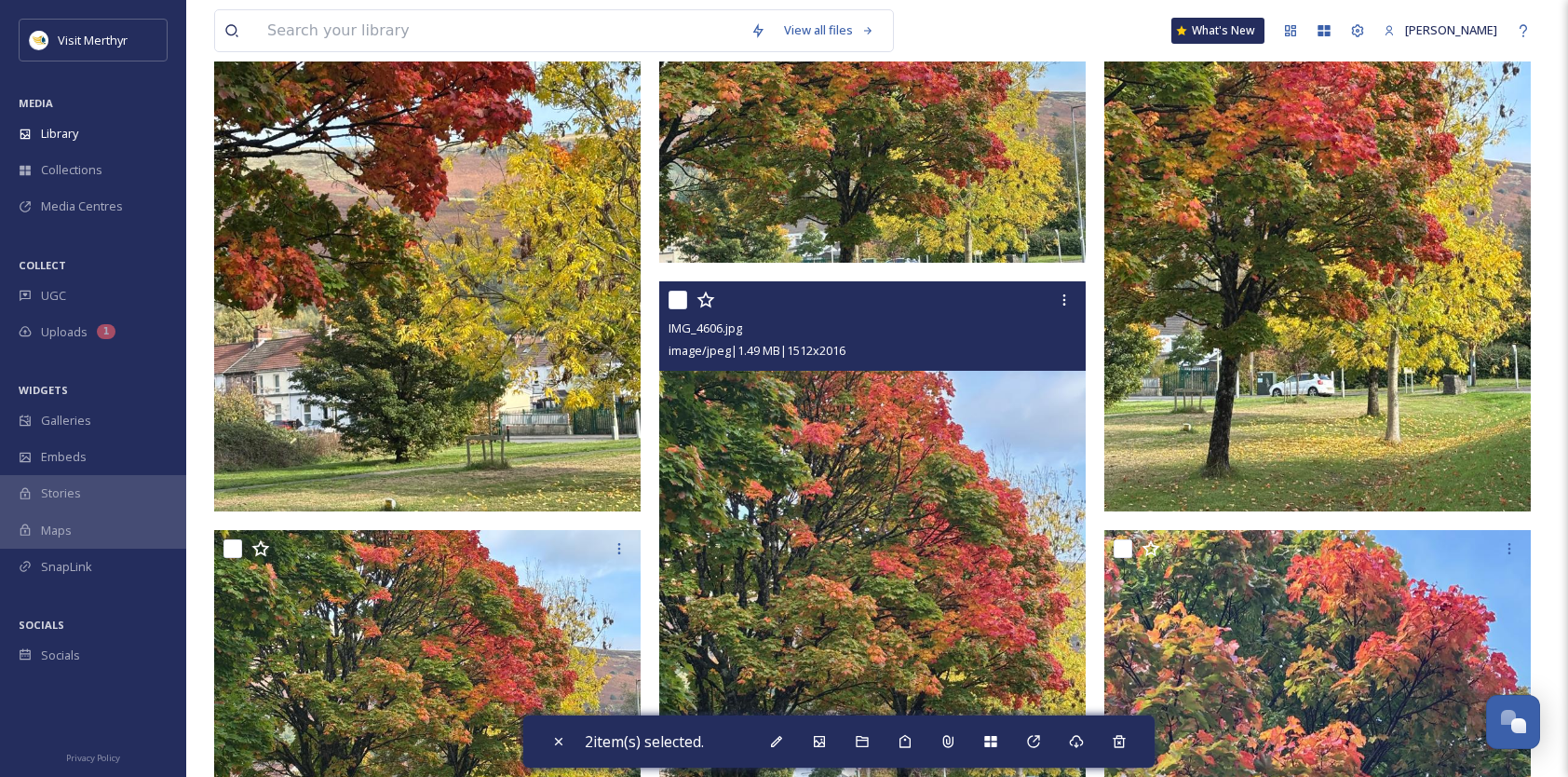
scroll to position [559, 0]
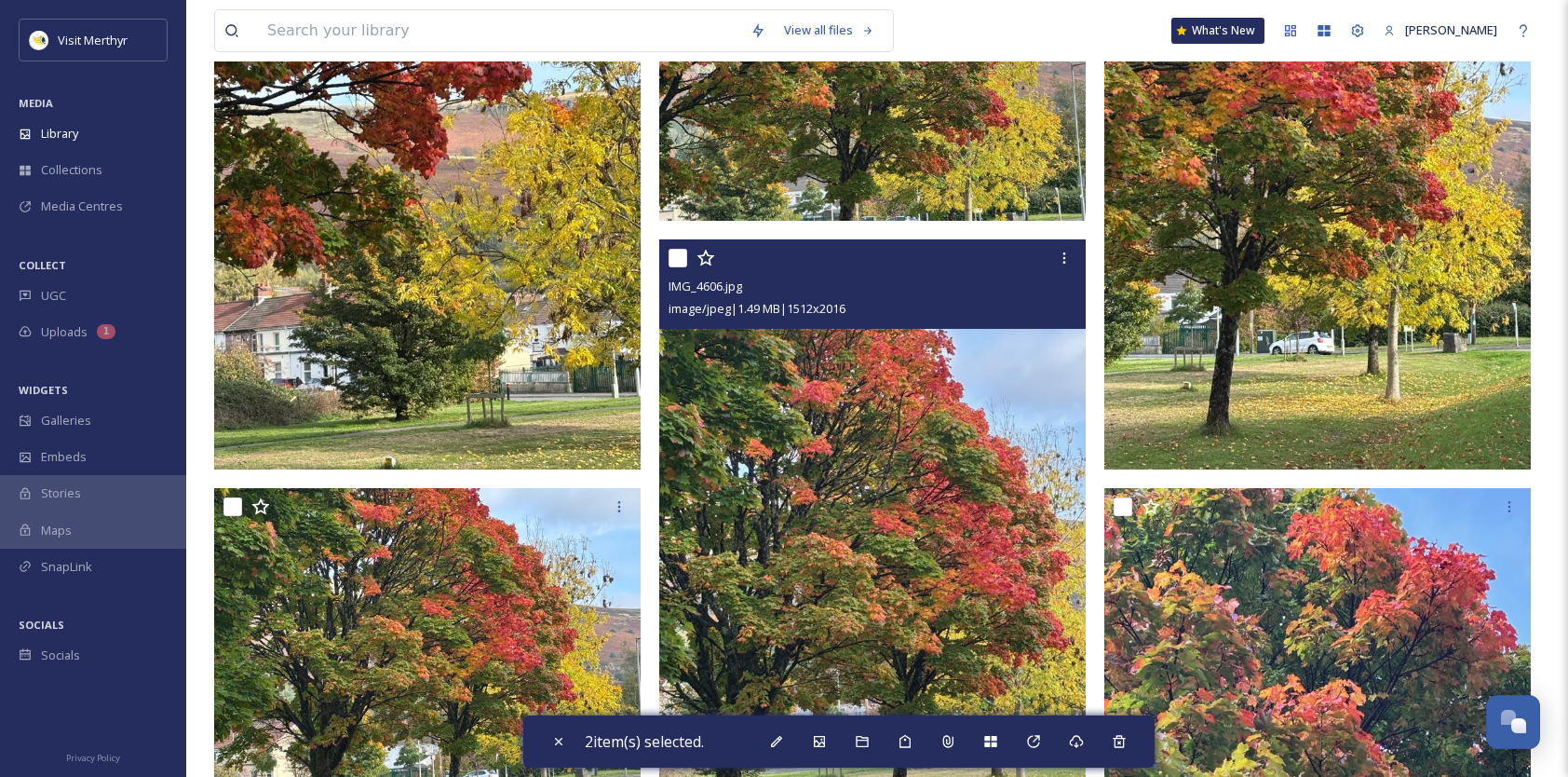
click at [678, 268] on input "checkbox" at bounding box center [677, 257] width 19 height 19
checkbox input "true"
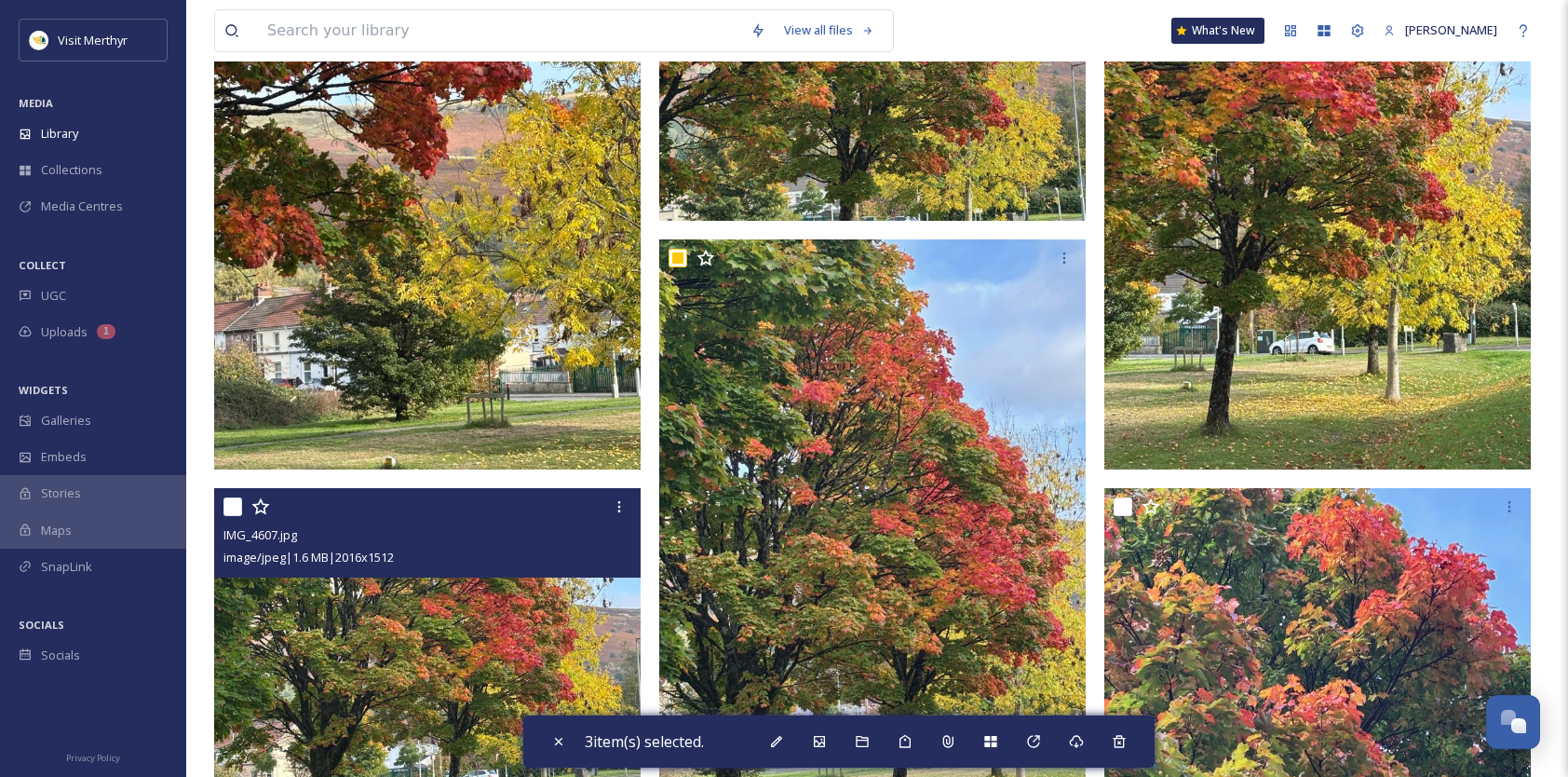
click at [236, 516] on input "checkbox" at bounding box center [233, 506] width 19 height 19
checkbox input "true"
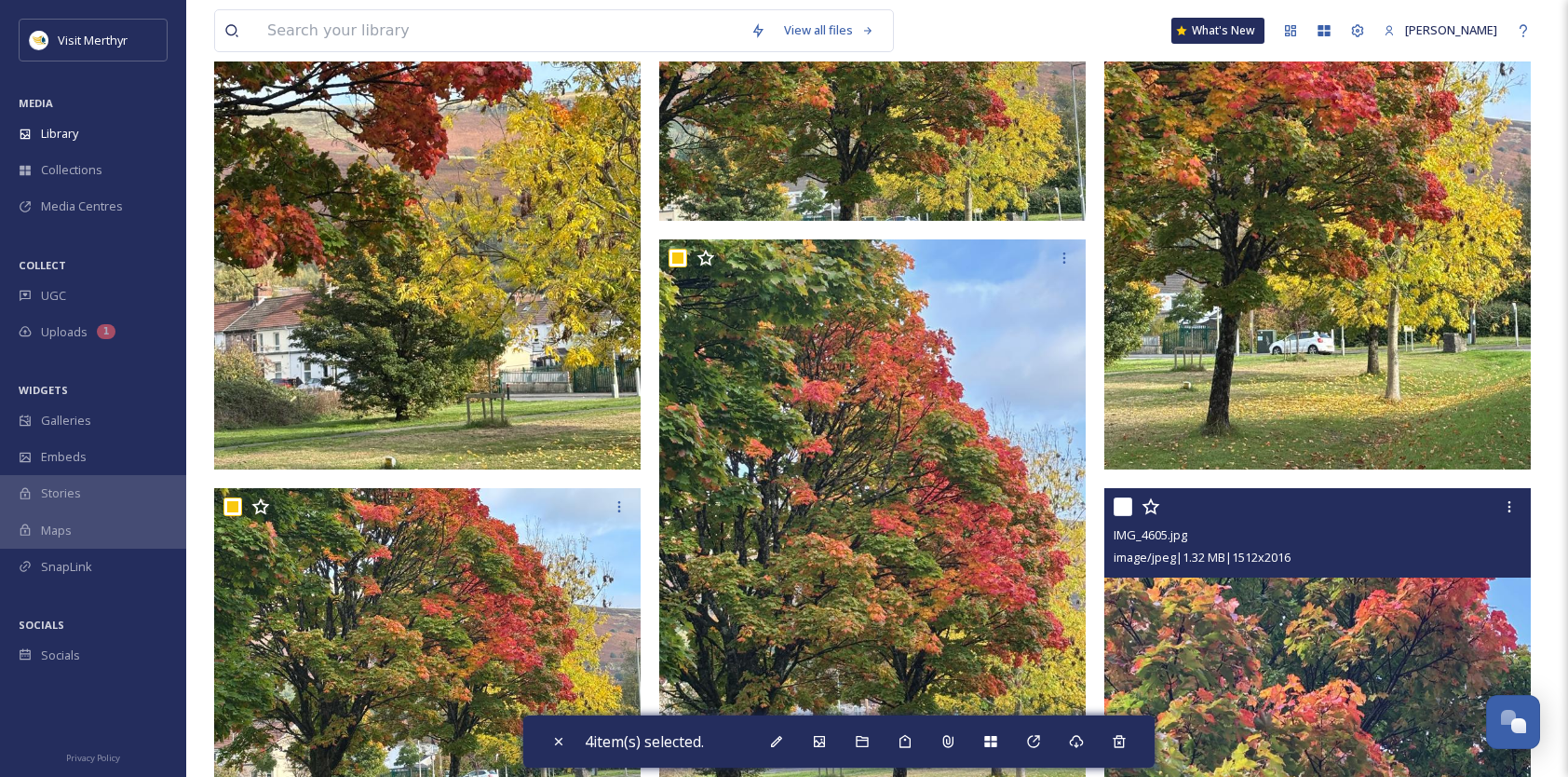
click at [1118, 516] on input "checkbox" at bounding box center [1123, 506] width 19 height 19
checkbox input "true"
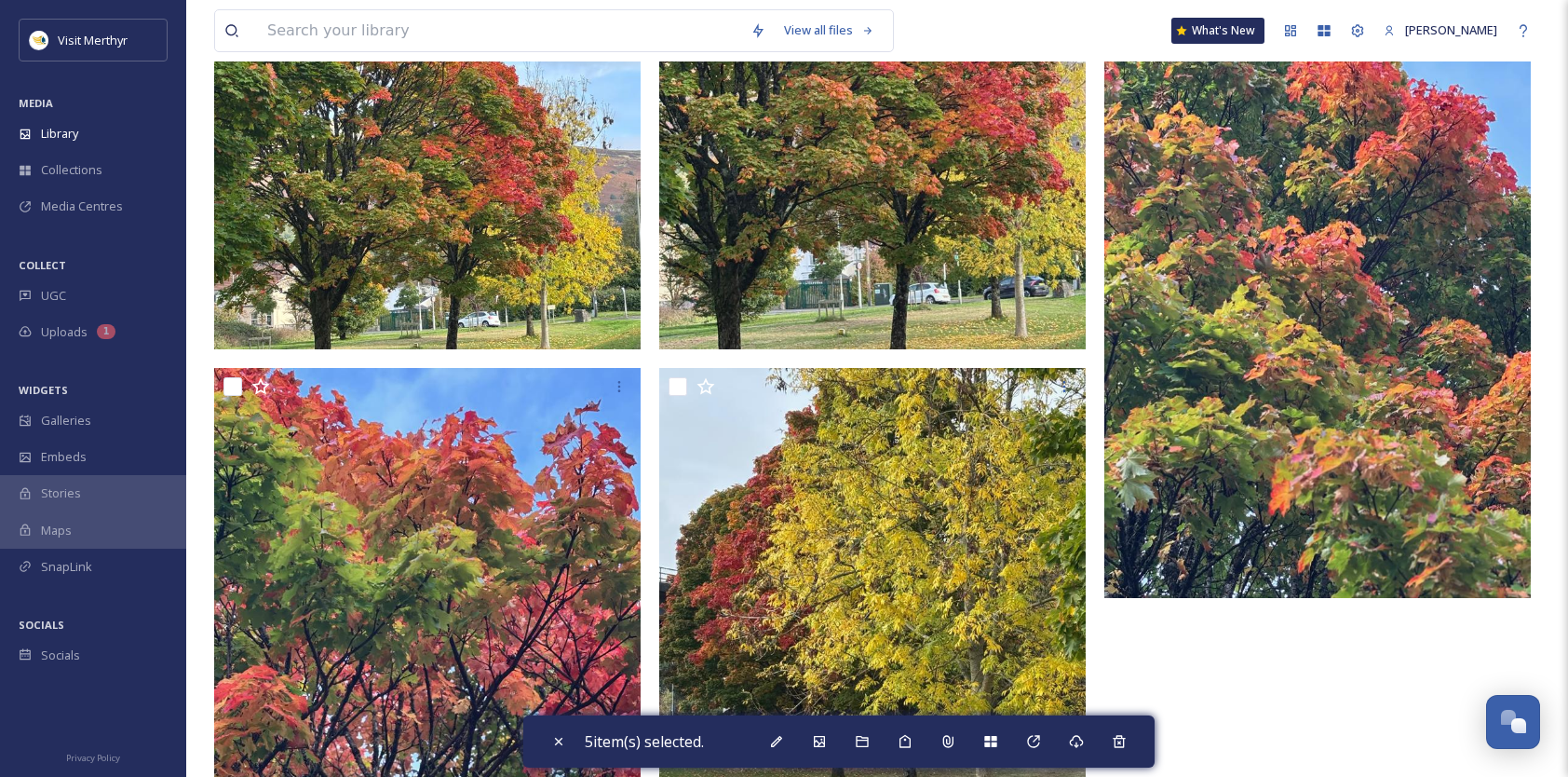
scroll to position [1118, 0]
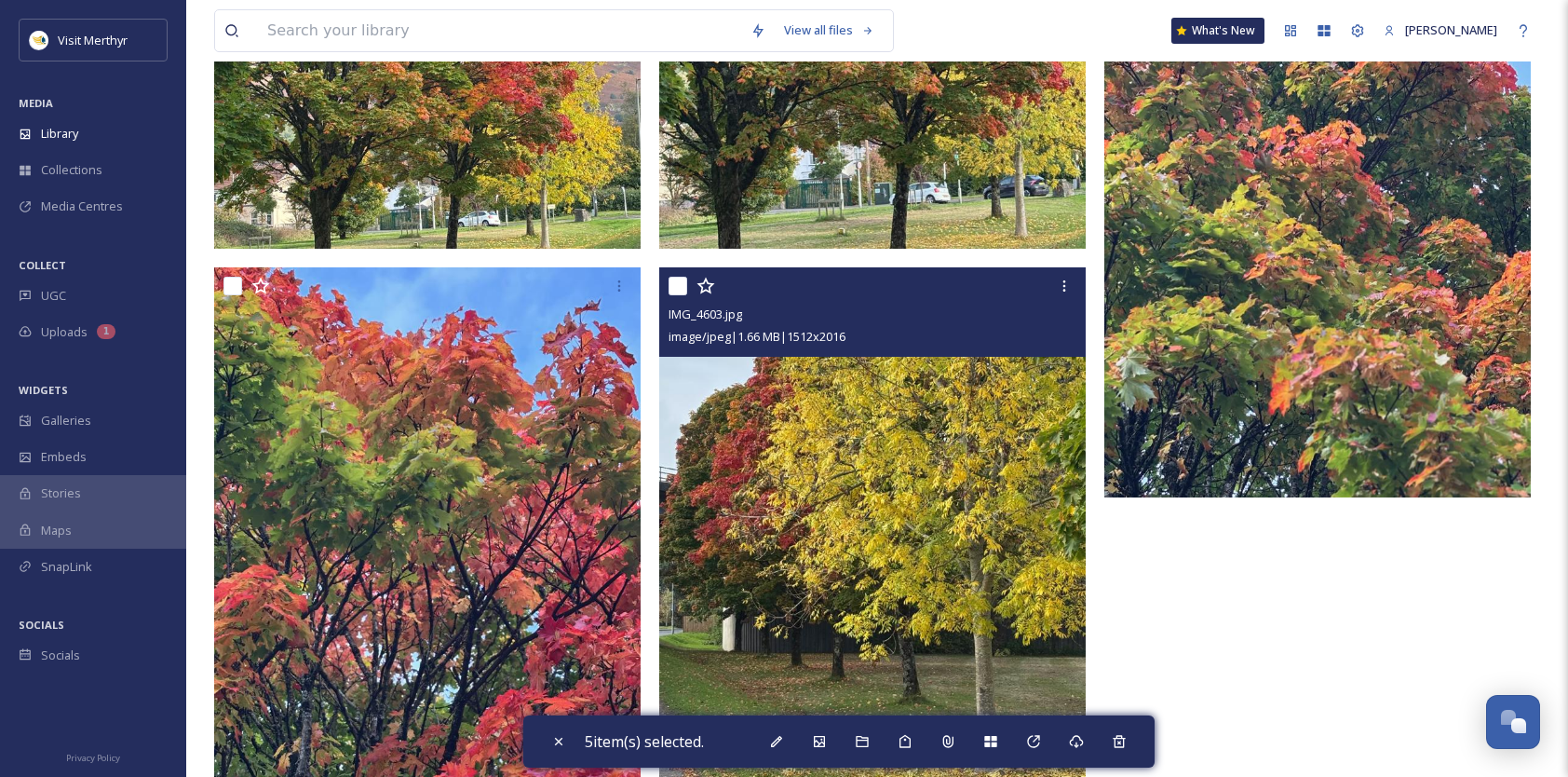
click at [680, 295] on input "checkbox" at bounding box center [677, 285] width 19 height 19
checkbox input "true"
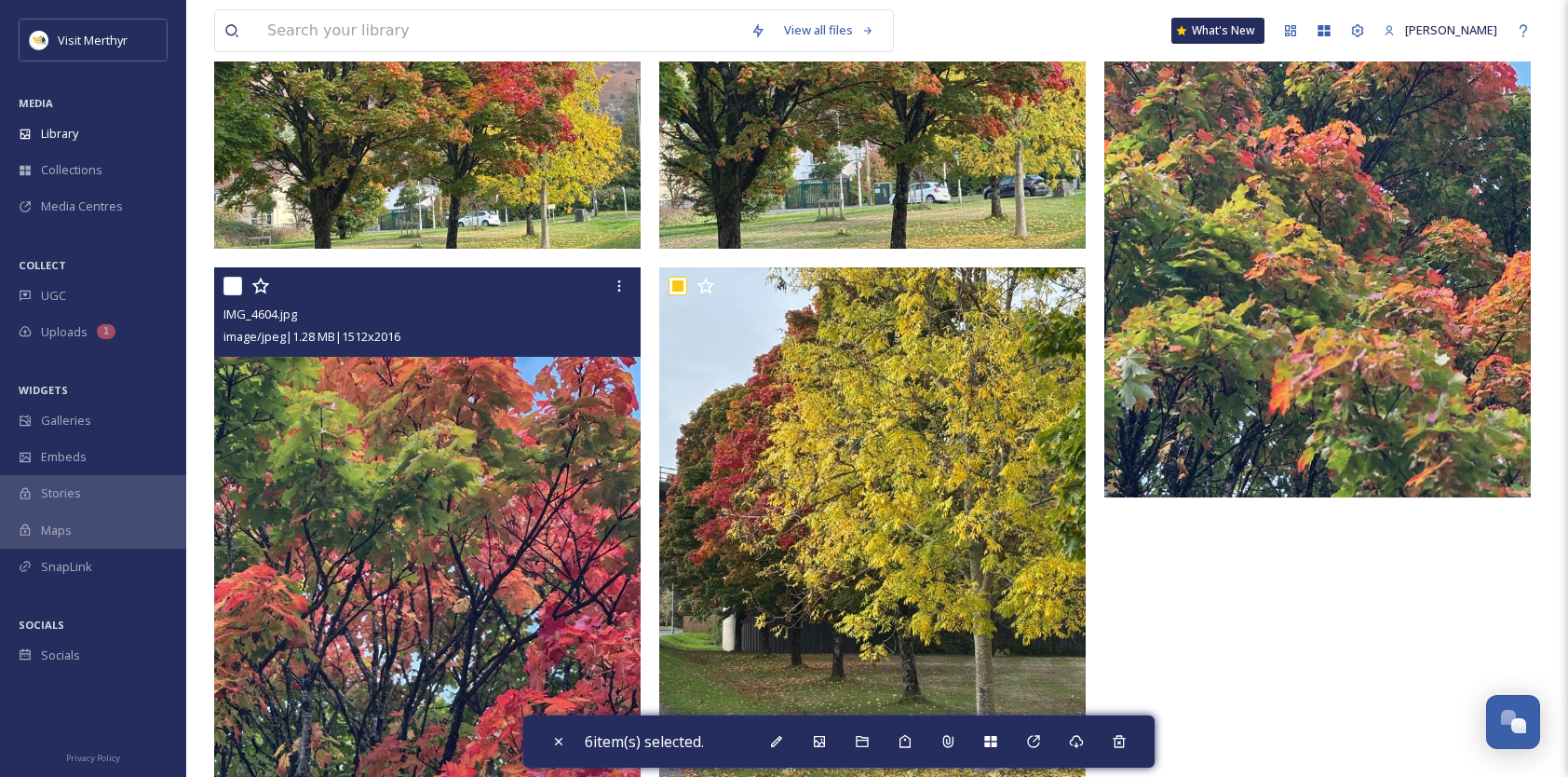
click at [233, 295] on input "checkbox" at bounding box center [233, 285] width 19 height 19
checkbox input "true"
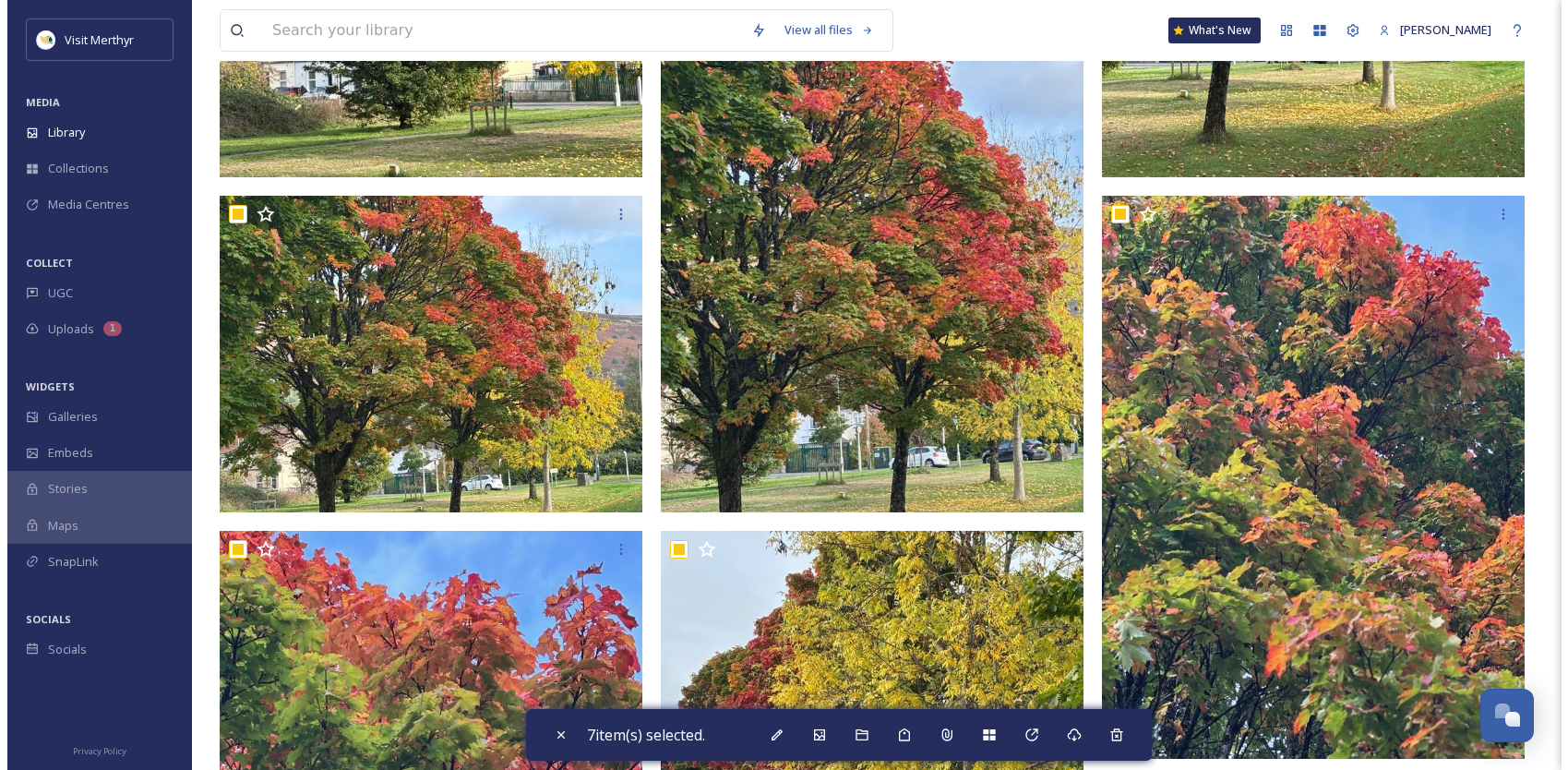
scroll to position [1212, 0]
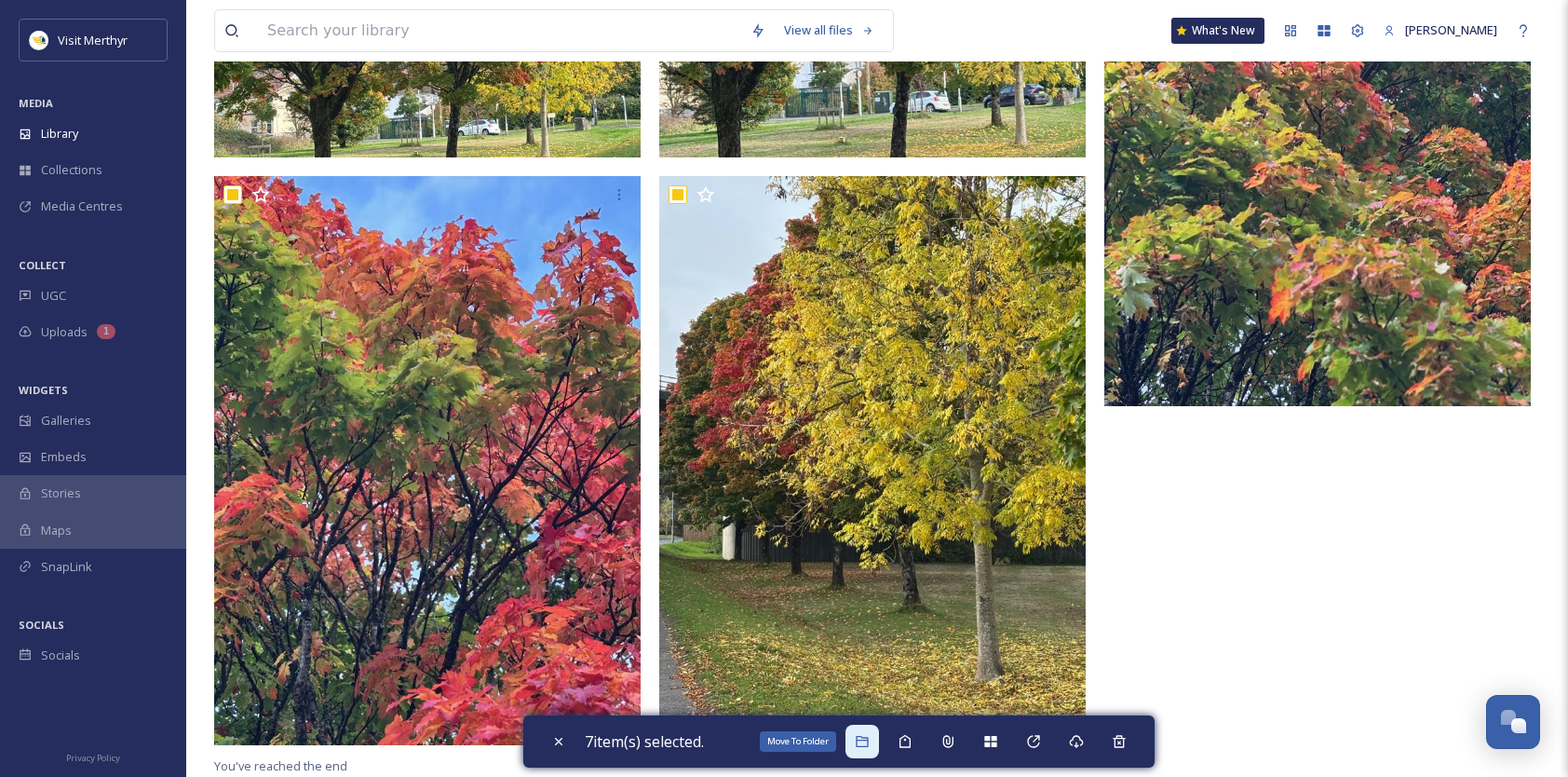
click at [865, 746] on icon at bounding box center [862, 741] width 15 height 15
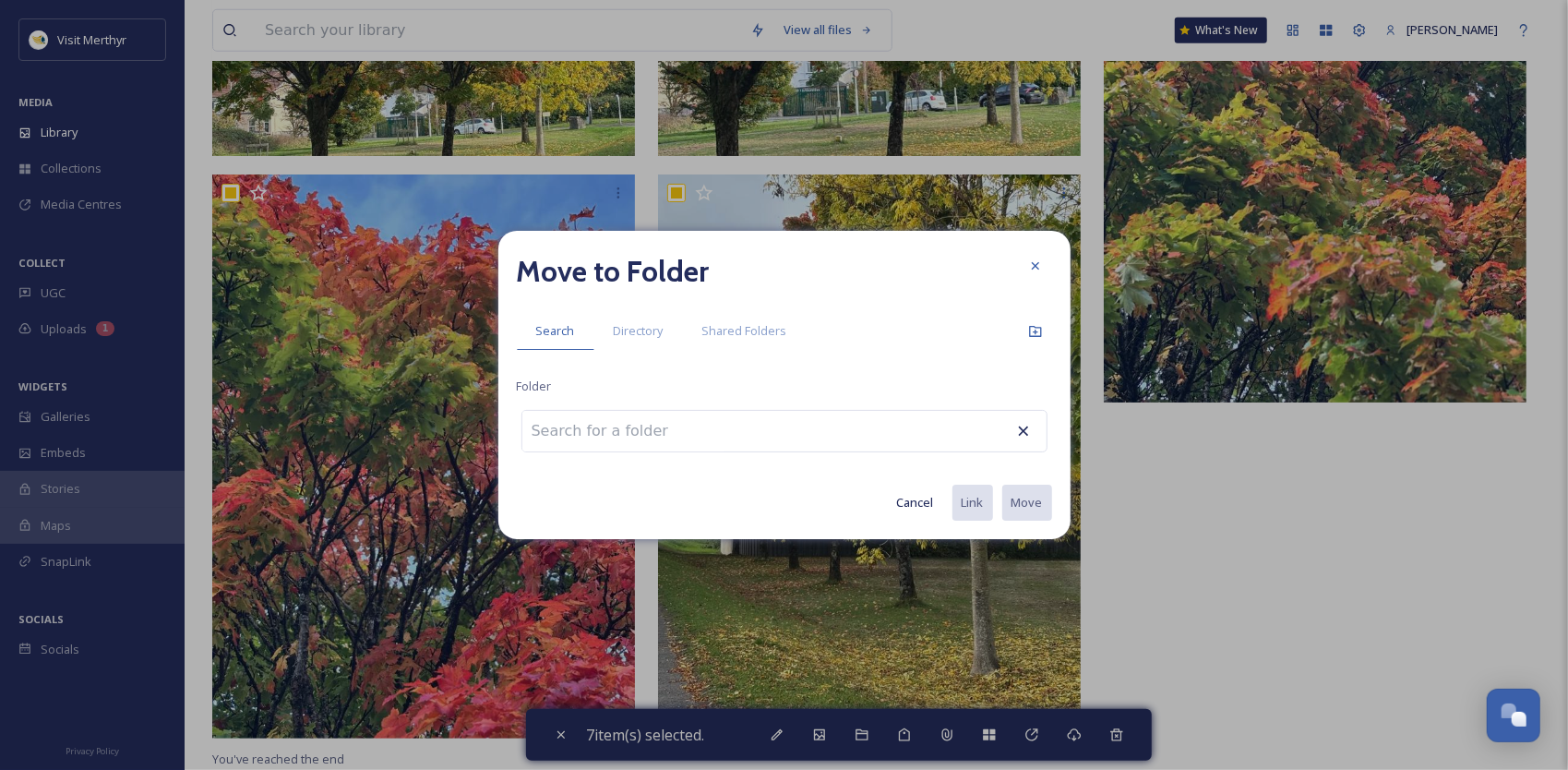
click at [572, 432] on input at bounding box center [624, 431] width 203 height 41
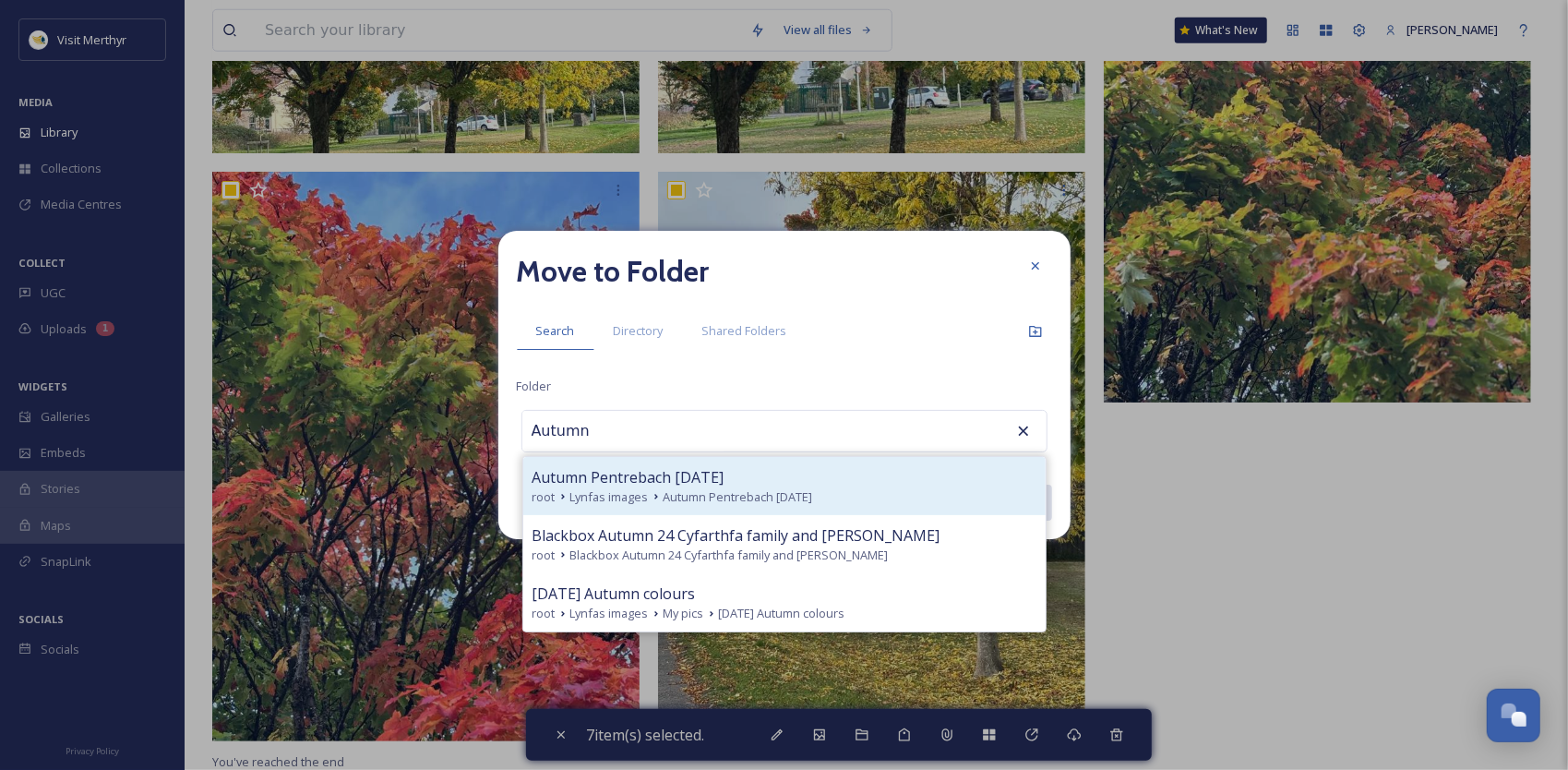
click at [581, 501] on span "Lynfas images" at bounding box center [609, 497] width 78 height 17
type input "Autumn Pentrebach [DATE]"
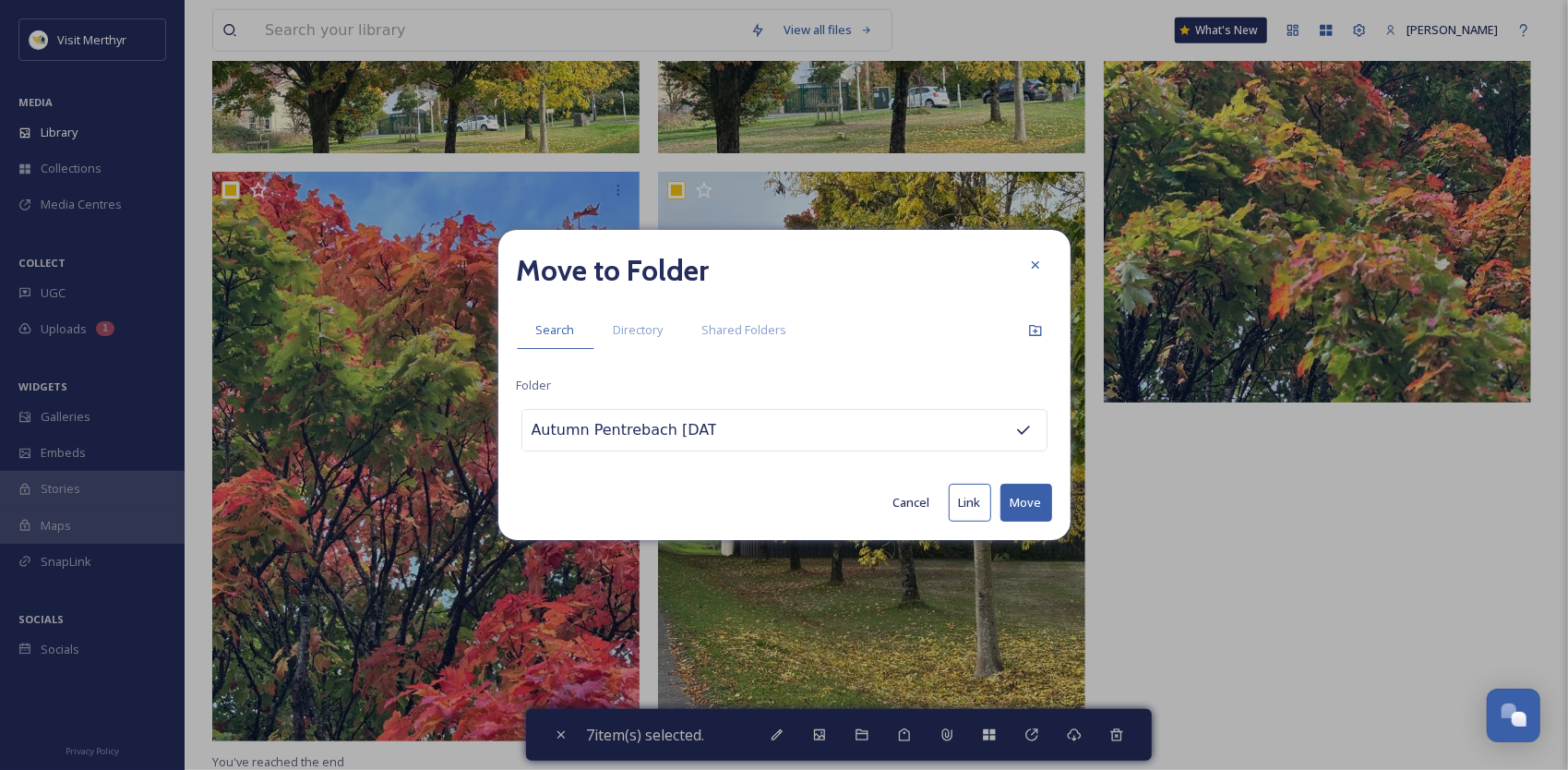
click at [1031, 493] on button "Move" at bounding box center [1026, 502] width 51 height 38
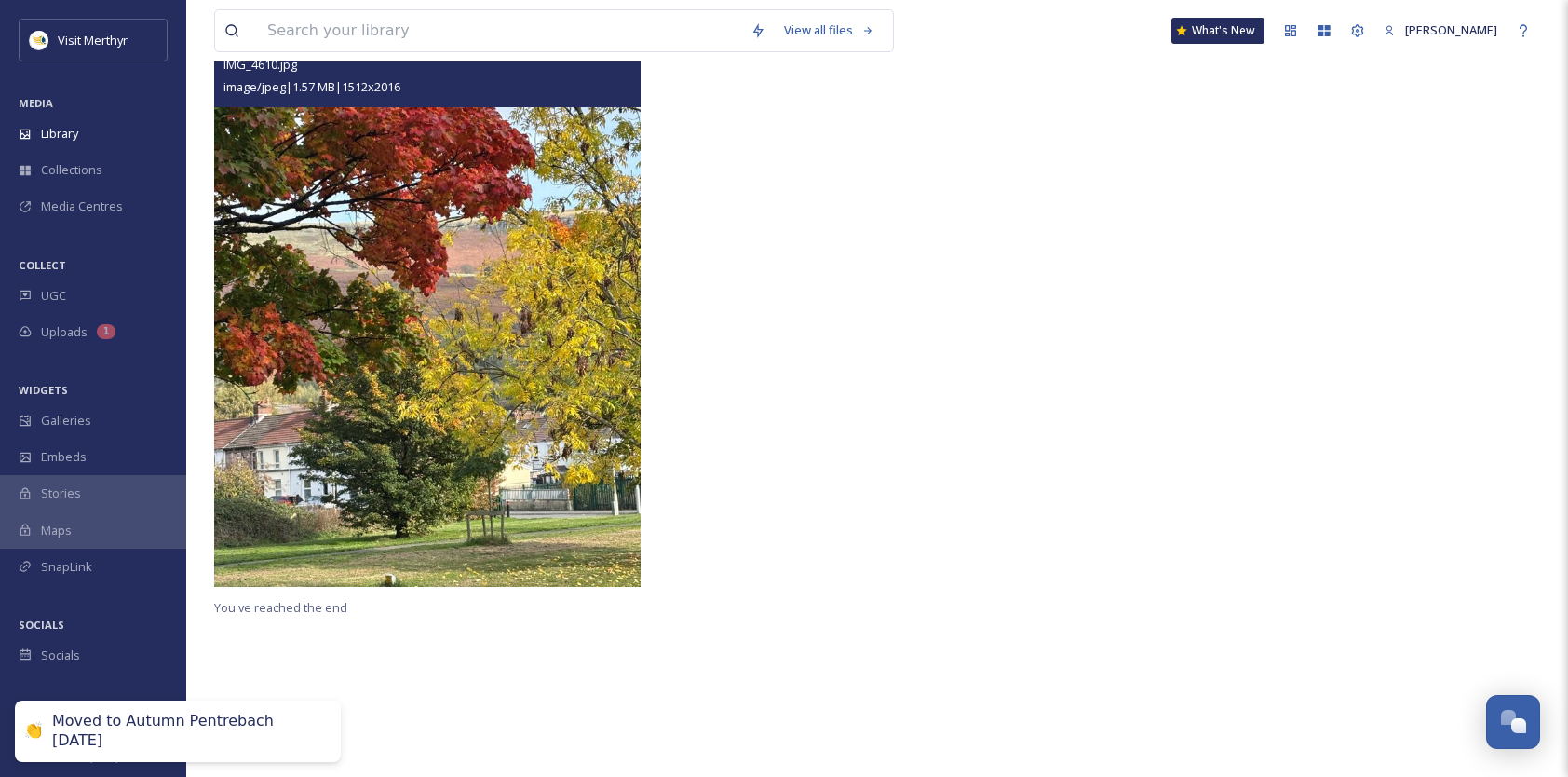
scroll to position [194, 0]
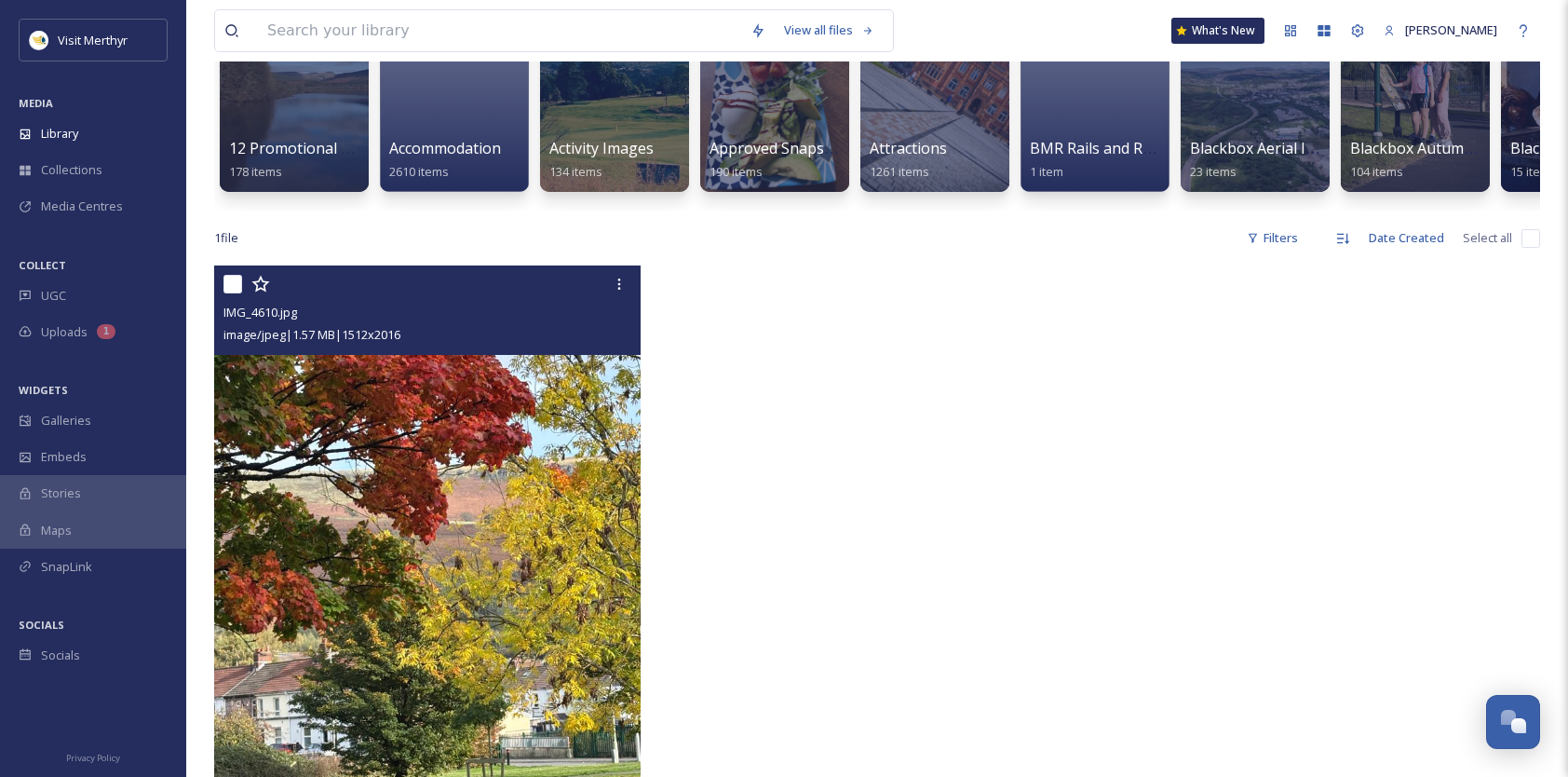
click at [236, 293] on input "checkbox" at bounding box center [233, 283] width 19 height 19
checkbox input "true"
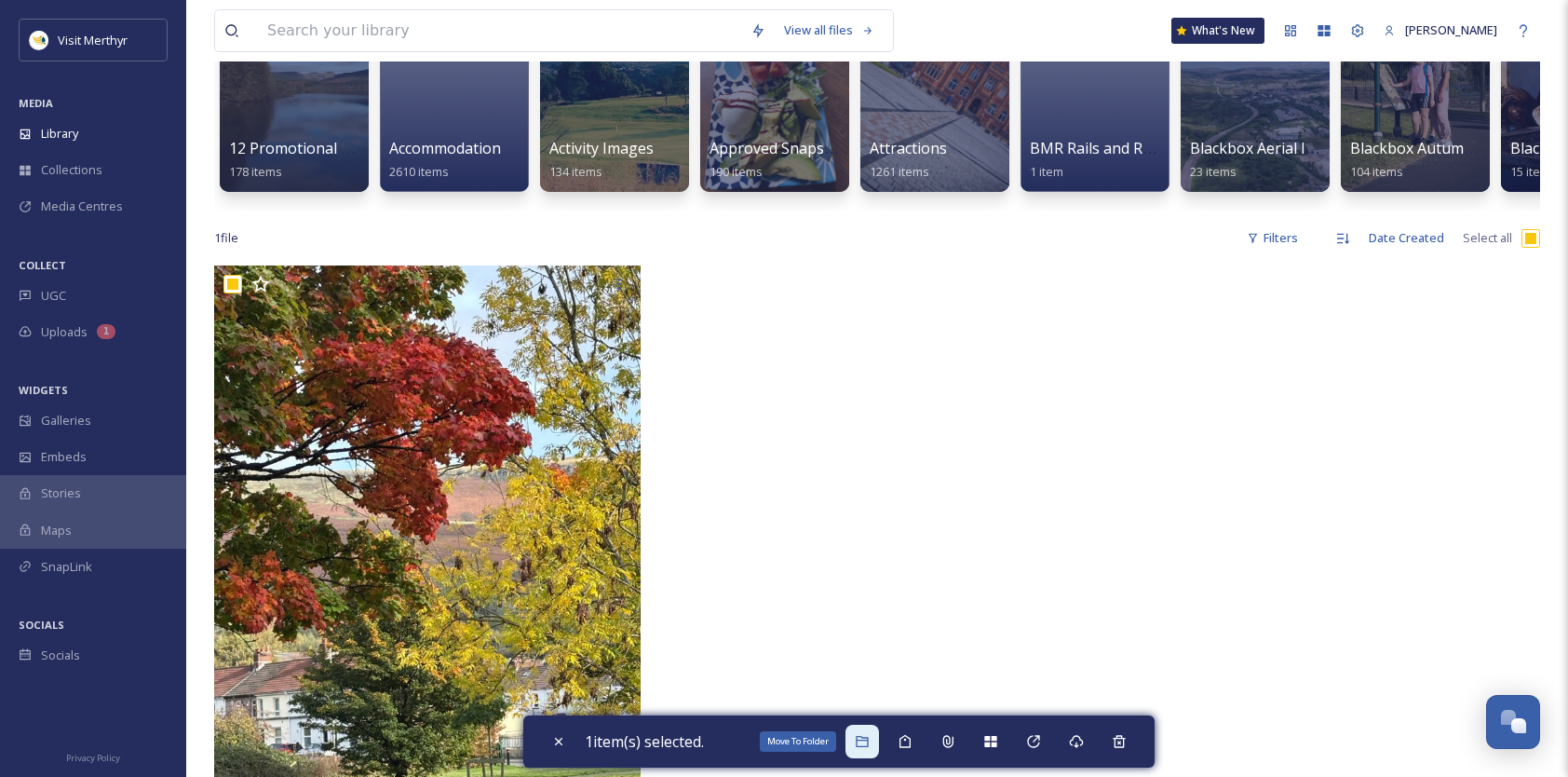
click at [861, 744] on icon at bounding box center [862, 741] width 15 height 15
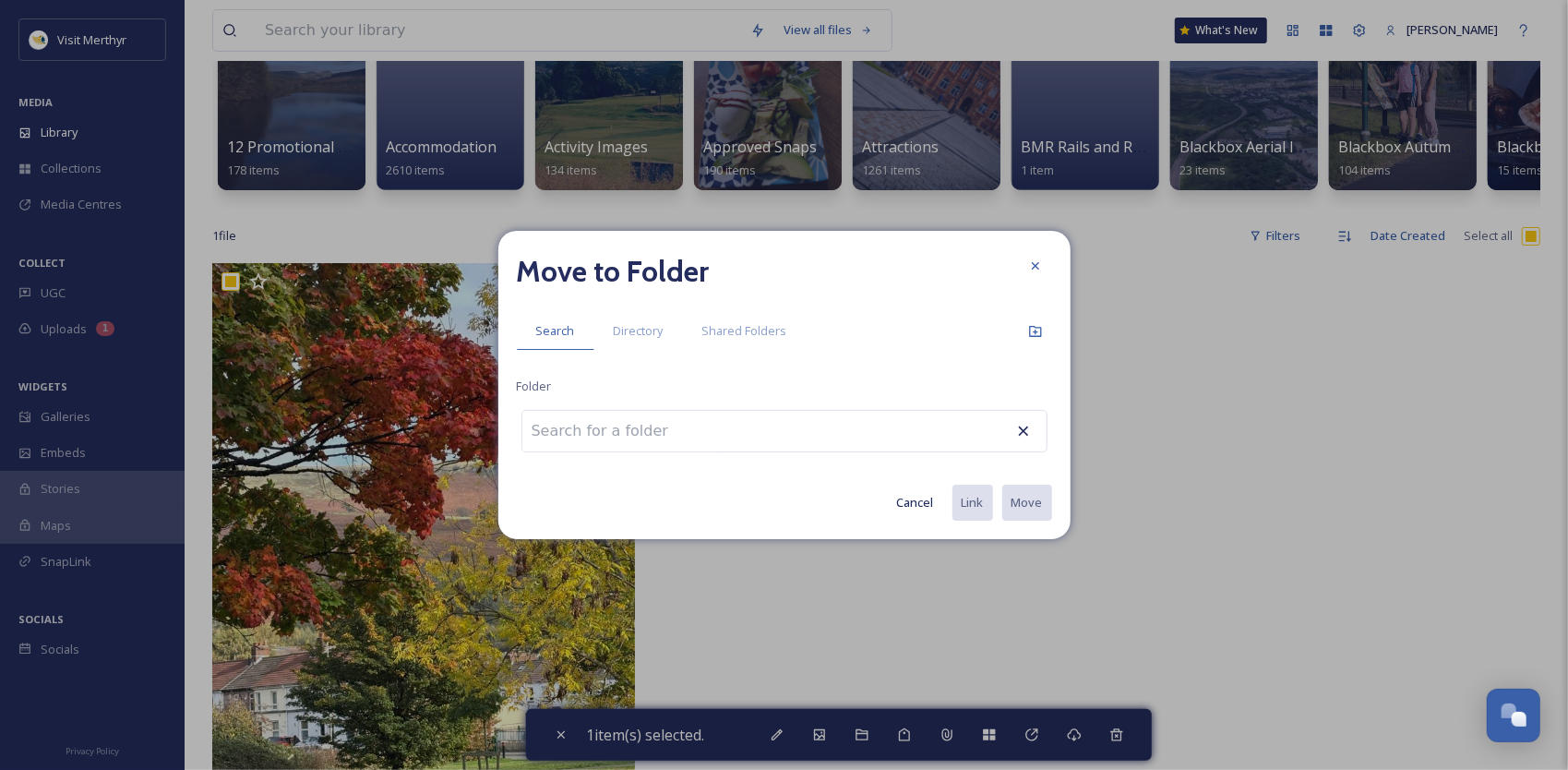
click at [675, 431] on input at bounding box center [624, 431] width 203 height 41
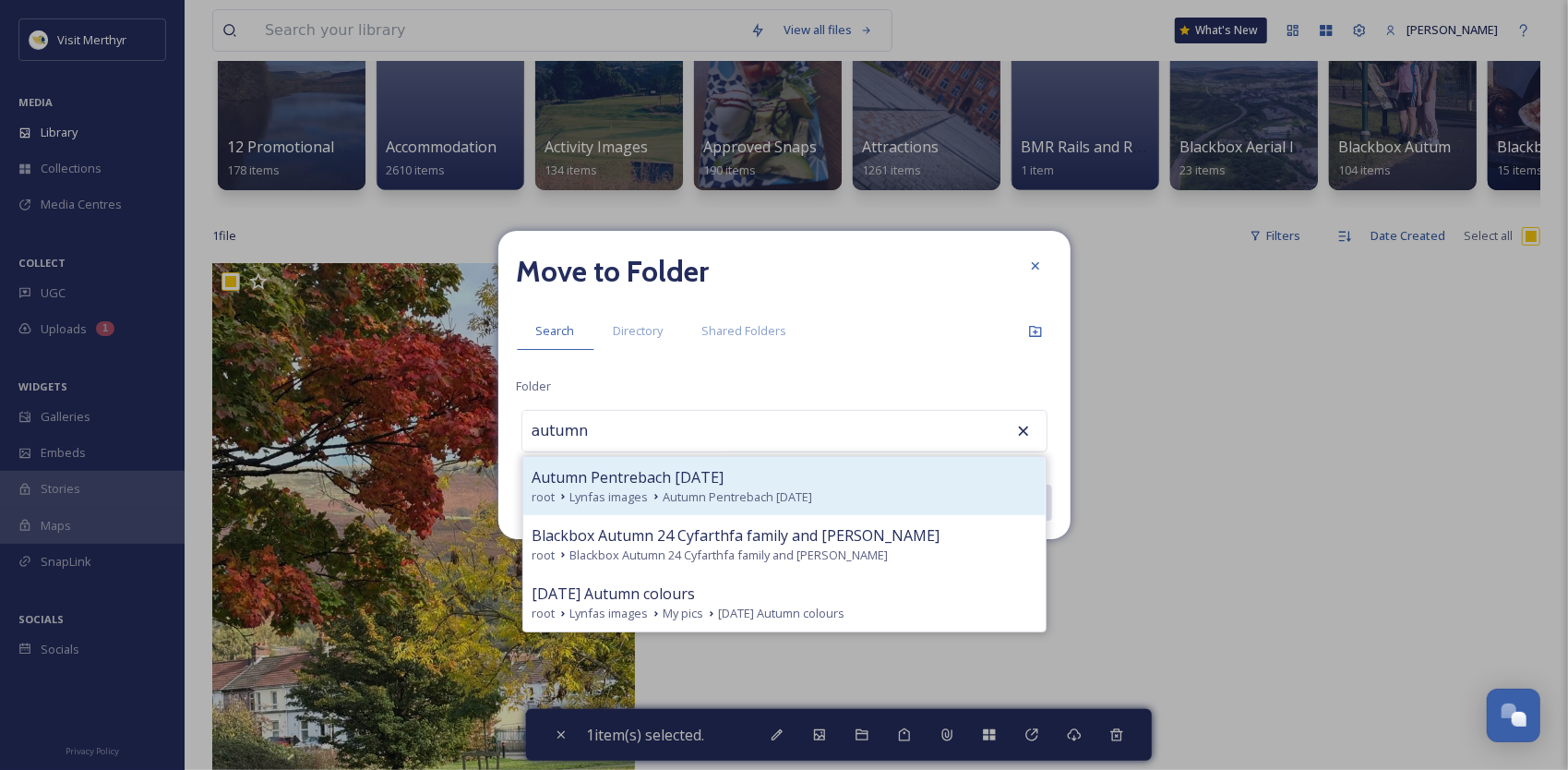
click at [652, 489] on icon at bounding box center [656, 496] width 15 height 15
type input "Autumn Pentrebach [DATE]"
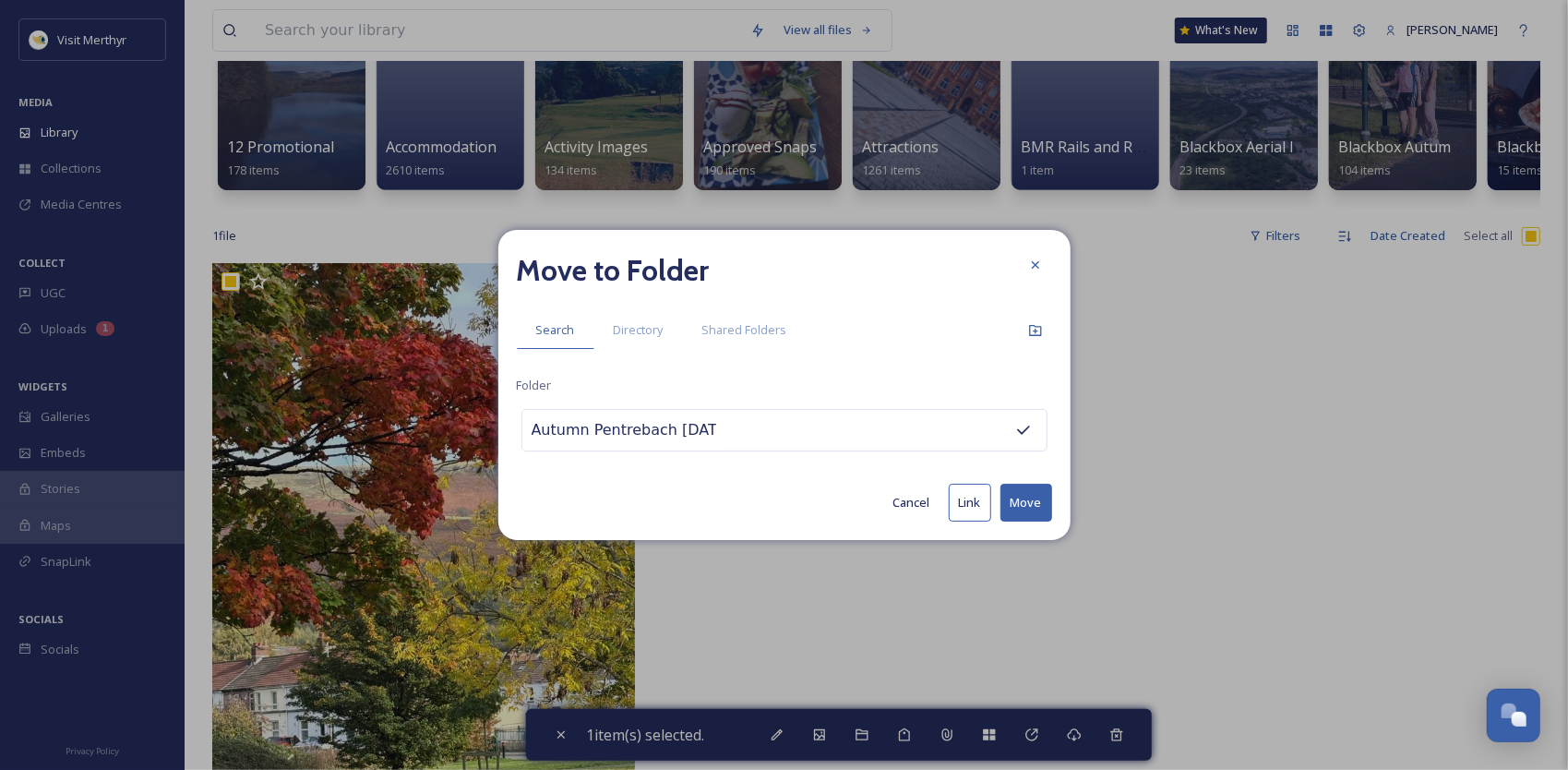
click at [1027, 490] on button "Move" at bounding box center [1026, 502] width 51 height 38
checkbox input "false"
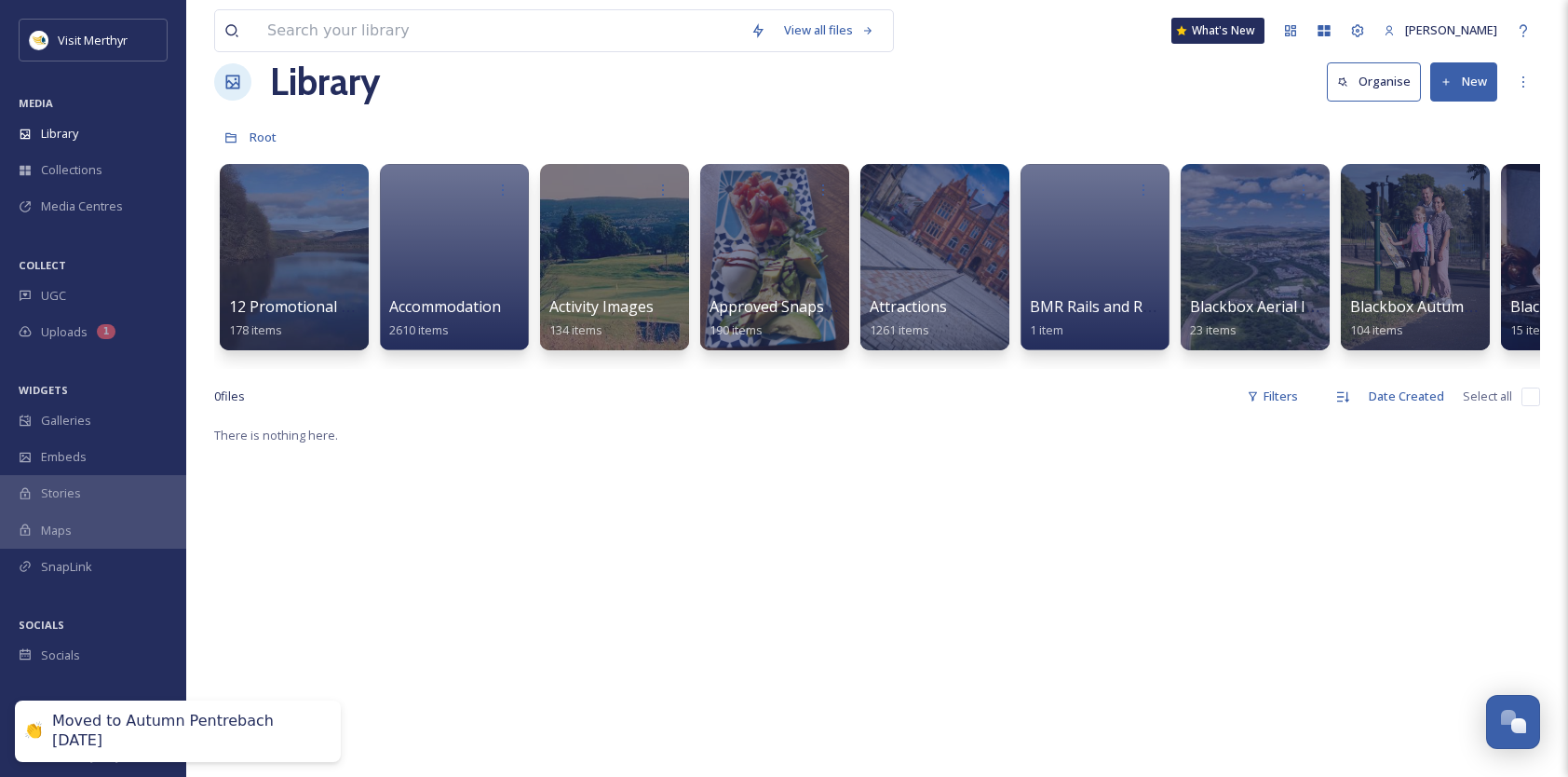
scroll to position [0, 0]
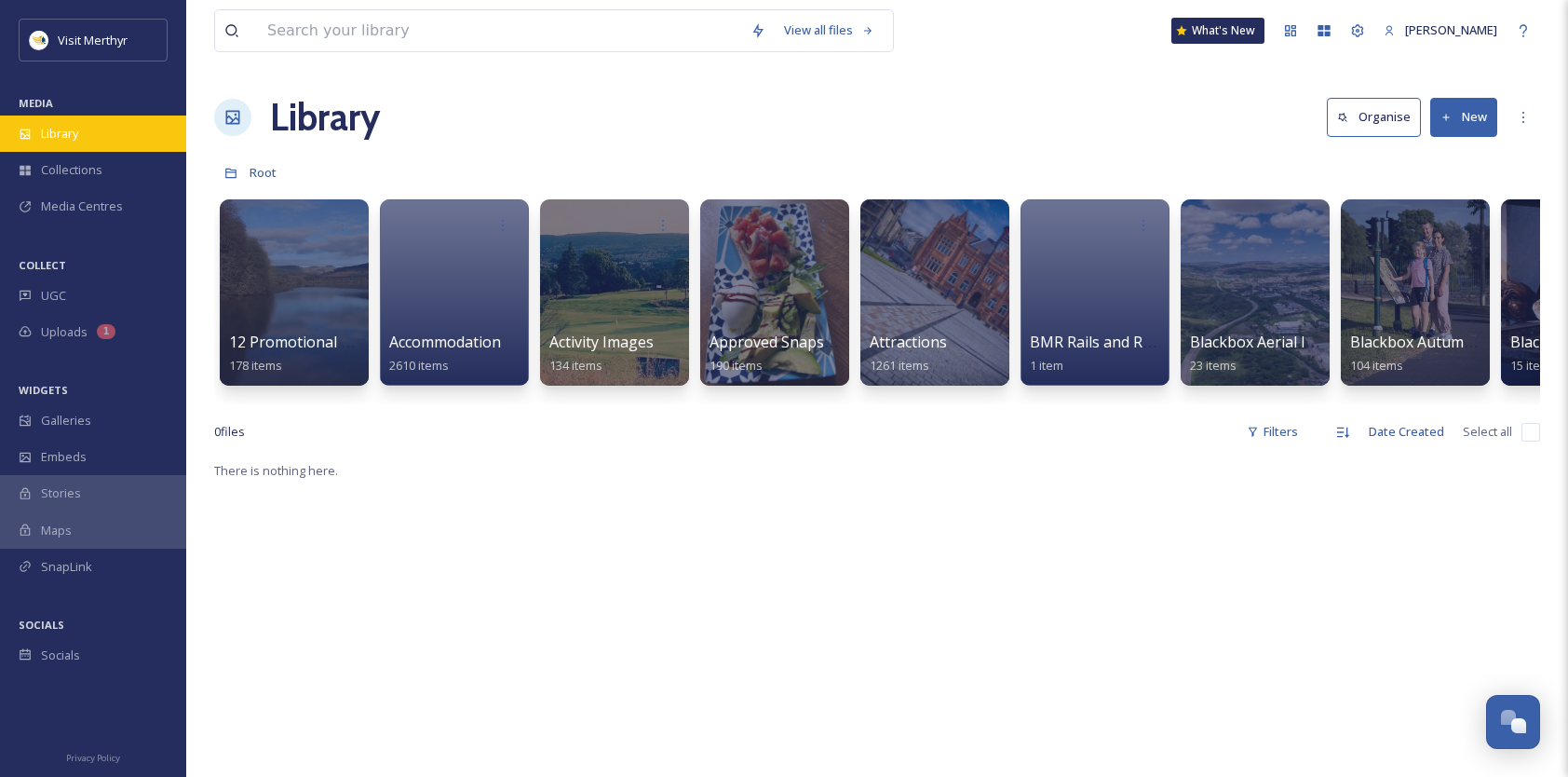
click at [88, 131] on div "Library" at bounding box center [93, 133] width 187 height 36
